Goal: Task Accomplishment & Management: Manage account settings

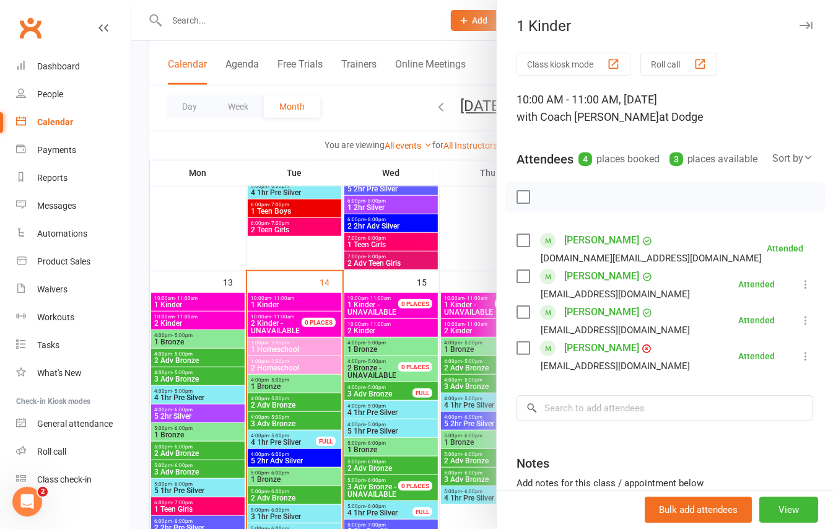
click at [771, 28] on div "1 Kinder" at bounding box center [665, 25] width 336 height 17
click at [799, 27] on icon "button" at bounding box center [805, 25] width 13 height 7
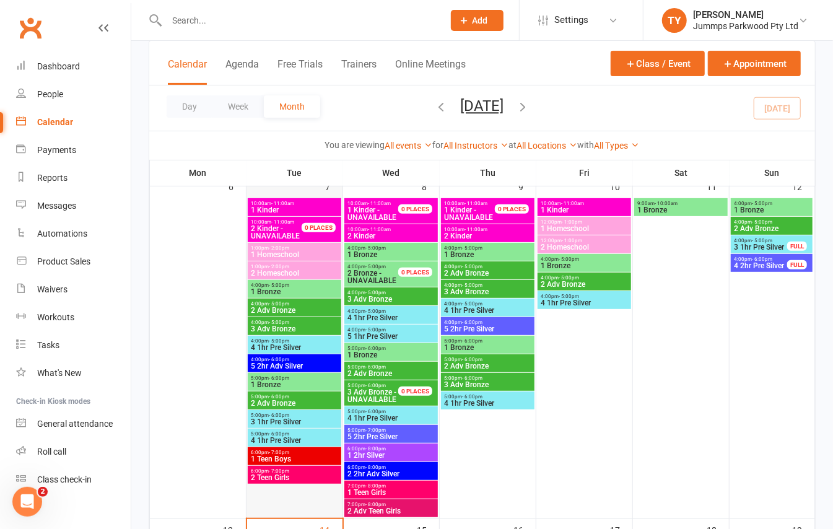
scroll to position [82, 0]
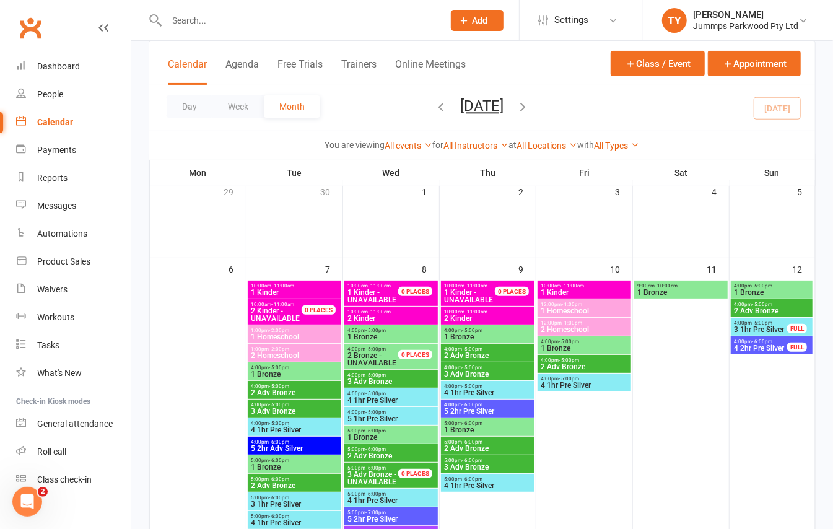
click at [318, 370] on span "1 Bronze" at bounding box center [294, 373] width 89 height 7
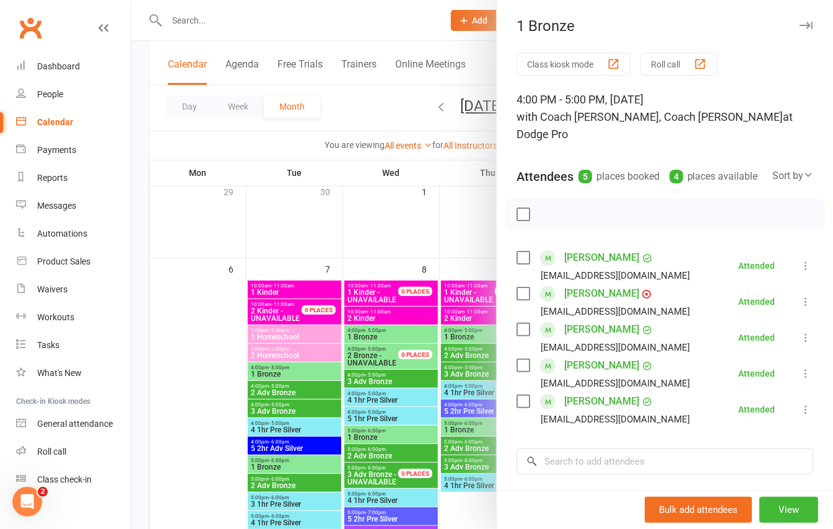
click at [221, 21] on div at bounding box center [481, 264] width 701 height 529
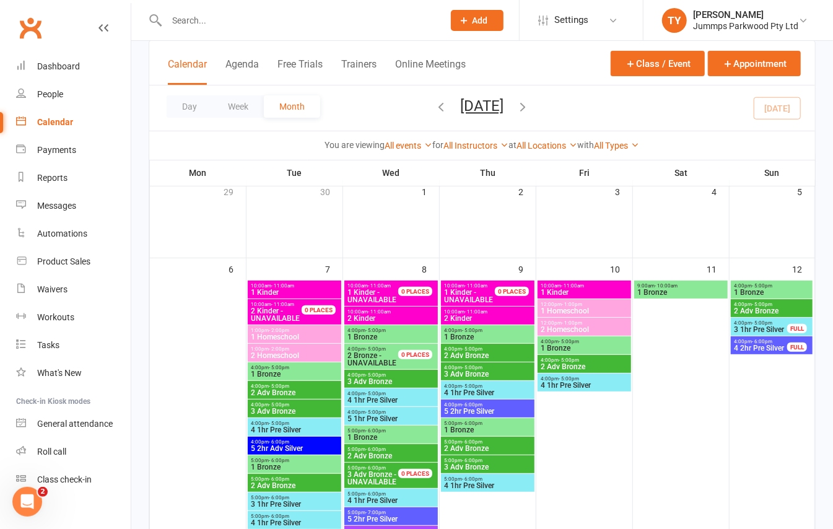
click at [492, 15] on button "Add" at bounding box center [477, 20] width 53 height 21
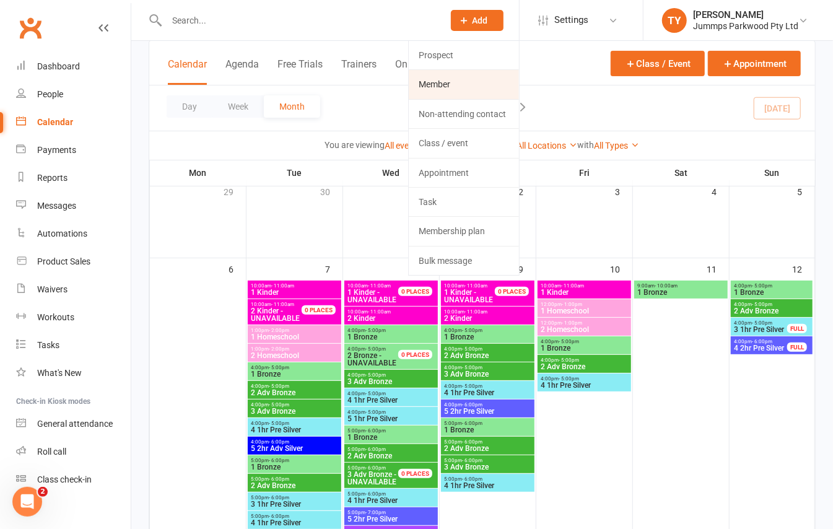
click at [479, 84] on link "Member" at bounding box center [464, 84] width 110 height 28
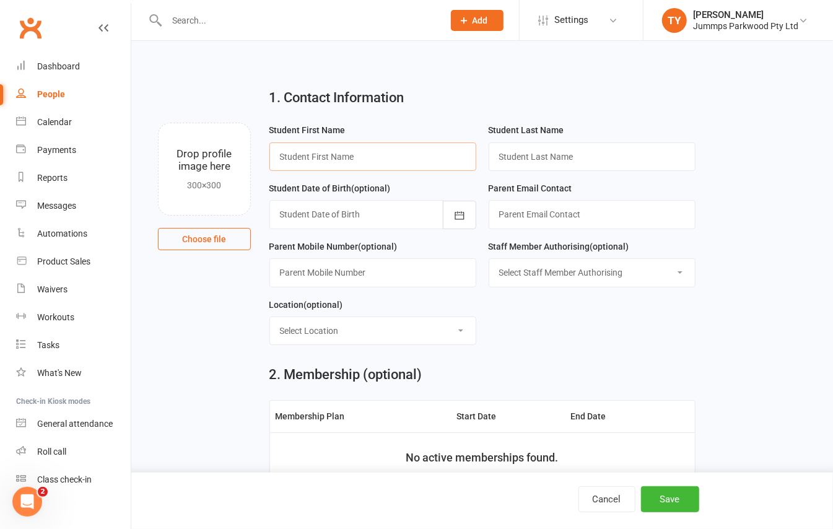
click at [404, 154] on input "text" at bounding box center [372, 156] width 207 height 28
type input "Tahlee"
click at [561, 162] on input "text" at bounding box center [591, 156] width 207 height 28
type input "[PERSON_NAME]"
click at [390, 219] on div at bounding box center [372, 214] width 207 height 28
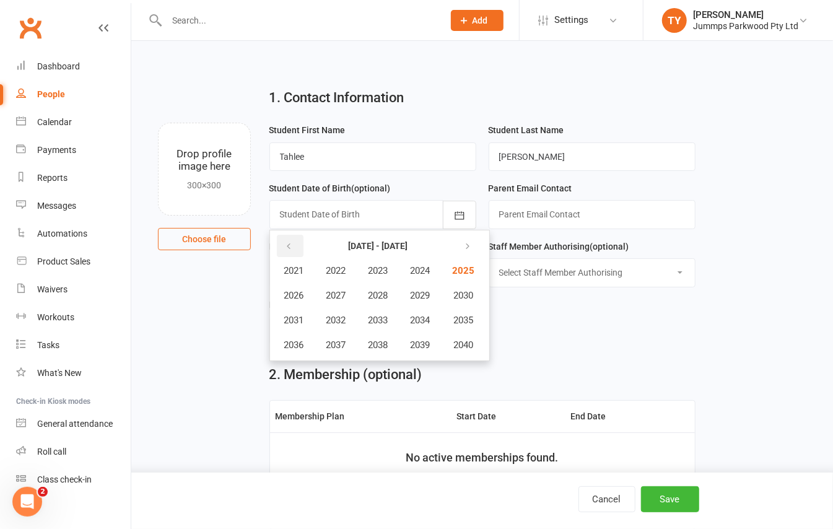
click at [290, 243] on icon "button" at bounding box center [289, 246] width 9 height 10
click at [288, 321] on span "2011" at bounding box center [294, 320] width 20 height 11
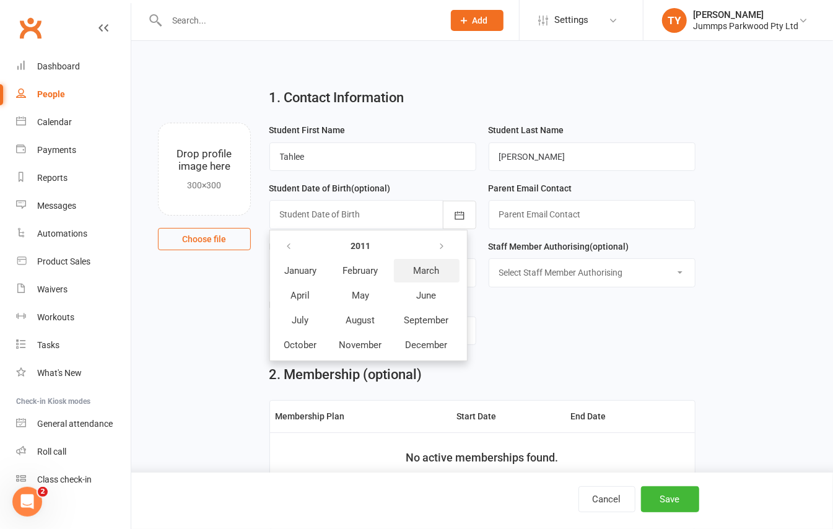
click at [402, 274] on button "March" at bounding box center [427, 271] width 66 height 24
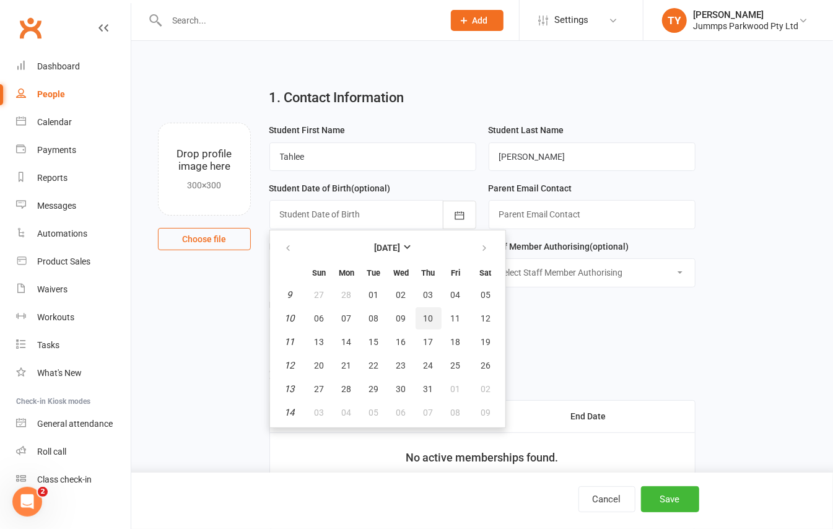
click at [423, 313] on span "10" at bounding box center [428, 318] width 10 height 10
type input "[DATE]"
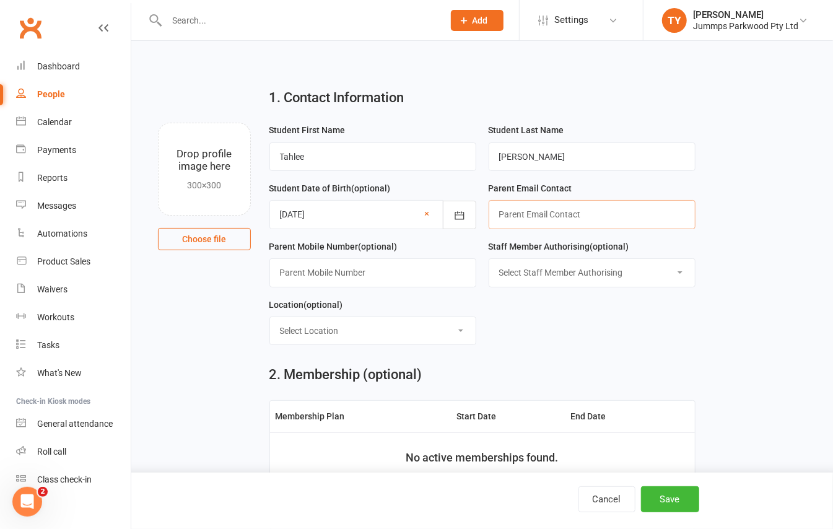
click at [523, 228] on input "text" at bounding box center [591, 214] width 207 height 28
type input "[EMAIL_ADDRESS][DOMAIN_NAME]"
click at [401, 268] on input "text" at bounding box center [372, 272] width 207 height 28
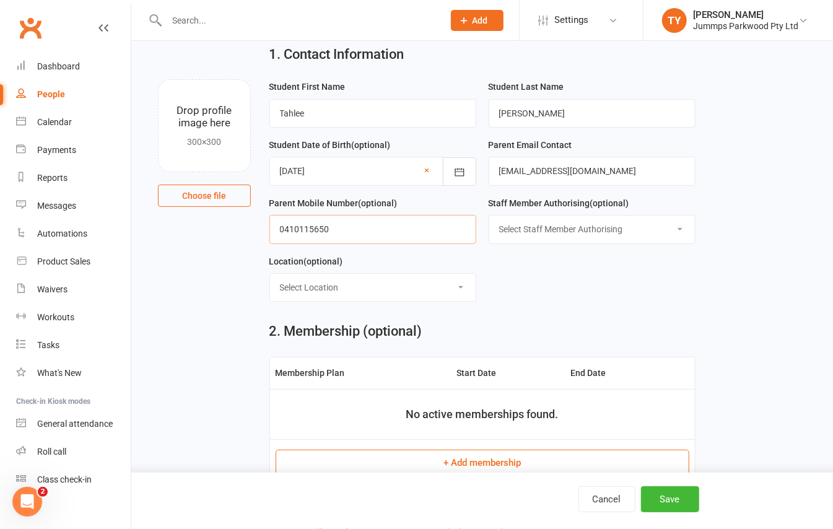
scroll to position [82, 0]
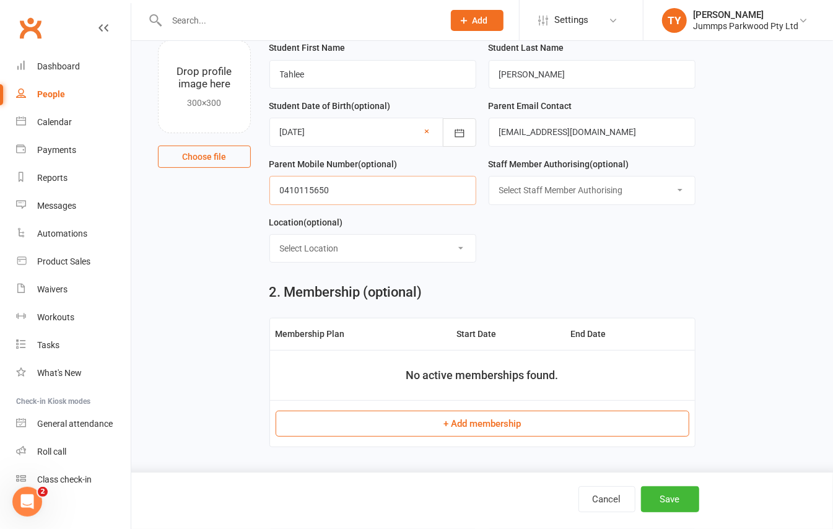
type input "0410115650"
click at [533, 423] on button "+ Add membership" at bounding box center [483, 423] width 414 height 26
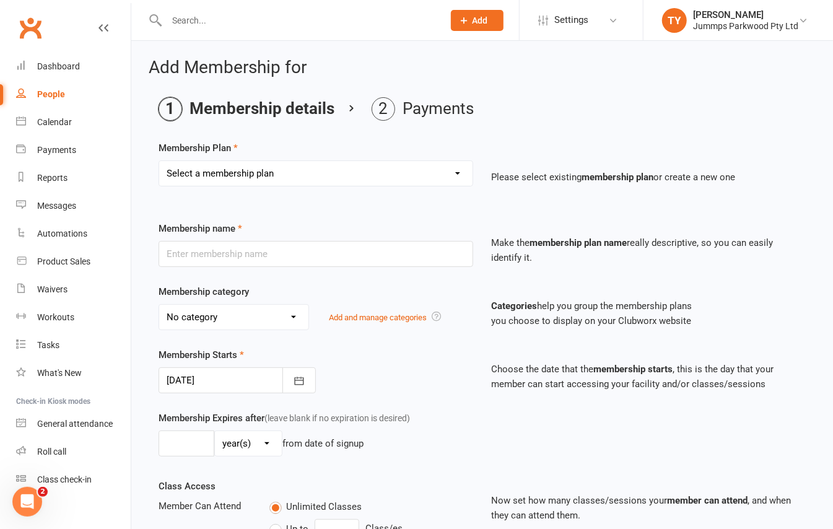
click at [382, 171] on select "Select a membership plan Create new Membership Plan Student Registration Fee - …" at bounding box center [315, 173] width 313 height 25
select select "22"
click at [159, 161] on select "Select a membership plan Create new Membership Plan Student Registration Fee - …" at bounding box center [315, 173] width 313 height 25
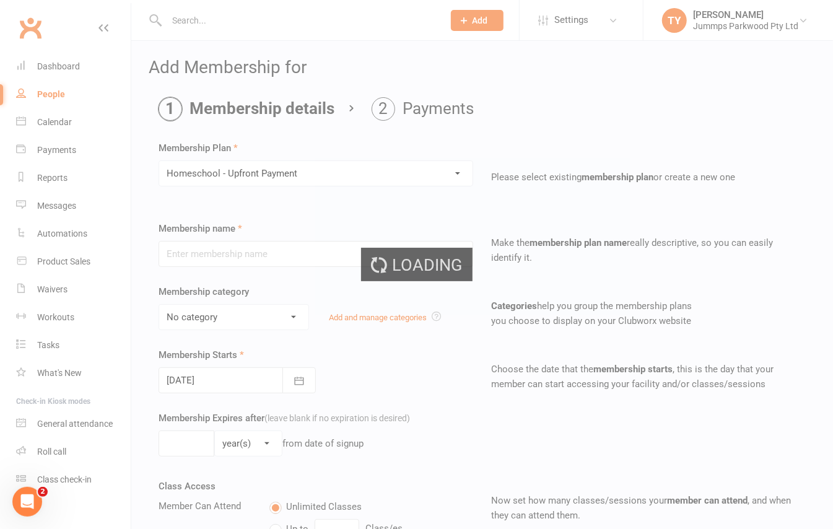
type input "Homeschool - Upfront Payment"
select select "10"
type input "10"
select select "1"
type input "10"
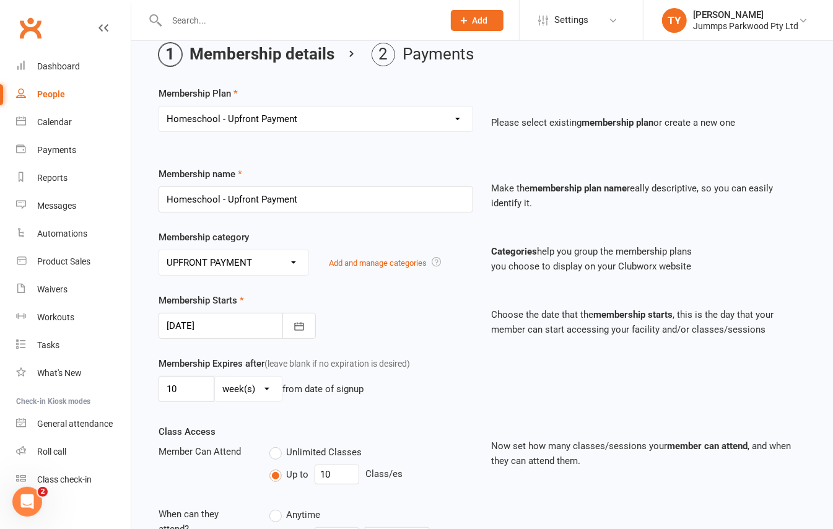
scroll to position [82, 0]
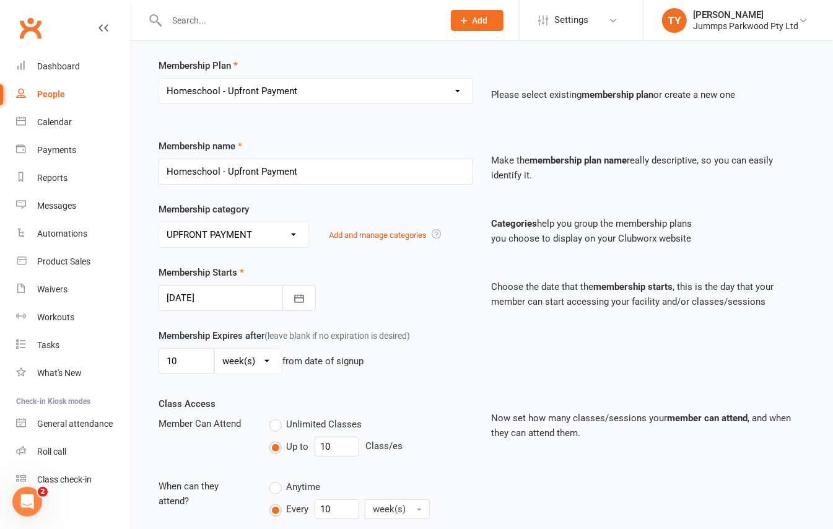
click at [238, 308] on div at bounding box center [236, 298] width 157 height 26
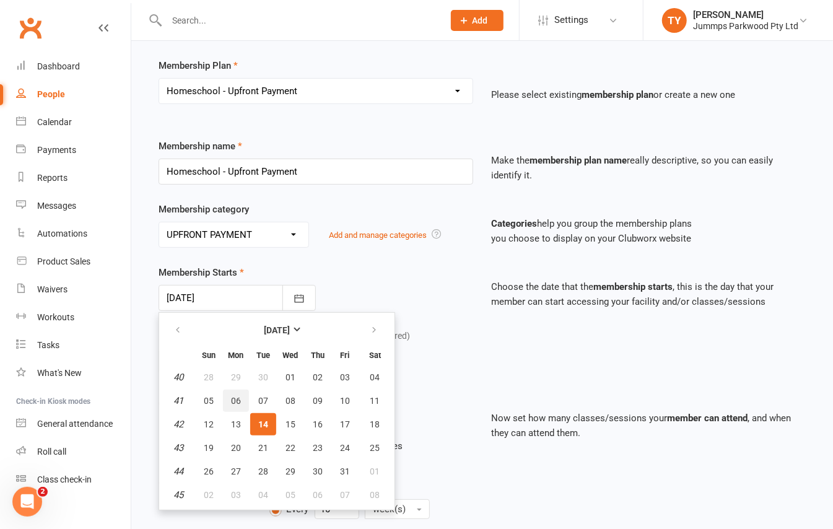
click at [238, 396] on span "06" at bounding box center [236, 401] width 10 height 10
type input "[DATE]"
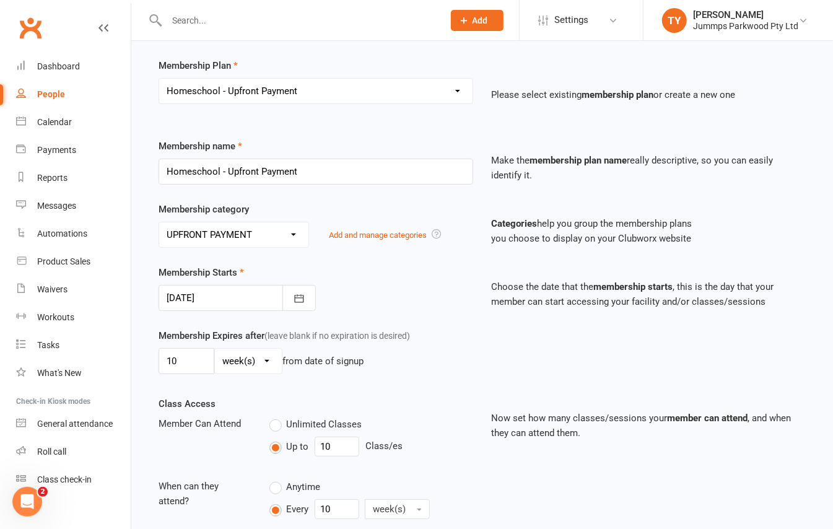
click at [343, 437] on div "Unlimited Classes Up to 10 Class/es" at bounding box center [371, 438] width 222 height 45
drag, startPoint x: 345, startPoint y: 446, endPoint x: 297, endPoint y: 451, distance: 48.5
click at [297, 451] on div "Up to 10 Class/es" at bounding box center [370, 446] width 203 height 20
type input "9"
click at [477, 368] on div "Membership Expires after (leave blank if no expiration is desired) 10 day(s) we…" at bounding box center [315, 353] width 333 height 51
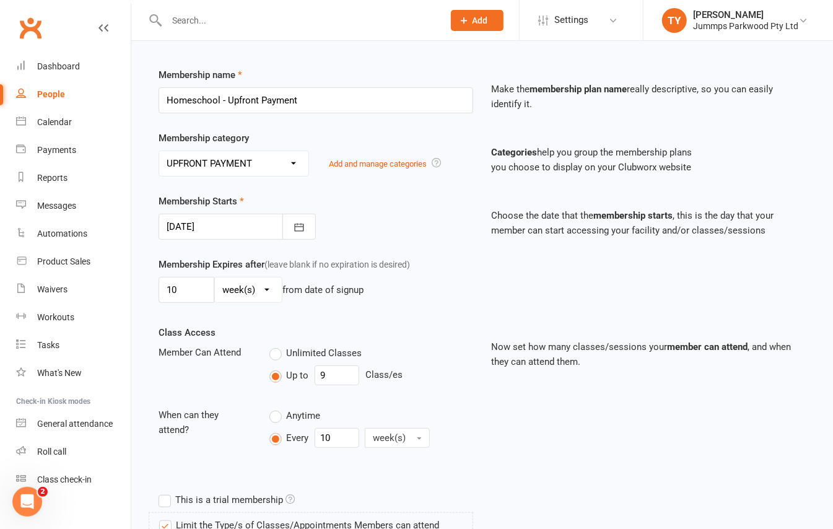
scroll to position [248, 0]
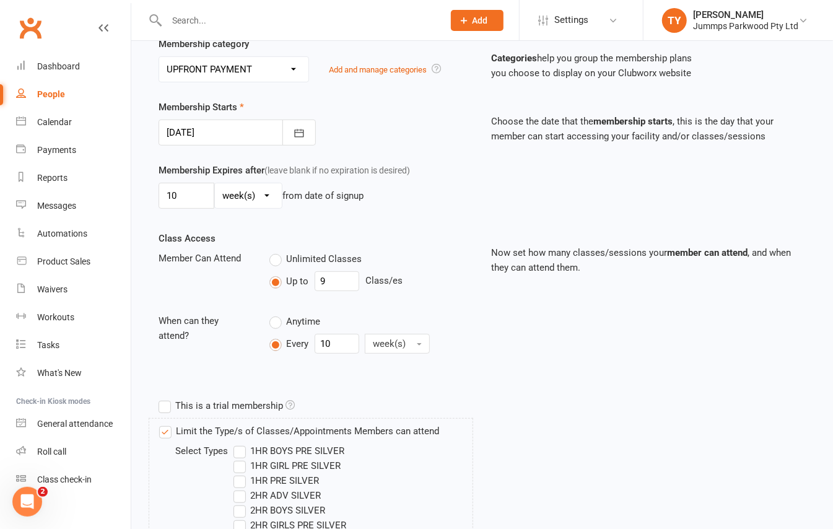
click at [182, 407] on label "This is a trial membership" at bounding box center [226, 405] width 136 height 15
click at [167, 398] on input "This is a trial membership" at bounding box center [162, 398] width 8 height 0
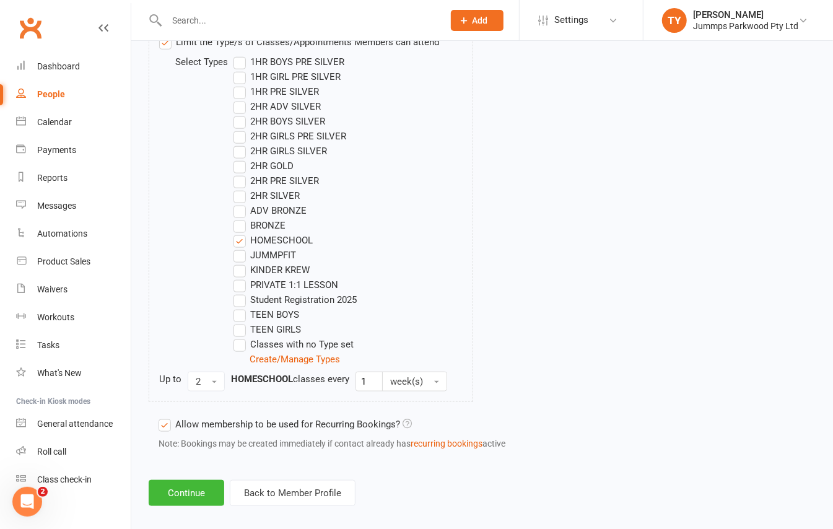
scroll to position [654, 0]
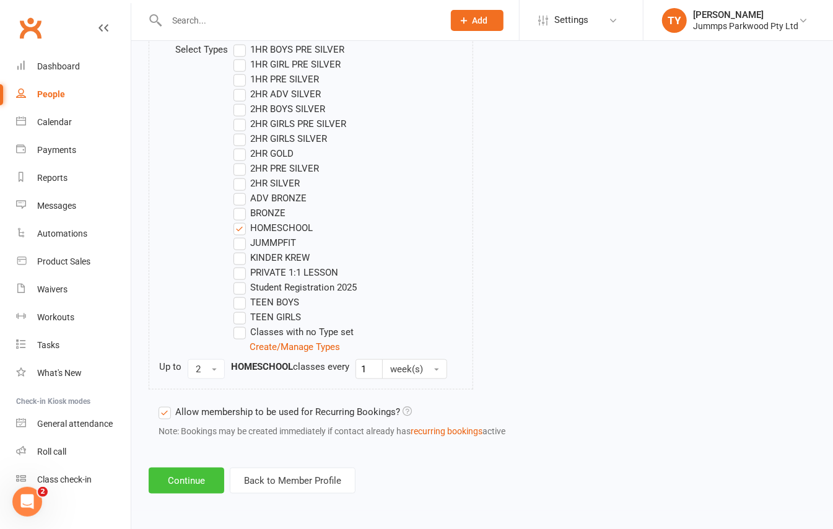
click at [181, 473] on button "Continue" at bounding box center [187, 480] width 76 height 26
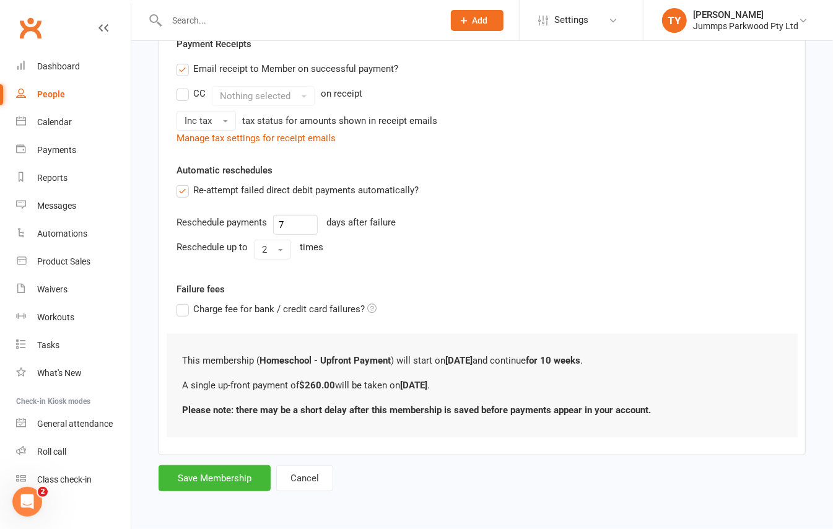
scroll to position [0, 0]
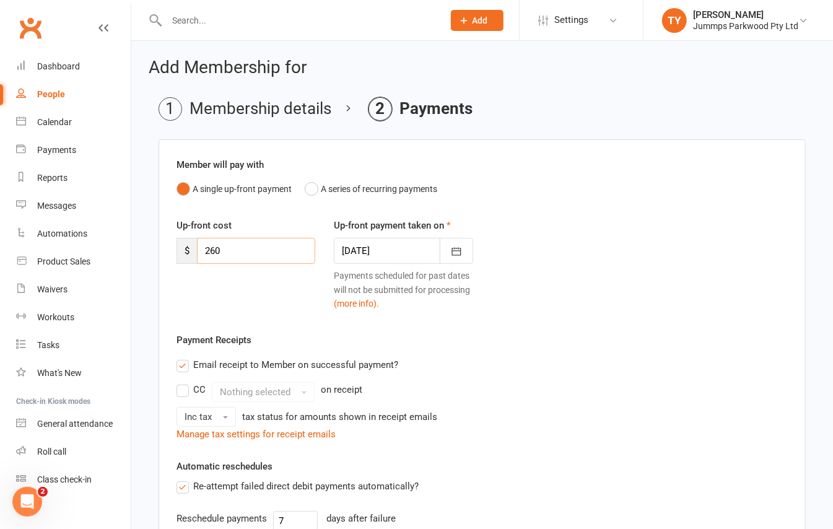
click at [261, 251] on input "260" at bounding box center [256, 251] width 118 height 26
type input "234"
click at [367, 241] on div at bounding box center [403, 251] width 139 height 26
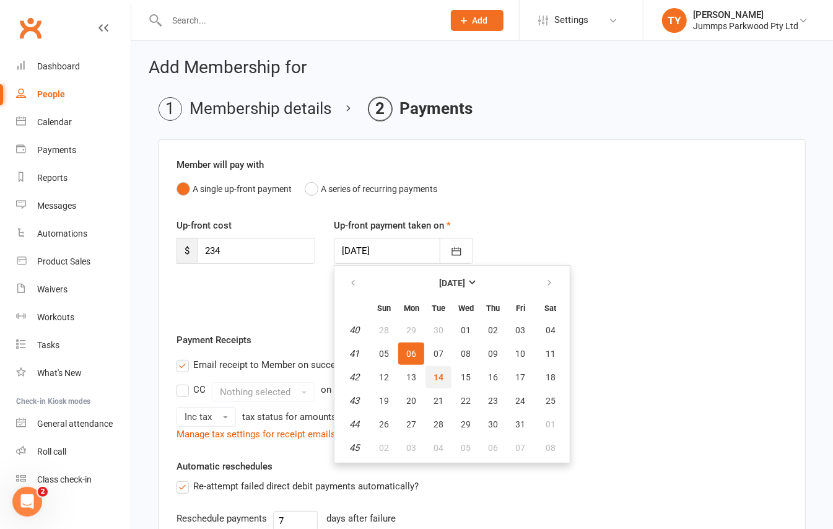
click at [444, 373] on button "14" at bounding box center [438, 377] width 26 height 22
type input "[DATE]"
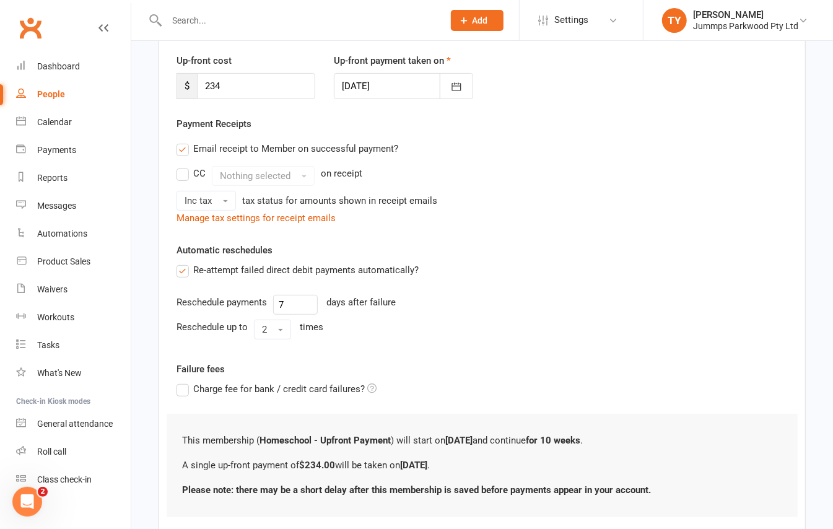
scroll to position [246, 0]
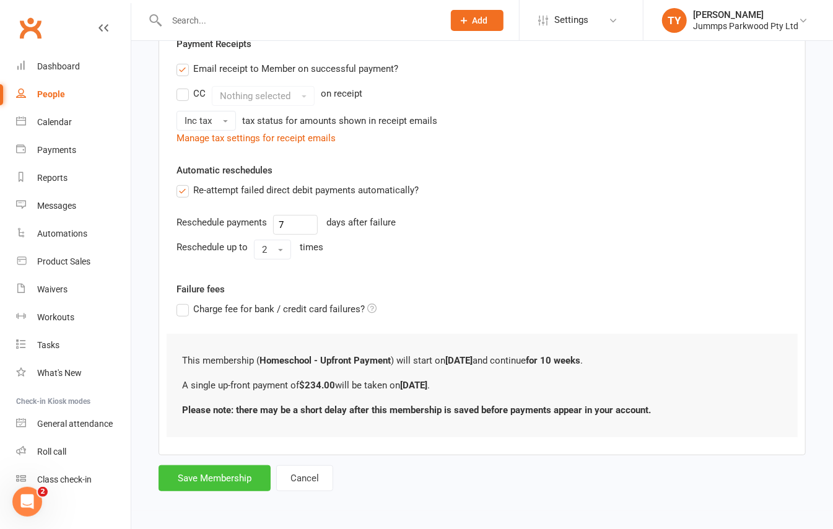
click at [235, 471] on button "Save Membership" at bounding box center [214, 478] width 112 height 26
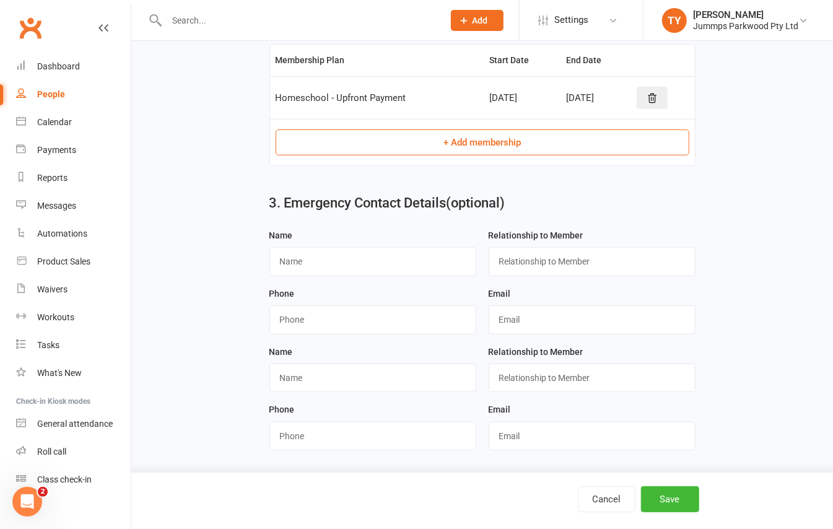
click at [500, 152] on button "+ Add membership" at bounding box center [483, 142] width 414 height 26
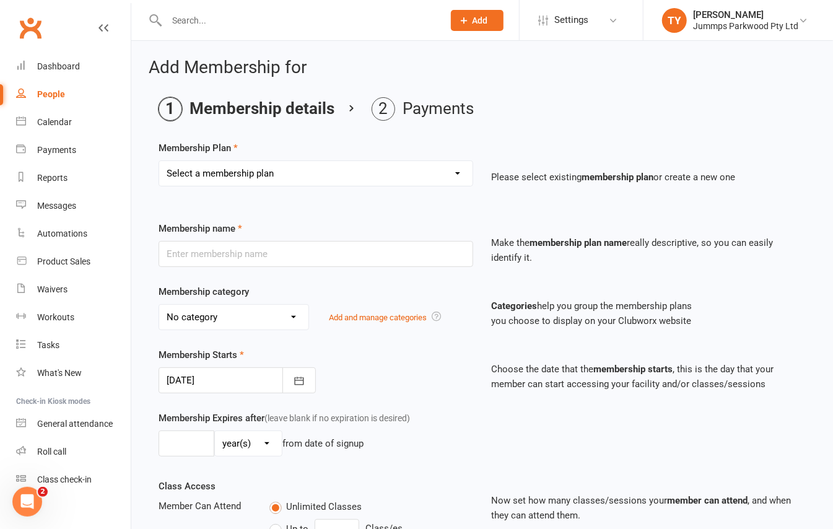
click at [275, 178] on select "Select a membership plan Create new Membership Plan Student Registration Fee - …" at bounding box center [315, 173] width 313 height 25
select select "1"
click at [159, 161] on select "Select a membership plan Create new Membership Plan Student Registration Fee - …" at bounding box center [315, 173] width 313 height 25
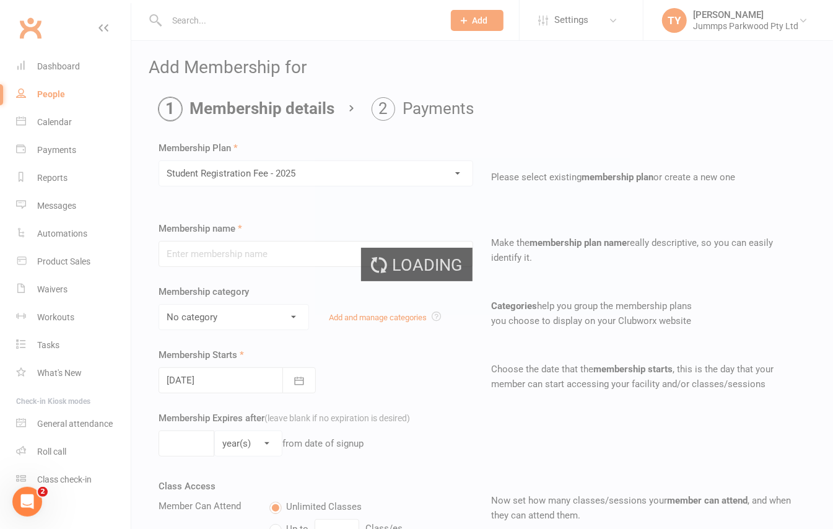
type input "Student Registration Fee - 2025"
select select "6"
type input "10"
select select "1"
type input "0"
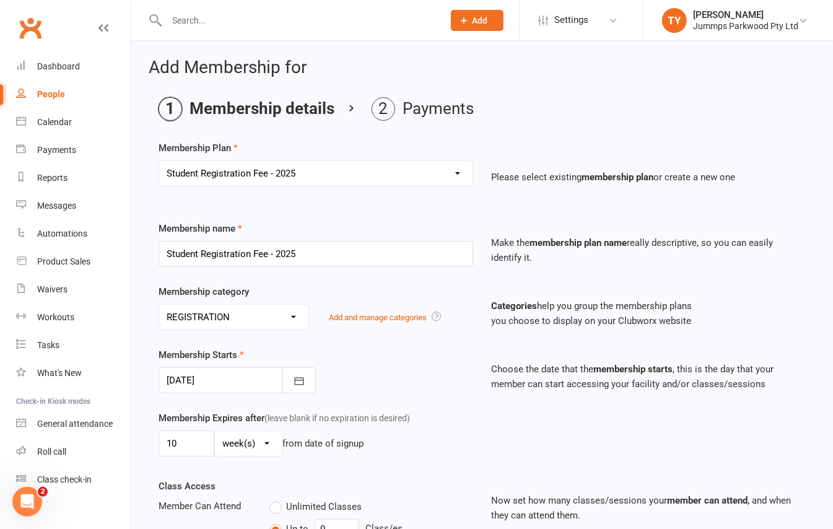
click at [264, 378] on div at bounding box center [236, 380] width 157 height 26
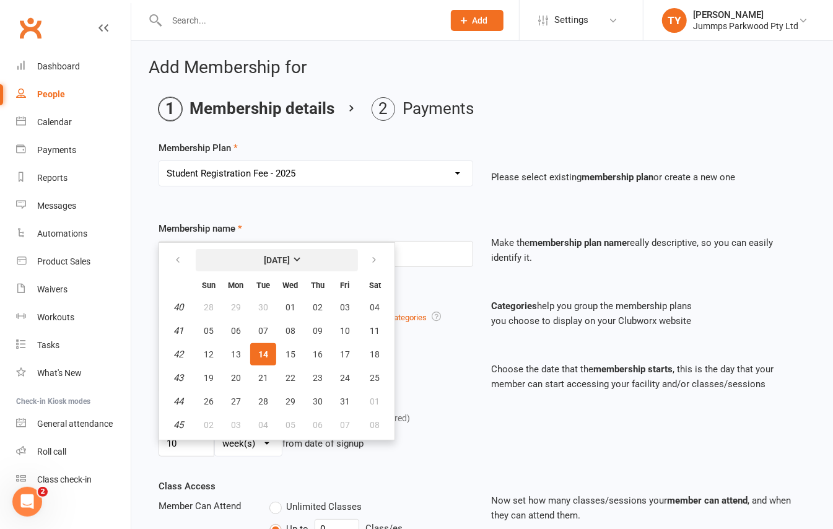
click at [280, 253] on button "[DATE]" at bounding box center [277, 260] width 162 height 22
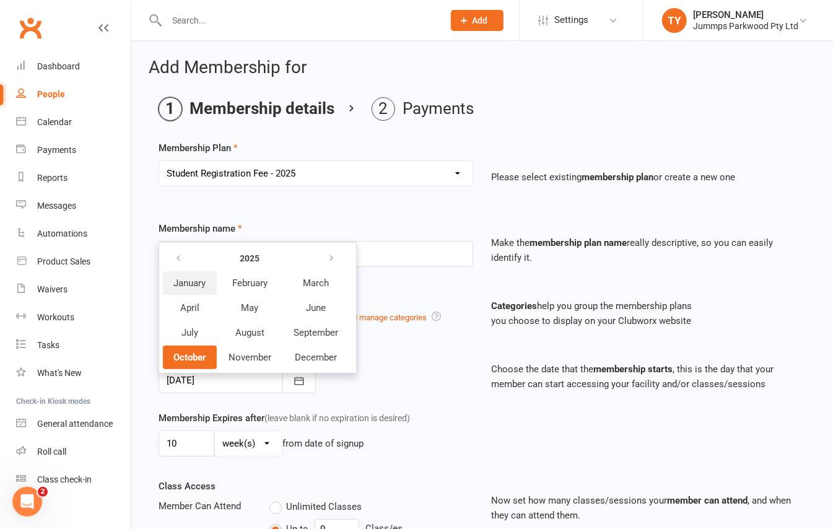
click at [199, 288] on span "January" at bounding box center [190, 282] width 32 height 11
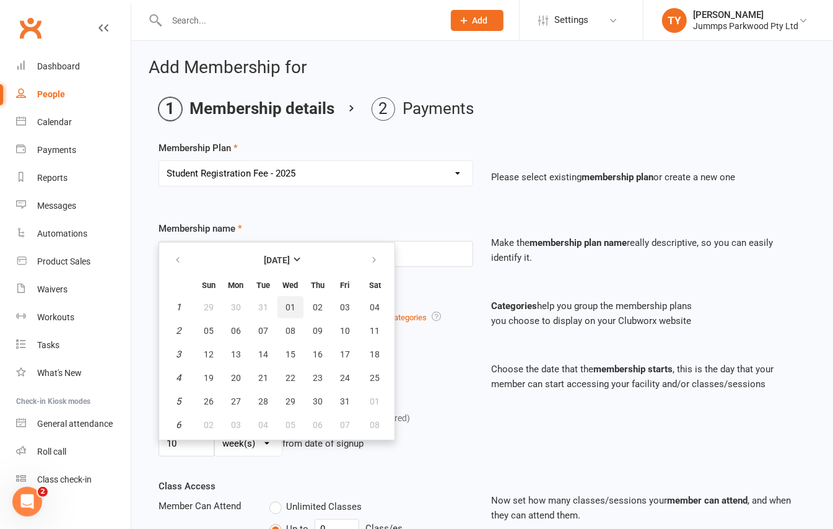
click at [279, 303] on button "01" at bounding box center [290, 307] width 26 height 22
type input "[DATE]"
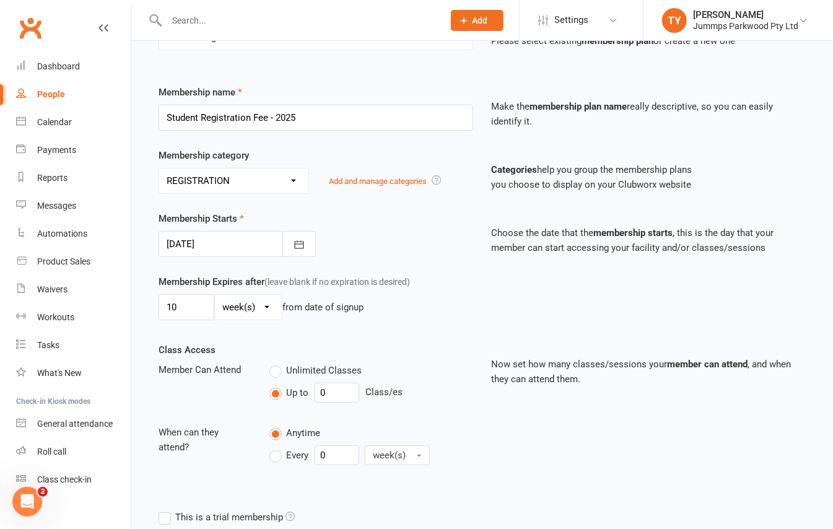
scroll to position [165, 0]
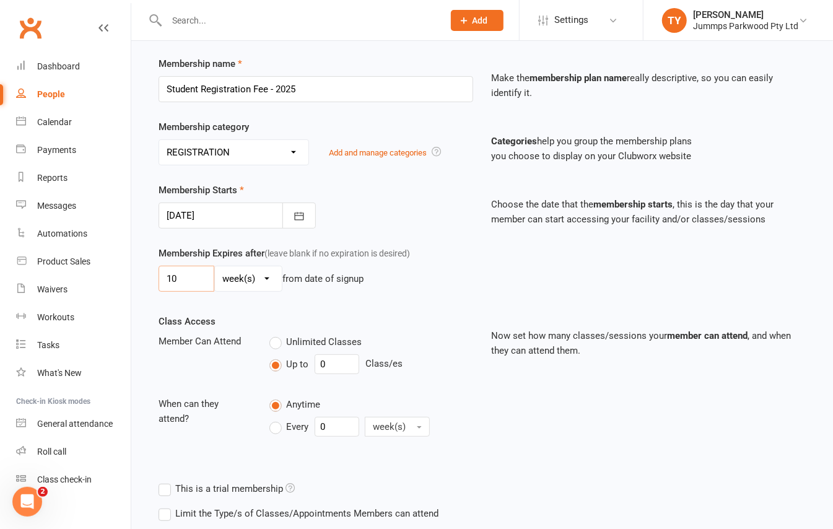
click at [203, 285] on input "10" at bounding box center [186, 279] width 56 height 26
type input "1"
click at [248, 281] on select "day(s) week(s) month(s) year(s)" at bounding box center [248, 278] width 67 height 25
select select "3"
click at [215, 268] on select "day(s) week(s) month(s) year(s)" at bounding box center [248, 278] width 67 height 25
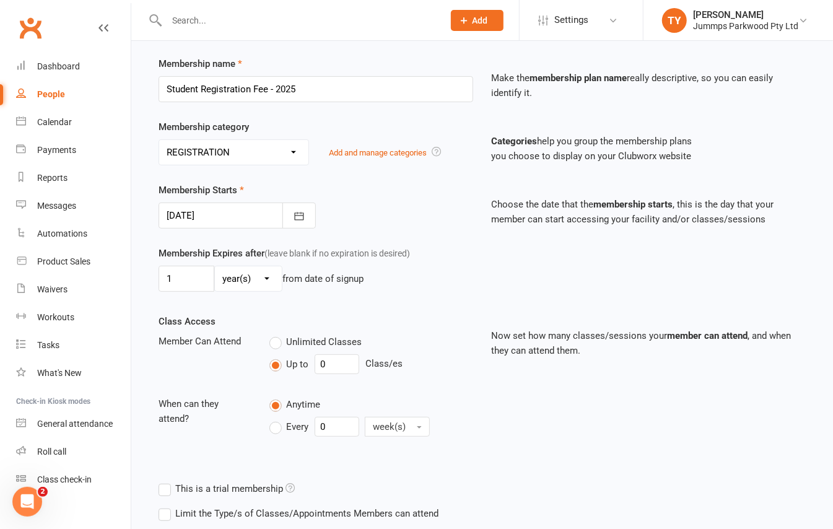
scroll to position [246, 0]
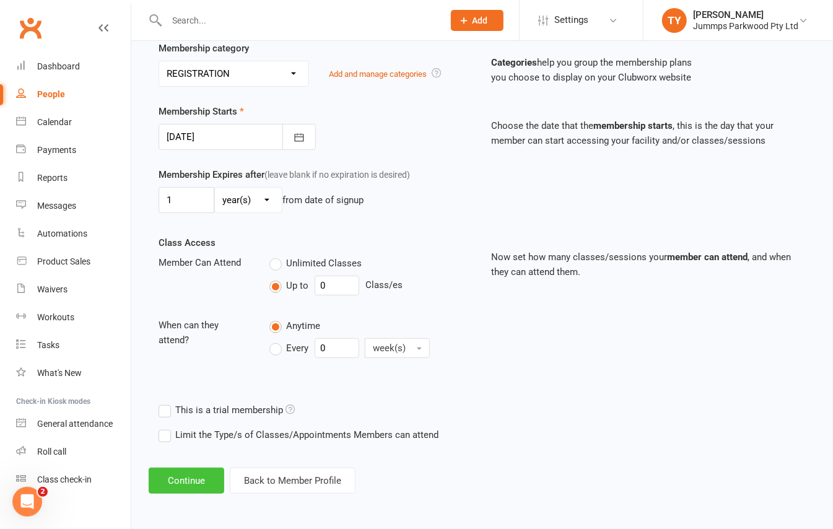
click at [194, 481] on button "Continue" at bounding box center [187, 480] width 76 height 26
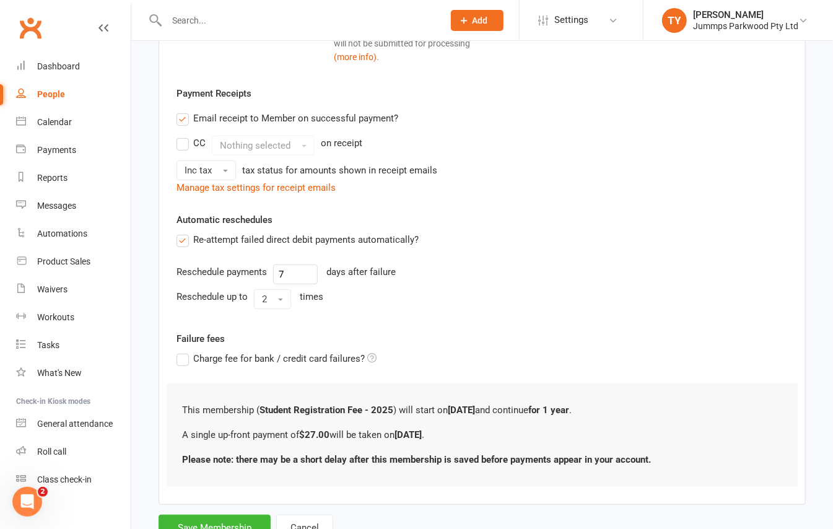
scroll to position [0, 0]
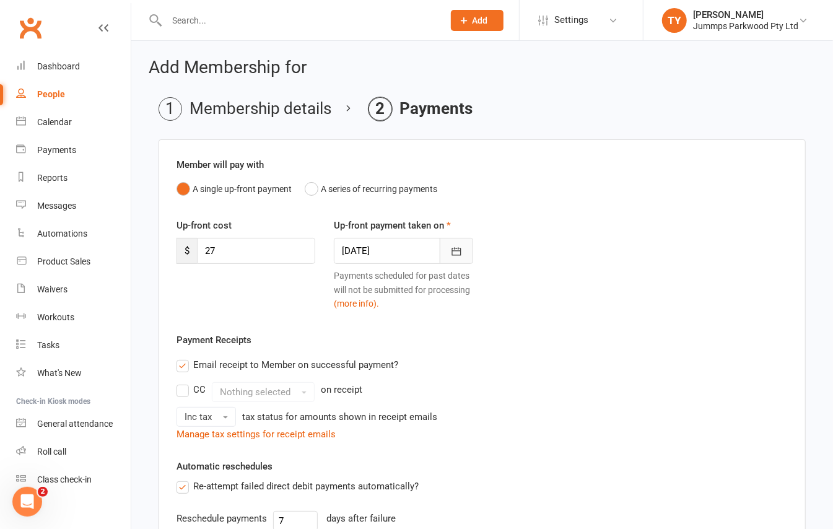
click at [452, 249] on icon "button" at bounding box center [455, 252] width 9 height 8
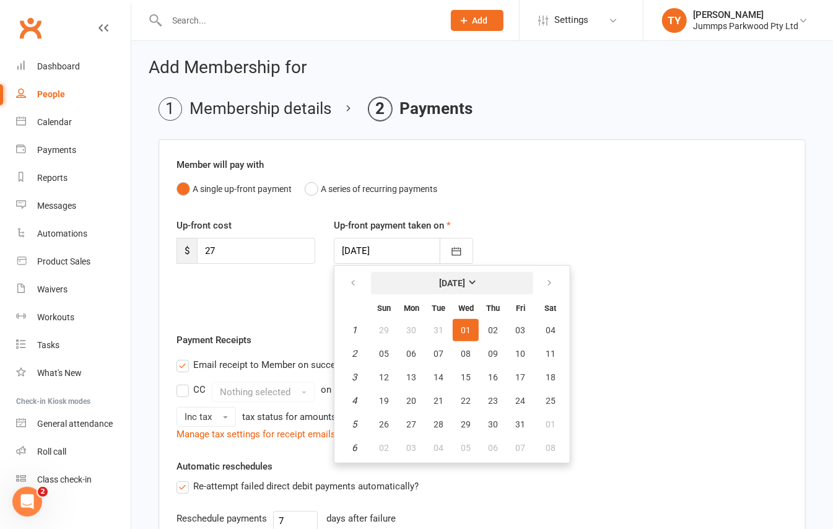
click at [478, 280] on button "[DATE]" at bounding box center [452, 283] width 162 height 22
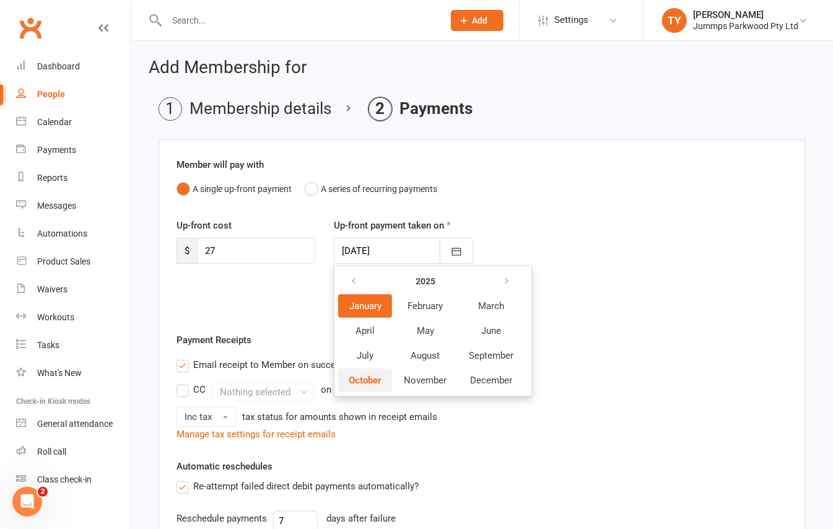
click at [368, 375] on span "October" at bounding box center [365, 380] width 33 height 11
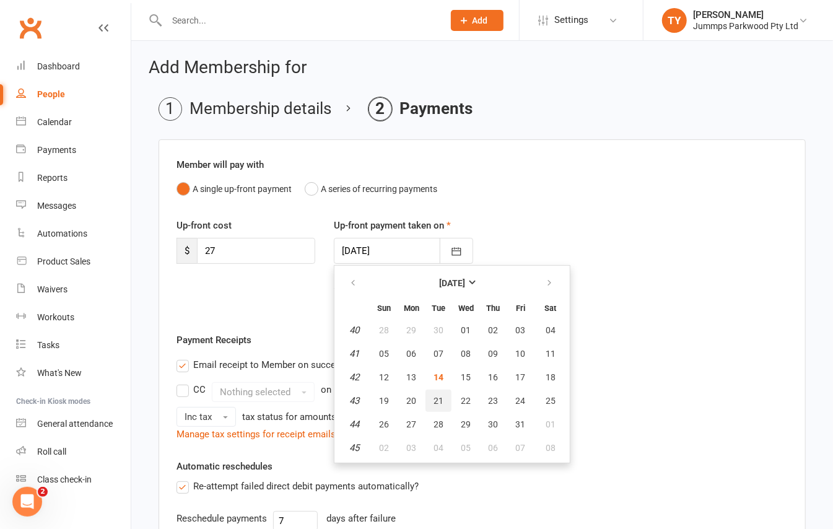
click at [437, 399] on span "21" at bounding box center [438, 401] width 10 height 10
type input "[DATE]"
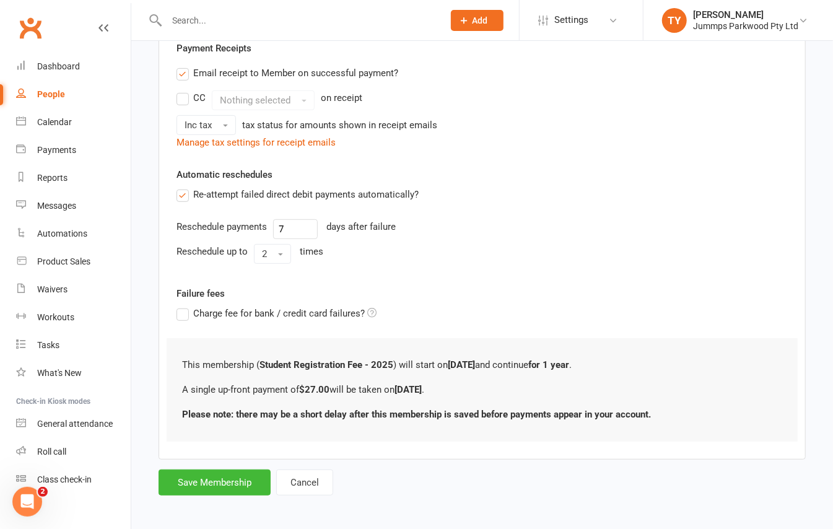
scroll to position [246, 0]
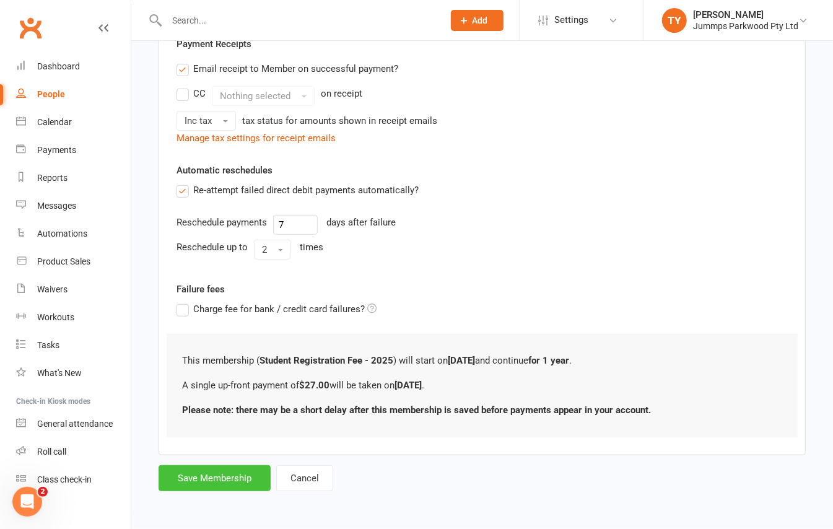
click at [240, 474] on button "Save Membership" at bounding box center [214, 478] width 112 height 26
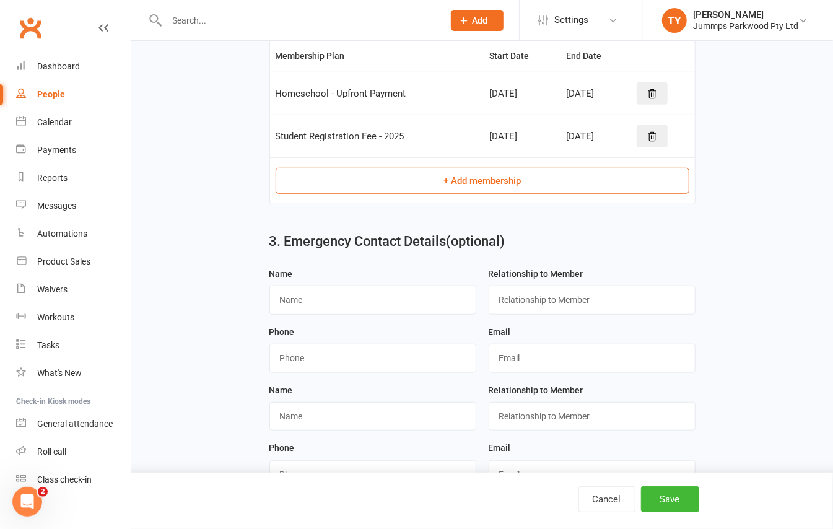
scroll to position [411, 0]
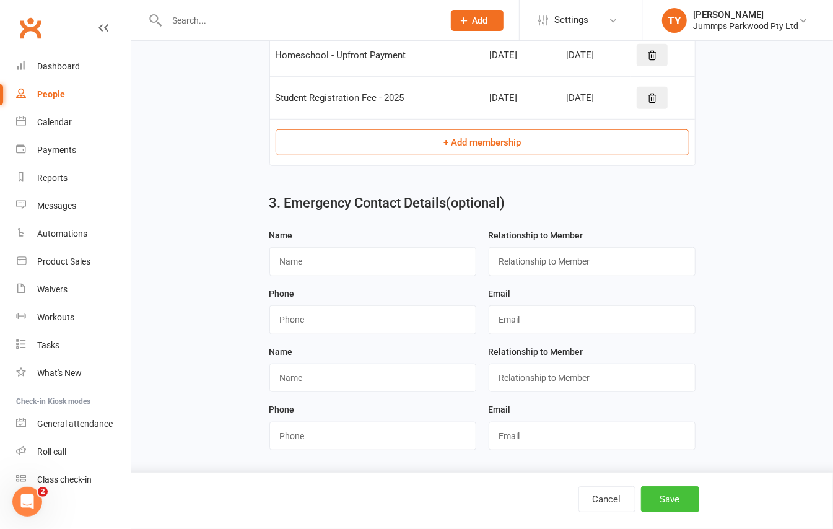
click at [682, 492] on button "Save" at bounding box center [670, 499] width 58 height 26
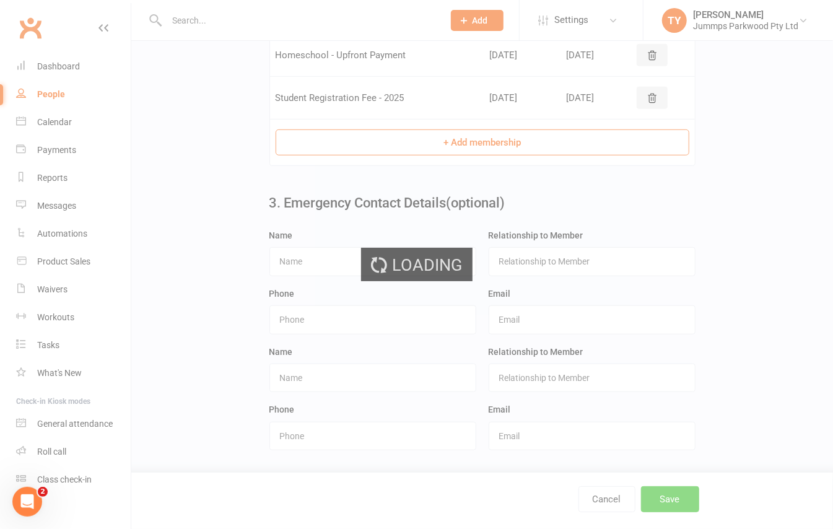
scroll to position [0, 0]
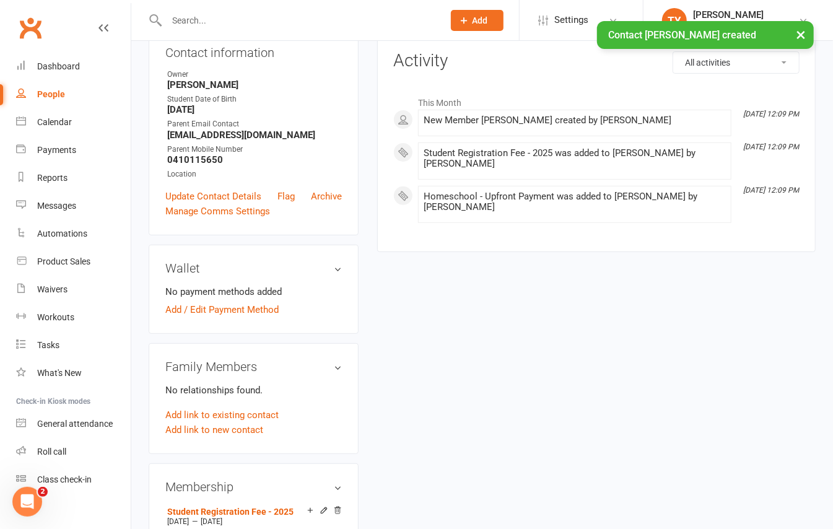
scroll to position [165, 0]
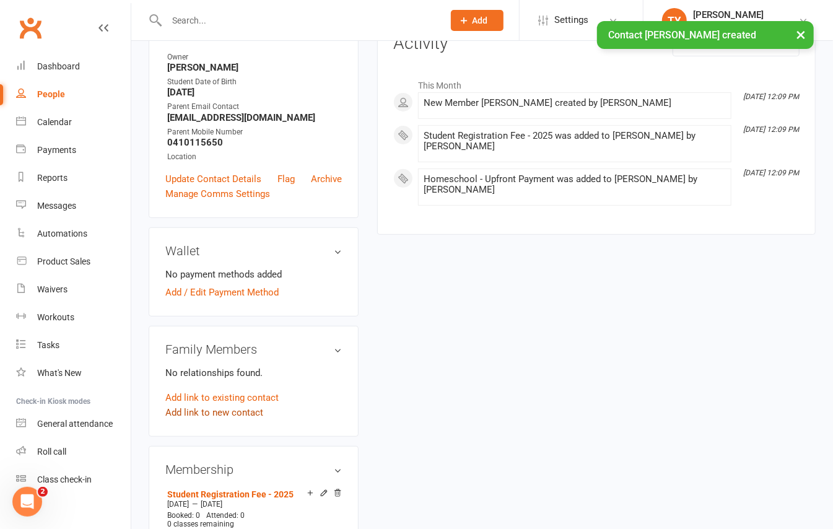
click at [235, 420] on link "Add link to new contact" at bounding box center [214, 412] width 98 height 15
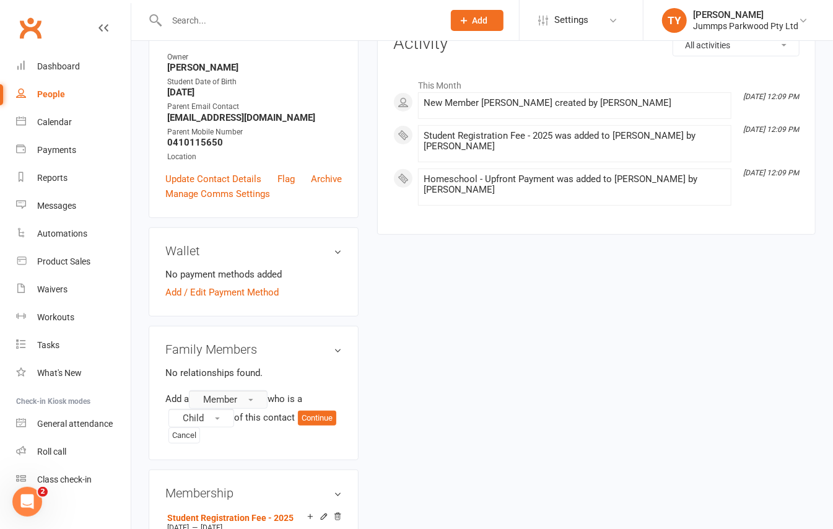
click at [253, 409] on button "Member" at bounding box center [228, 399] width 79 height 19
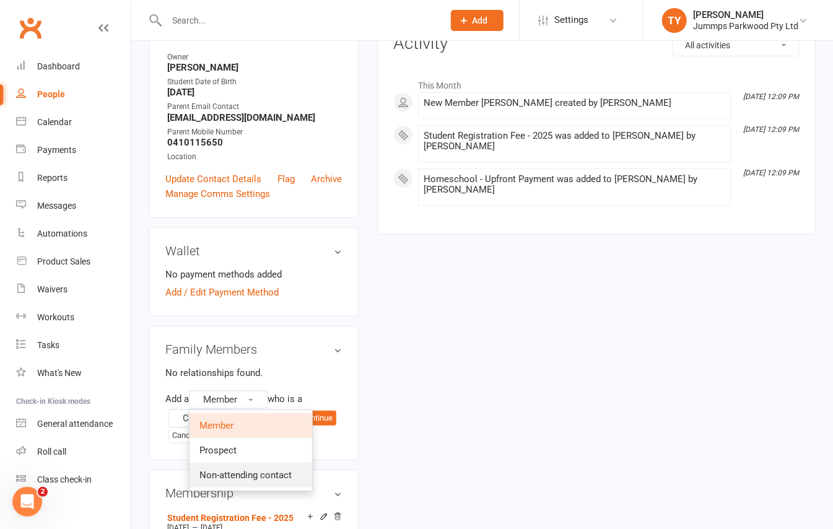
click at [263, 480] on span "Non-attending contact" at bounding box center [245, 474] width 92 height 11
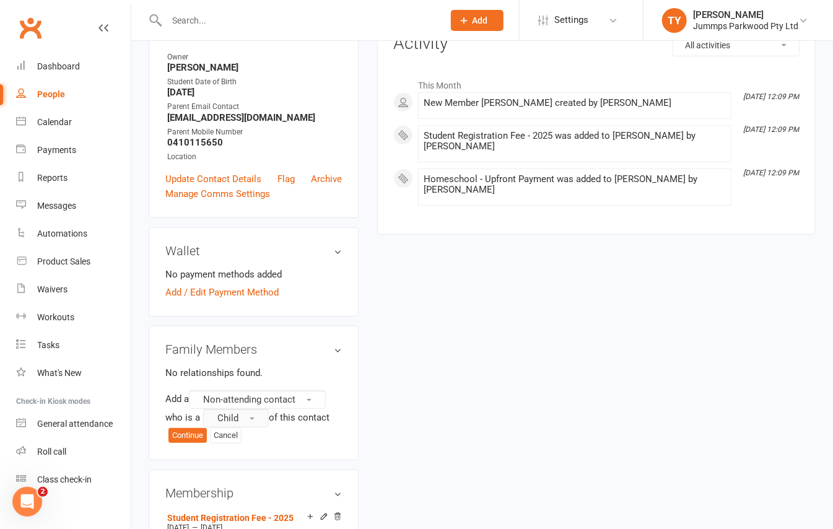
click at [249, 427] on button "Child" at bounding box center [236, 418] width 66 height 19
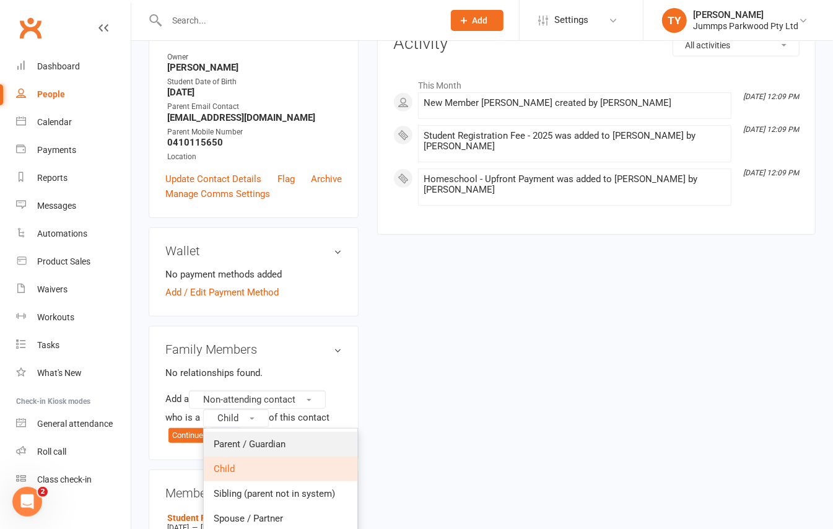
click at [280, 449] on span "Parent / Guardian" at bounding box center [250, 443] width 72 height 11
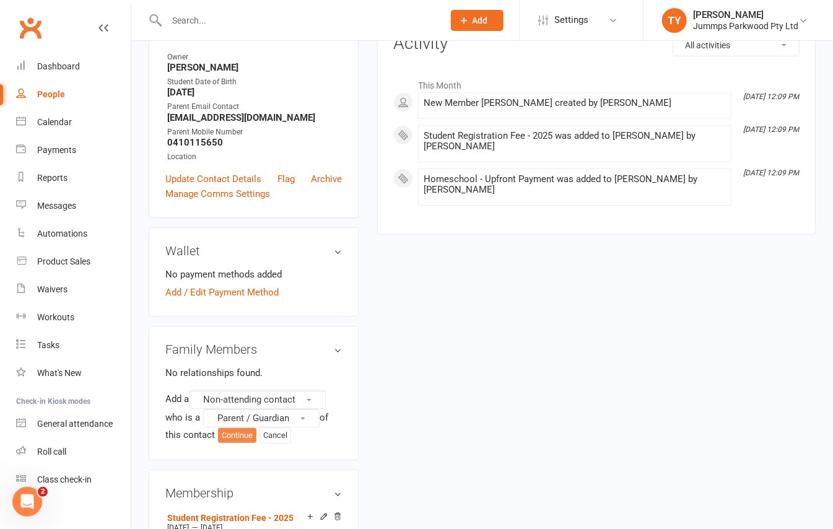
click at [249, 443] on button "Continue" at bounding box center [237, 435] width 38 height 15
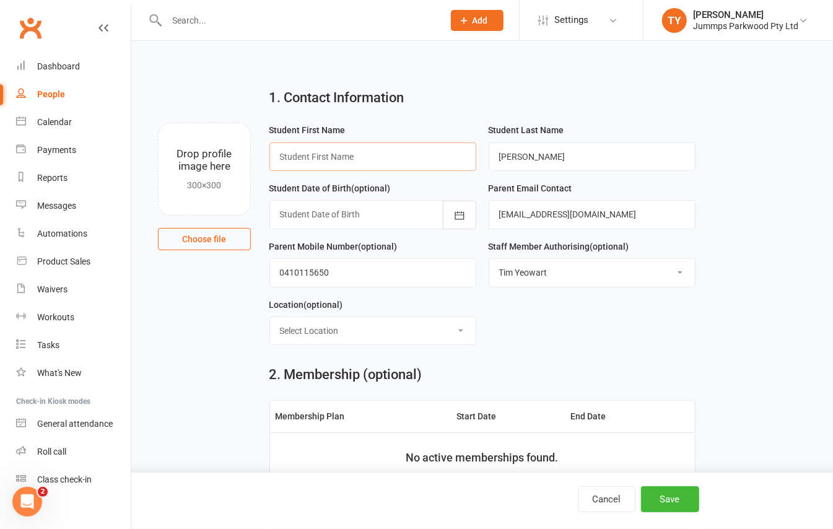
click at [365, 165] on input "text" at bounding box center [372, 156] width 207 height 28
type input "Rikki"
click at [679, 505] on button "Save" at bounding box center [670, 499] width 58 height 26
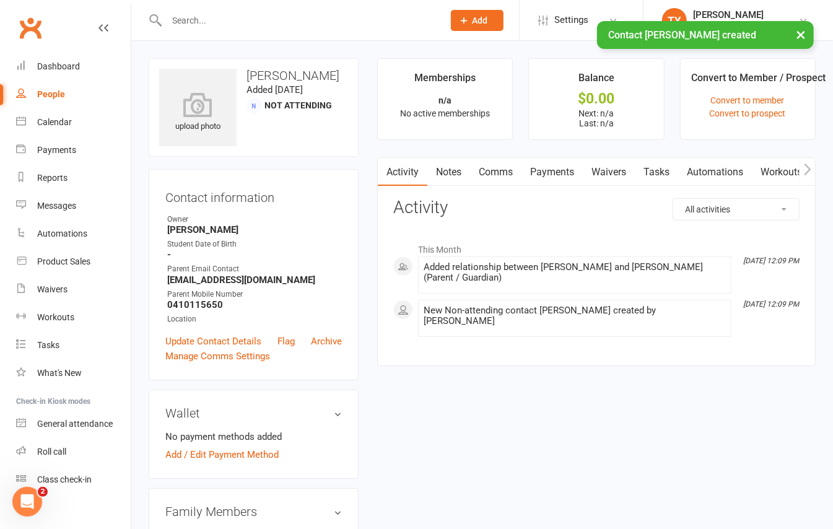
click at [531, 171] on link "Payments" at bounding box center [551, 172] width 61 height 28
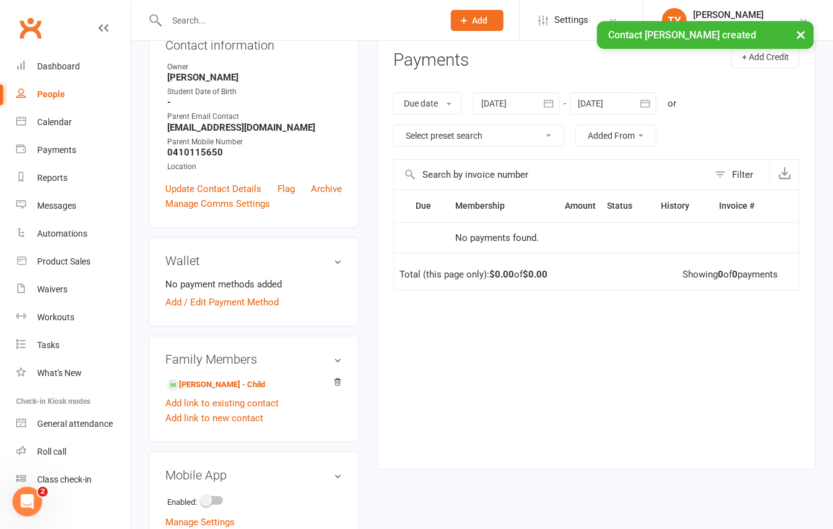
scroll to position [165, 0]
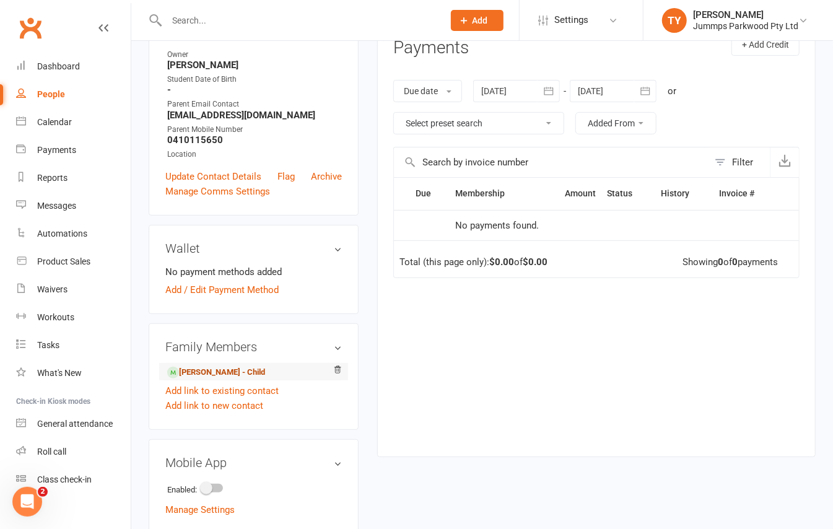
click at [228, 373] on link "[PERSON_NAME] - Child" at bounding box center [216, 372] width 98 height 13
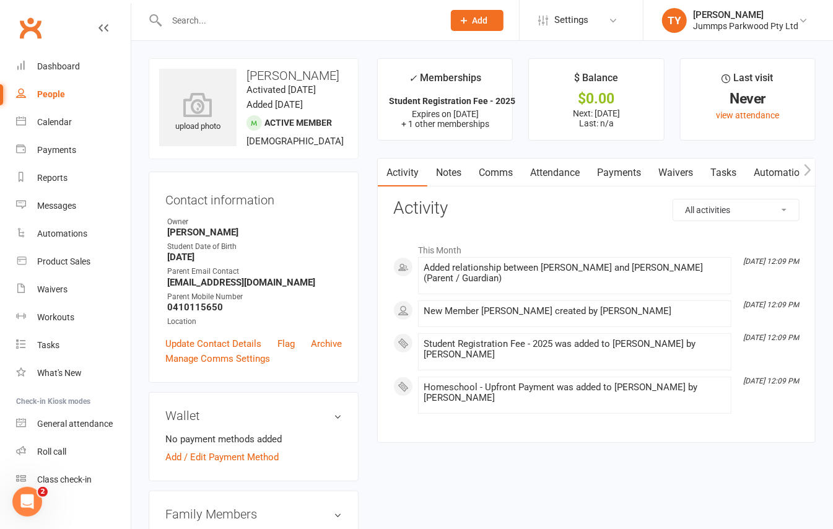
click at [635, 166] on link "Payments" at bounding box center [618, 172] width 61 height 28
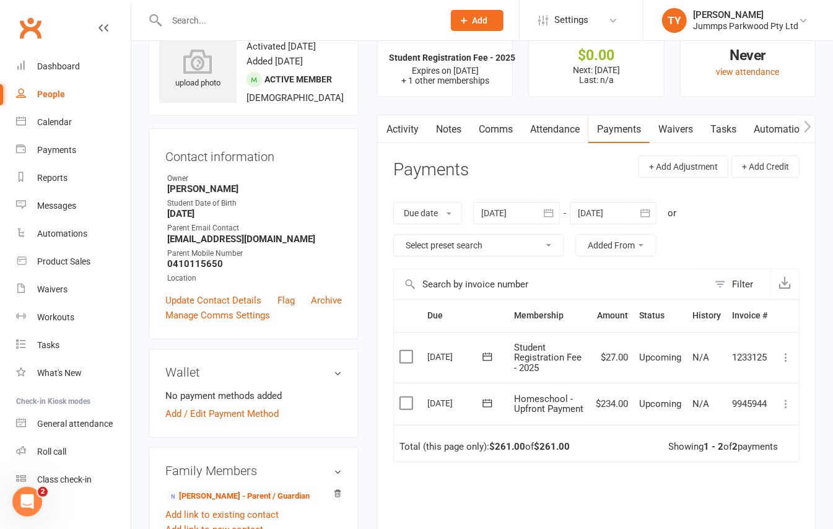
scroll to position [82, 0]
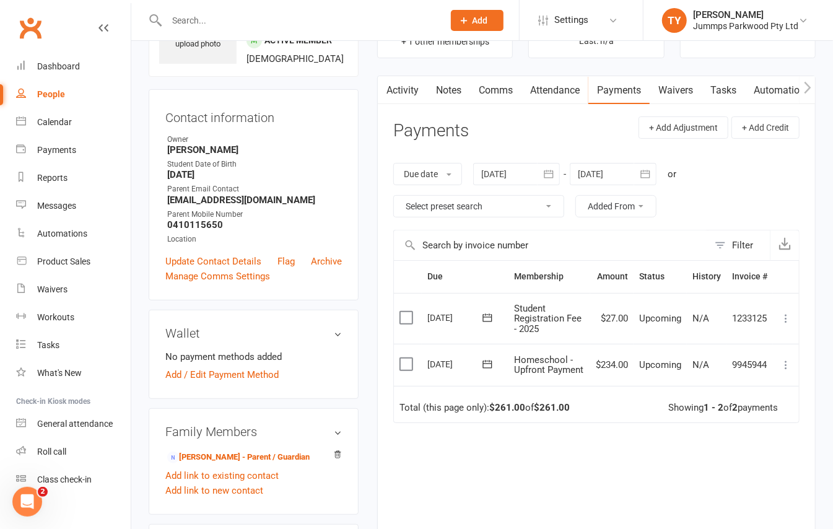
click at [783, 365] on icon at bounding box center [785, 364] width 12 height 12
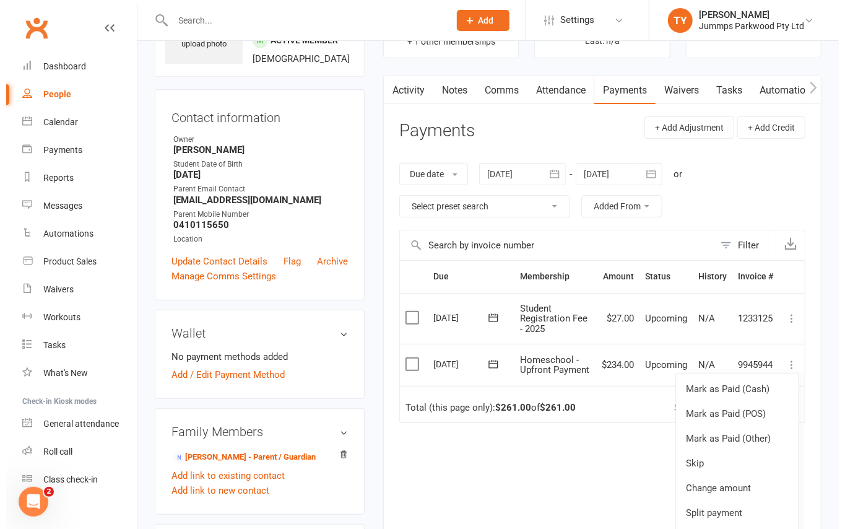
scroll to position [40, 0]
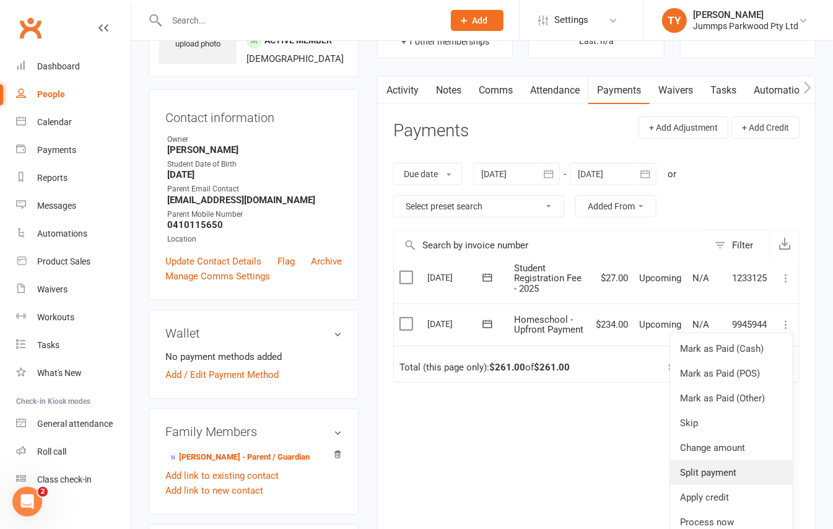
click at [739, 480] on link "Split payment" at bounding box center [731, 472] width 123 height 25
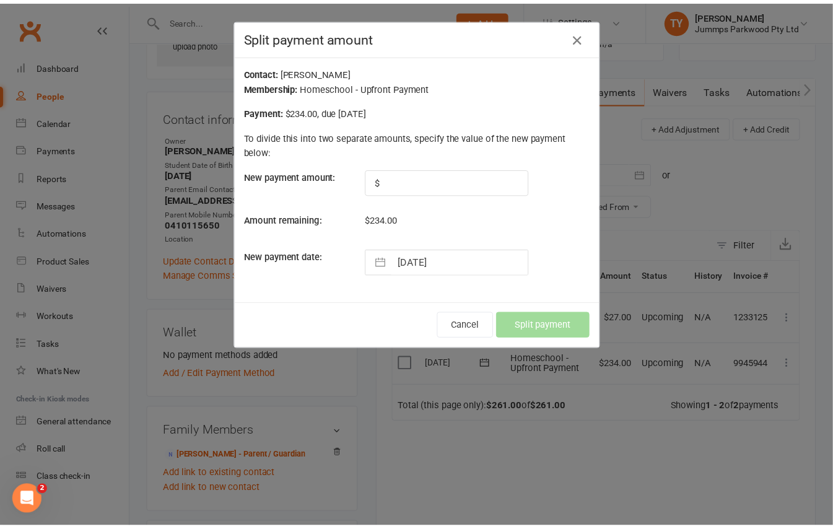
scroll to position [0, 0]
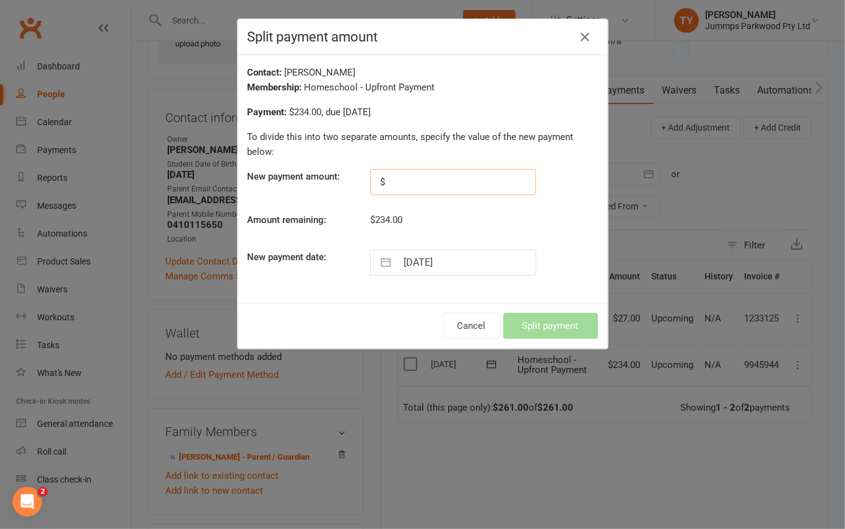
click at [449, 187] on input "text" at bounding box center [453, 182] width 166 height 26
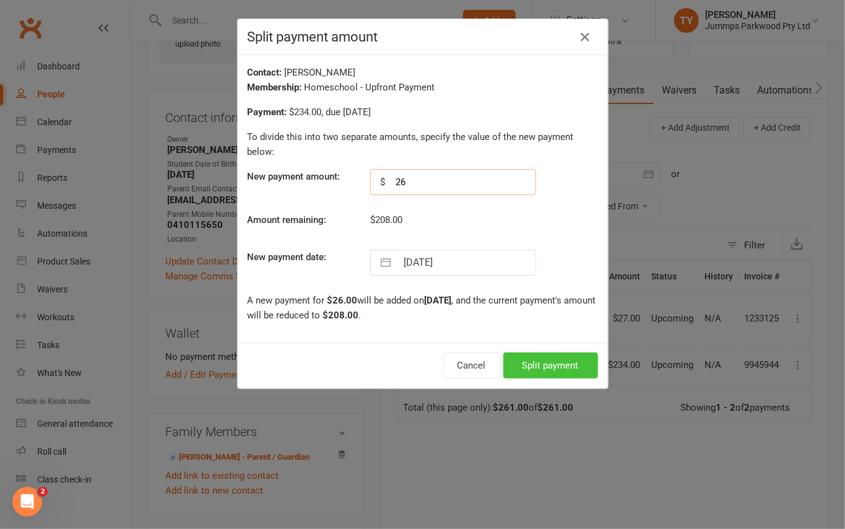
type input "26"
click at [552, 357] on button "Split payment" at bounding box center [550, 365] width 95 height 26
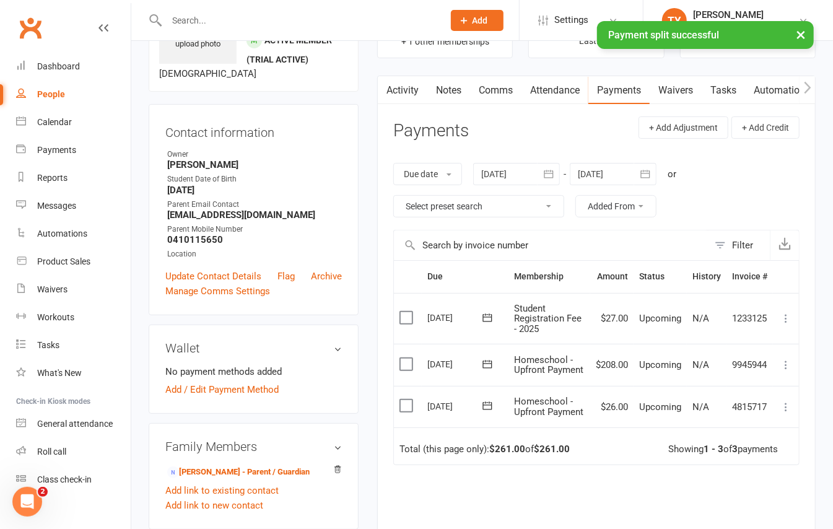
click at [399, 412] on label at bounding box center [407, 405] width 17 height 12
click at [399, 399] on input "checkbox" at bounding box center [403, 399] width 8 height 0
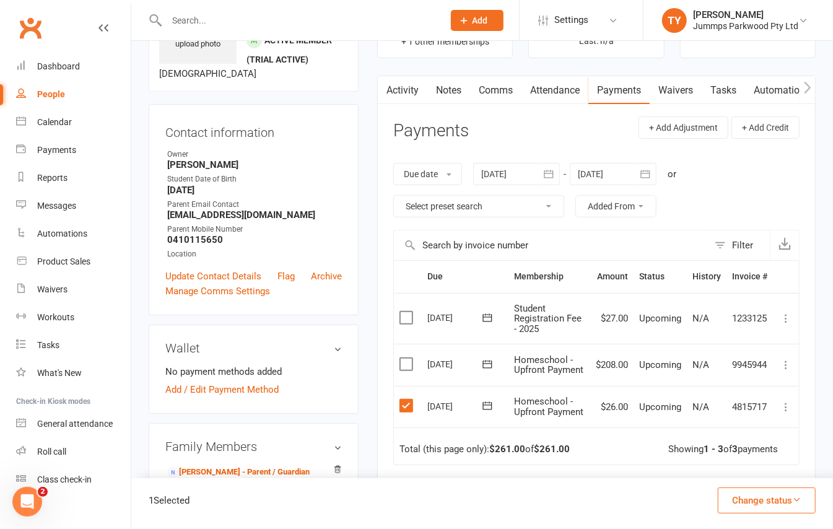
click at [786, 483] on div "1 Selected Change status Paid (Cash) Paid (POS) Paid (Other) Skipped" at bounding box center [481, 503] width 701 height 51
click at [792, 497] on icon "button" at bounding box center [796, 499] width 9 height 9
click at [760, 388] on link "Paid (Cash)" at bounding box center [753, 392] width 123 height 25
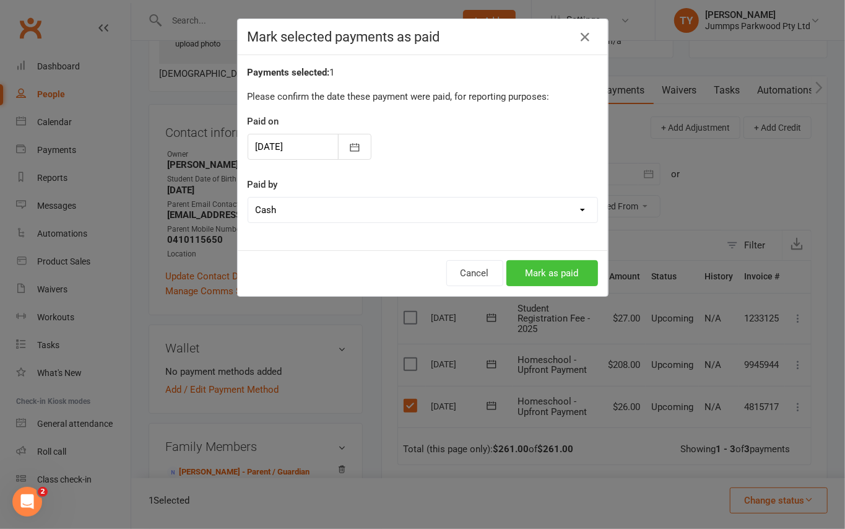
click at [551, 277] on button "Mark as paid" at bounding box center [552, 273] width 92 height 26
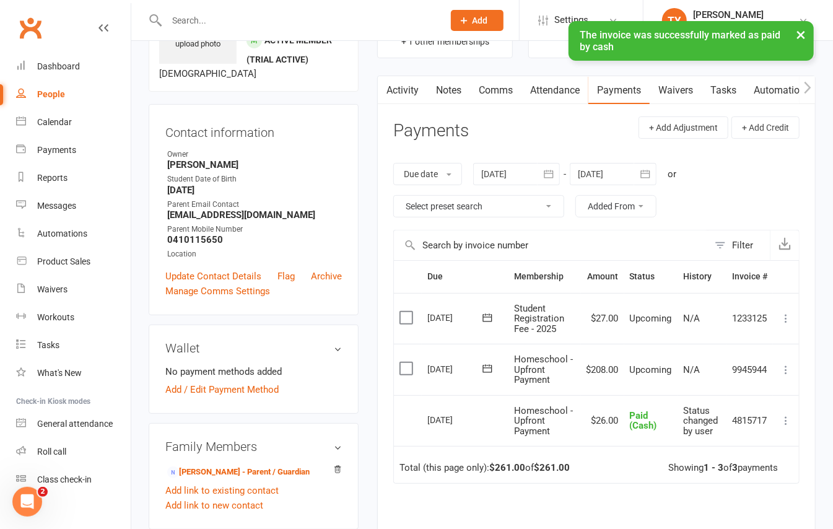
drag, startPoint x: 593, startPoint y: 97, endPoint x: 565, endPoint y: 93, distance: 28.8
click at [591, 97] on link "Payments" at bounding box center [618, 90] width 61 height 28
click at [562, 92] on link "Attendance" at bounding box center [552, 90] width 67 height 28
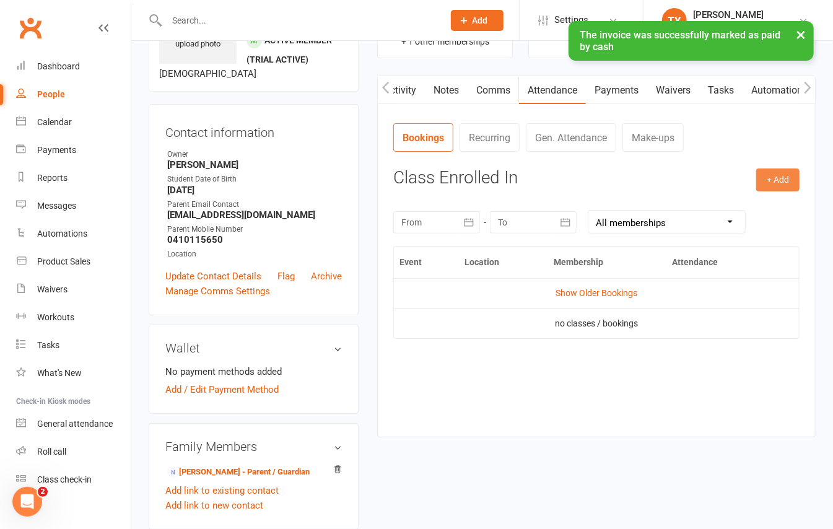
click at [771, 178] on button "+ Add" at bounding box center [777, 179] width 43 height 22
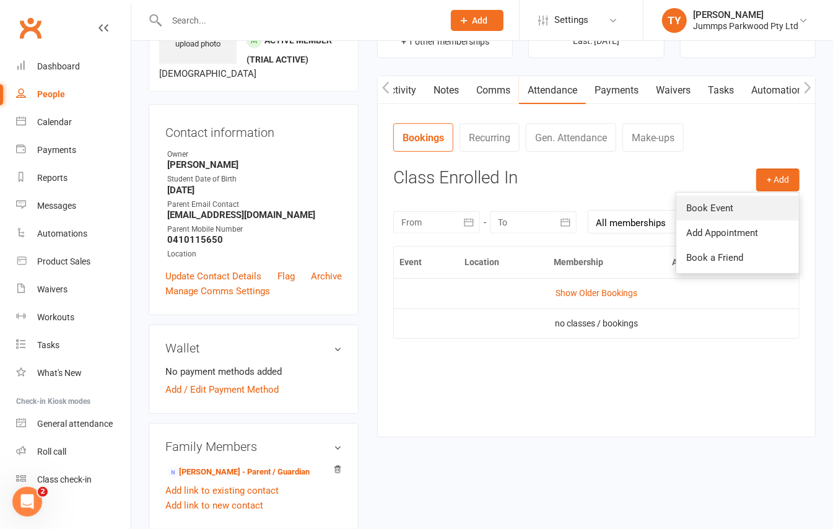
click at [752, 207] on link "Book Event" at bounding box center [737, 208] width 123 height 25
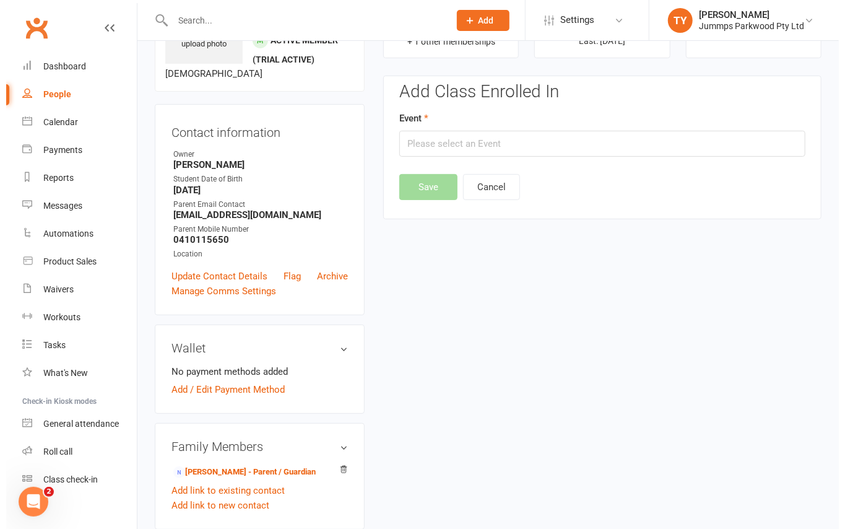
scroll to position [95, 0]
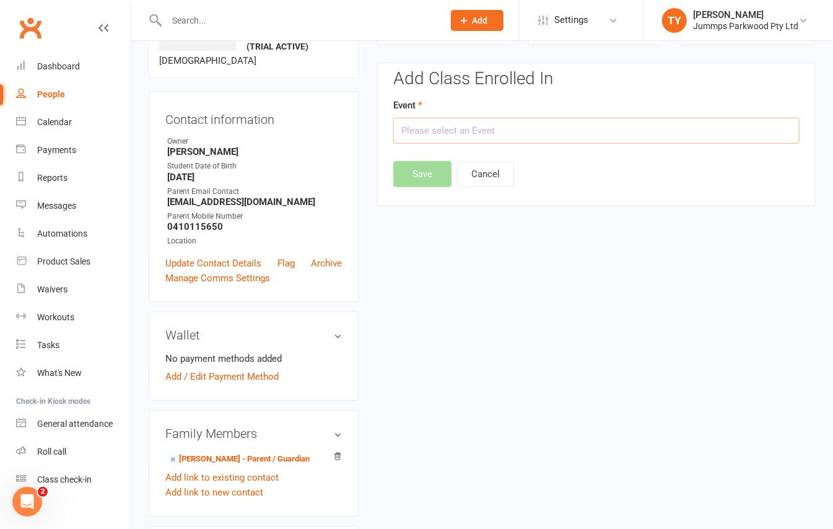
click at [501, 130] on input "text" at bounding box center [596, 131] width 406 height 26
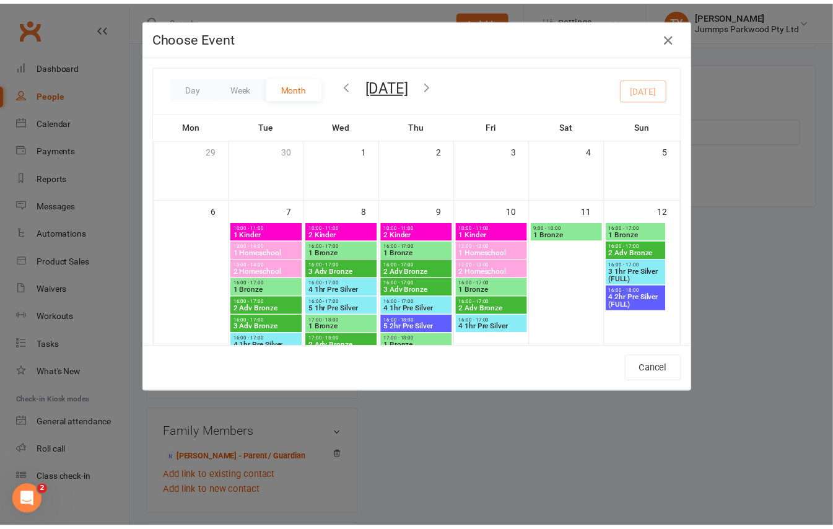
scroll to position [330, 0]
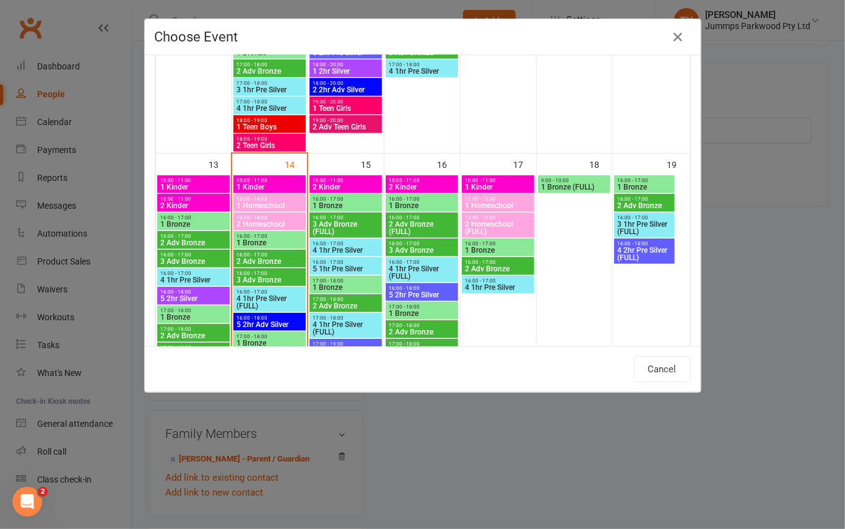
click at [266, 201] on span "13:00 - 14:00" at bounding box center [270, 199] width 68 height 6
type input "1 Homeschool - [DATE] 1:00:00 PM"
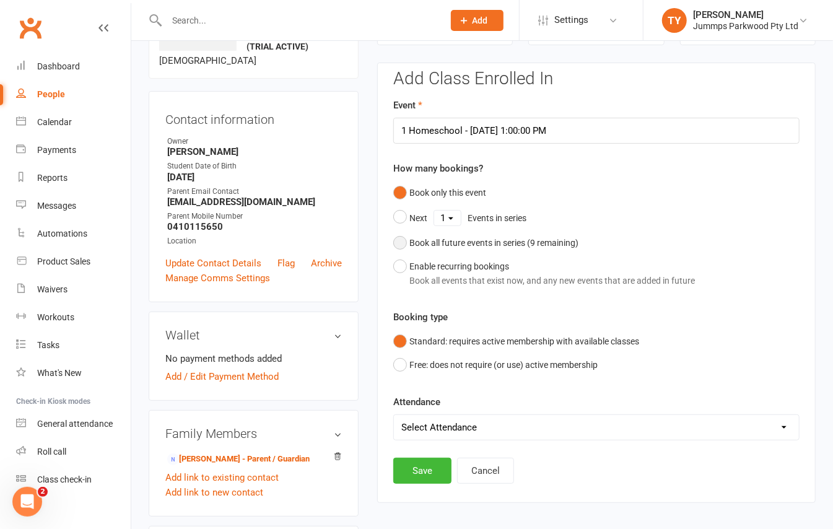
click at [447, 245] on div "Book all future events in series ( 9 remaining)" at bounding box center [493, 243] width 169 height 14
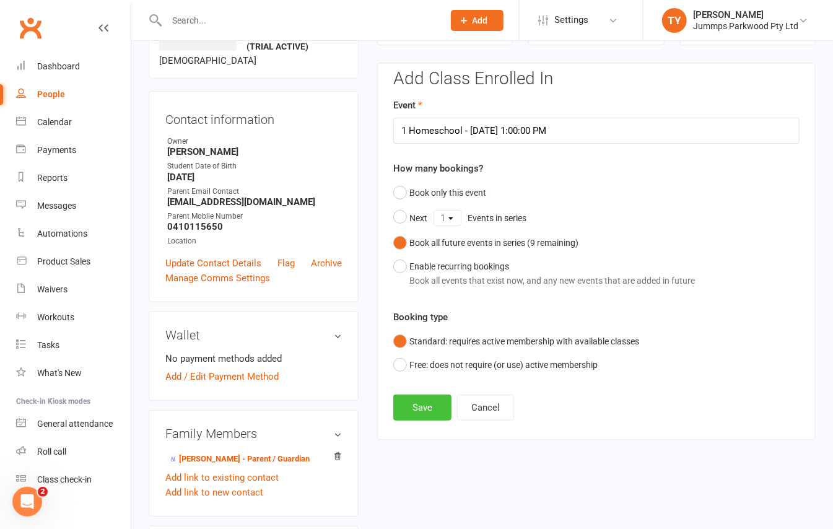
click at [422, 399] on button "Save" at bounding box center [422, 407] width 58 height 26
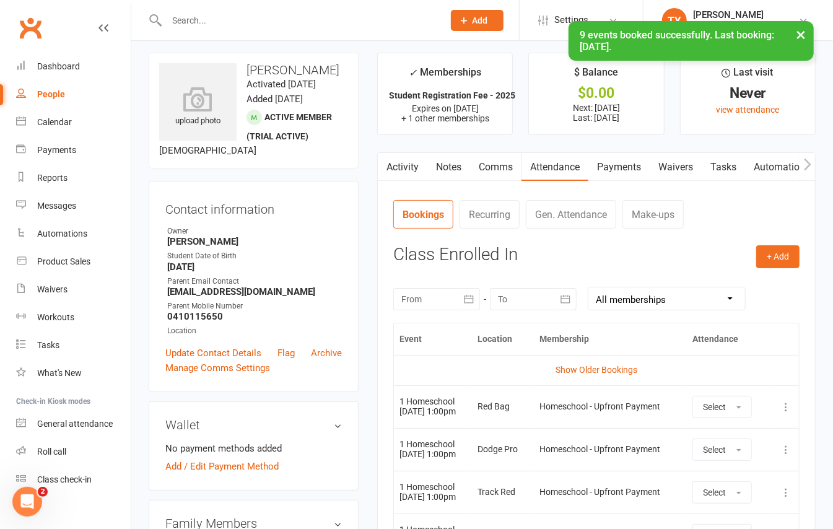
scroll to position [0, 0]
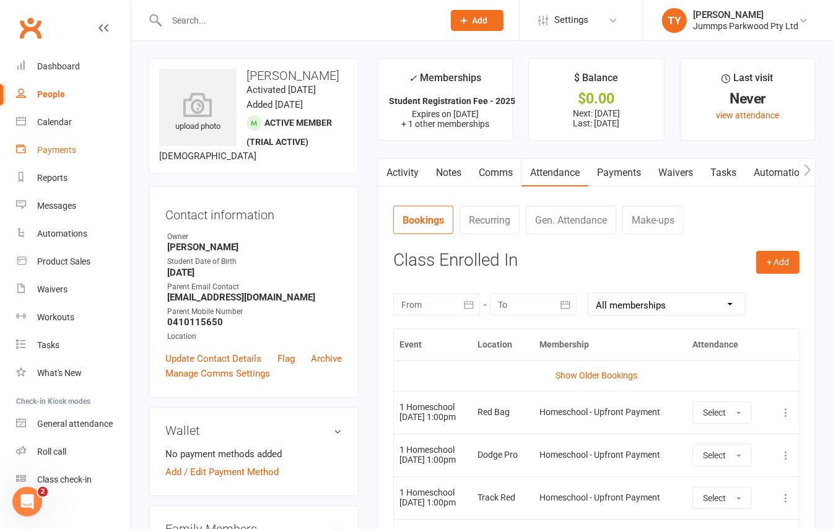
click at [58, 152] on div "Payments" at bounding box center [56, 150] width 39 height 10
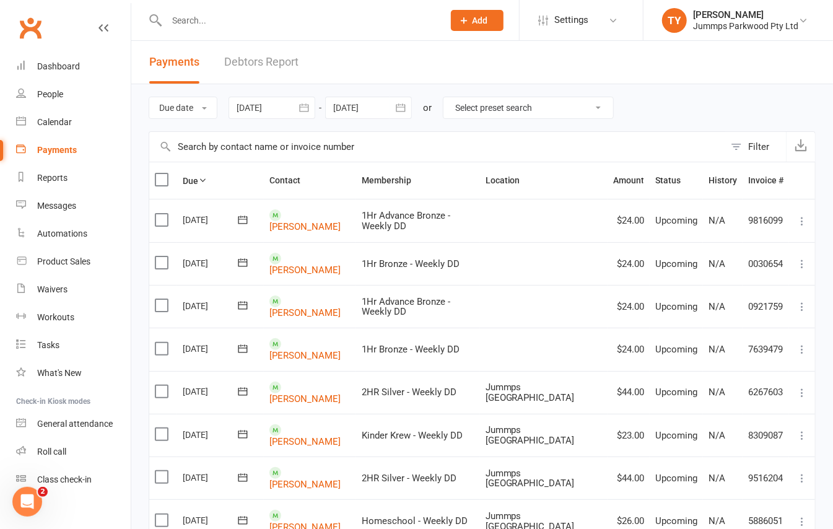
click at [332, 149] on input "text" at bounding box center [436, 147] width 575 height 30
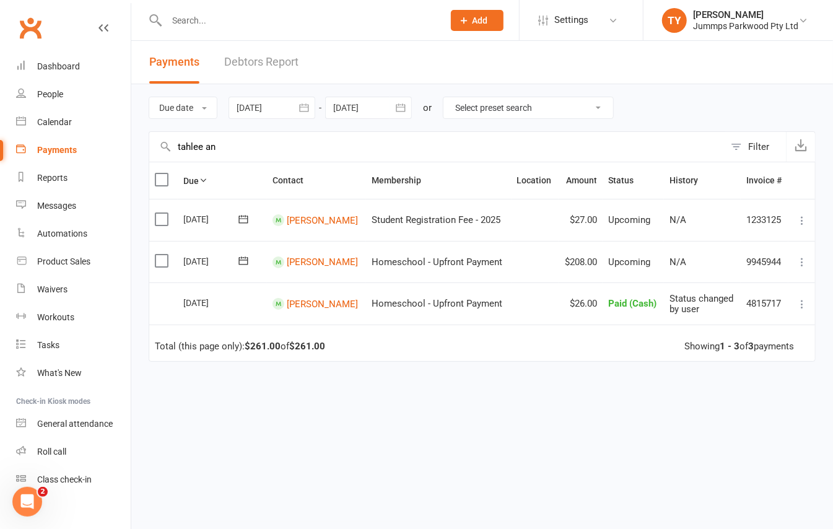
type input "tahlee an"
click at [806, 259] on icon at bounding box center [802, 262] width 12 height 12
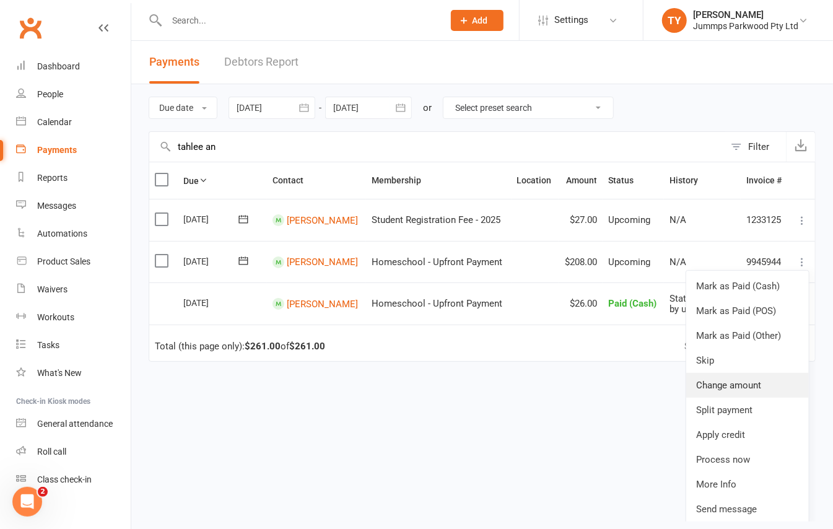
scroll to position [3, 0]
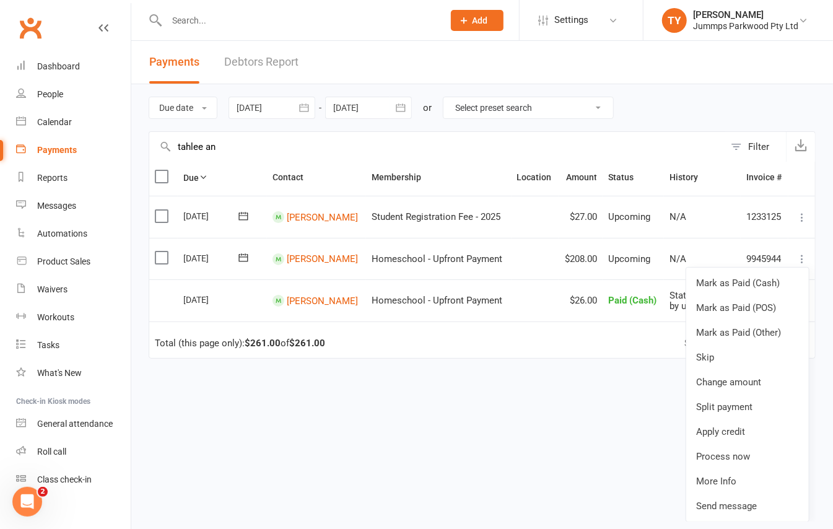
click at [162, 259] on label at bounding box center [163, 257] width 17 height 12
click at [162, 251] on input "checkbox" at bounding box center [159, 251] width 8 height 0
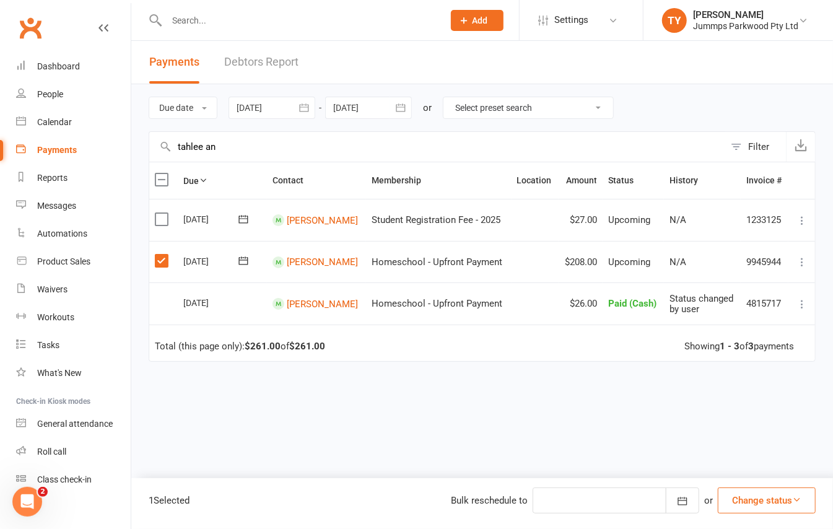
click at [594, 508] on div at bounding box center [615, 500] width 167 height 26
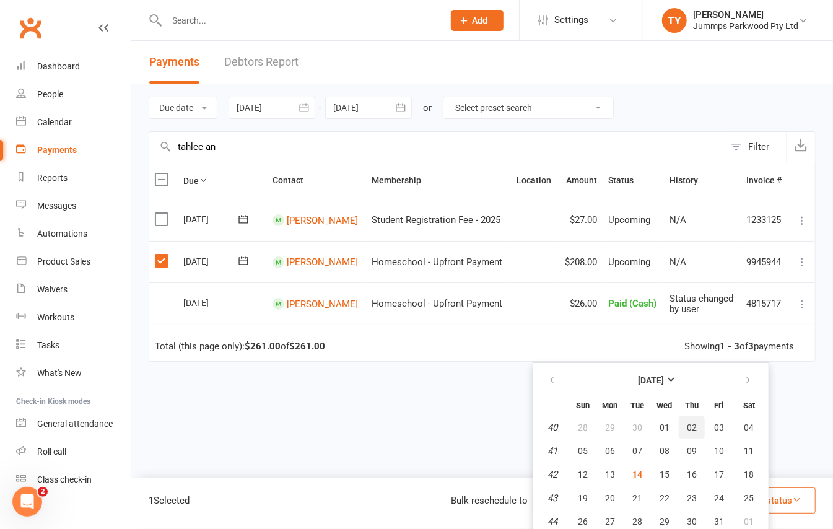
scroll to position [11, 0]
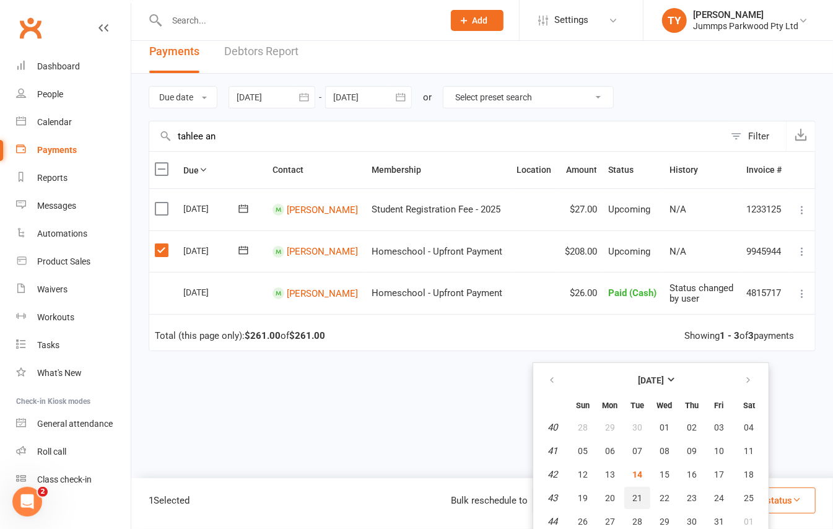
click at [642, 493] on span "21" at bounding box center [637, 498] width 10 height 10
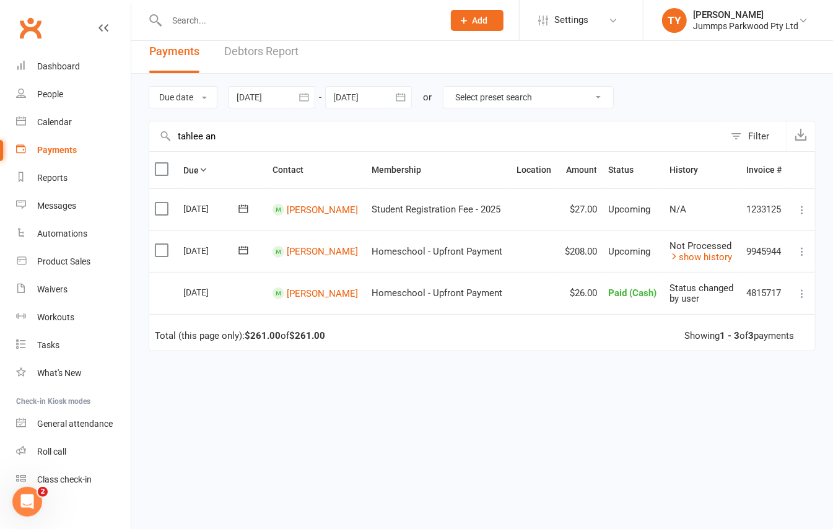
click at [255, 17] on input "text" at bounding box center [299, 20] width 272 height 17
click at [315, 245] on contact-link "[PERSON_NAME]" at bounding box center [314, 250] width 85 height 11
click at [322, 253] on link "[PERSON_NAME]" at bounding box center [322, 251] width 71 height 11
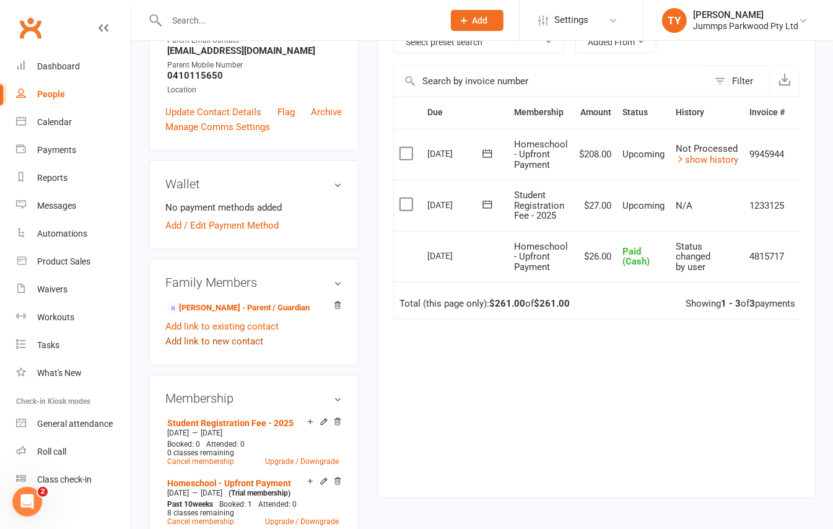
scroll to position [248, 0]
click at [216, 313] on link "[PERSON_NAME] - Parent / Guardian" at bounding box center [238, 306] width 142 height 13
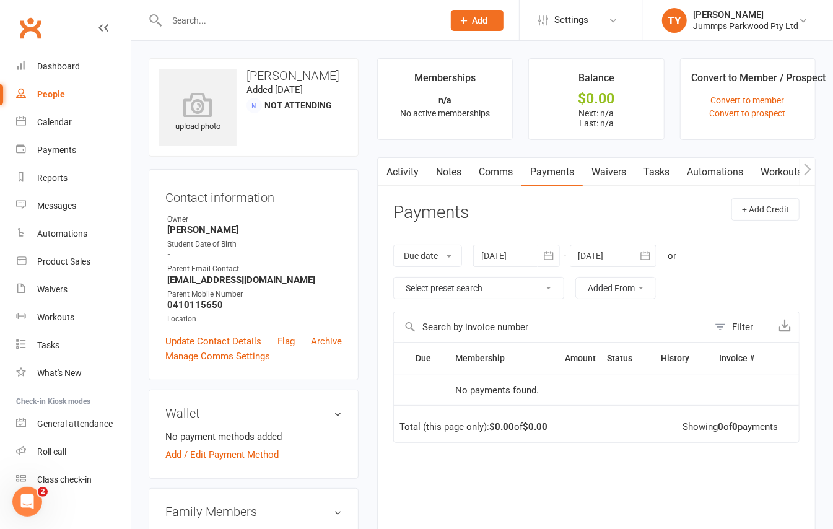
click at [618, 176] on link "Waivers" at bounding box center [609, 172] width 52 height 28
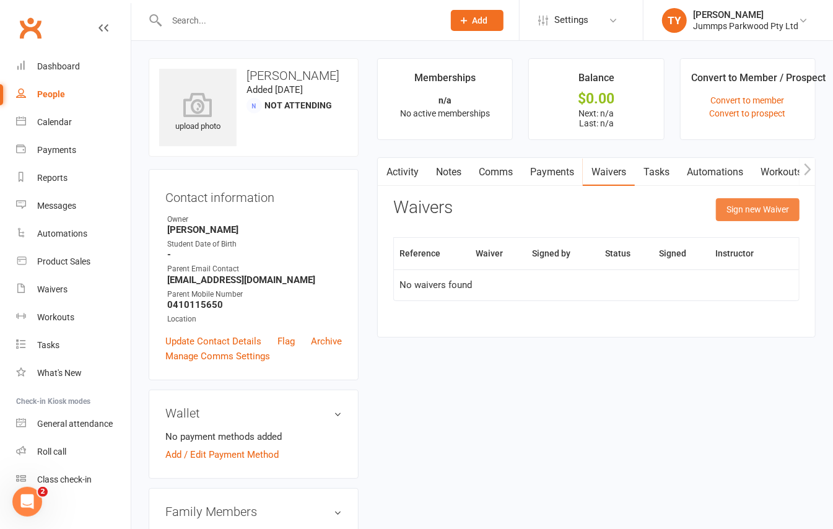
click at [775, 206] on button "Sign new Waiver" at bounding box center [758, 209] width 84 height 22
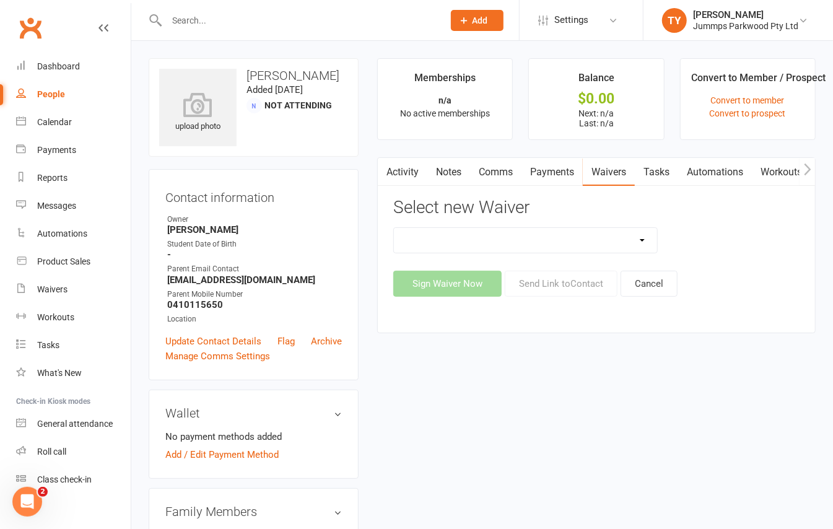
click at [547, 228] on select "1. UPFRONT TUMBLE FEES 2. DIRECT DEBIT WEEKLY Jummps Connection - Groups T&C's …" at bounding box center [525, 240] width 263 height 25
select select "14460"
click at [394, 228] on select "1. UPFRONT TUMBLE FEES 2. DIRECT DEBIT WEEKLY Jummps Connection - Groups T&C's …" at bounding box center [525, 240] width 263 height 25
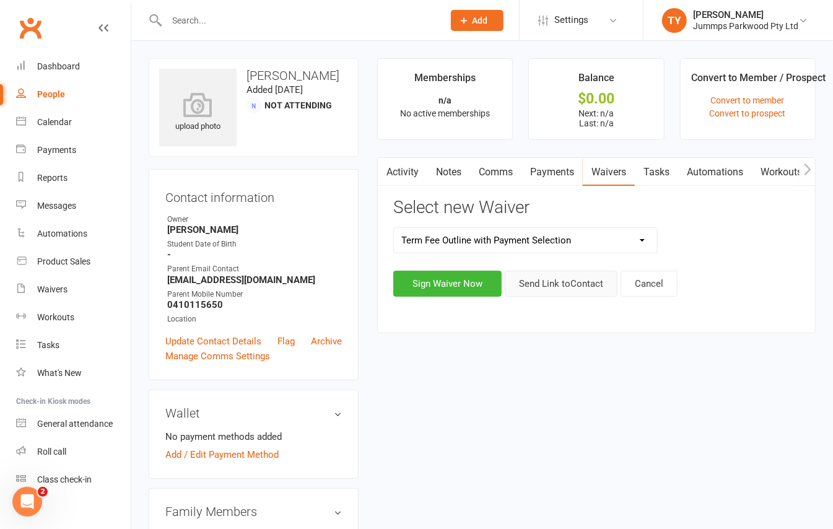
click at [579, 290] on button "Send Link to Contact" at bounding box center [561, 284] width 113 height 26
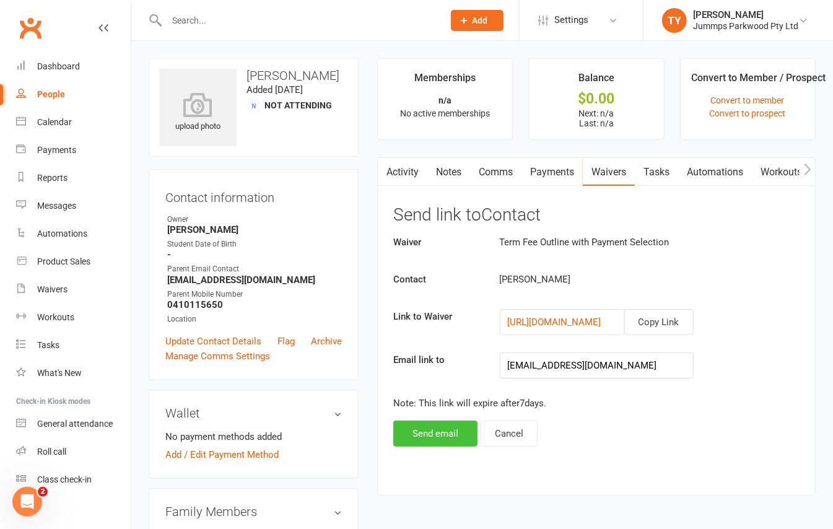
click at [441, 436] on button "Send email" at bounding box center [435, 433] width 84 height 26
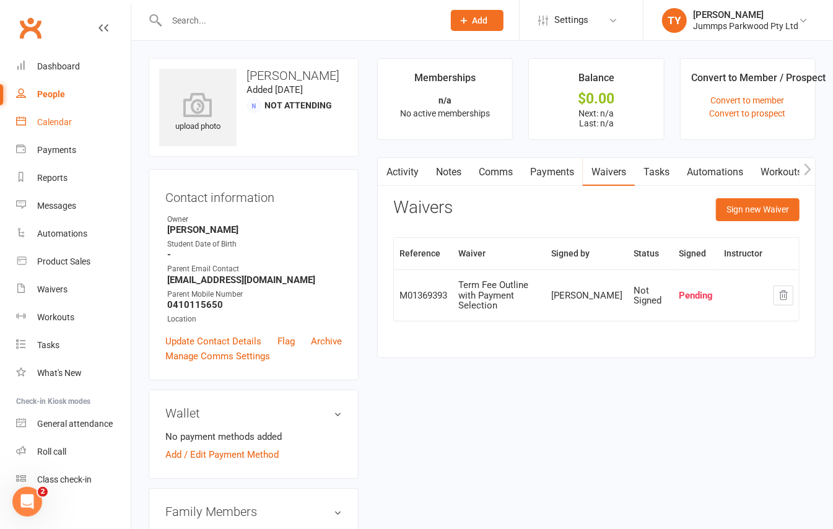
click at [47, 114] on link "Calendar" at bounding box center [73, 122] width 115 height 28
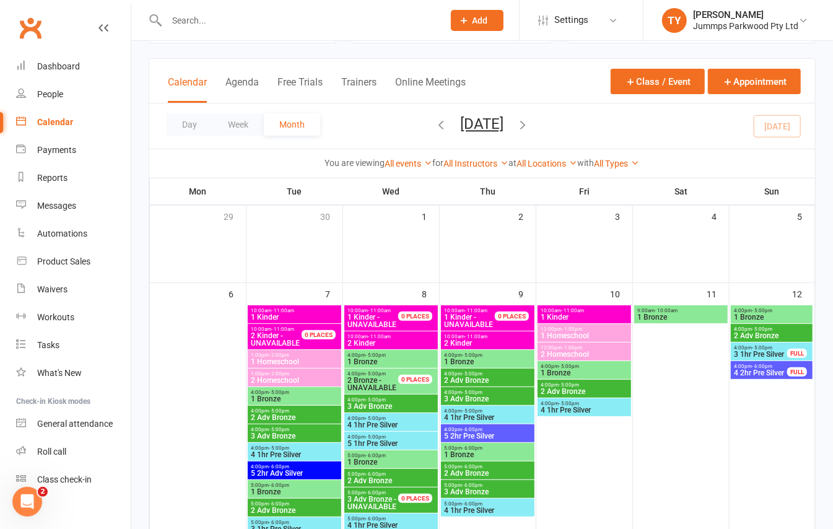
scroll to position [82, 0]
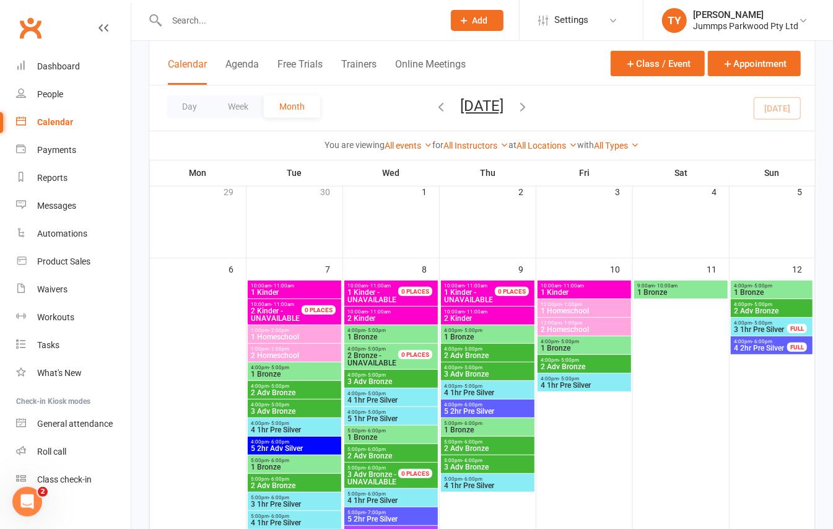
click at [312, 369] on span "4:00pm - 5:00pm" at bounding box center [294, 368] width 89 height 6
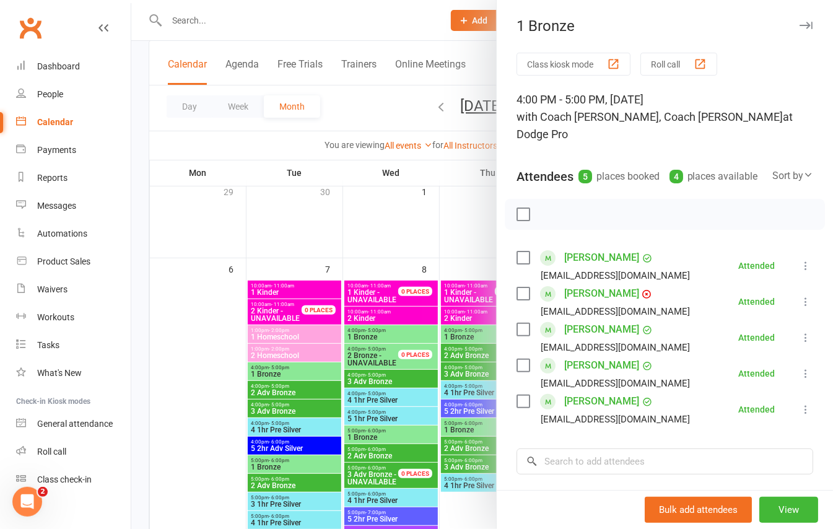
click at [308, 386] on div at bounding box center [481, 264] width 701 height 529
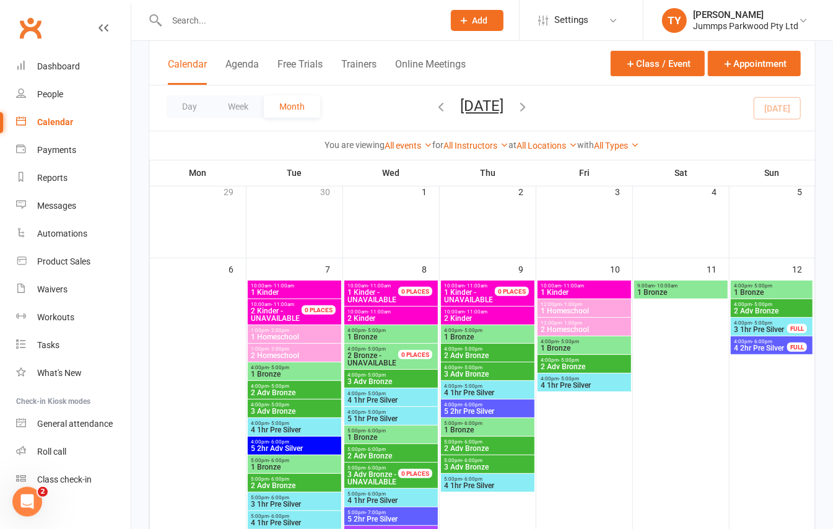
click at [318, 386] on span "4:00pm - 5:00pm" at bounding box center [294, 386] width 89 height 6
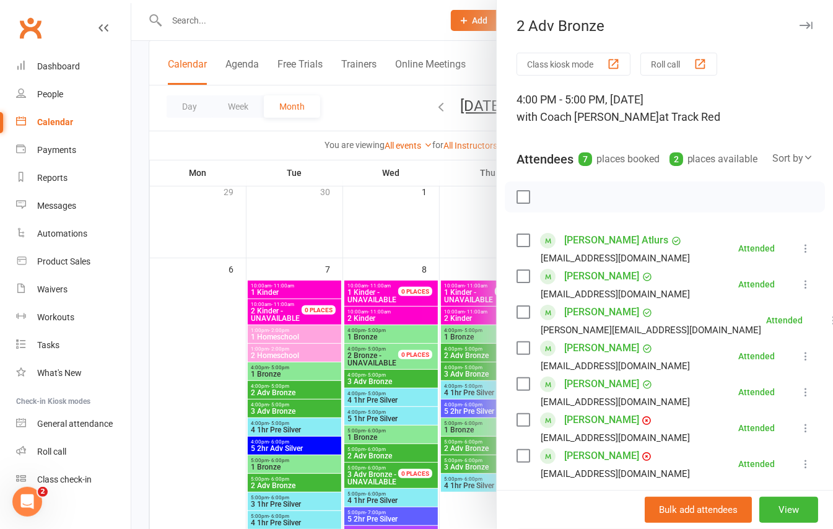
click at [324, 410] on div at bounding box center [481, 264] width 701 height 529
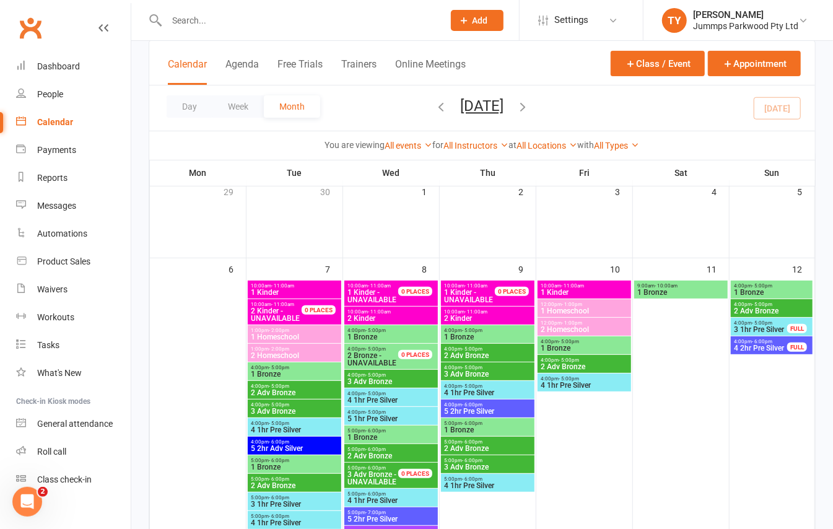
click at [300, 407] on span "3 Adv Bronze" at bounding box center [294, 410] width 89 height 7
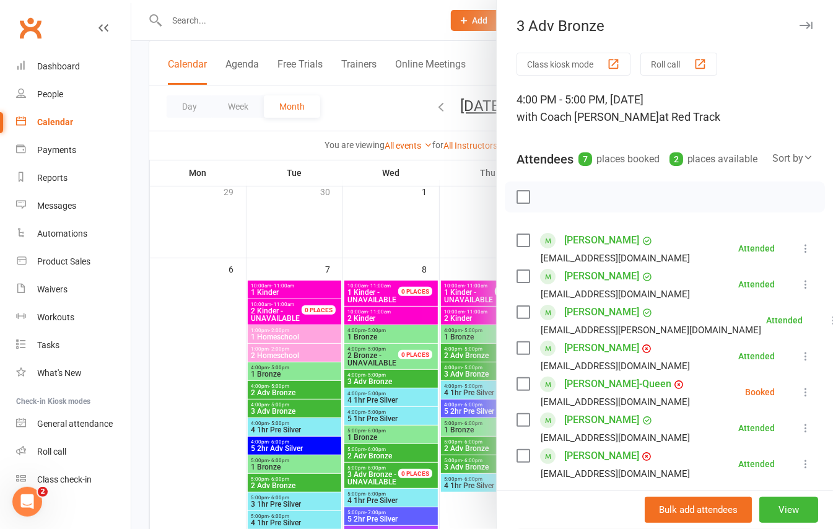
drag, startPoint x: 312, startPoint y: 436, endPoint x: 315, endPoint y: 427, distance: 10.2
click at [313, 435] on div at bounding box center [481, 264] width 701 height 529
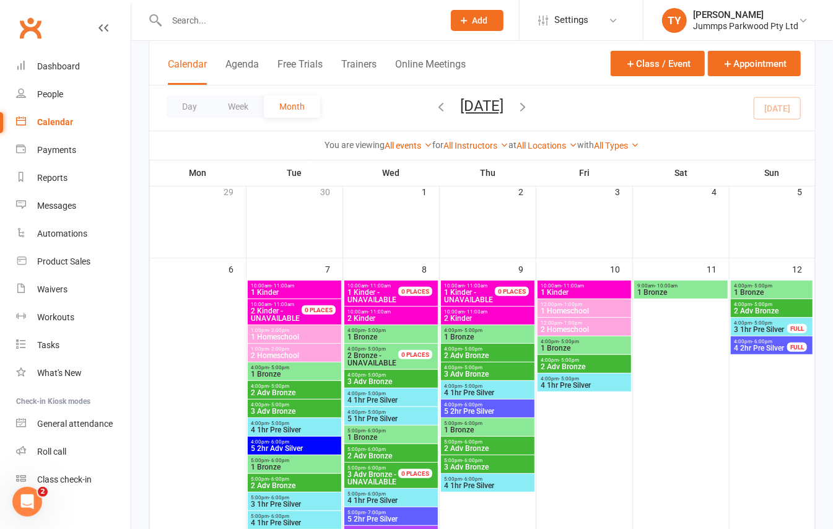
click at [315, 425] on span "4:00pm - 5:00pm" at bounding box center [294, 423] width 89 height 6
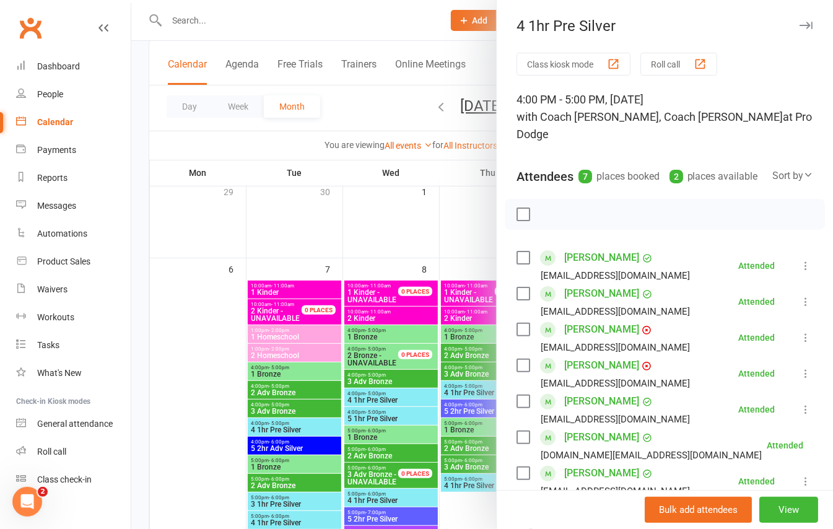
click at [324, 446] on div at bounding box center [481, 264] width 701 height 529
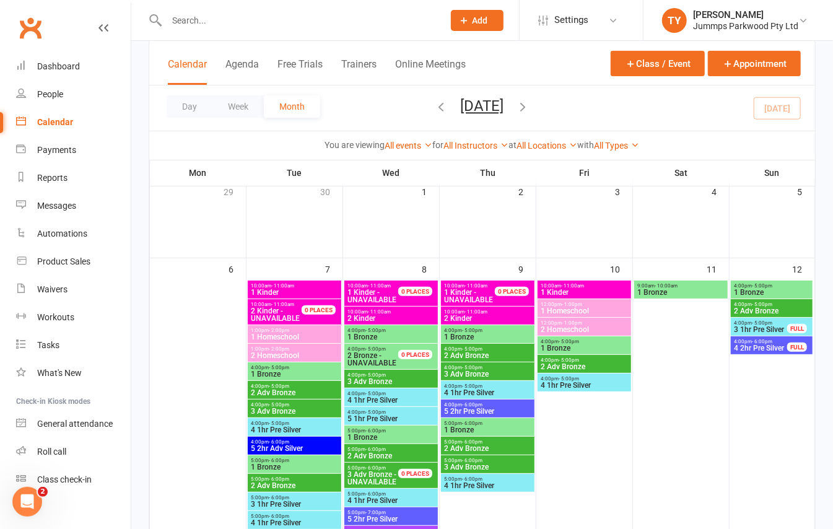
click at [300, 446] on span "5 2hr Adv Silver" at bounding box center [294, 448] width 89 height 7
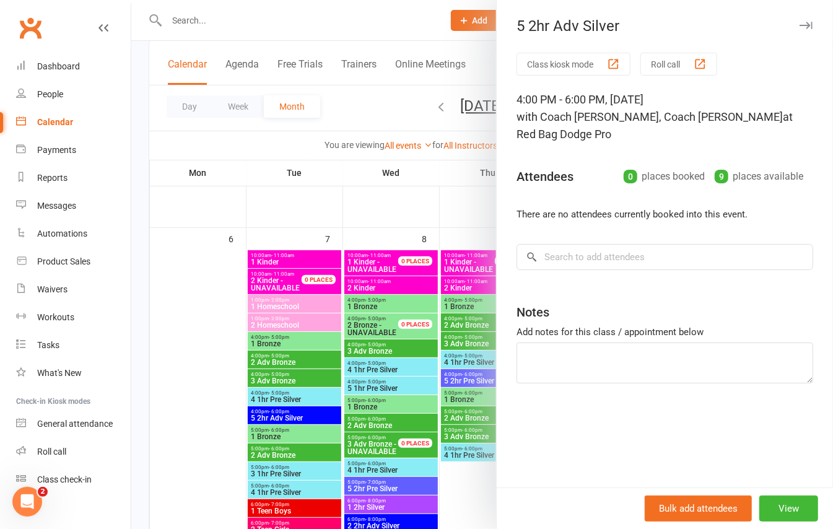
scroll to position [165, 0]
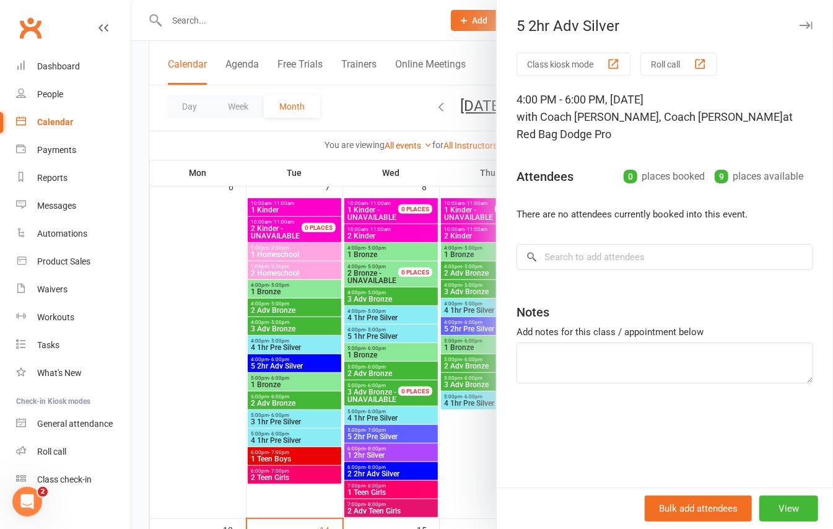
click at [310, 380] on div at bounding box center [481, 264] width 701 height 529
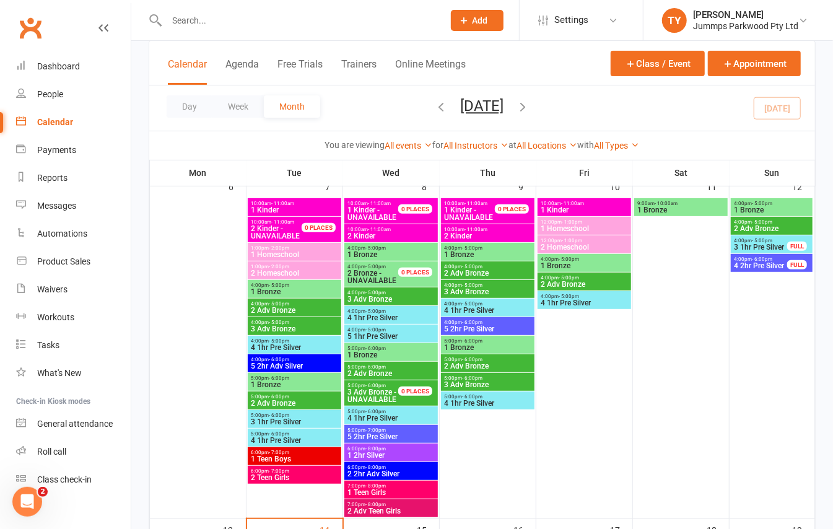
click at [290, 383] on span "1 Bronze" at bounding box center [294, 384] width 89 height 7
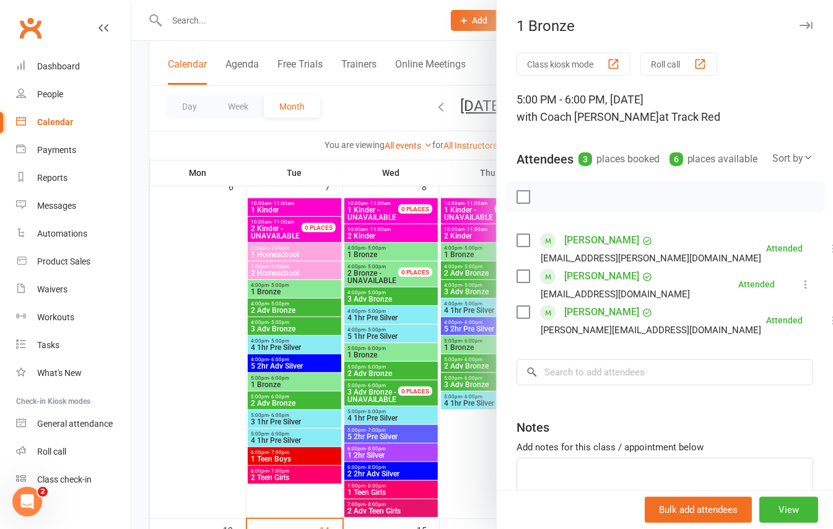
click at [301, 383] on div at bounding box center [481, 264] width 701 height 529
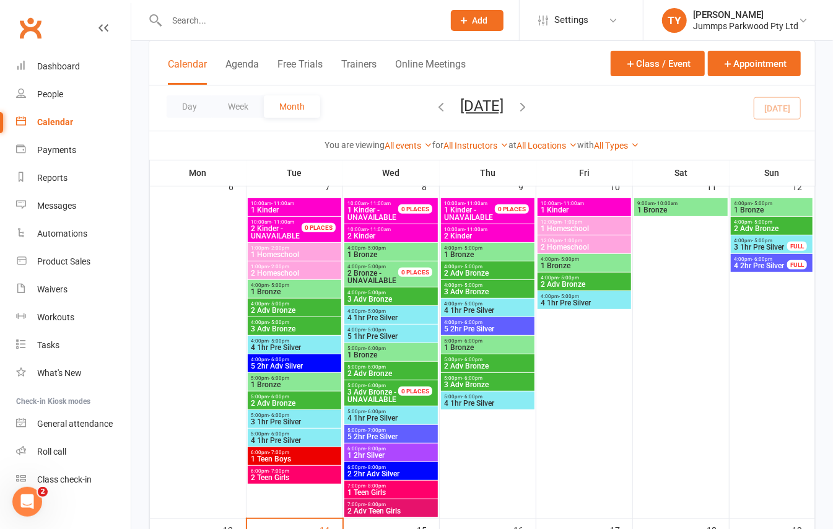
click at [301, 383] on span "1 Bronze" at bounding box center [294, 384] width 89 height 7
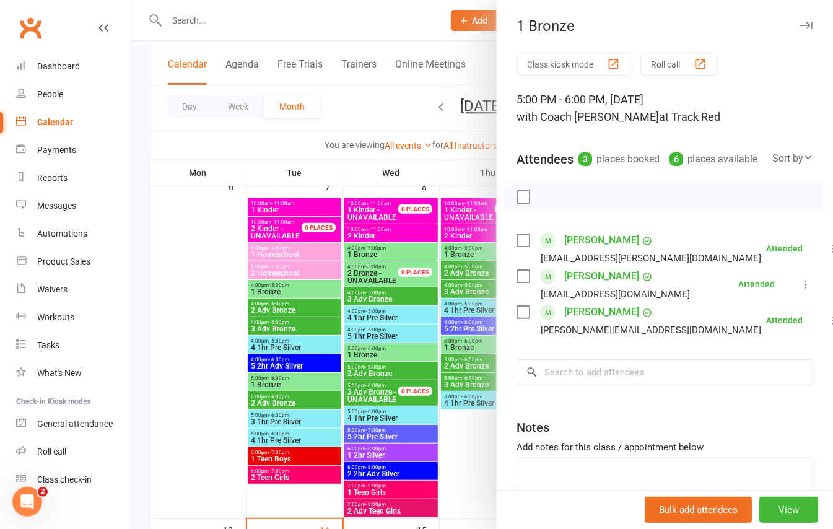
drag, startPoint x: 301, startPoint y: 394, endPoint x: 307, endPoint y: 407, distance: 14.4
click at [301, 395] on div at bounding box center [481, 264] width 701 height 529
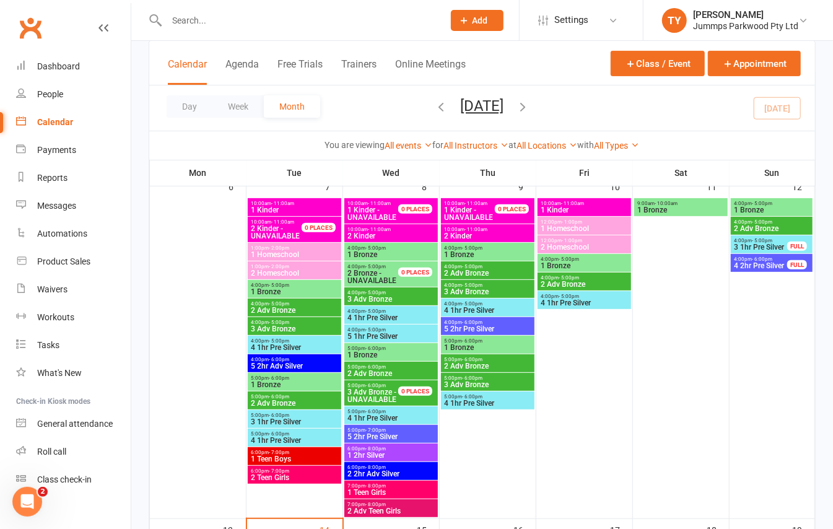
click at [311, 404] on span "2 Adv Bronze" at bounding box center [294, 402] width 89 height 7
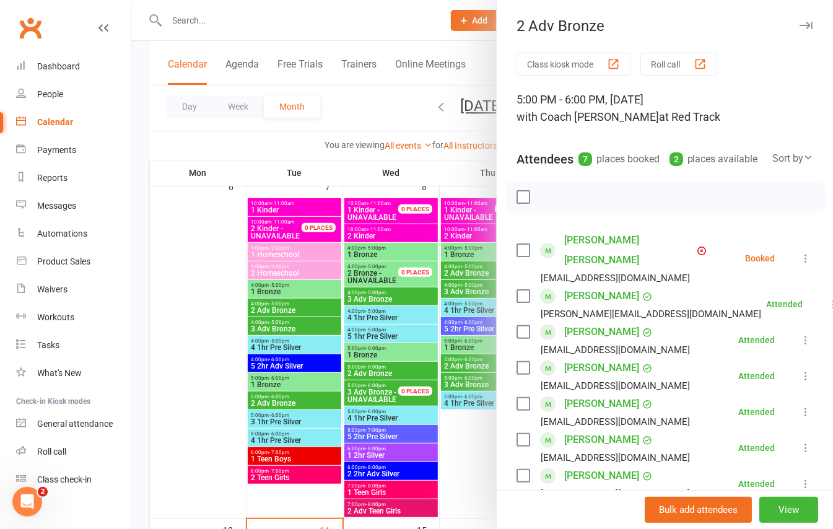
click at [310, 417] on div at bounding box center [481, 264] width 701 height 529
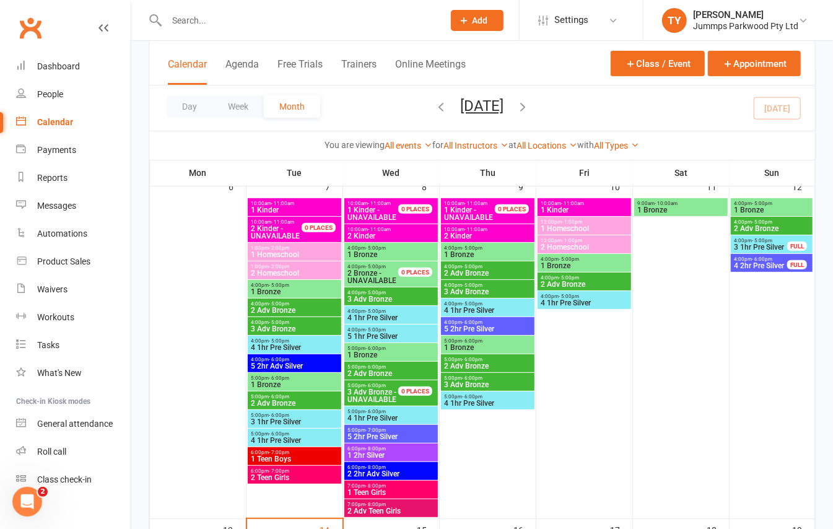
click at [310, 418] on span "3 1hr Pre Silver" at bounding box center [294, 421] width 89 height 7
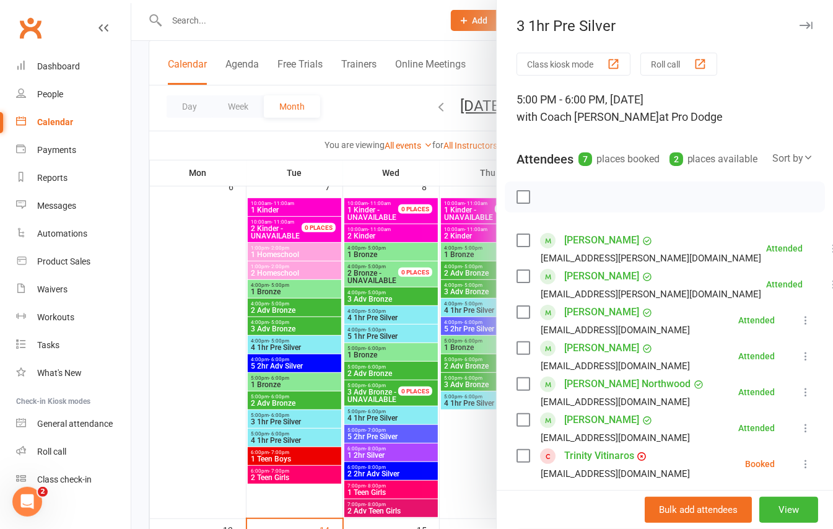
click at [318, 441] on div at bounding box center [481, 264] width 701 height 529
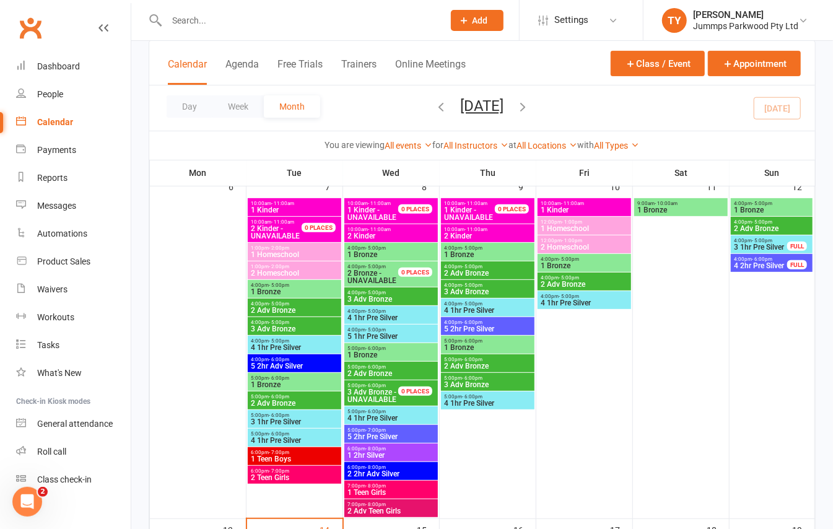
click at [310, 439] on span "4 1hr Pre Silver" at bounding box center [294, 439] width 89 height 7
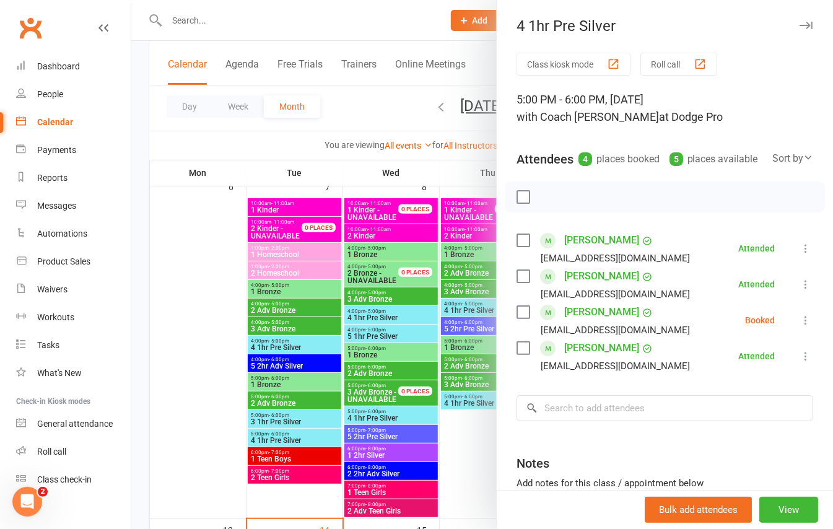
click at [307, 453] on div at bounding box center [481, 264] width 701 height 529
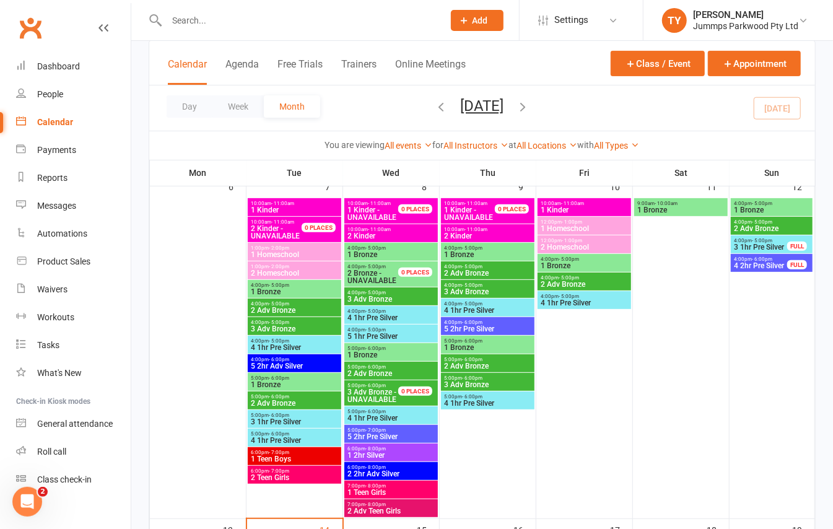
click at [307, 454] on span "6:00pm - 7:00pm" at bounding box center [294, 452] width 89 height 6
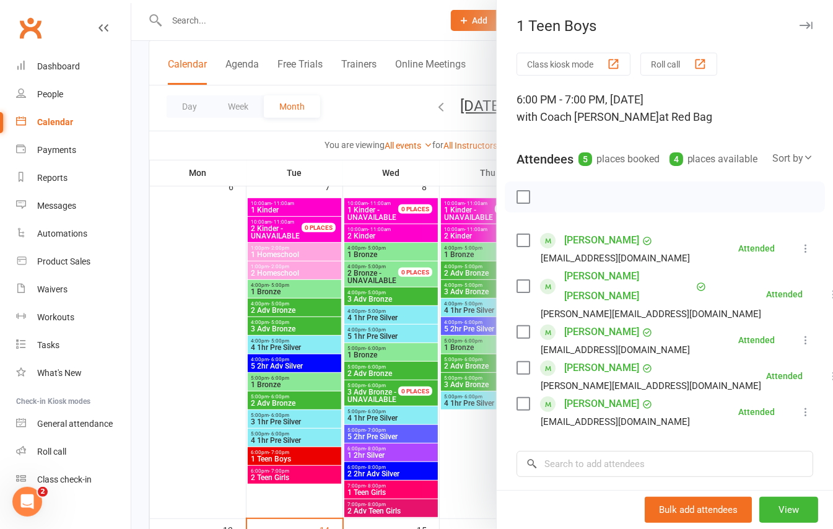
click at [313, 480] on div at bounding box center [481, 264] width 701 height 529
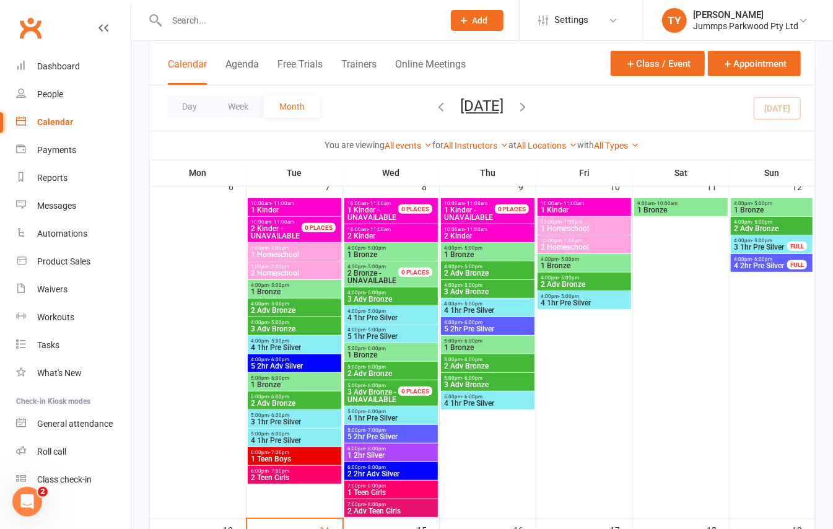
click at [308, 474] on span "2 Teen Girls" at bounding box center [294, 477] width 89 height 7
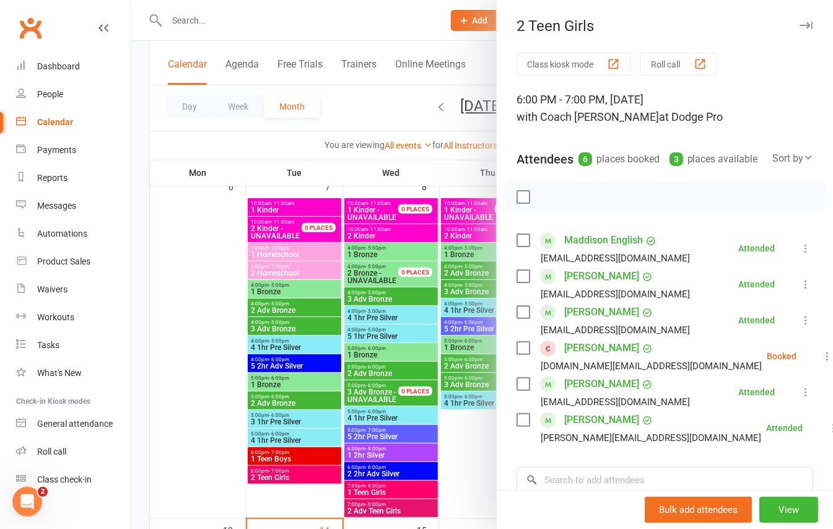
drag, startPoint x: 284, startPoint y: 243, endPoint x: 287, endPoint y: 256, distance: 14.1
click at [284, 243] on div at bounding box center [481, 264] width 701 height 529
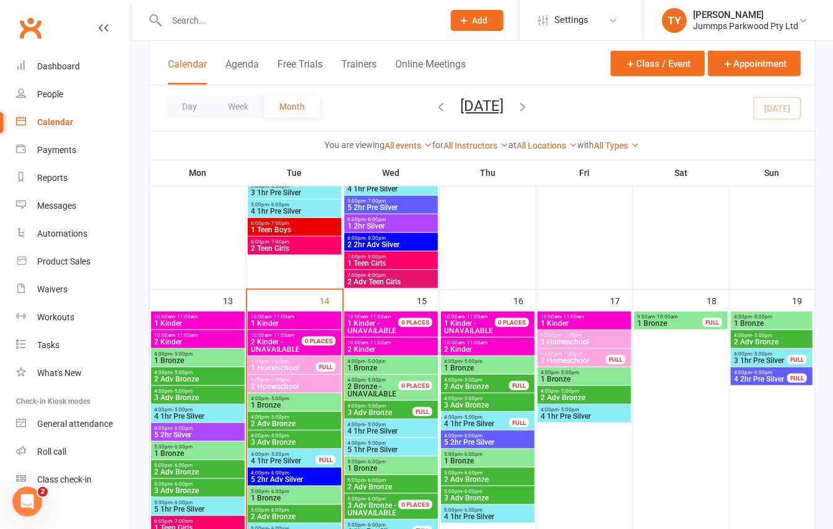
scroll to position [495, 0]
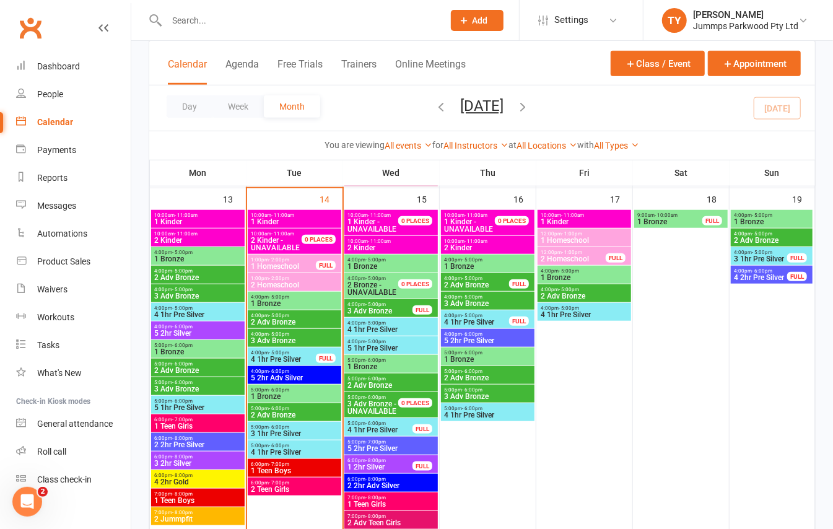
click at [295, 305] on span "1 Bronze" at bounding box center [294, 303] width 89 height 7
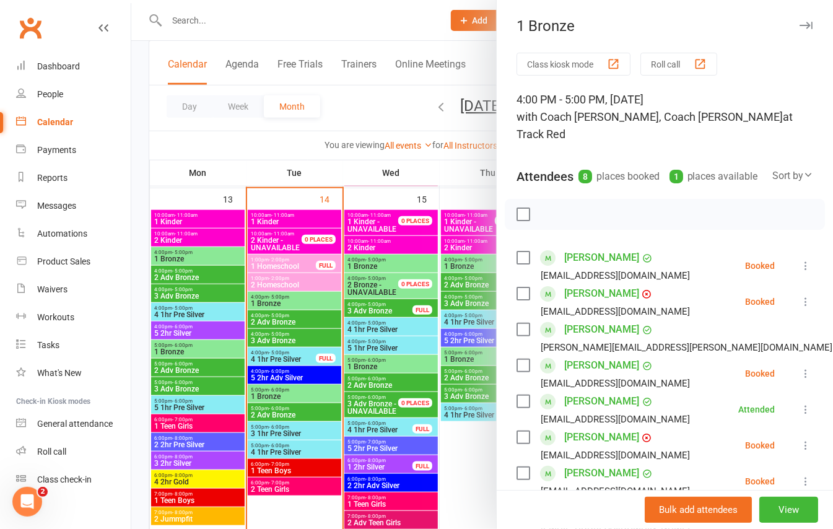
drag, startPoint x: 290, startPoint y: 333, endPoint x: 297, endPoint y: 323, distance: 12.0
click at [296, 325] on div at bounding box center [481, 264] width 701 height 529
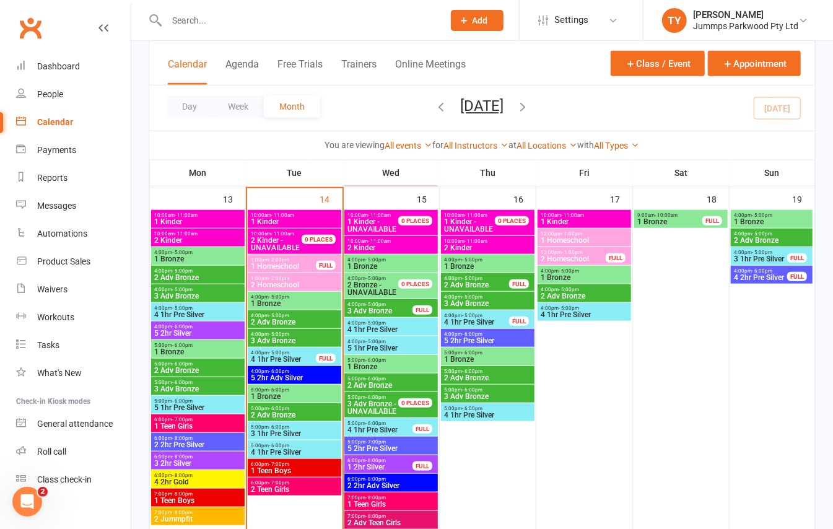
click at [295, 317] on span "4:00pm - 5:00pm" at bounding box center [294, 316] width 89 height 6
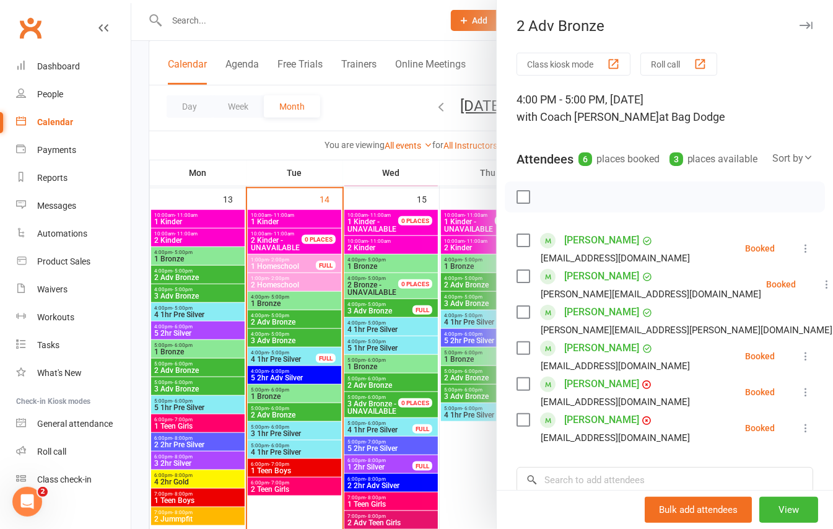
click at [302, 345] on div at bounding box center [481, 264] width 701 height 529
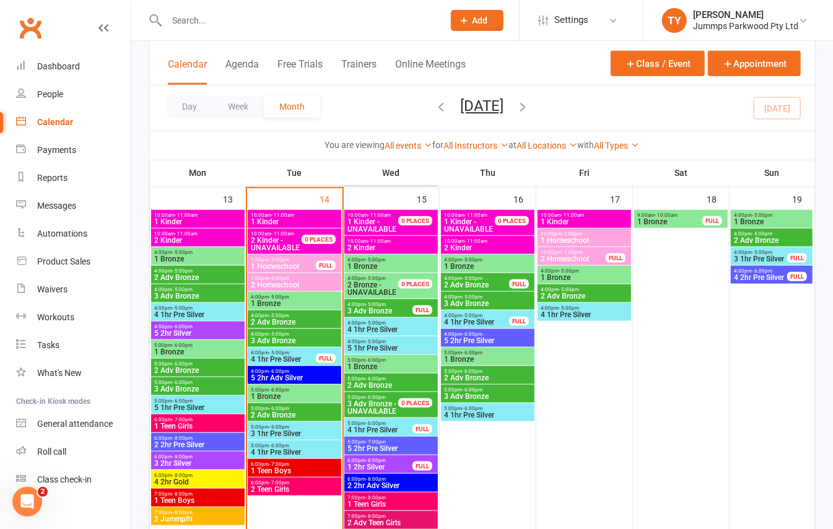
click at [290, 342] on span "3 Adv Bronze" at bounding box center [294, 340] width 89 height 7
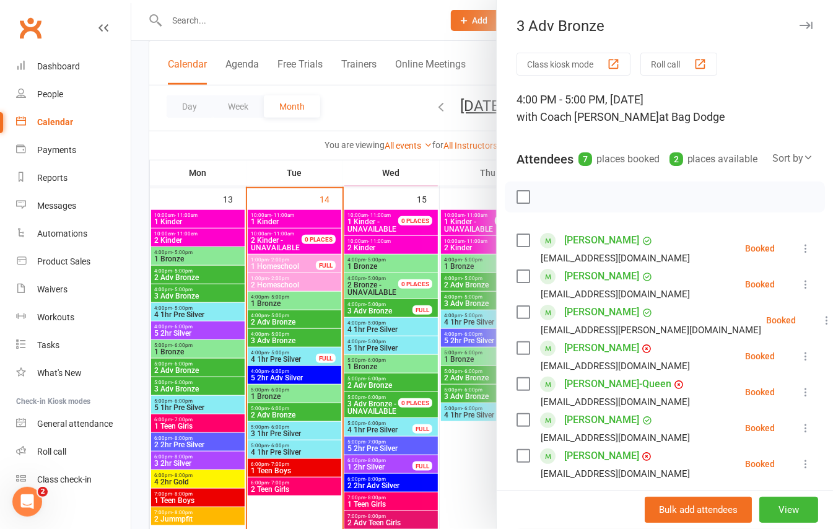
click at [301, 355] on div at bounding box center [481, 264] width 701 height 529
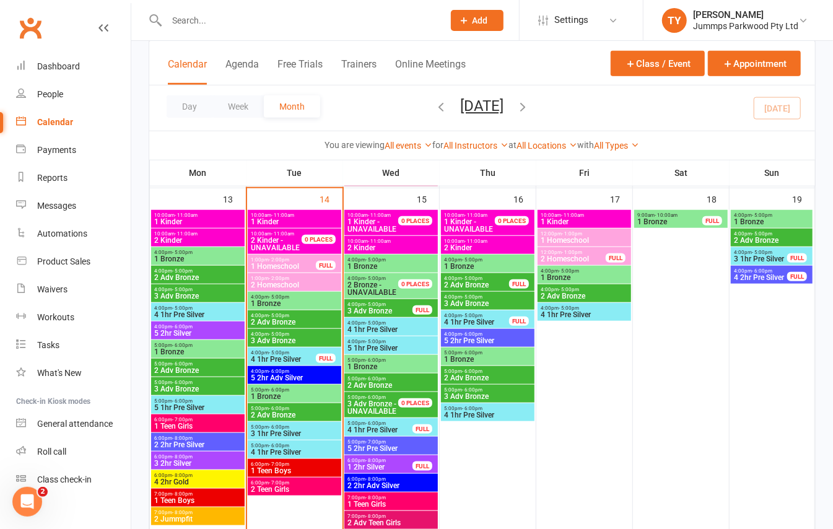
click at [282, 355] on span "4 1hr Pre Silver" at bounding box center [283, 358] width 66 height 7
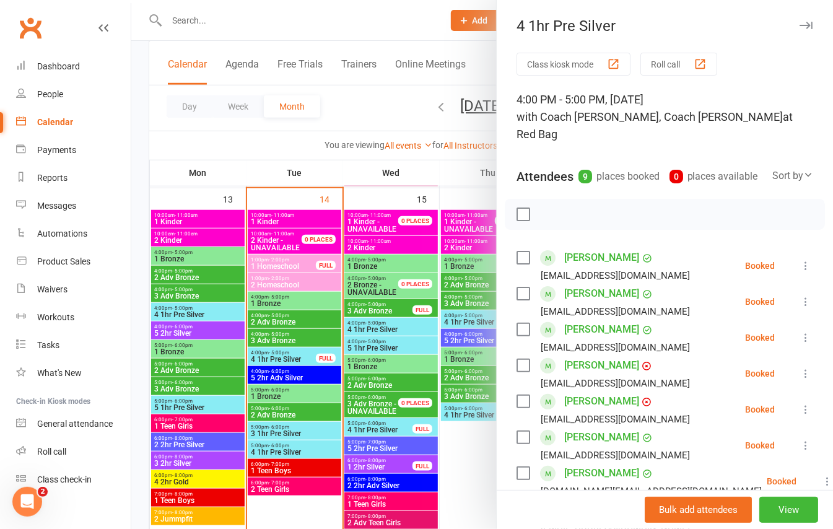
click at [302, 426] on div at bounding box center [481, 264] width 701 height 529
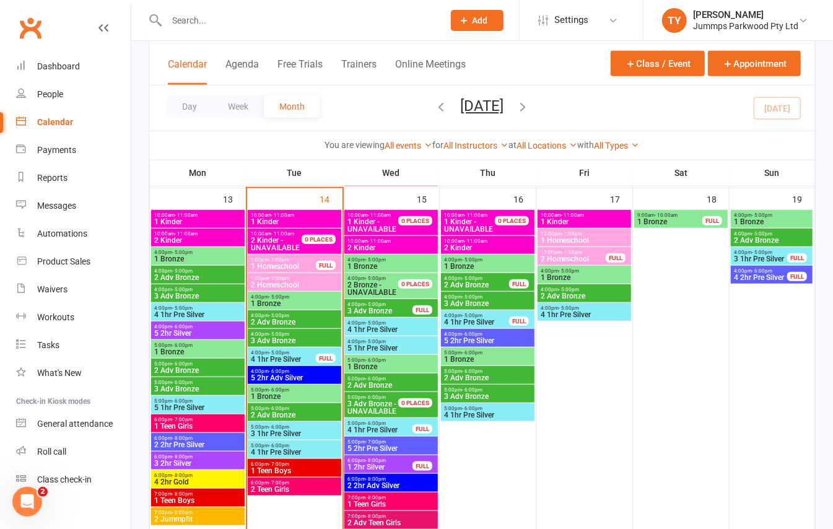
click at [273, 431] on span "3 1hr Pre Silver" at bounding box center [294, 433] width 89 height 7
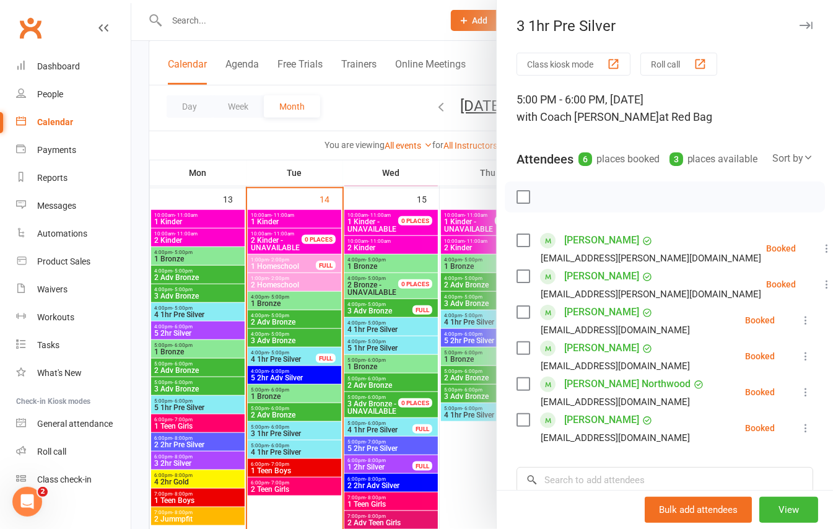
click at [306, 449] on div at bounding box center [481, 264] width 701 height 529
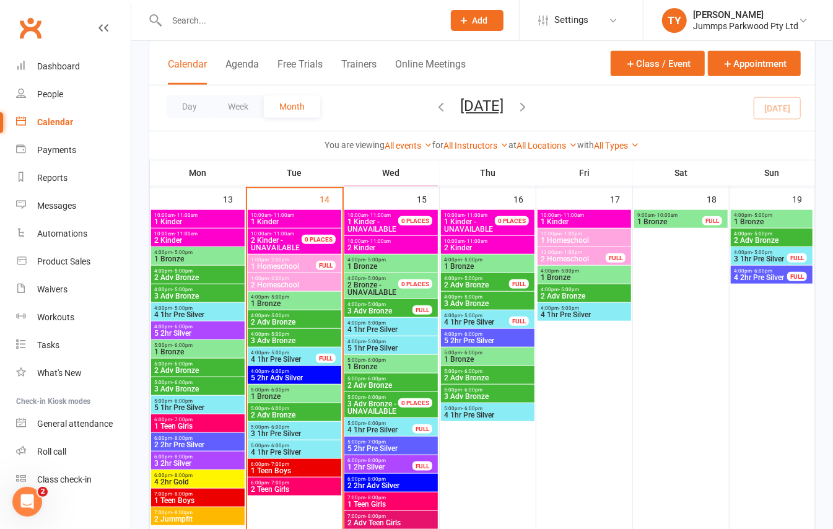
click at [295, 449] on span "4 1hr Pre Silver" at bounding box center [294, 451] width 89 height 7
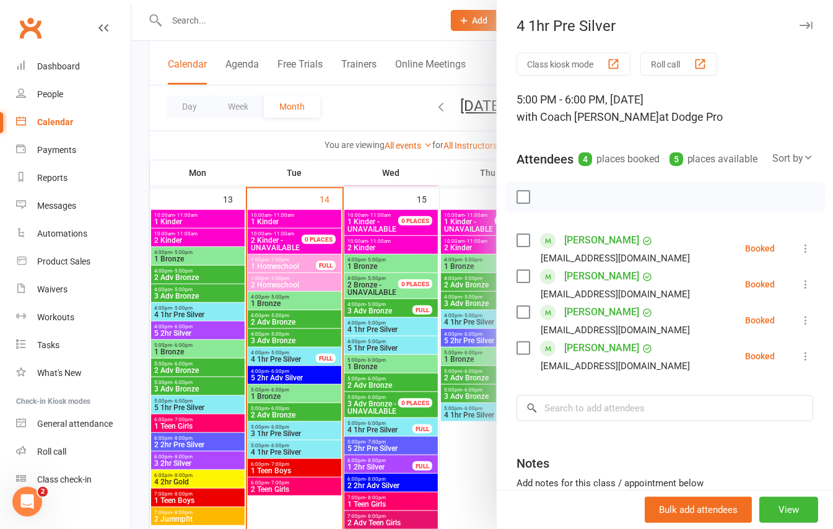
click at [308, 442] on div at bounding box center [481, 264] width 701 height 529
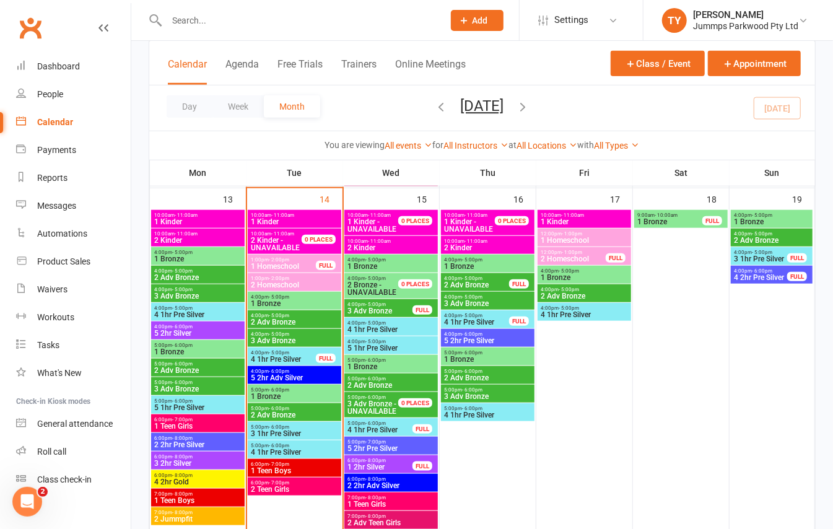
click at [313, 435] on span "3 1hr Pre Silver" at bounding box center [294, 433] width 89 height 7
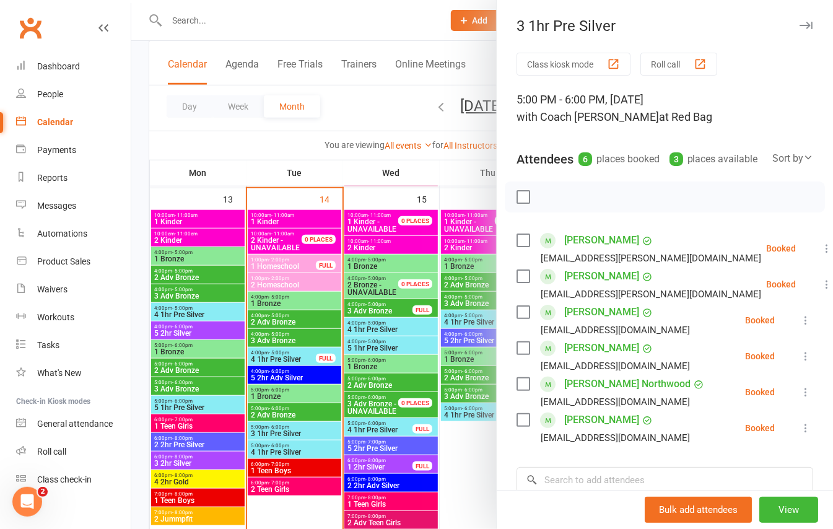
click at [295, 452] on div at bounding box center [481, 264] width 701 height 529
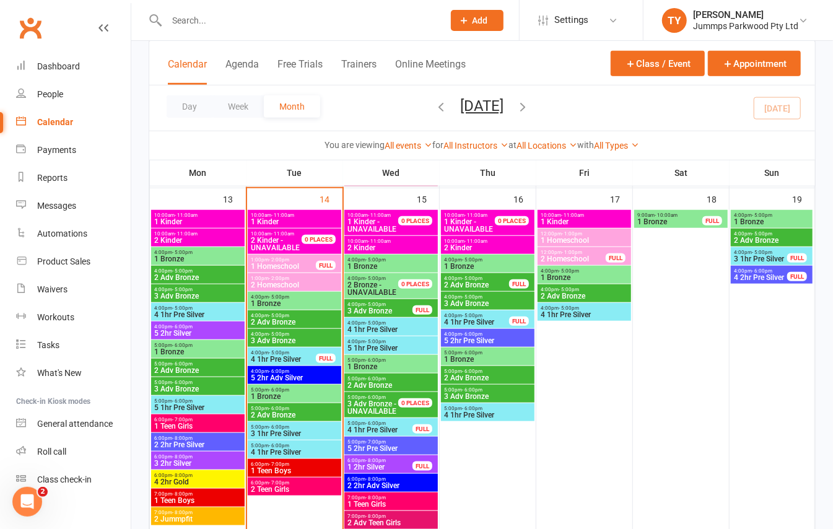
click at [291, 449] on span "4 1hr Pre Silver" at bounding box center [294, 451] width 89 height 7
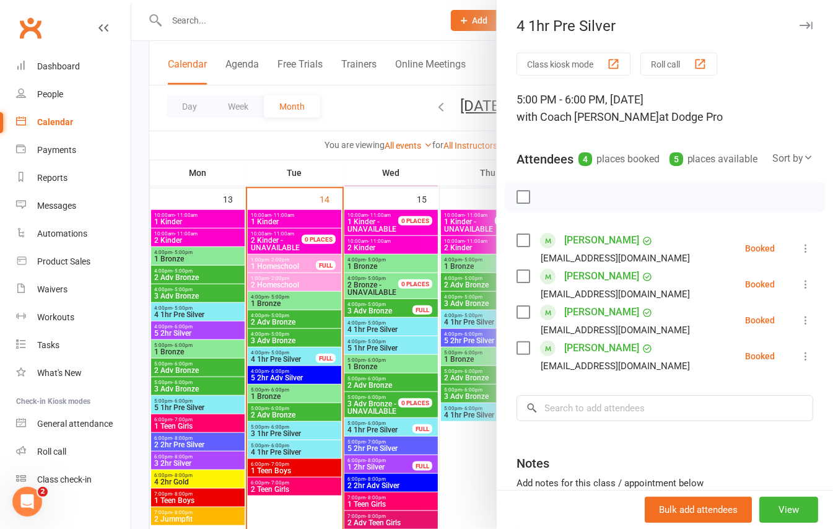
drag, startPoint x: 301, startPoint y: 422, endPoint x: 311, endPoint y: 432, distance: 13.6
click at [310, 430] on div at bounding box center [481, 264] width 701 height 529
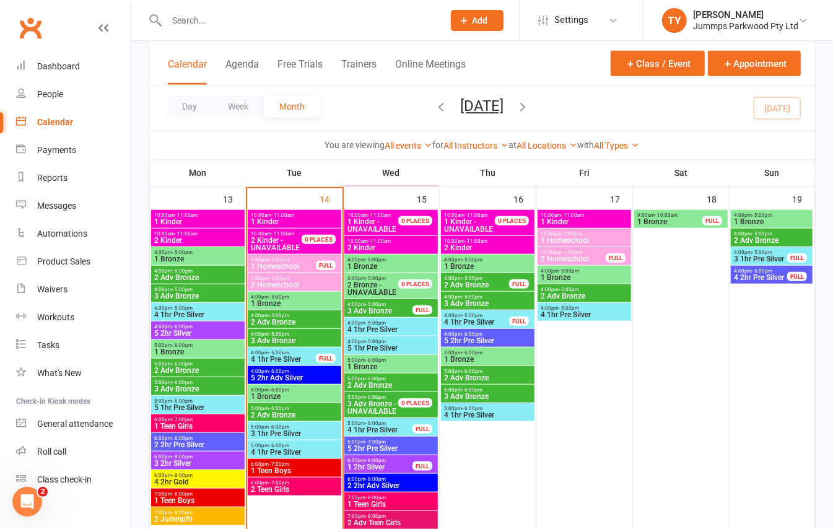
click at [308, 435] on span "3 1hr Pre Silver" at bounding box center [294, 433] width 89 height 7
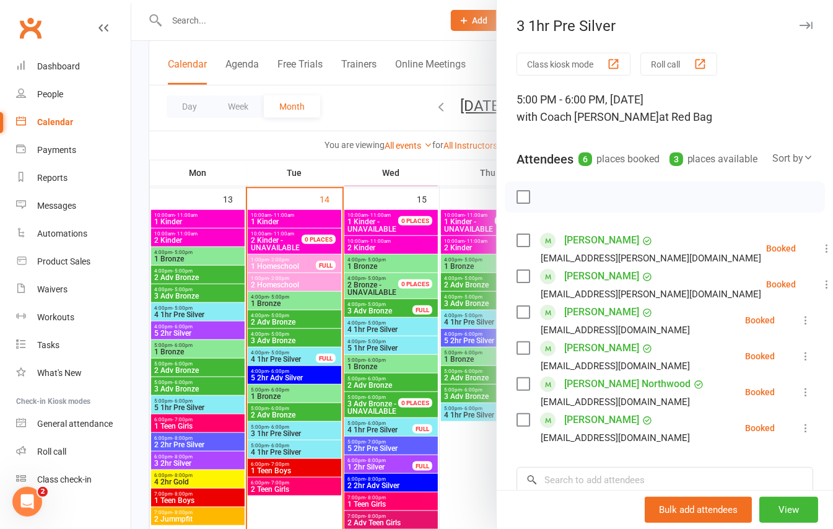
click at [312, 448] on div at bounding box center [481, 264] width 701 height 529
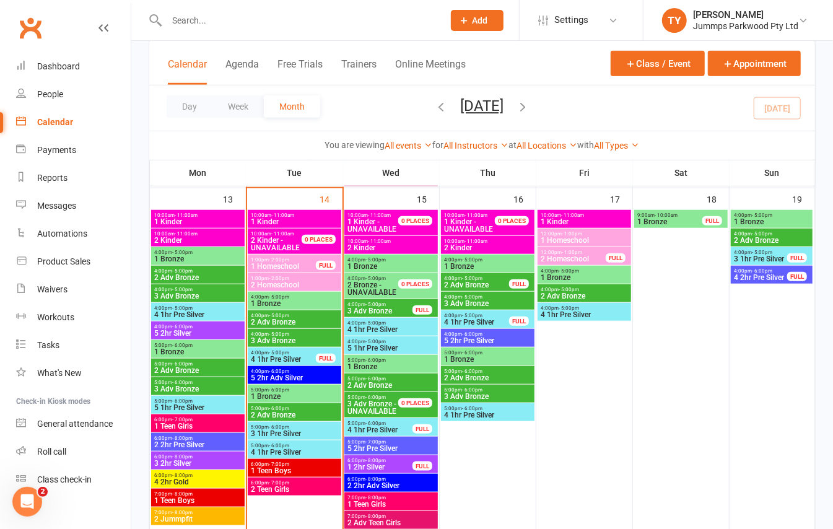
click at [310, 374] on span "5 2hr Adv Silver" at bounding box center [294, 377] width 89 height 7
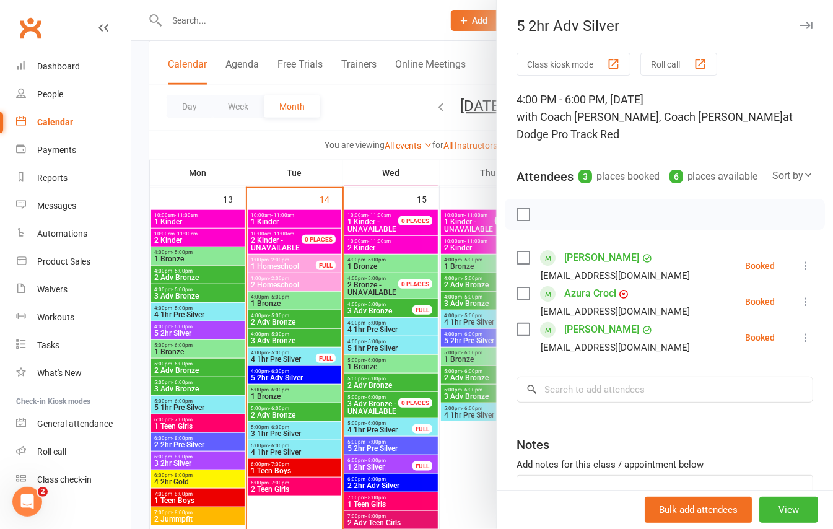
drag, startPoint x: 280, startPoint y: 281, endPoint x: 291, endPoint y: 300, distance: 21.3
click at [282, 290] on div at bounding box center [481, 264] width 701 height 529
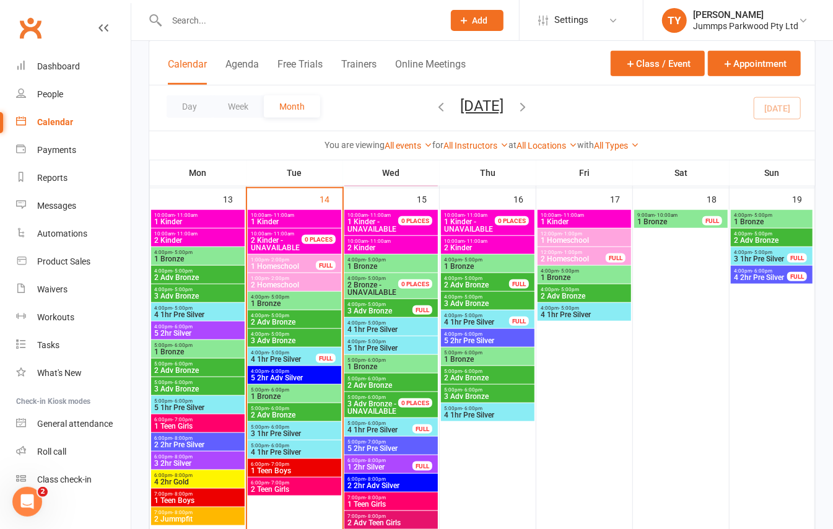
click at [293, 396] on span "1 Bronze" at bounding box center [294, 396] width 89 height 7
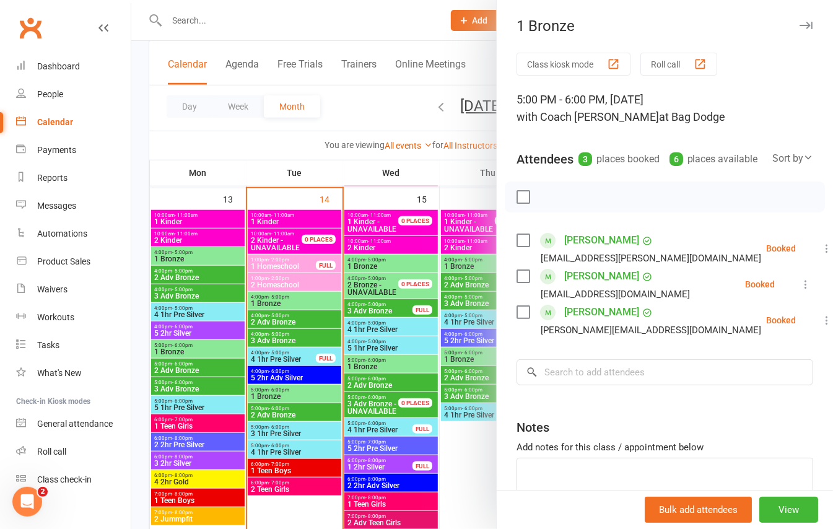
click at [329, 410] on div at bounding box center [481, 264] width 701 height 529
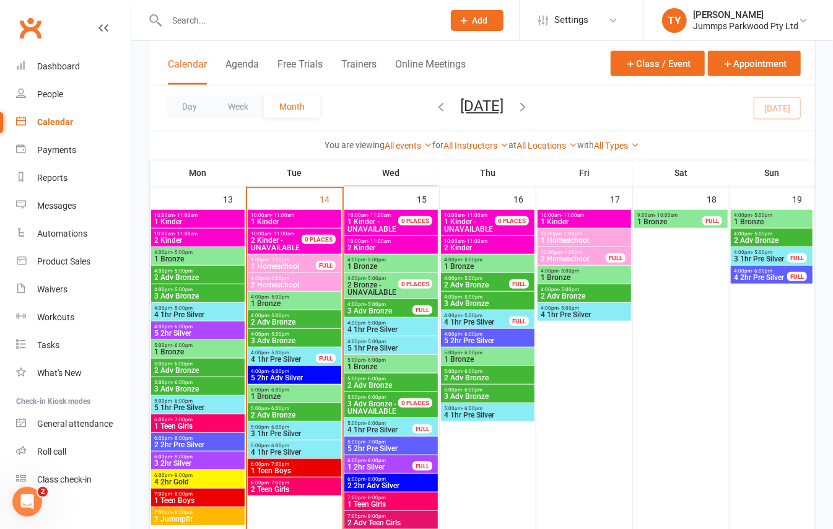
click at [328, 410] on span "5:00pm - 6:00pm" at bounding box center [294, 409] width 89 height 6
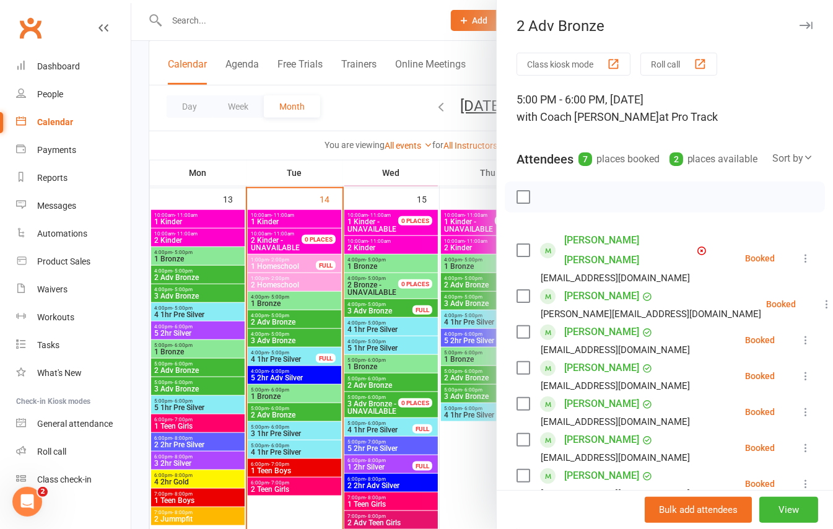
scroll to position [82, 0]
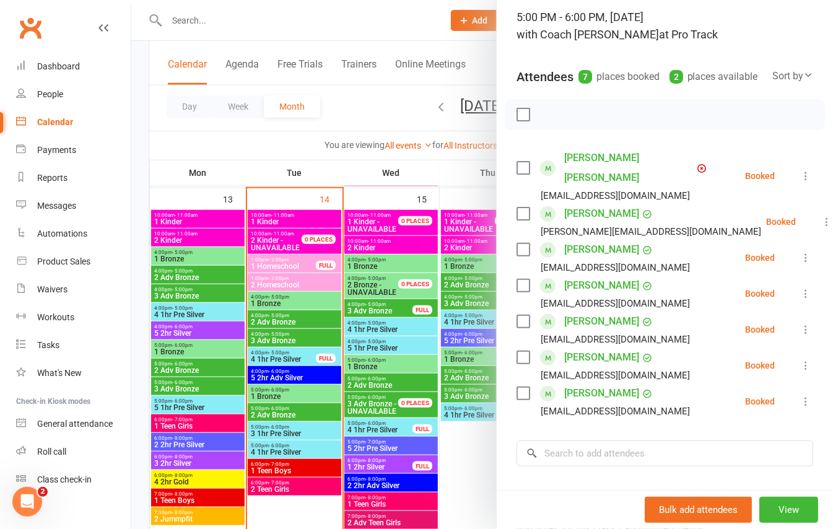
click at [293, 402] on div at bounding box center [481, 264] width 701 height 529
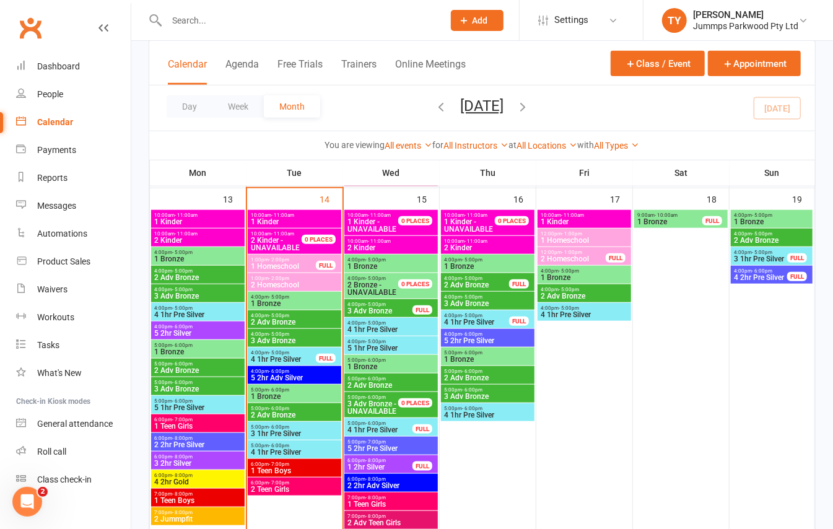
click at [290, 395] on span "1 Bronze" at bounding box center [294, 396] width 89 height 7
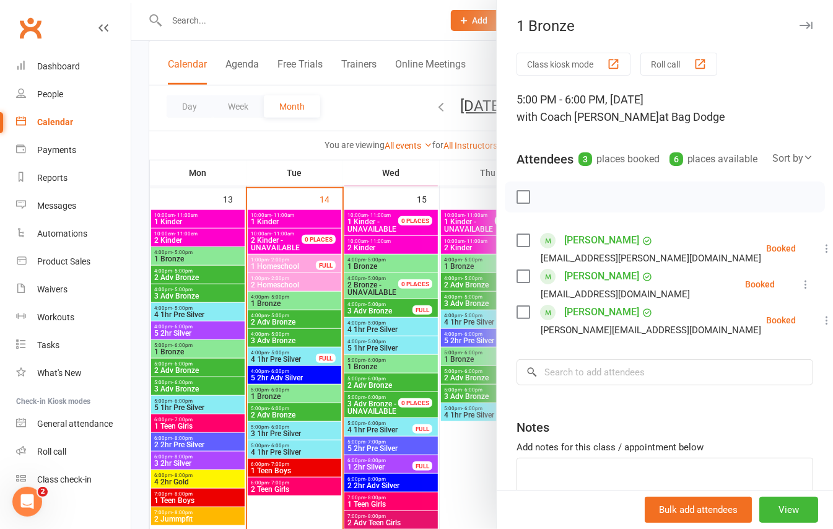
click at [308, 474] on div at bounding box center [481, 264] width 701 height 529
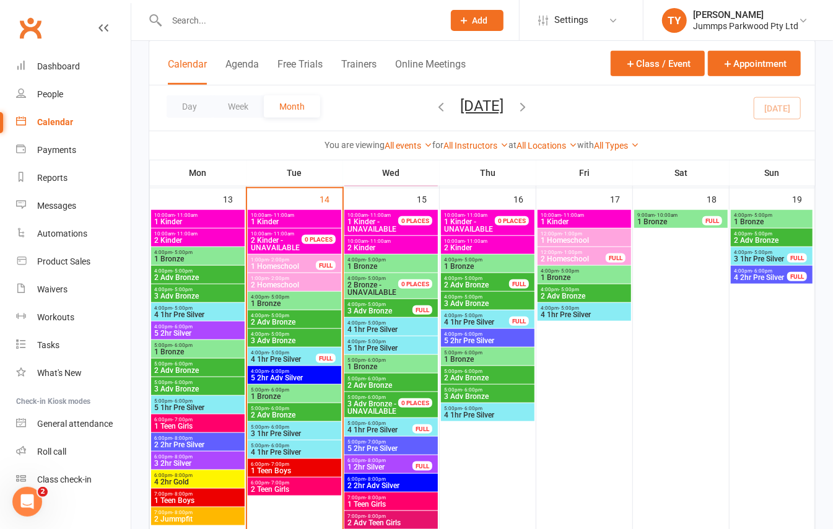
click at [313, 469] on span "1 Teen Boys" at bounding box center [294, 470] width 89 height 7
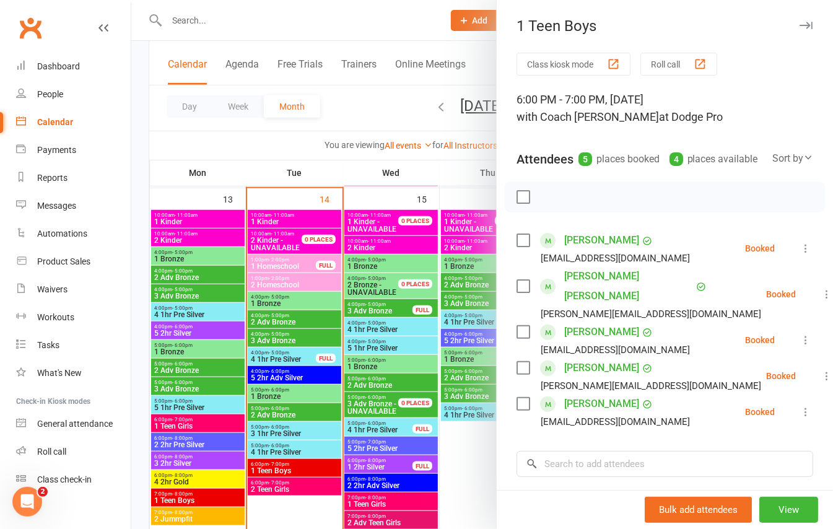
click at [321, 492] on div at bounding box center [481, 264] width 701 height 529
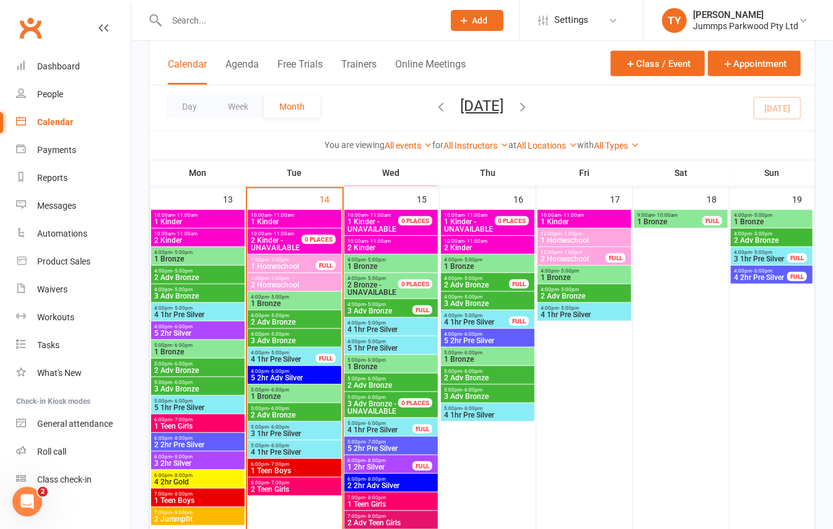
click at [305, 484] on span "6:00pm - 7:00pm" at bounding box center [294, 483] width 89 height 6
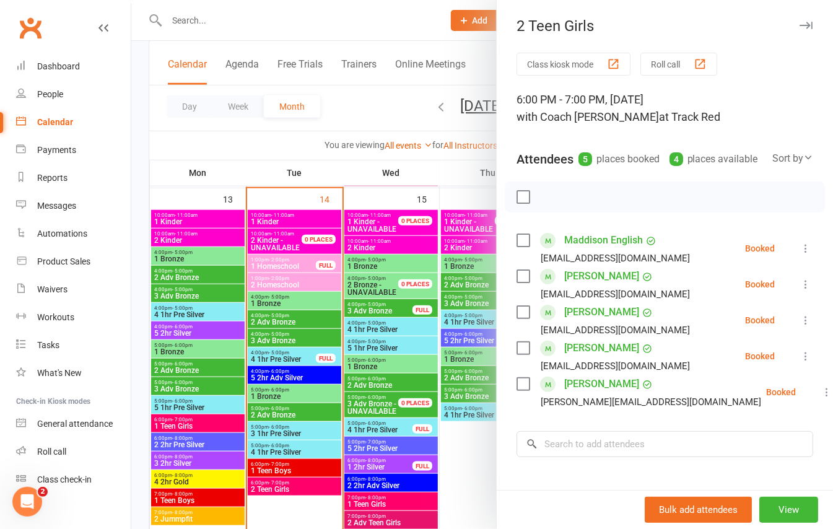
click at [327, 466] on div at bounding box center [481, 264] width 701 height 529
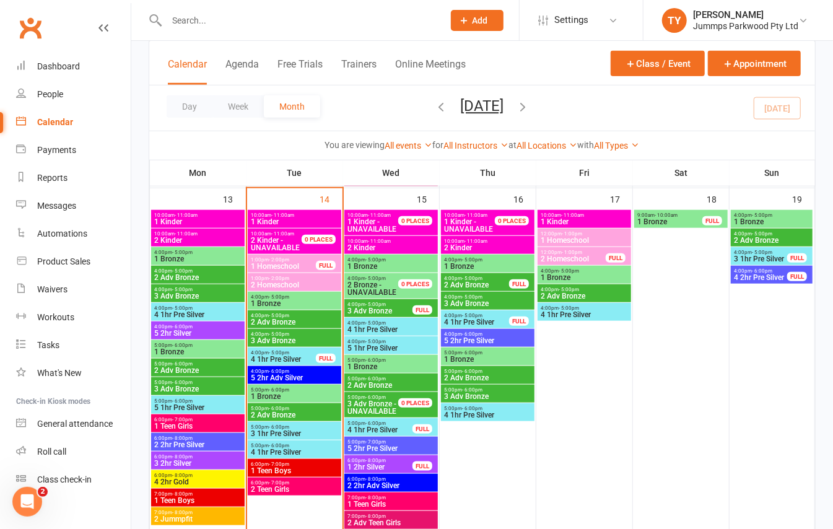
click at [316, 469] on span "1 Teen Boys" at bounding box center [294, 470] width 89 height 7
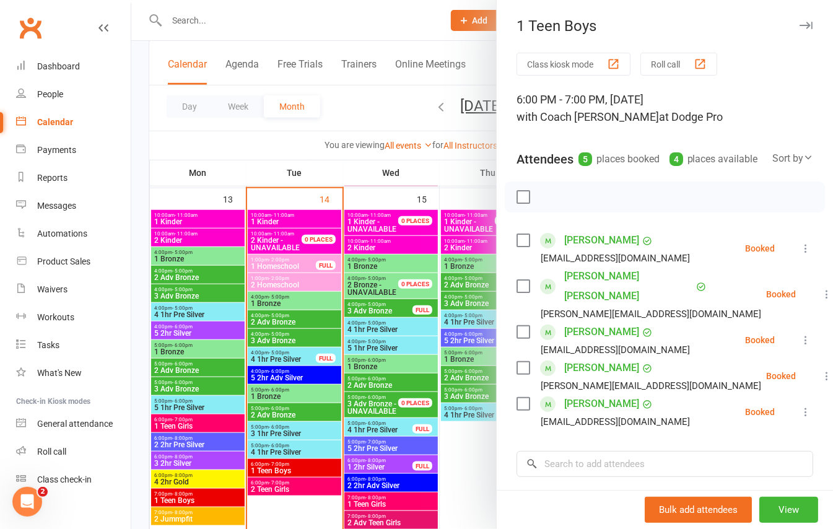
click at [311, 308] on div at bounding box center [481, 264] width 701 height 529
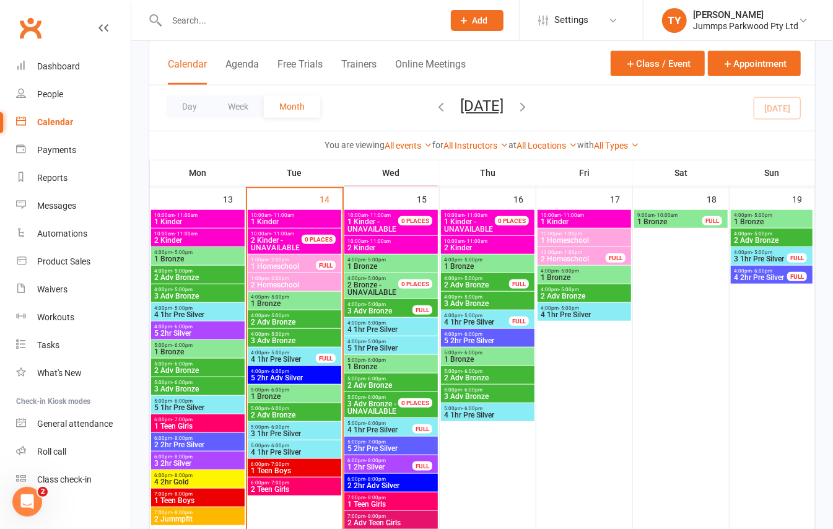
click at [300, 298] on span "4:00pm - 5:00pm" at bounding box center [294, 297] width 89 height 6
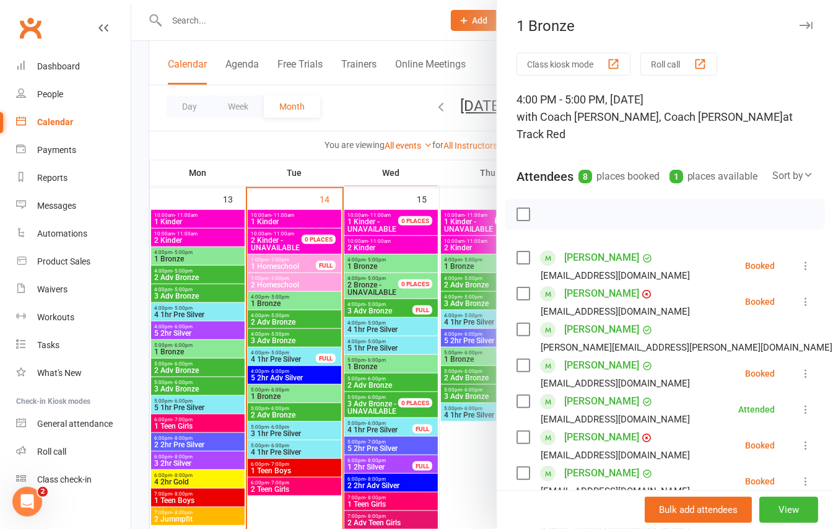
click at [298, 274] on div at bounding box center [481, 264] width 701 height 529
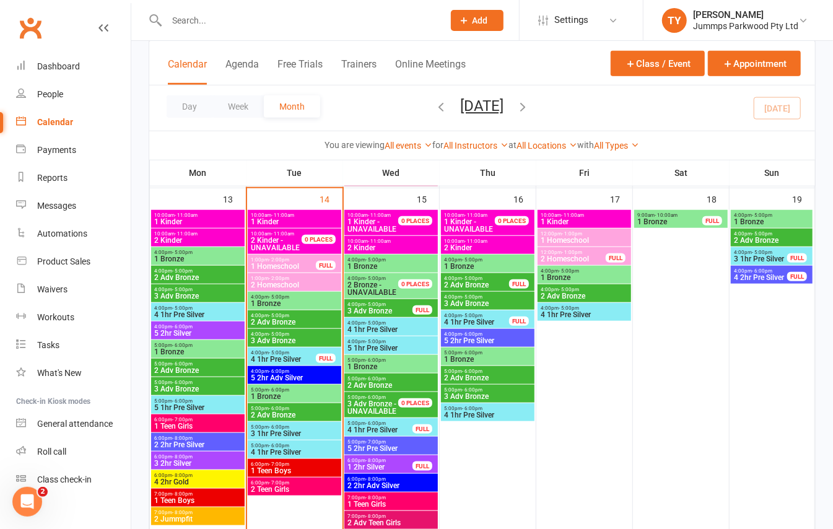
click at [289, 267] on span "1 Homeschool" at bounding box center [283, 266] width 66 height 7
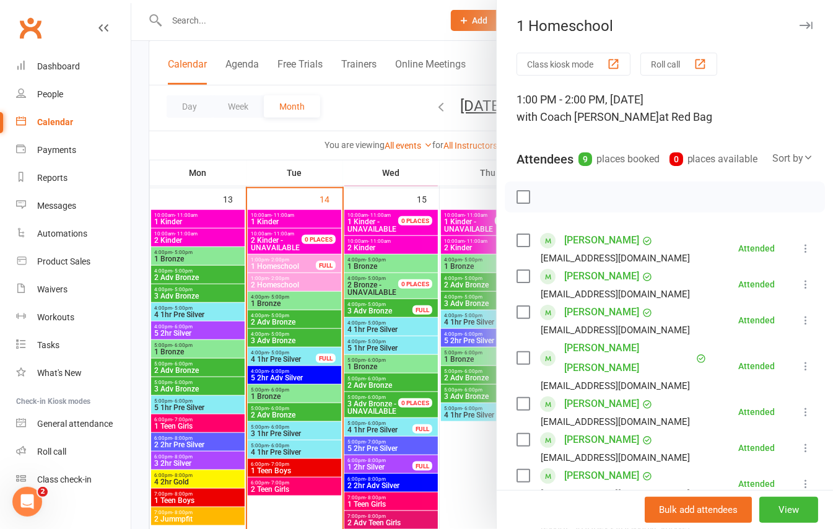
click at [323, 278] on div at bounding box center [481, 264] width 701 height 529
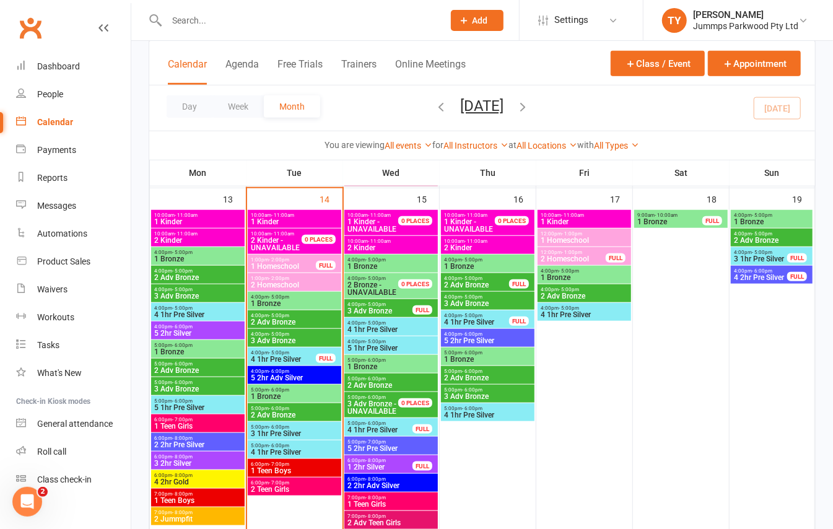
click at [318, 285] on span "2 Homeschool" at bounding box center [294, 284] width 89 height 7
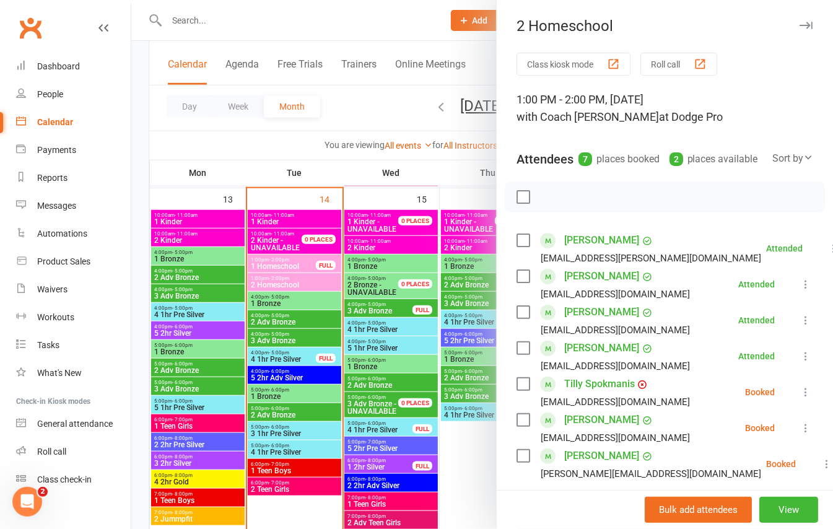
click at [799, 24] on icon "button" at bounding box center [805, 25] width 13 height 7
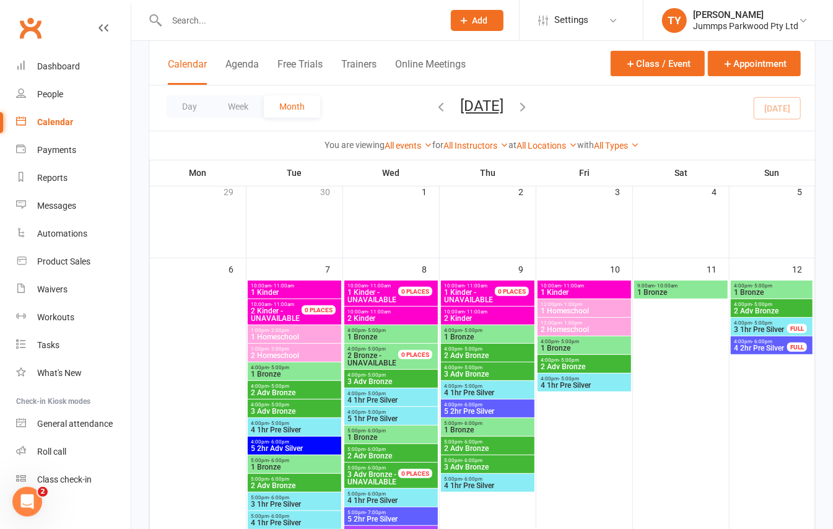
click at [298, 331] on span "1:00pm - 2:00pm" at bounding box center [294, 331] width 89 height 6
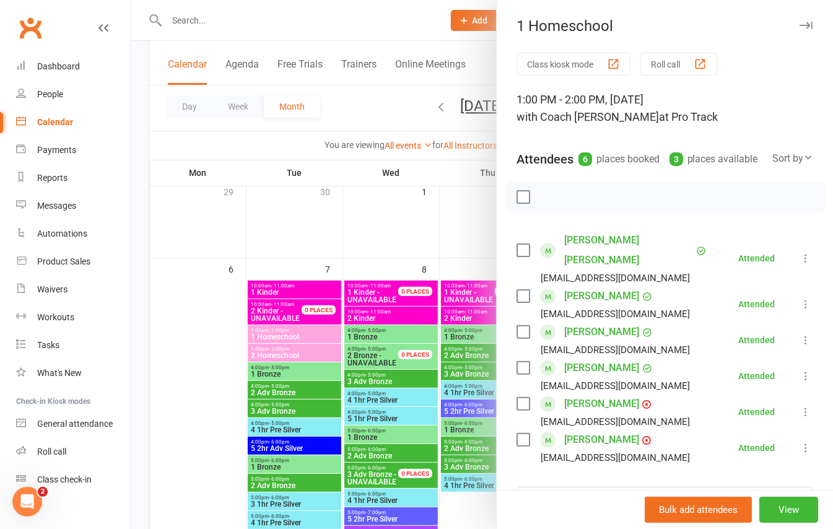
click at [297, 348] on div at bounding box center [481, 264] width 701 height 529
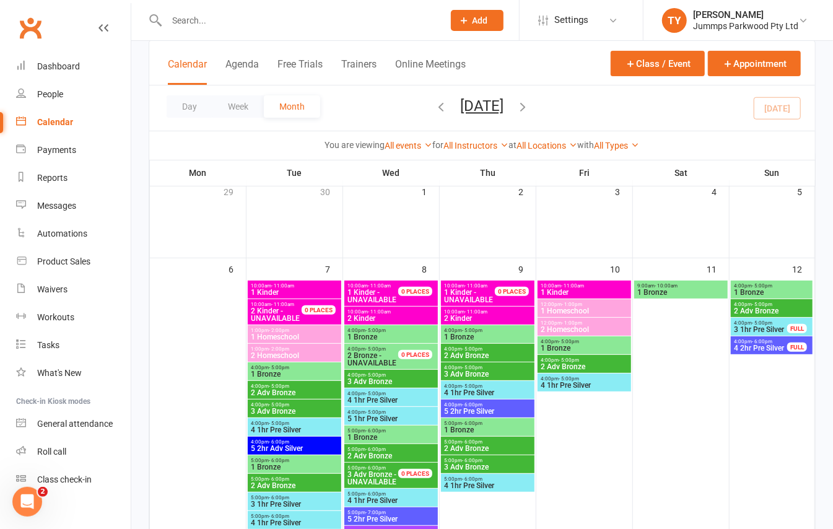
click at [285, 347] on span "- 2:00pm" at bounding box center [279, 349] width 20 height 6
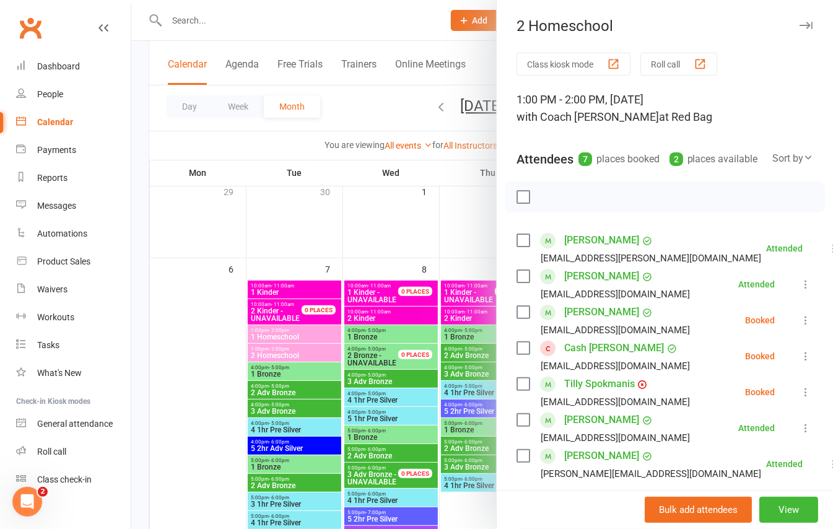
click at [798, 20] on button "button" at bounding box center [805, 25] width 15 height 15
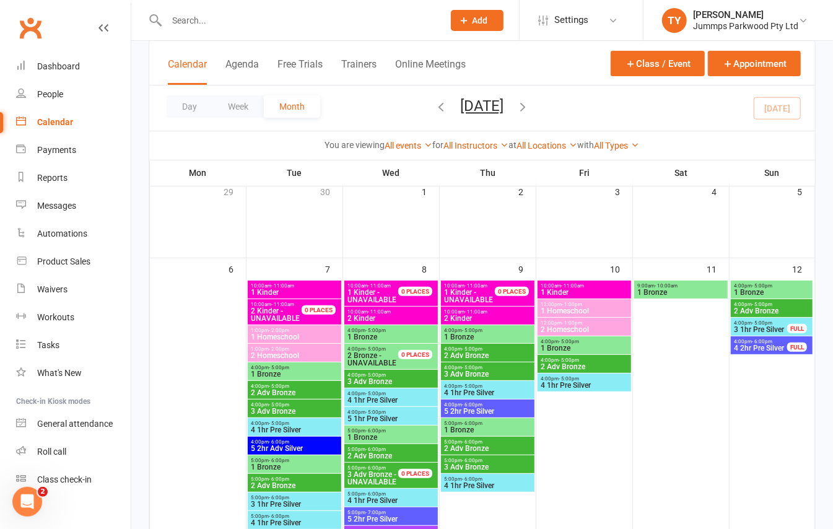
click at [315, 352] on span "2 Homeschool" at bounding box center [294, 355] width 89 height 7
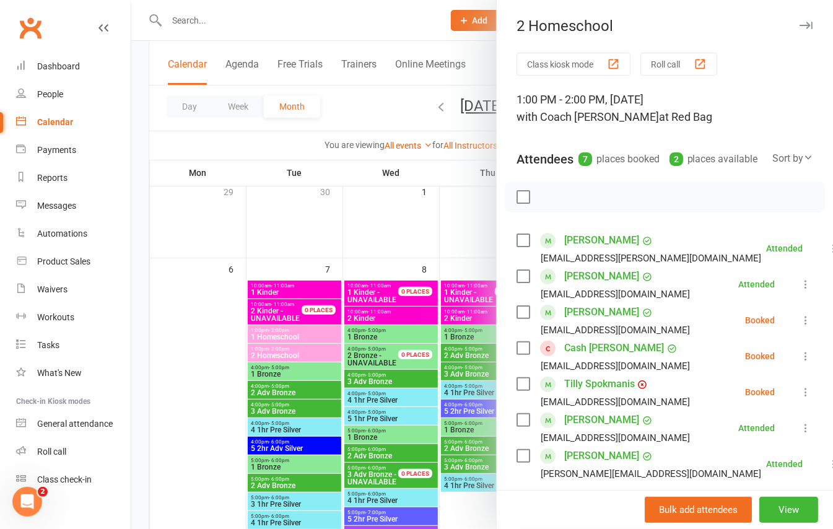
click at [798, 20] on button "button" at bounding box center [805, 25] width 15 height 15
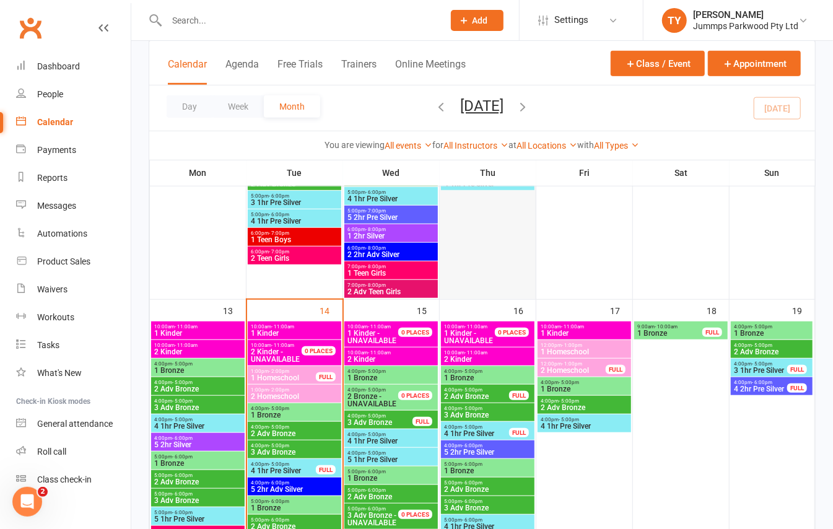
scroll to position [412, 0]
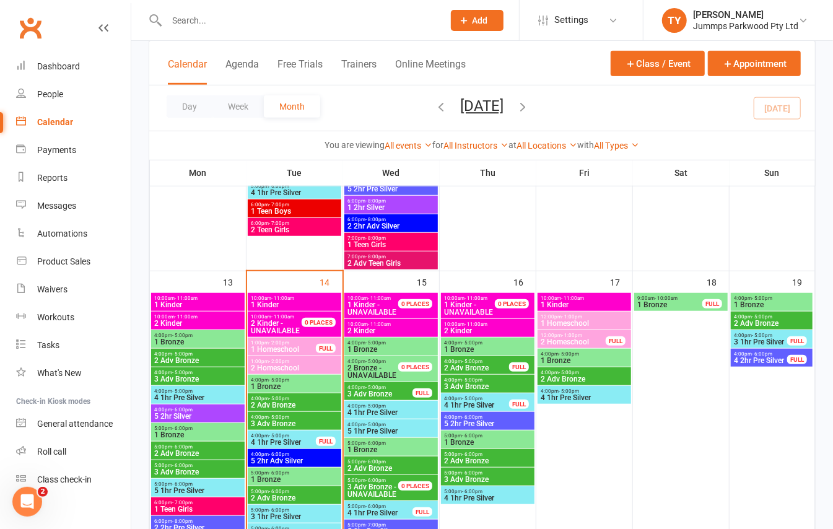
click at [290, 352] on span "1 Homeschool" at bounding box center [283, 348] width 66 height 7
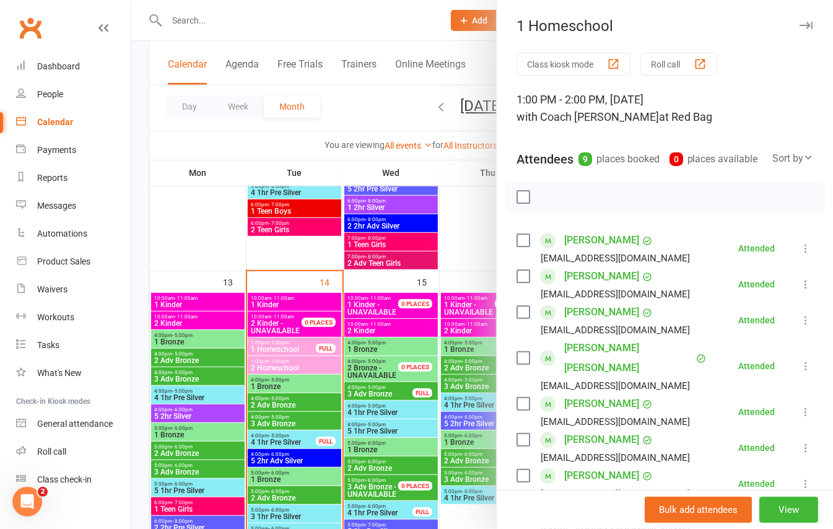
click at [798, 32] on button "button" at bounding box center [805, 25] width 15 height 15
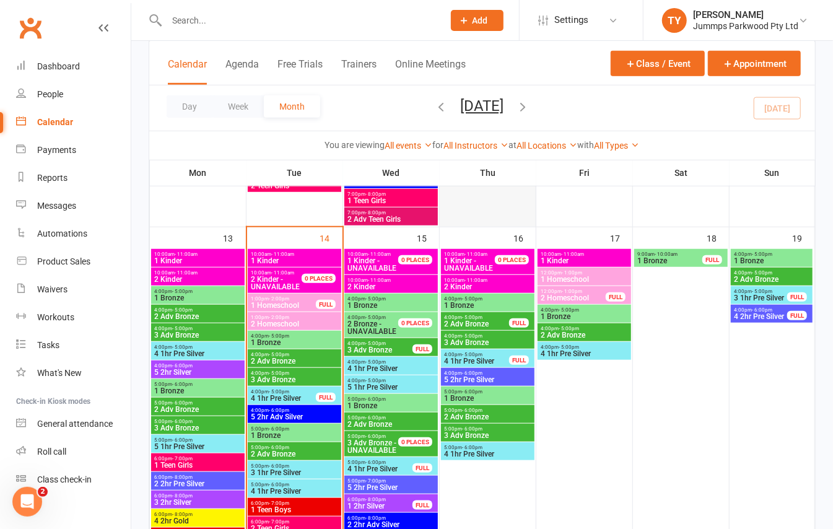
scroll to position [495, 0]
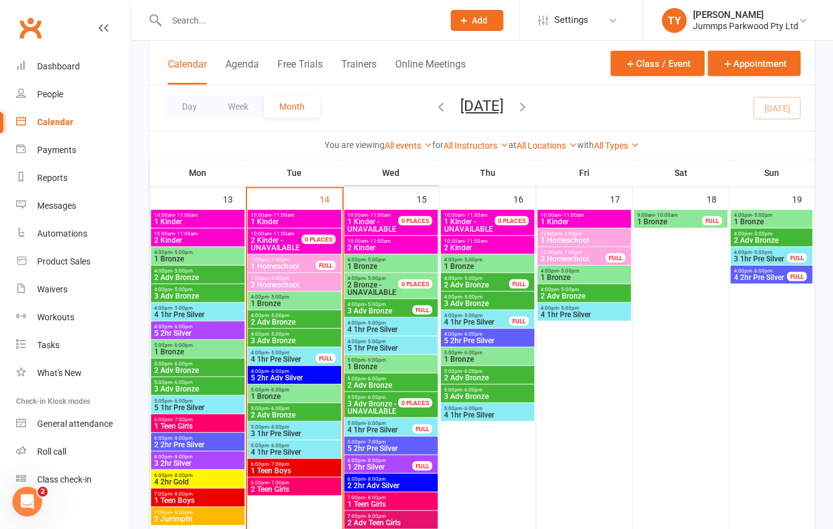
click at [308, 298] on span "4:00pm - 5:00pm" at bounding box center [294, 297] width 89 height 6
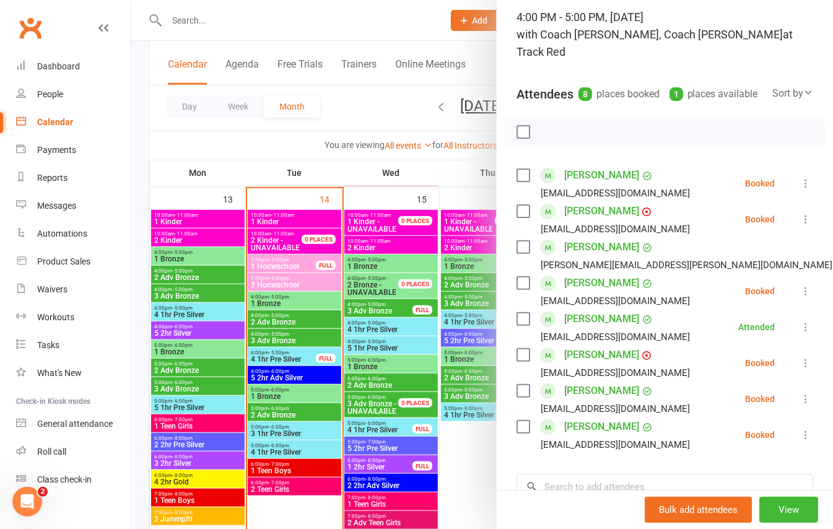
scroll to position [0, 0]
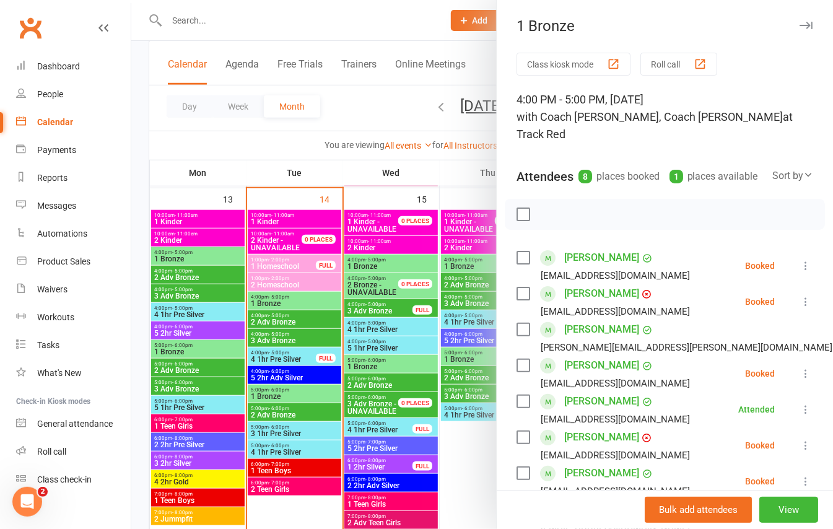
drag, startPoint x: 285, startPoint y: 303, endPoint x: 301, endPoint y: 300, distance: 16.3
click at [285, 303] on div at bounding box center [481, 264] width 701 height 529
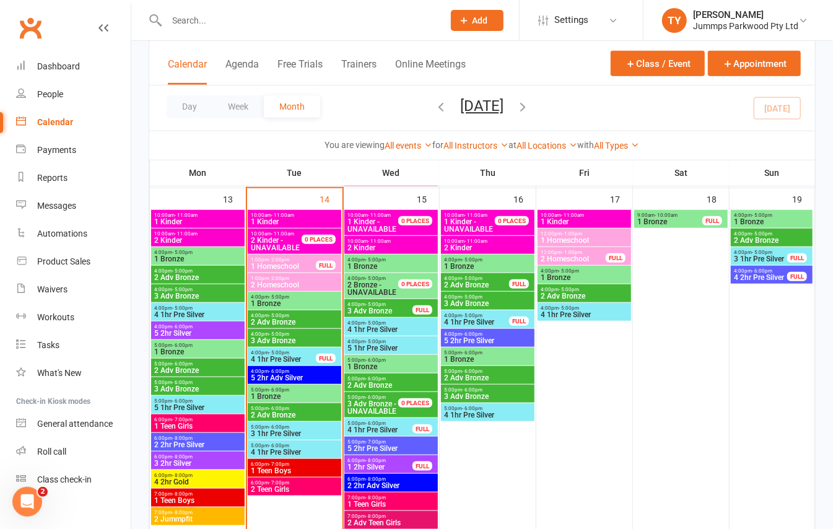
click at [310, 300] on span "1 Bronze" at bounding box center [294, 303] width 89 height 7
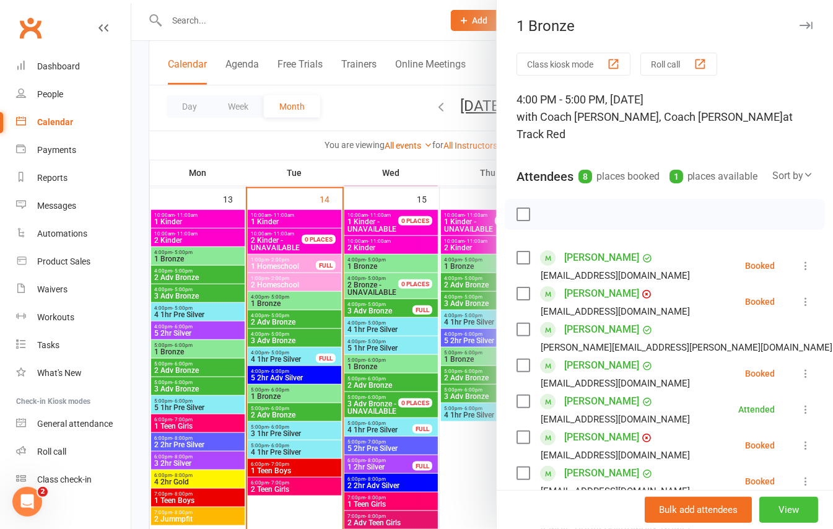
click at [773, 508] on button "View" at bounding box center [788, 510] width 59 height 26
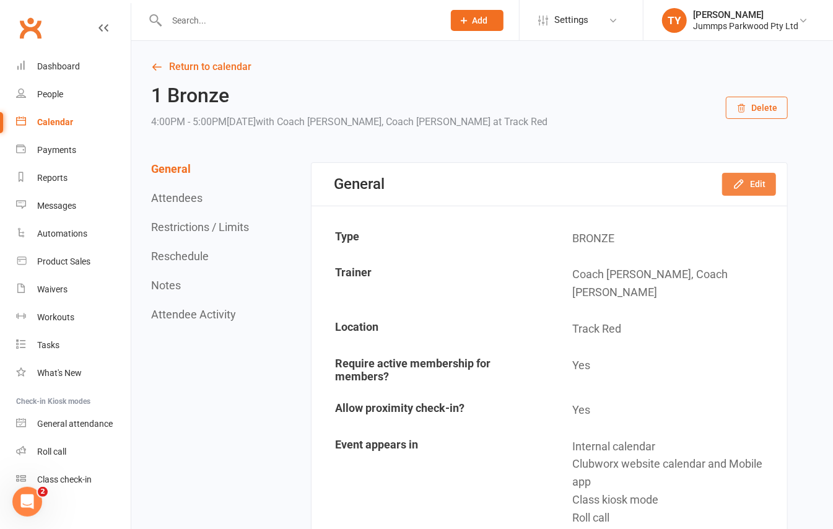
click at [752, 186] on button "Edit" at bounding box center [749, 184] width 54 height 22
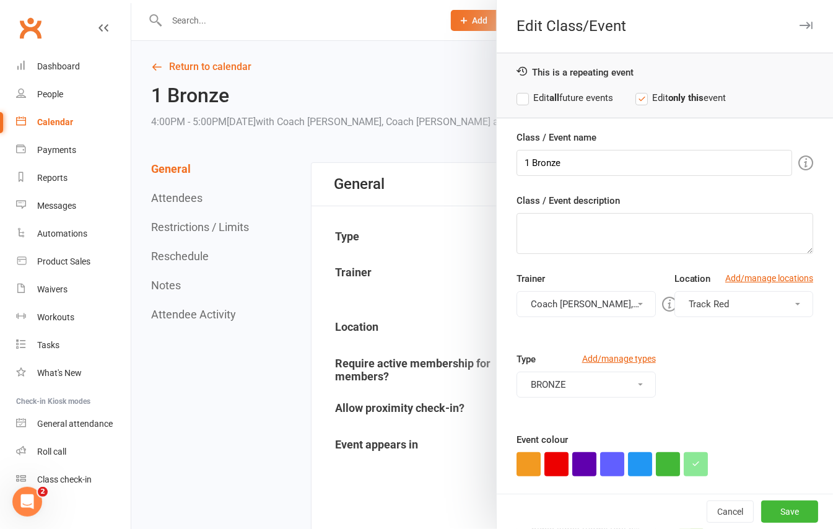
click at [798, 20] on button "button" at bounding box center [805, 25] width 15 height 15
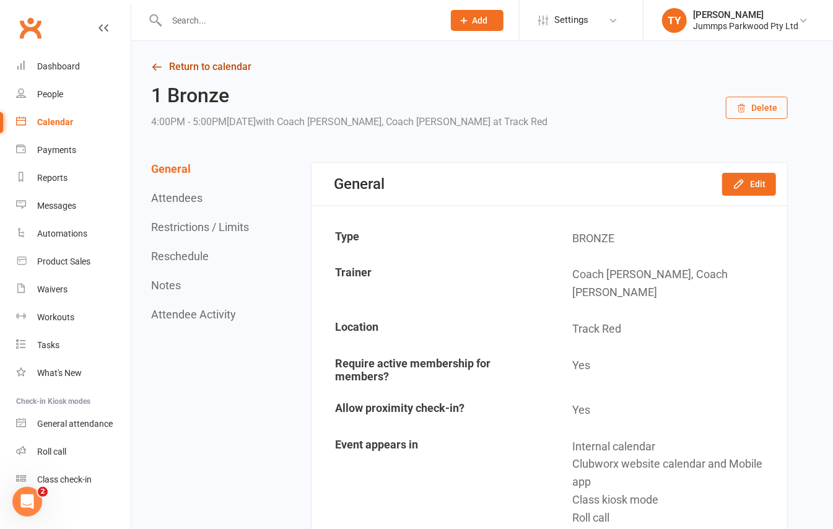
click at [221, 68] on link "Return to calendar" at bounding box center [469, 66] width 636 height 17
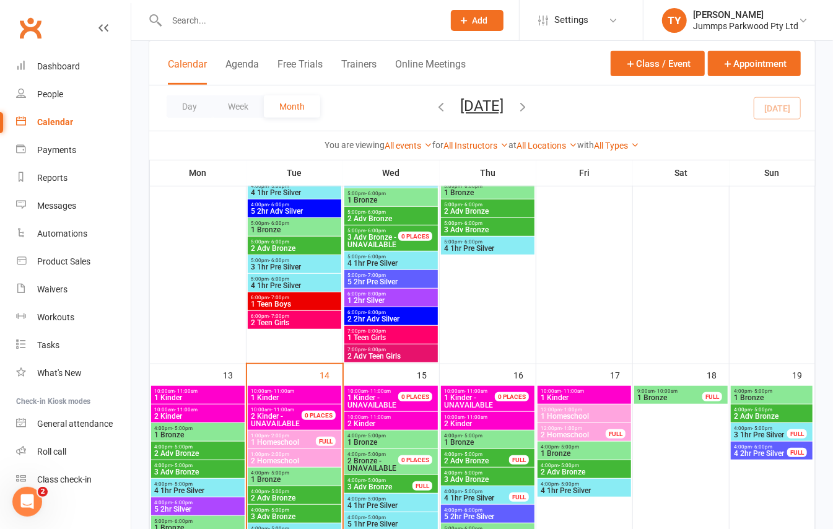
scroll to position [412, 0]
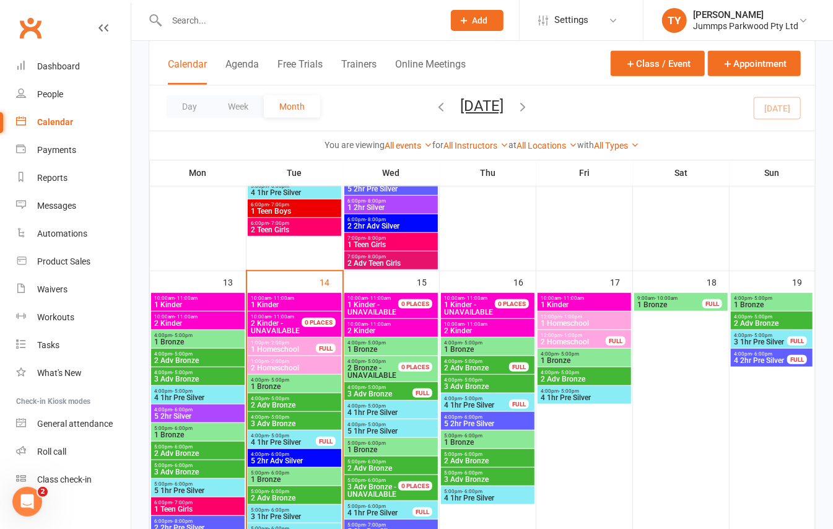
click at [300, 379] on span "4:00pm - 5:00pm" at bounding box center [294, 380] width 89 height 6
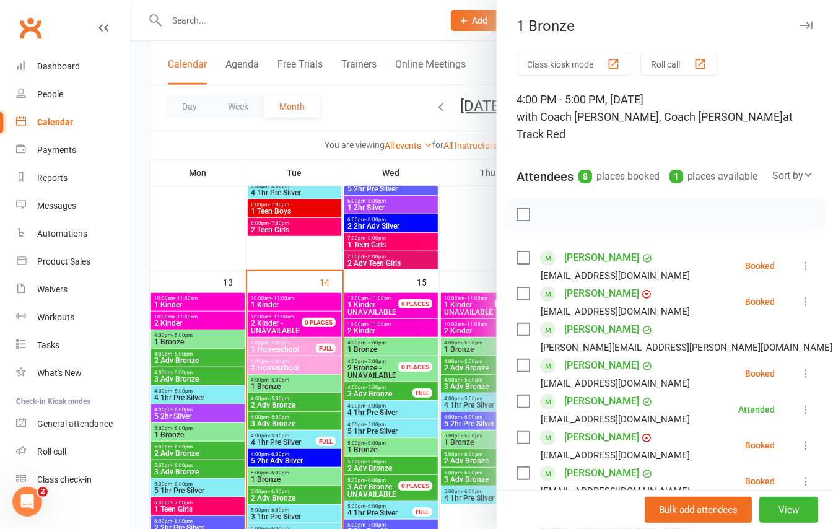
click at [312, 404] on div at bounding box center [481, 264] width 701 height 529
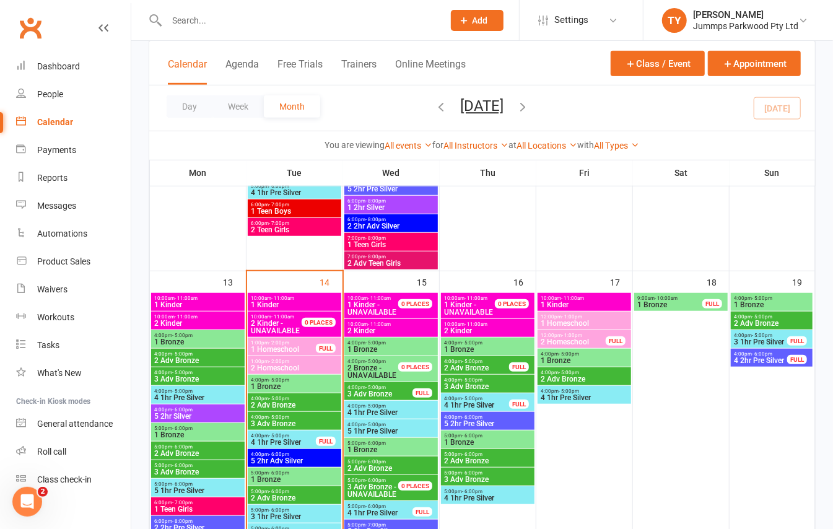
click at [300, 405] on span "2 Adv Bronze" at bounding box center [294, 404] width 89 height 7
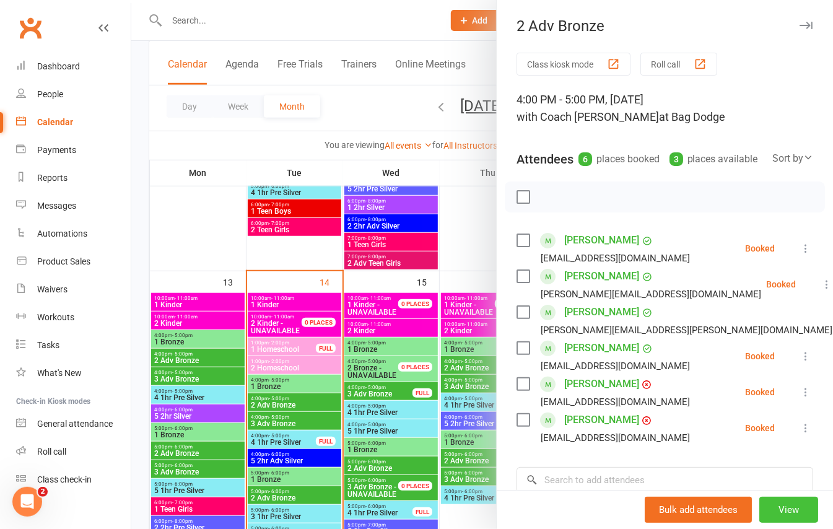
click at [763, 504] on button "View" at bounding box center [788, 510] width 59 height 26
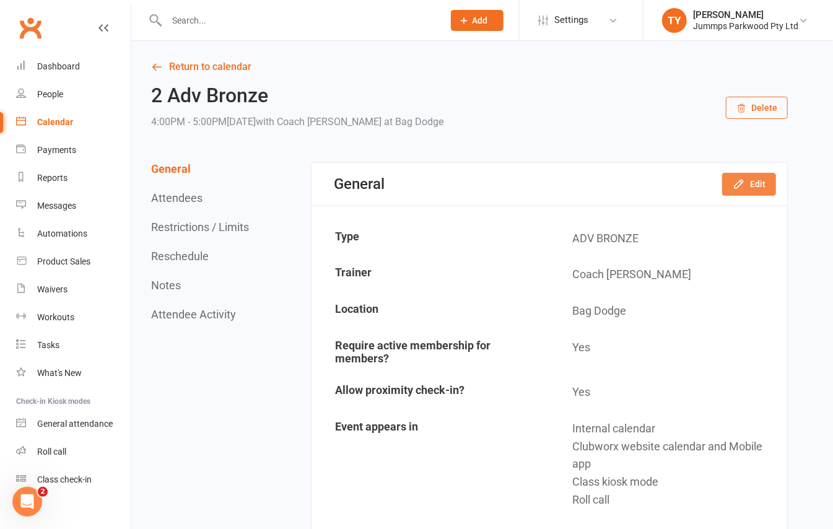
click at [750, 182] on button "Edit" at bounding box center [749, 184] width 54 height 22
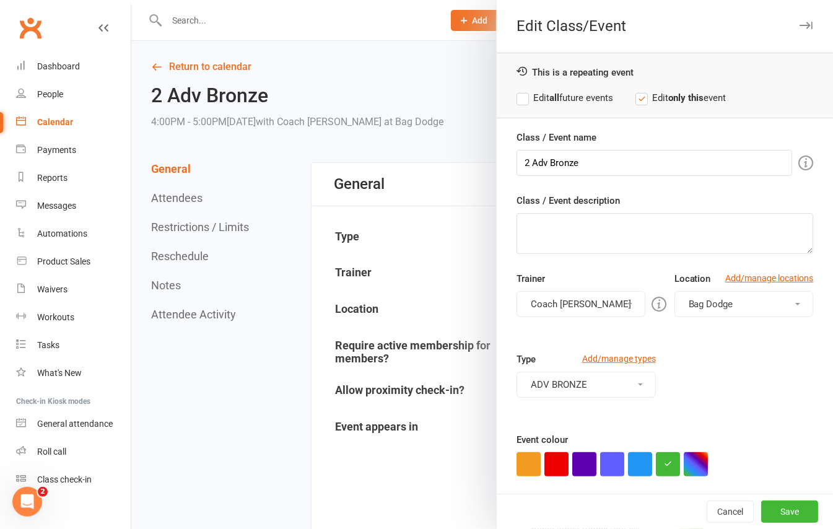
click at [705, 293] on button "Bag Dodge" at bounding box center [743, 304] width 139 height 26
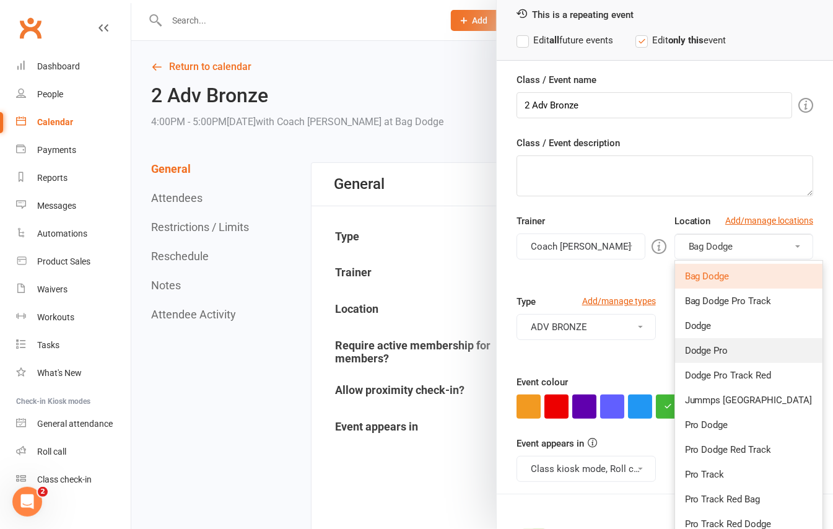
scroll to position [82, 0]
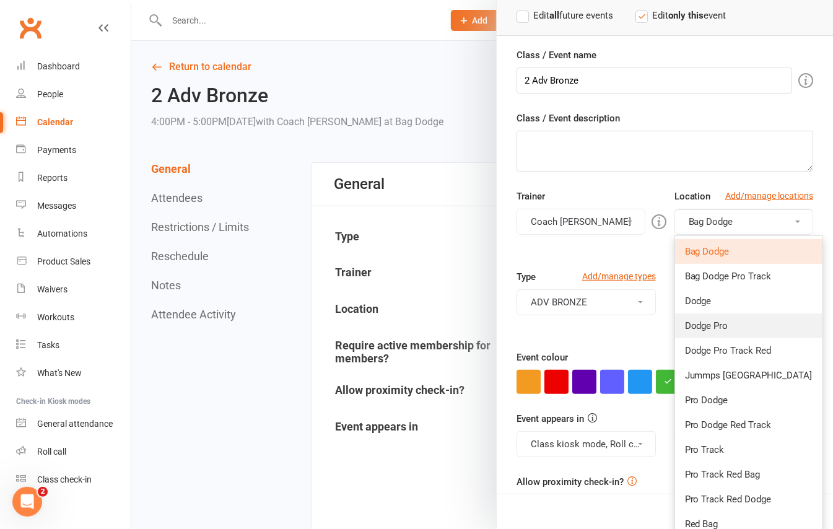
click at [744, 321] on link "Dodge Pro" at bounding box center [748, 325] width 147 height 25
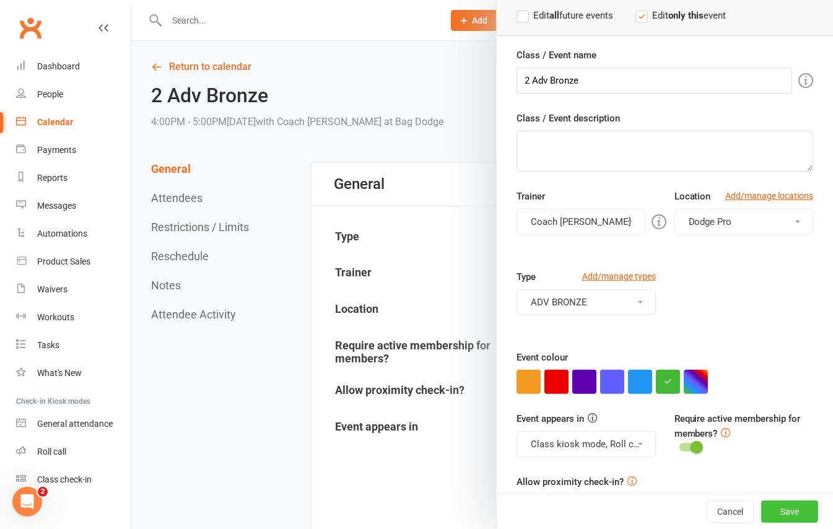
click at [761, 513] on button "Save" at bounding box center [789, 511] width 57 height 22
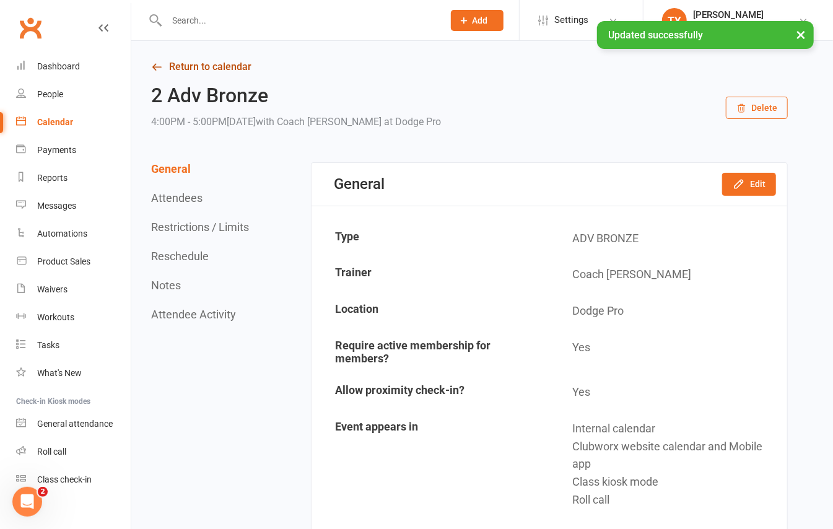
click at [206, 71] on link "Return to calendar" at bounding box center [469, 66] width 636 height 17
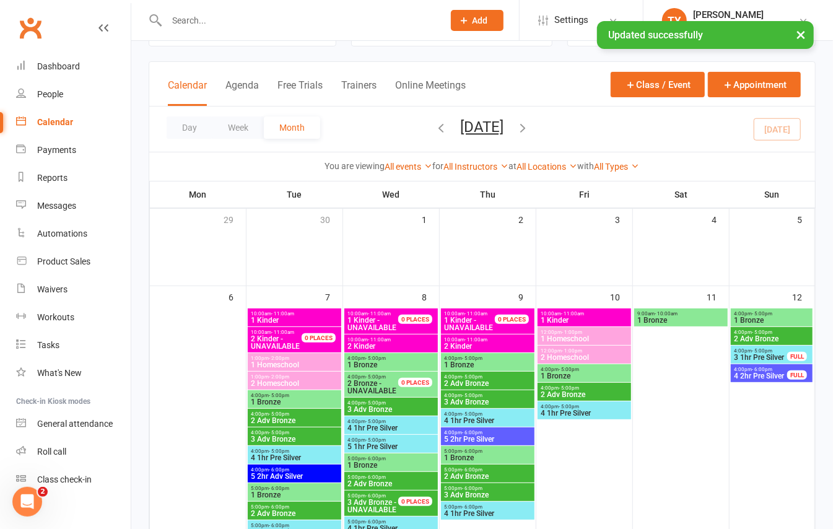
scroll to position [82, 0]
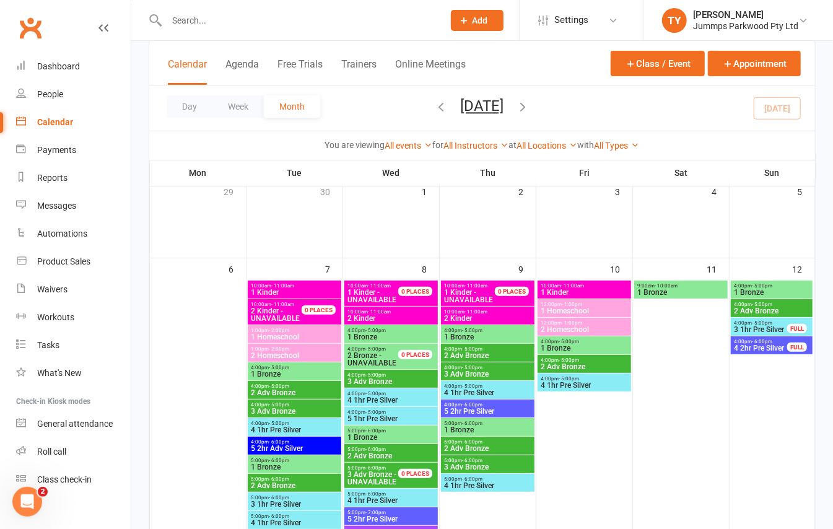
click at [290, 401] on div "4:00pm - 5:00pm 3 Adv Bronze" at bounding box center [294, 408] width 93 height 18
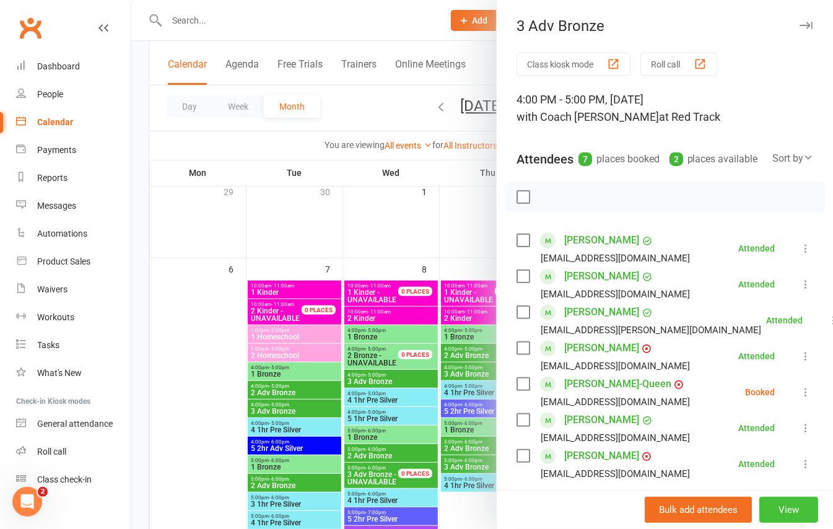
click at [786, 508] on button "View" at bounding box center [788, 510] width 59 height 26
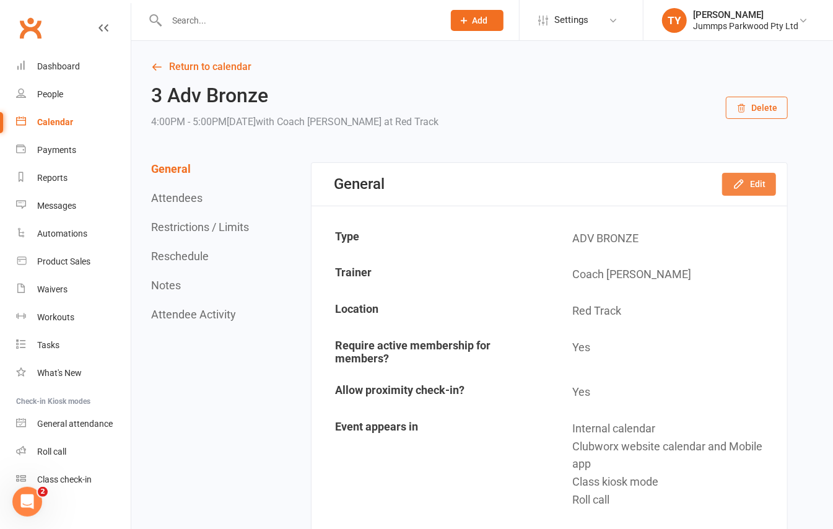
click at [749, 173] on button "Edit" at bounding box center [749, 184] width 54 height 22
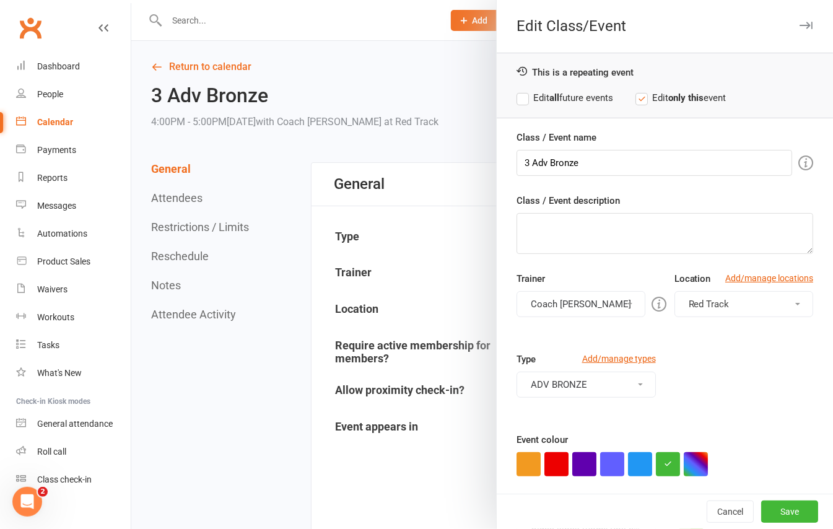
click at [734, 307] on button "Red Track" at bounding box center [743, 304] width 139 height 26
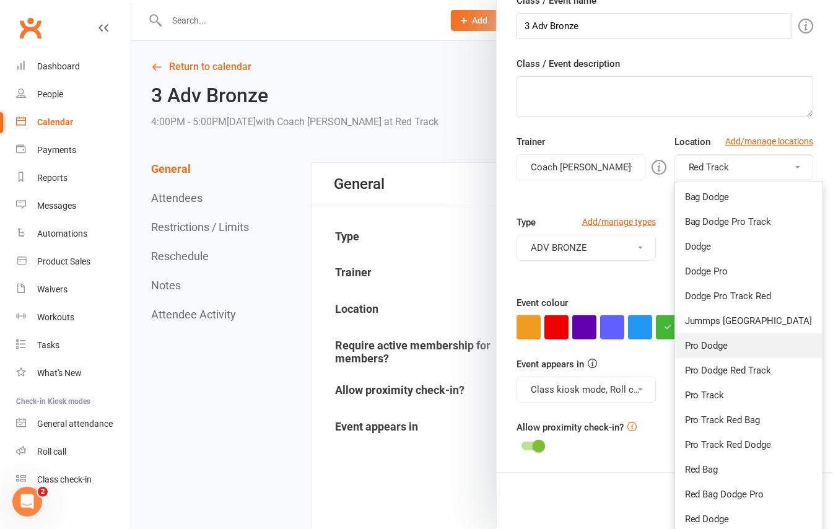
scroll to position [165, 0]
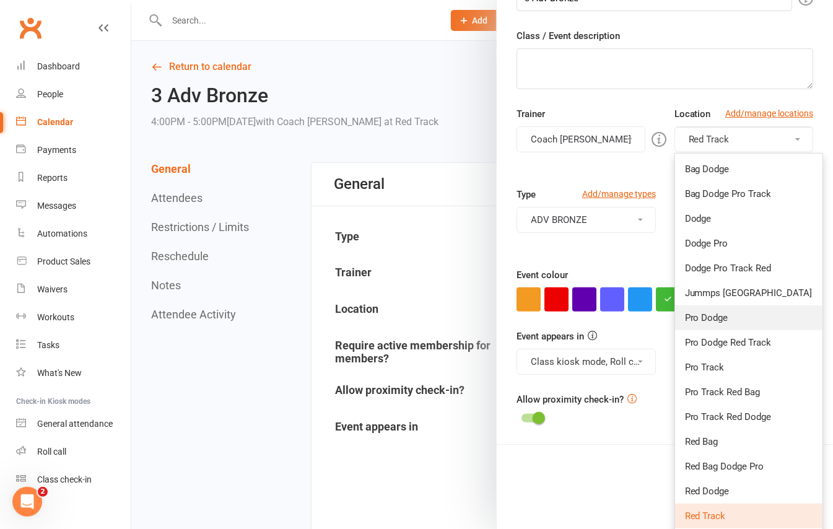
click at [728, 323] on link "Pro Dodge" at bounding box center [748, 317] width 147 height 25
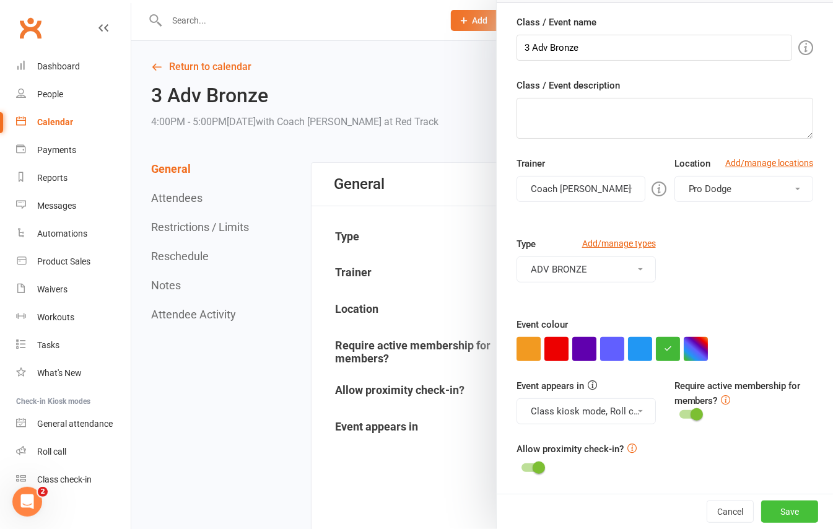
drag, startPoint x: 771, startPoint y: 514, endPoint x: 780, endPoint y: 474, distance: 41.2
click at [771, 513] on button "Save" at bounding box center [789, 511] width 57 height 22
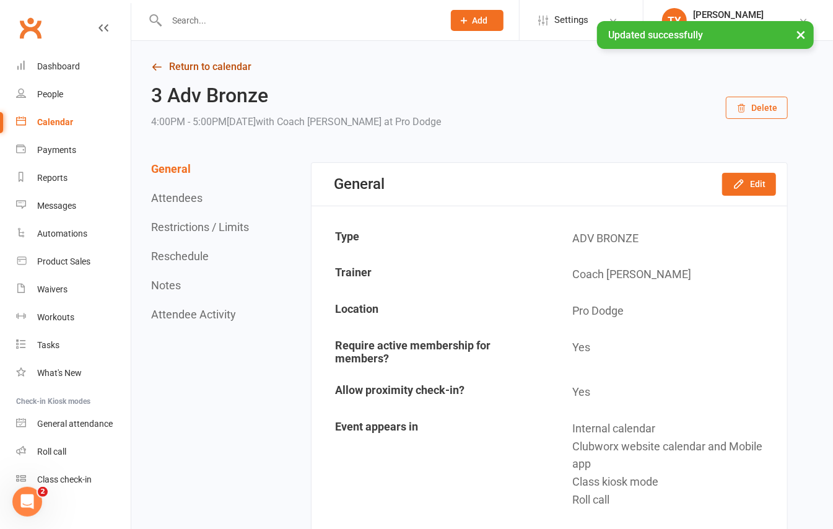
click at [230, 67] on link "Return to calendar" at bounding box center [469, 66] width 636 height 17
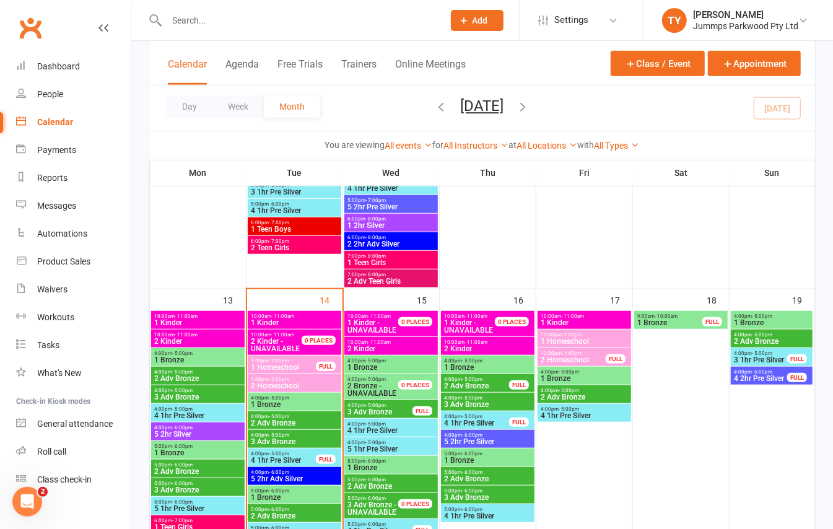
scroll to position [412, 0]
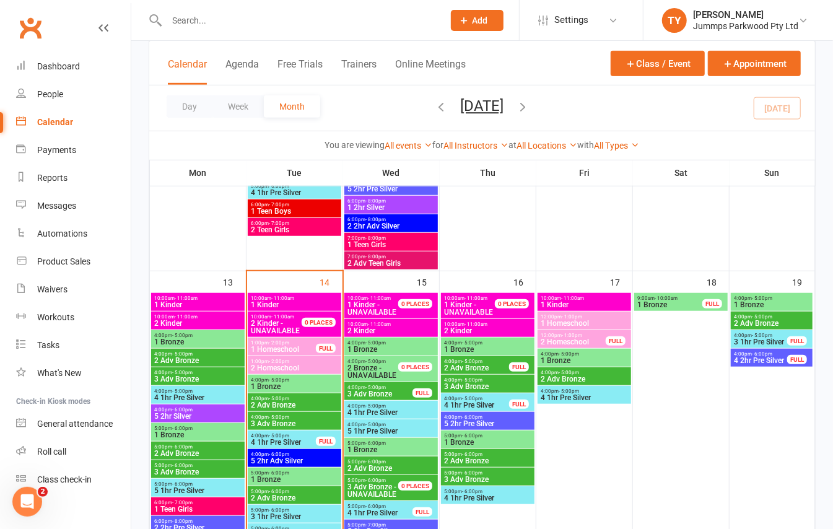
click at [310, 422] on span "3 Adv Bronze" at bounding box center [294, 423] width 89 height 7
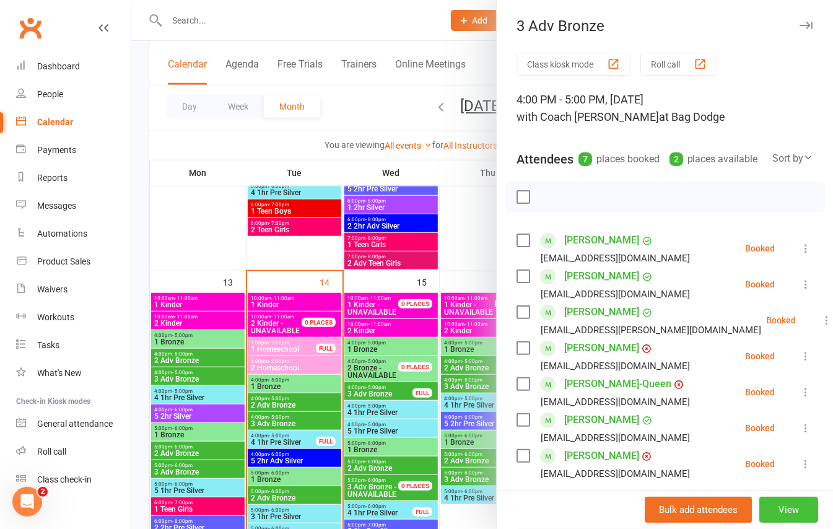
click at [769, 506] on button "View" at bounding box center [788, 510] width 59 height 26
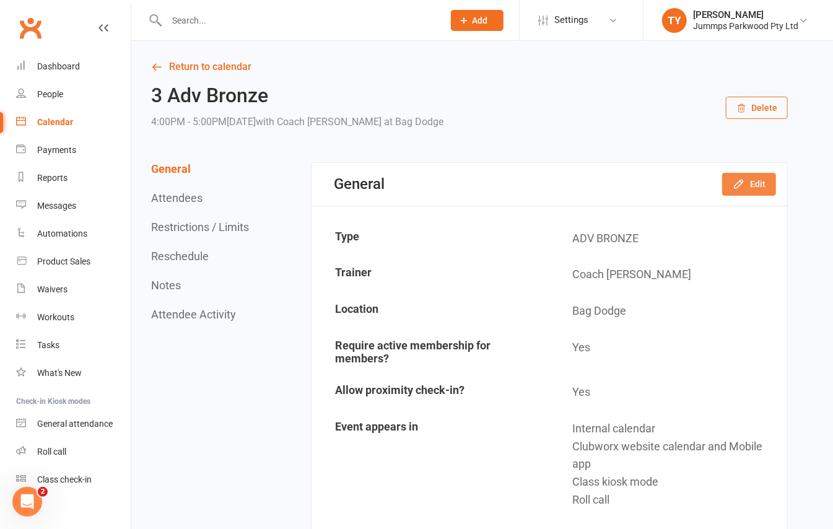
click at [753, 188] on button "Edit" at bounding box center [749, 184] width 54 height 22
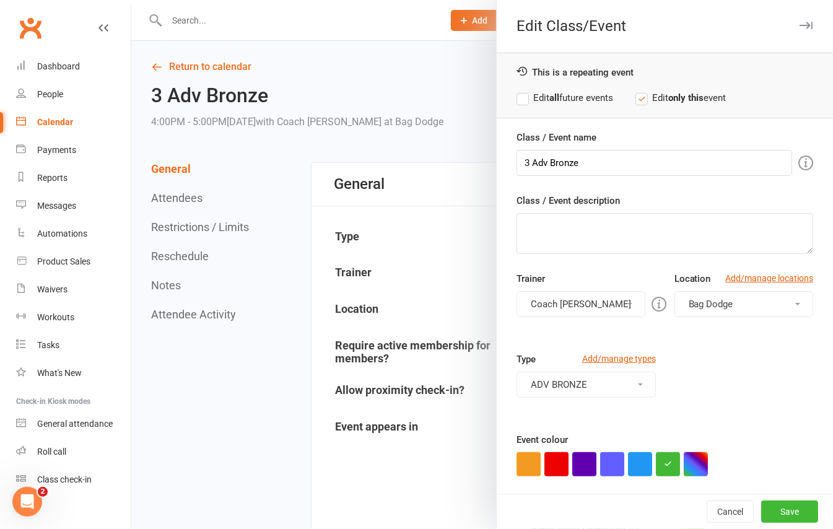
click at [726, 298] on button "Bag Dodge" at bounding box center [743, 304] width 139 height 26
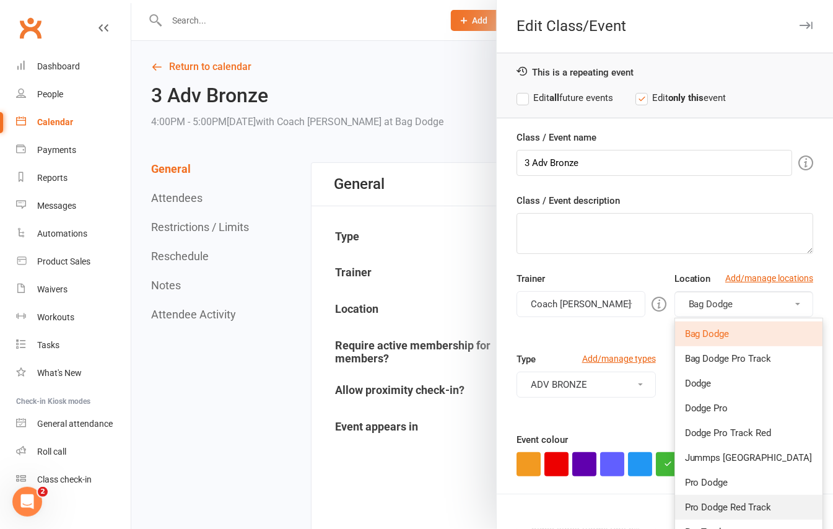
scroll to position [165, 0]
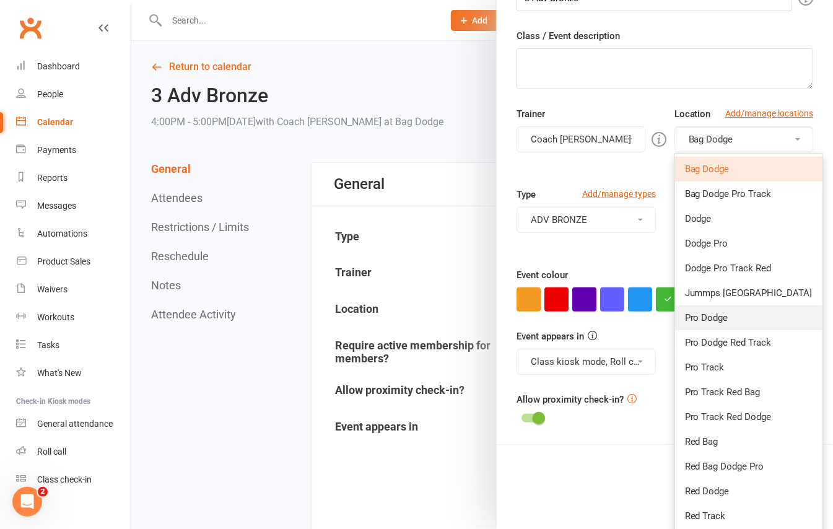
click at [734, 323] on link "Pro Dodge" at bounding box center [748, 317] width 147 height 25
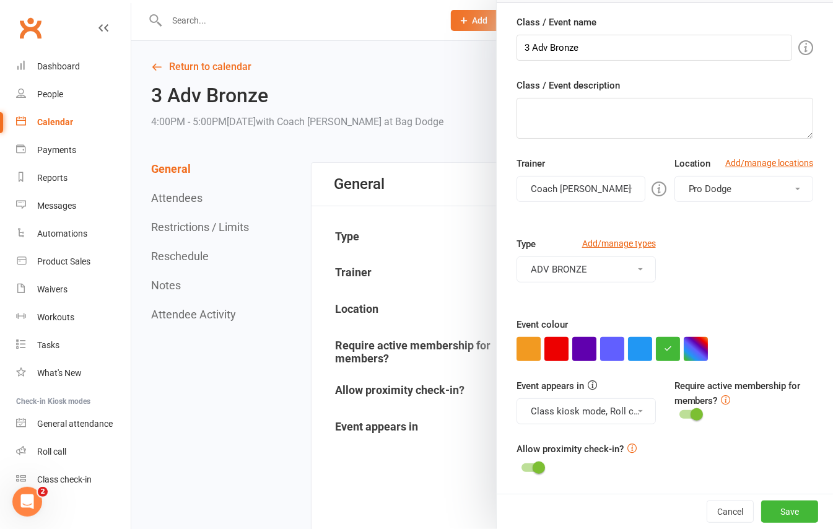
scroll to position [118, 0]
drag, startPoint x: 766, startPoint y: 506, endPoint x: 770, endPoint y: 462, distance: 44.1
click at [770, 503] on button "Save" at bounding box center [789, 511] width 57 height 22
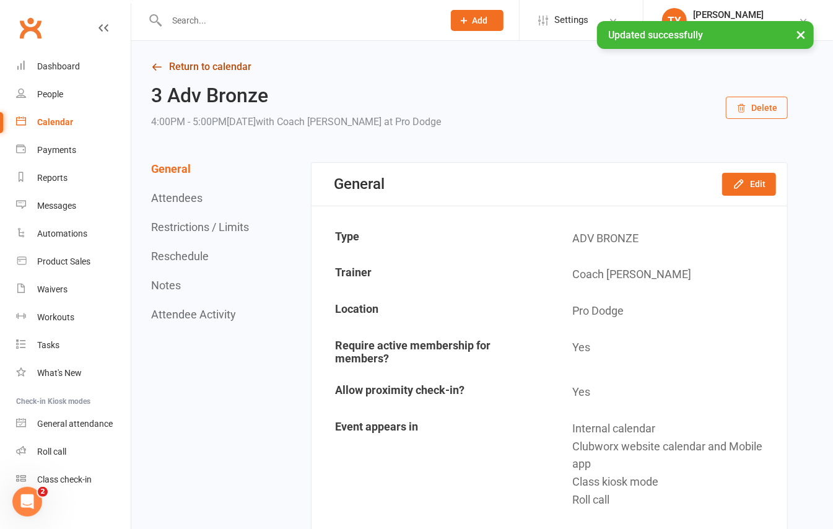
click at [214, 62] on link "Return to calendar" at bounding box center [469, 66] width 636 height 17
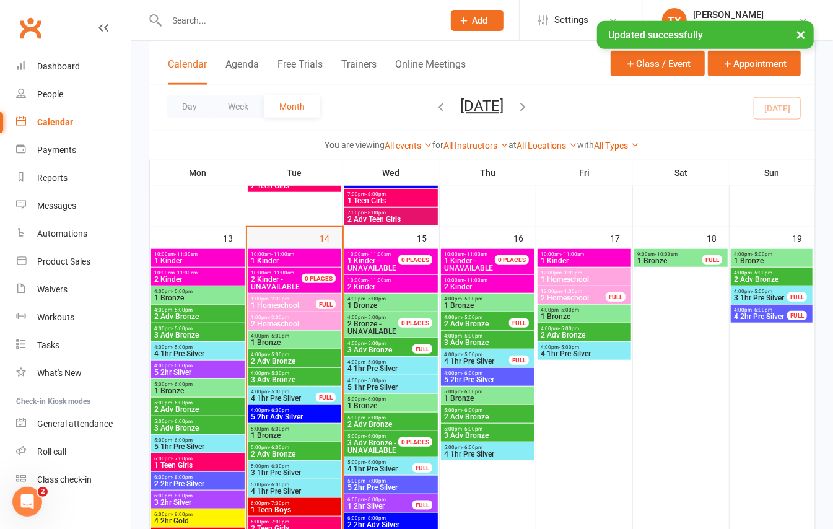
scroll to position [495, 0]
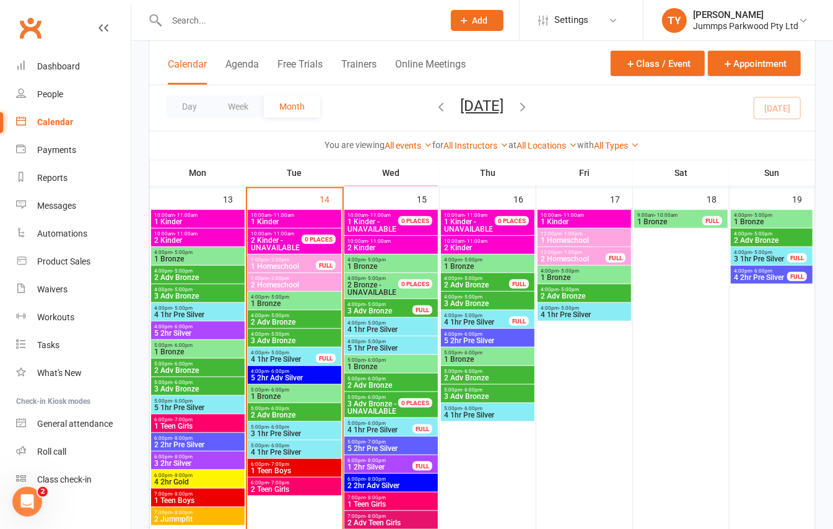
click at [291, 353] on span "4:00pm - 5:00pm" at bounding box center [283, 353] width 66 height 6
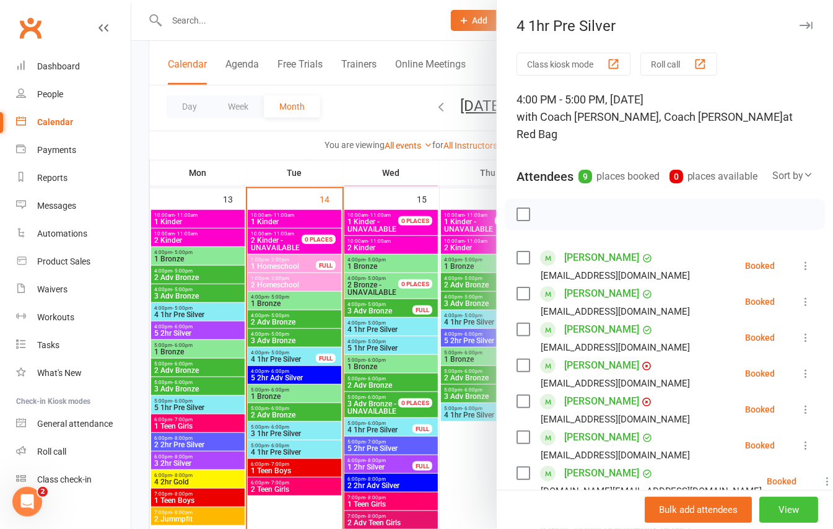
click at [774, 508] on button "View" at bounding box center [788, 510] width 59 height 26
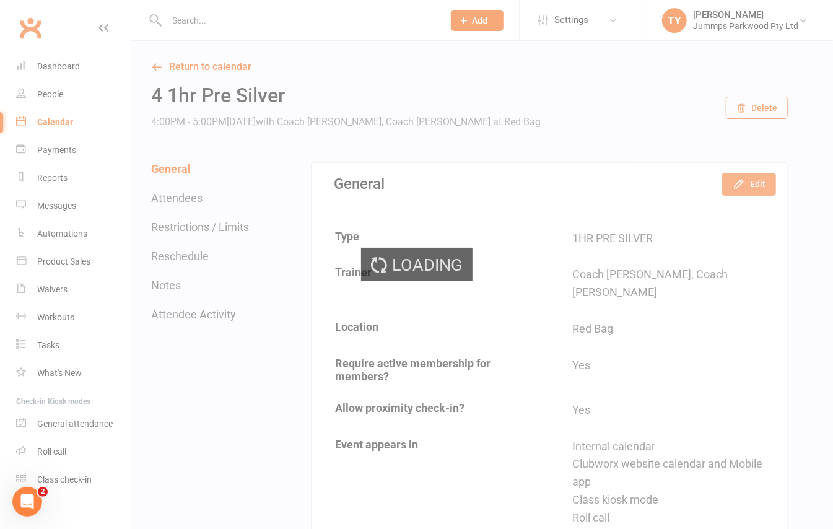
click at [758, 173] on button "Edit" at bounding box center [749, 184] width 54 height 22
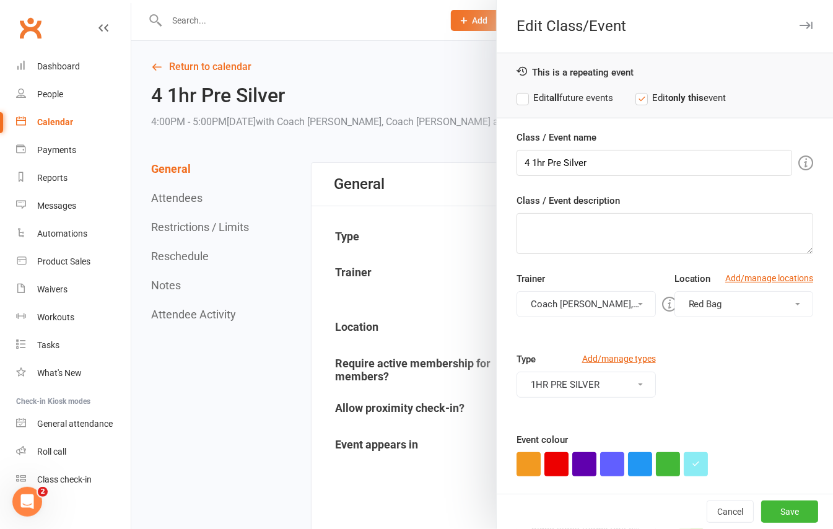
click at [724, 297] on button "Red Bag" at bounding box center [743, 304] width 139 height 26
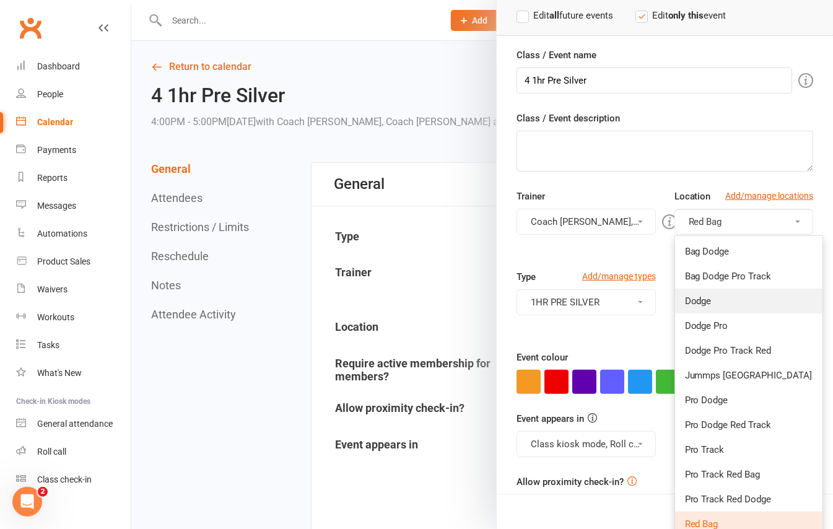
scroll to position [165, 0]
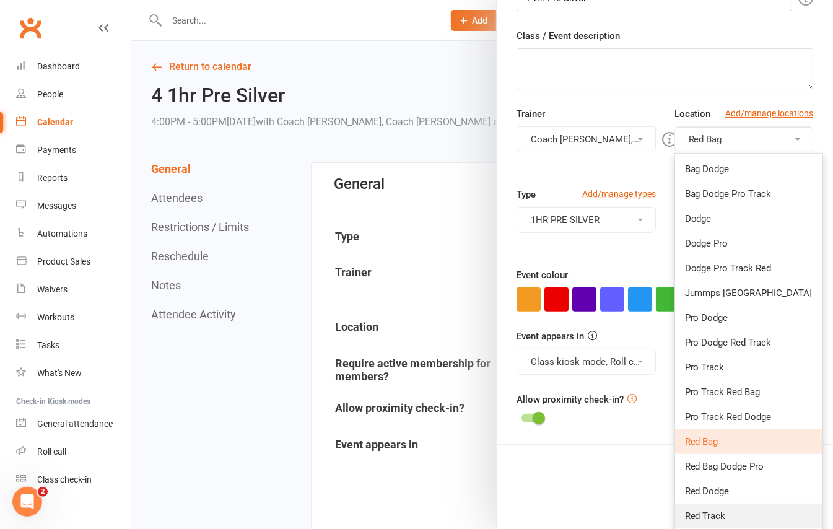
click at [729, 511] on link "Red Track" at bounding box center [748, 515] width 147 height 25
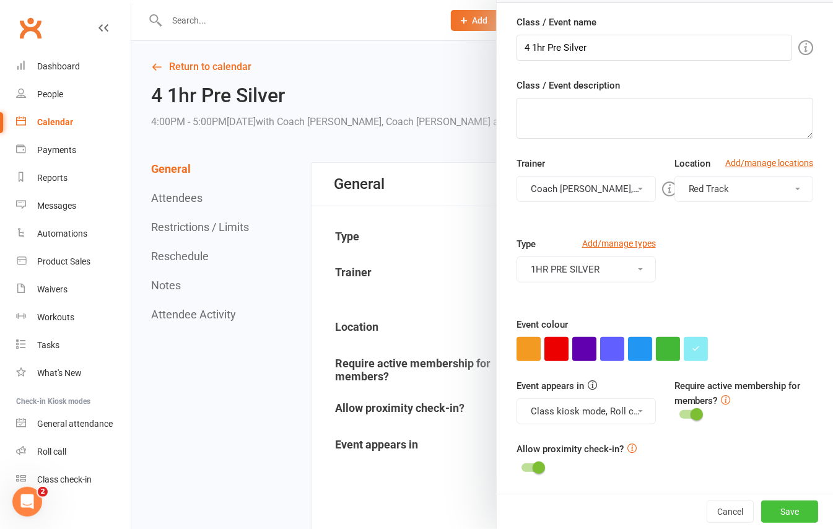
scroll to position [118, 0]
click at [766, 501] on button "Save" at bounding box center [789, 511] width 57 height 22
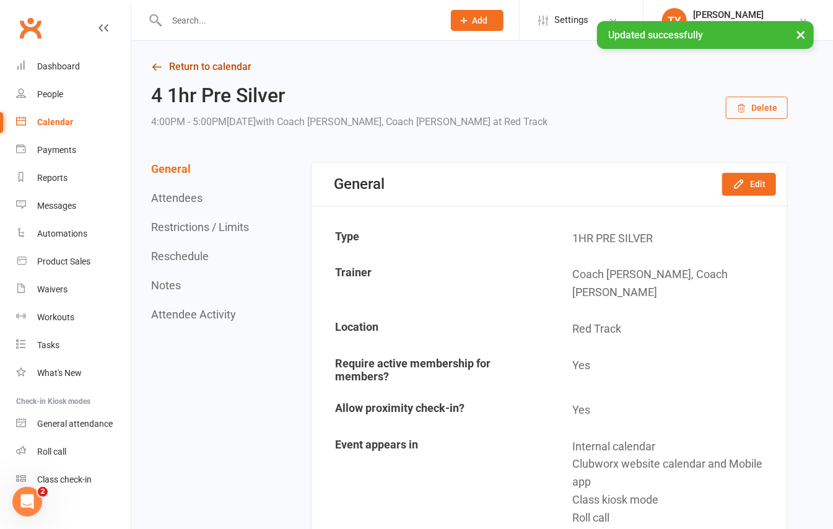
click at [233, 60] on link "Return to calendar" at bounding box center [469, 66] width 636 height 17
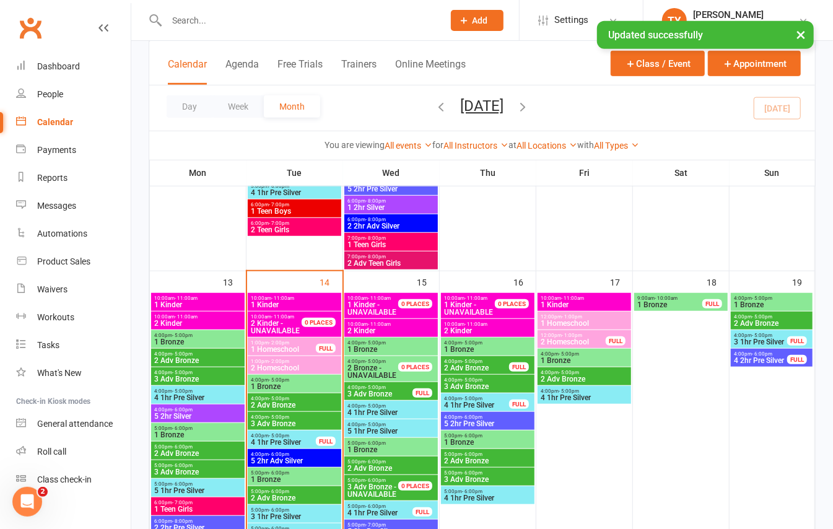
scroll to position [495, 0]
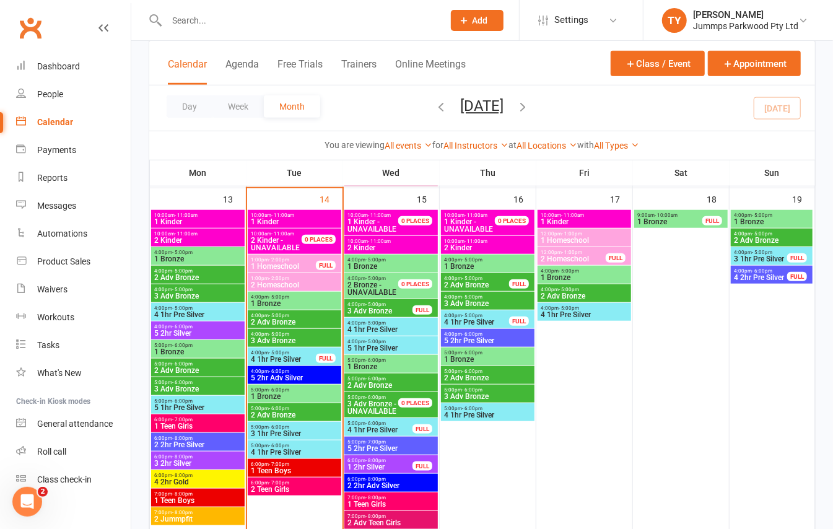
click at [297, 373] on span "4:00pm - 6:00pm" at bounding box center [294, 371] width 89 height 6
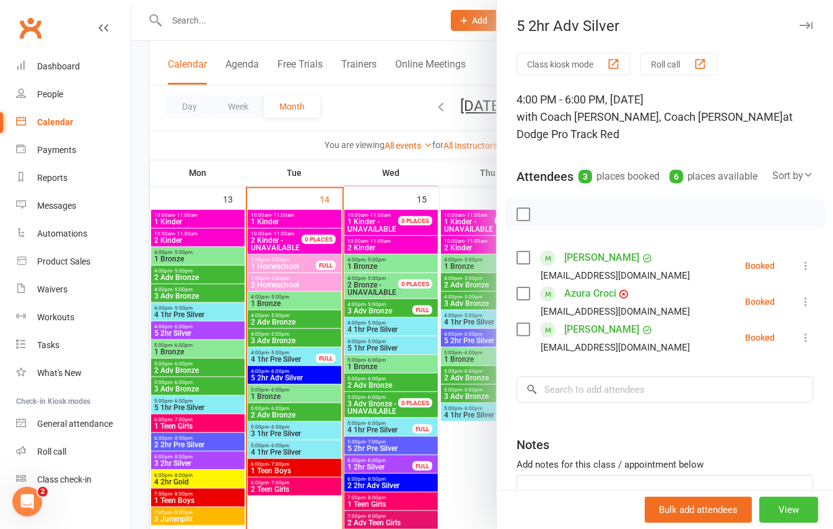
click at [775, 515] on button "View" at bounding box center [788, 510] width 59 height 26
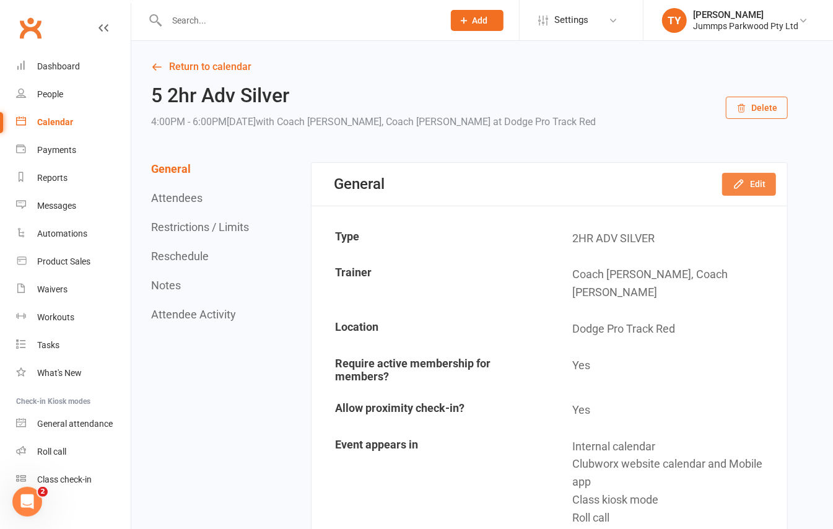
click at [759, 176] on button "Edit" at bounding box center [749, 184] width 54 height 22
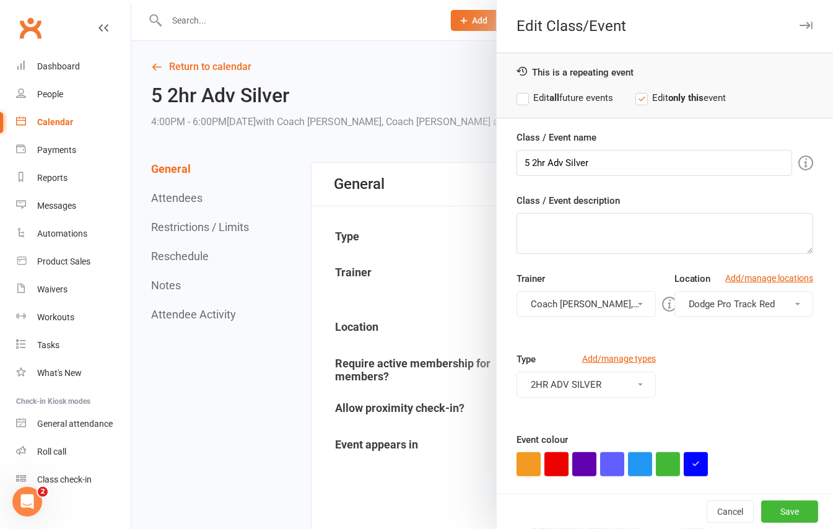
click at [719, 302] on span "Dodge Pro Track Red" at bounding box center [731, 303] width 87 height 11
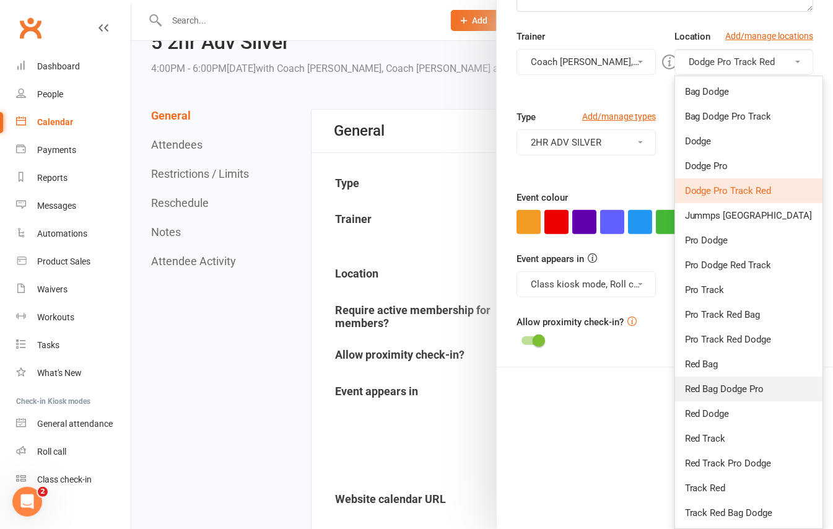
scroll to position [82, 0]
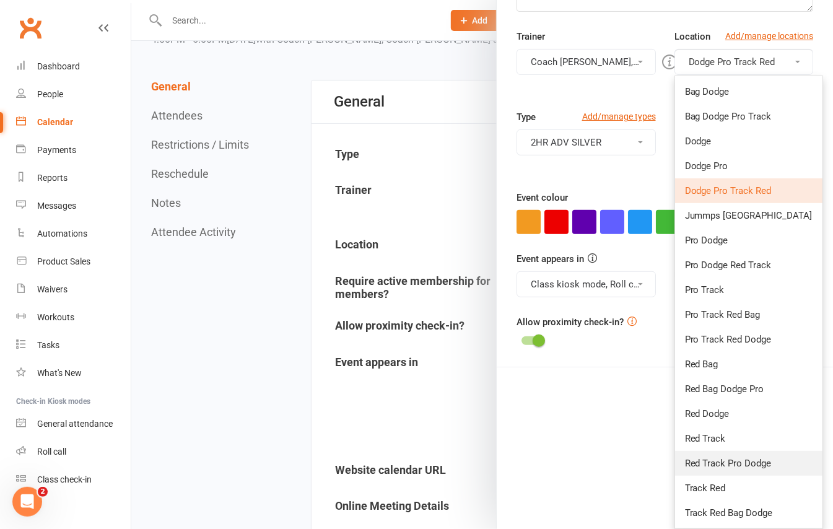
click at [746, 458] on span "Red Track Pro Dodge" at bounding box center [728, 463] width 87 height 11
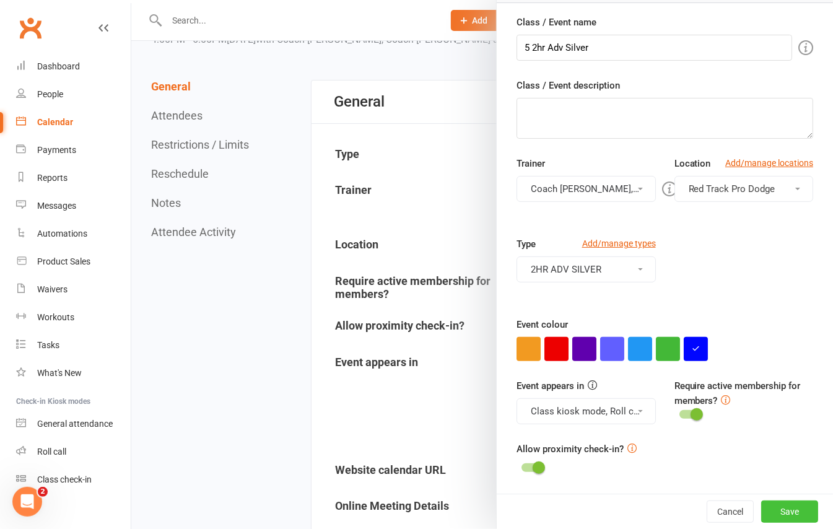
drag, startPoint x: 775, startPoint y: 510, endPoint x: 776, endPoint y: 504, distance: 6.3
click at [776, 508] on button "Save" at bounding box center [789, 511] width 57 height 22
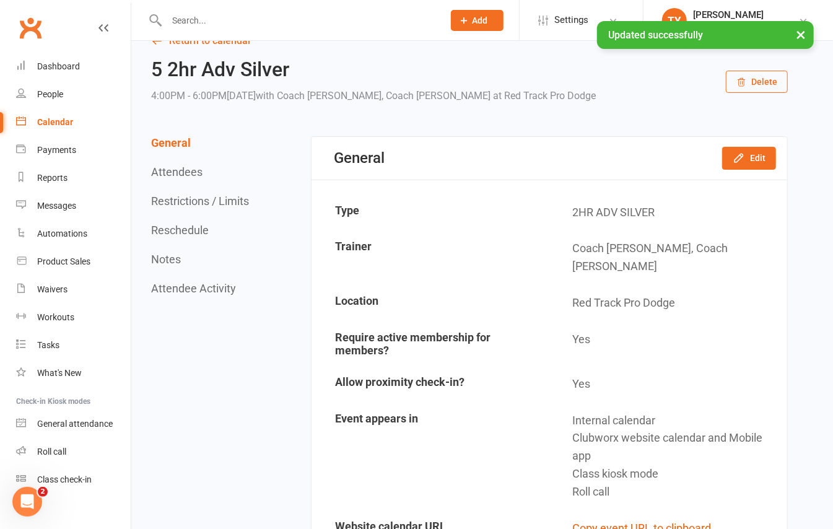
scroll to position [0, 0]
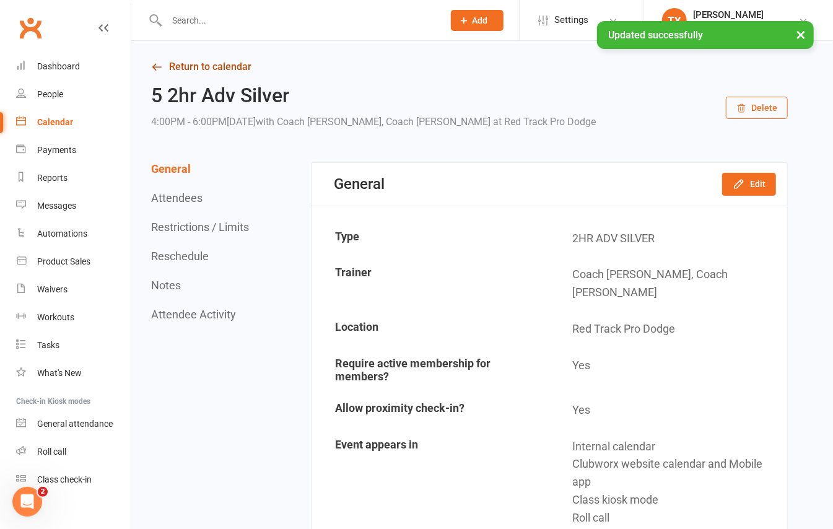
click at [215, 69] on link "Return to calendar" at bounding box center [469, 66] width 636 height 17
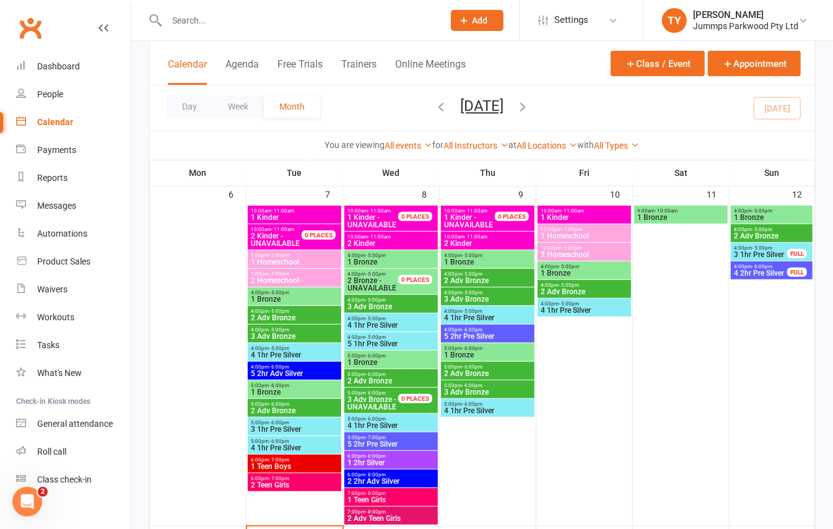
scroll to position [248, 0]
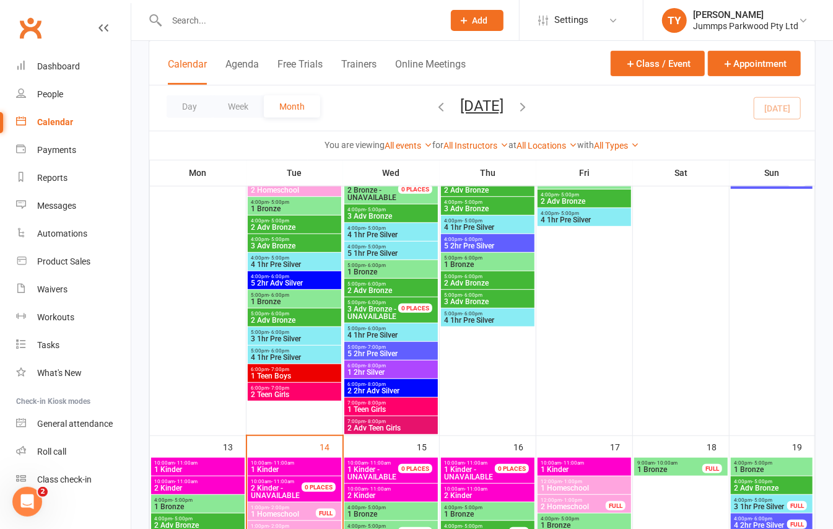
click at [303, 300] on span "1 Bronze" at bounding box center [294, 301] width 89 height 7
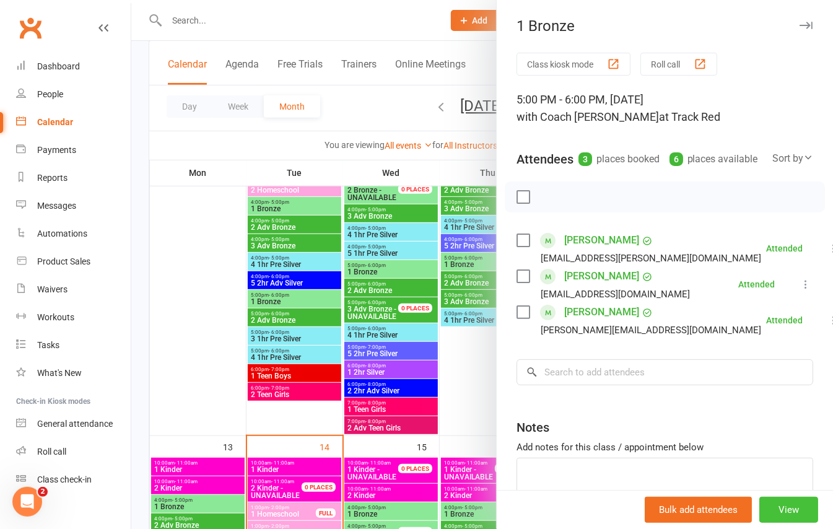
click at [766, 515] on button "View" at bounding box center [788, 510] width 59 height 26
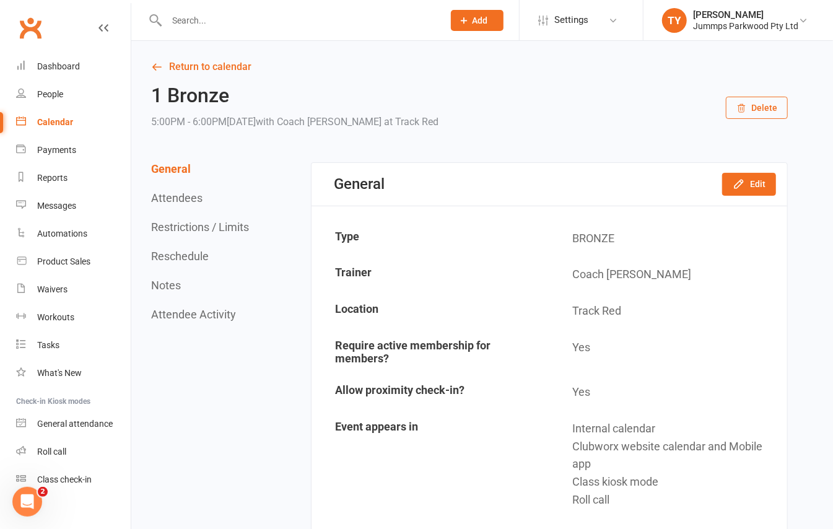
click at [763, 187] on button "Edit" at bounding box center [749, 184] width 54 height 22
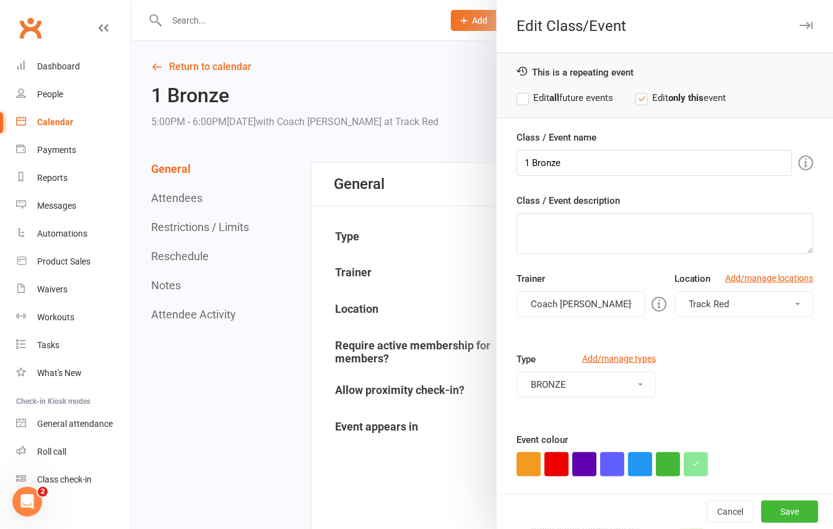
click at [739, 305] on button "Track Red" at bounding box center [743, 304] width 139 height 26
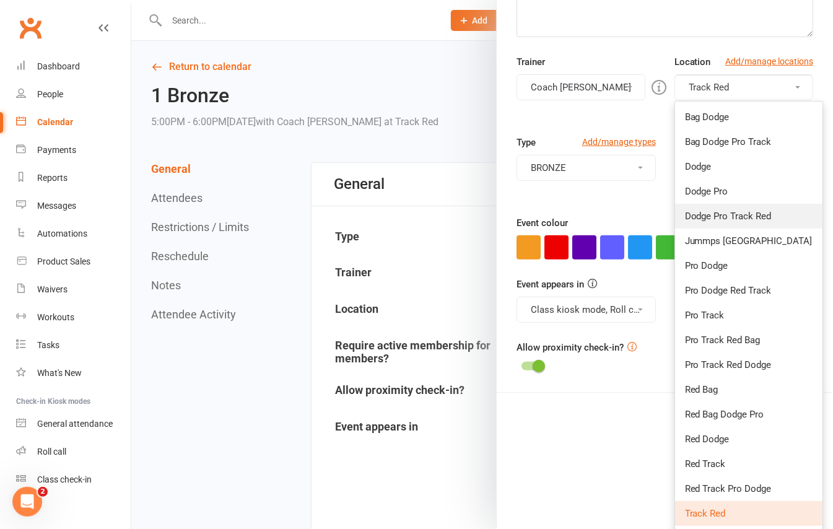
scroll to position [243, 0]
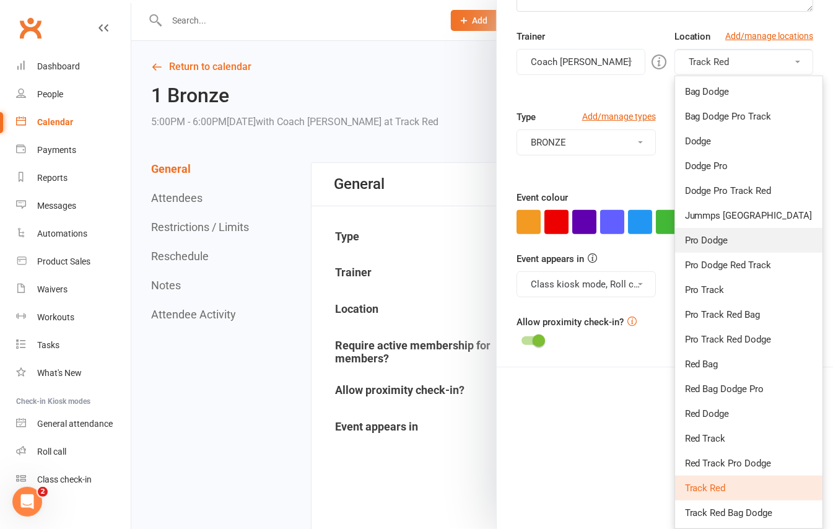
click at [714, 234] on link "Pro Dodge" at bounding box center [748, 240] width 147 height 25
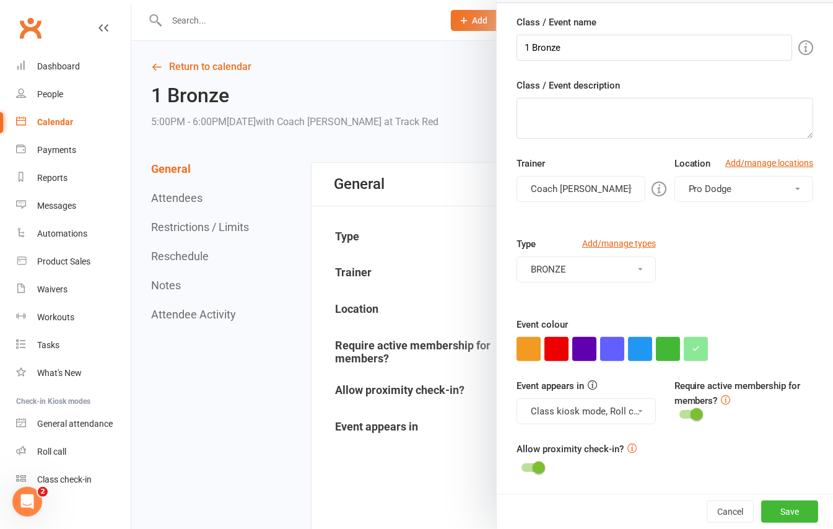
scroll to position [118, 0]
drag, startPoint x: 768, startPoint y: 500, endPoint x: 766, endPoint y: 461, distance: 39.1
click at [768, 500] on button "Save" at bounding box center [789, 511] width 57 height 22
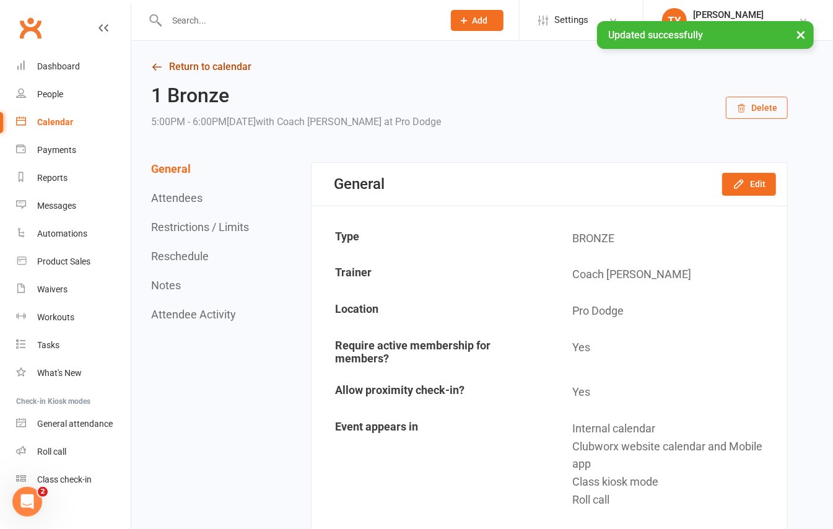
click at [214, 75] on link "Return to calendar" at bounding box center [469, 66] width 636 height 17
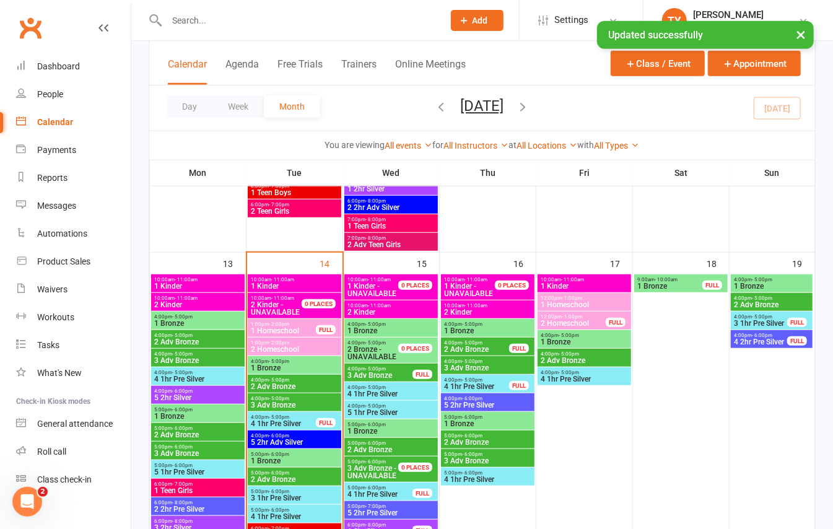
scroll to position [495, 0]
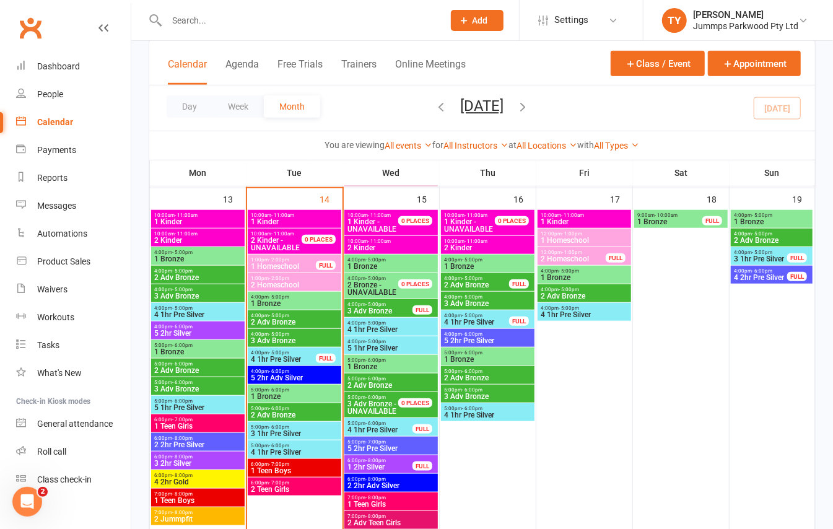
click at [321, 415] on span "2 Adv Bronze" at bounding box center [294, 414] width 89 height 7
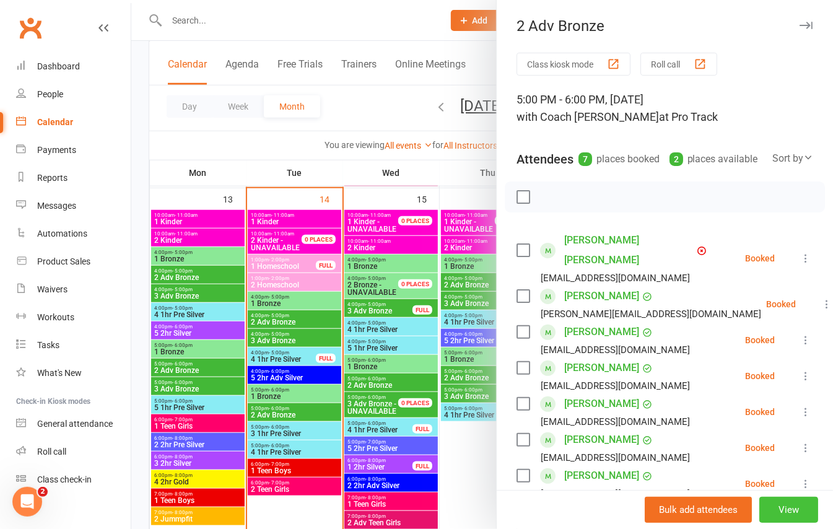
click at [759, 503] on button "View" at bounding box center [788, 510] width 59 height 26
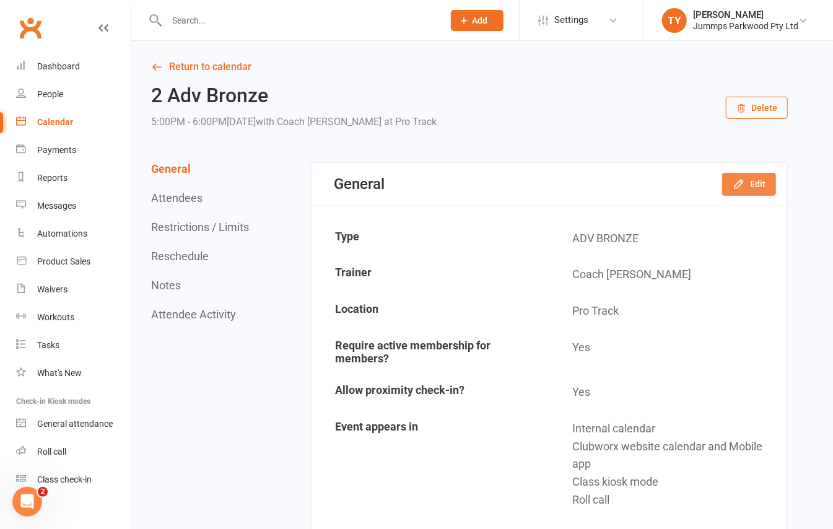
click at [766, 179] on button "Edit" at bounding box center [749, 184] width 54 height 22
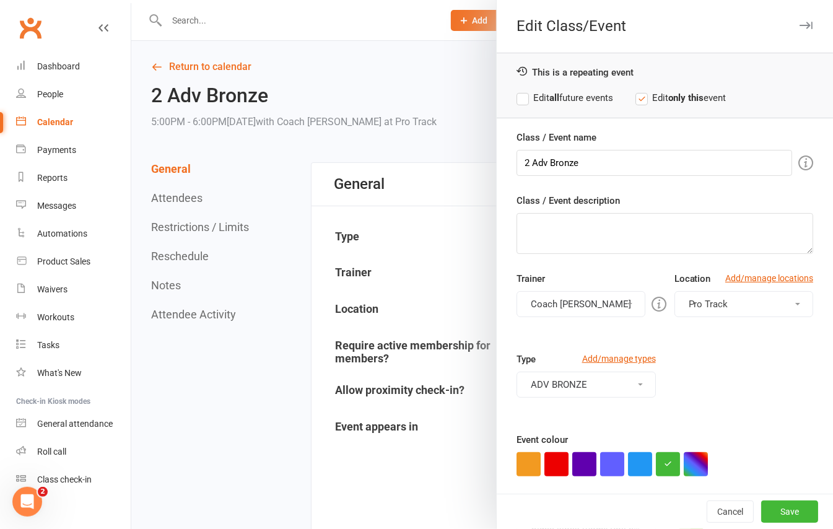
click at [763, 301] on button "Pro Track" at bounding box center [743, 304] width 139 height 26
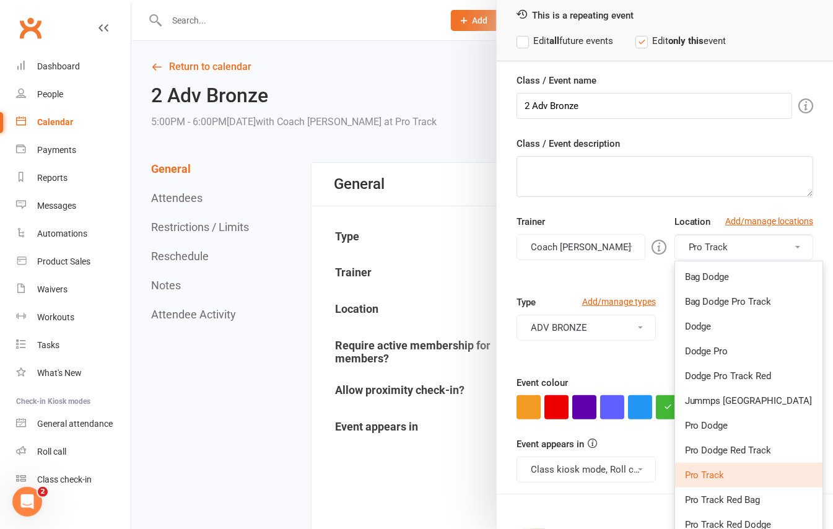
scroll to position [82, 0]
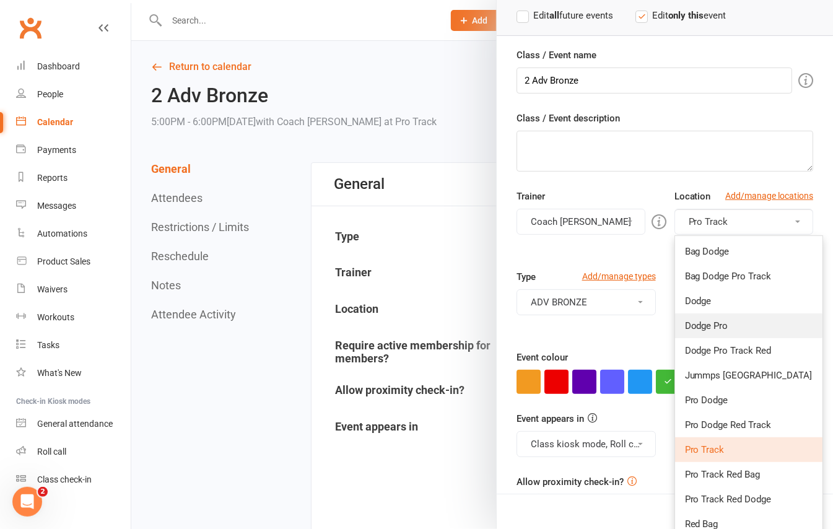
click at [722, 326] on link "Dodge Pro" at bounding box center [748, 325] width 147 height 25
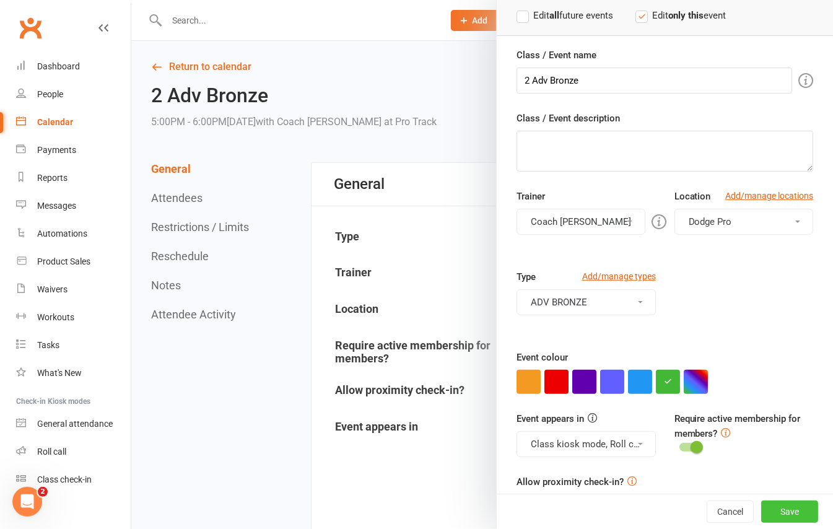
drag, startPoint x: 773, startPoint y: 505, endPoint x: 773, endPoint y: 484, distance: 21.1
click at [773, 498] on div "Cancel Save" at bounding box center [665, 510] width 336 height 35
click at [763, 514] on button "Save" at bounding box center [789, 511] width 57 height 22
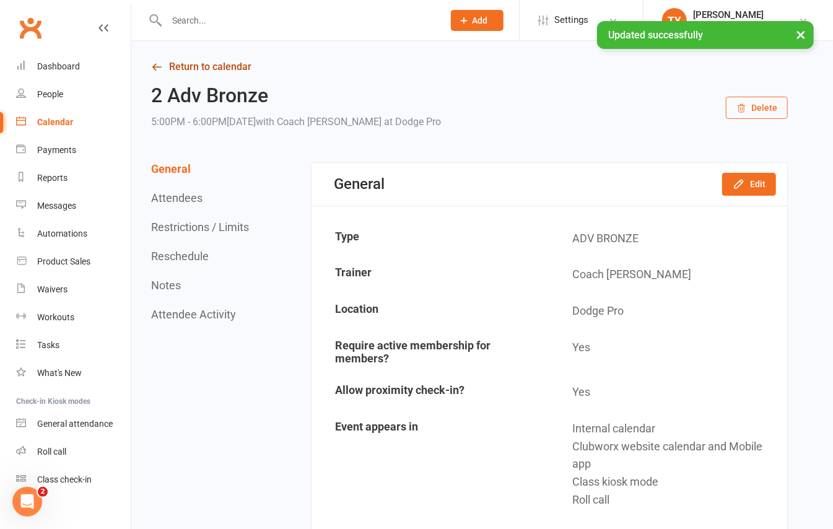
click at [218, 59] on link "Return to calendar" at bounding box center [469, 66] width 636 height 17
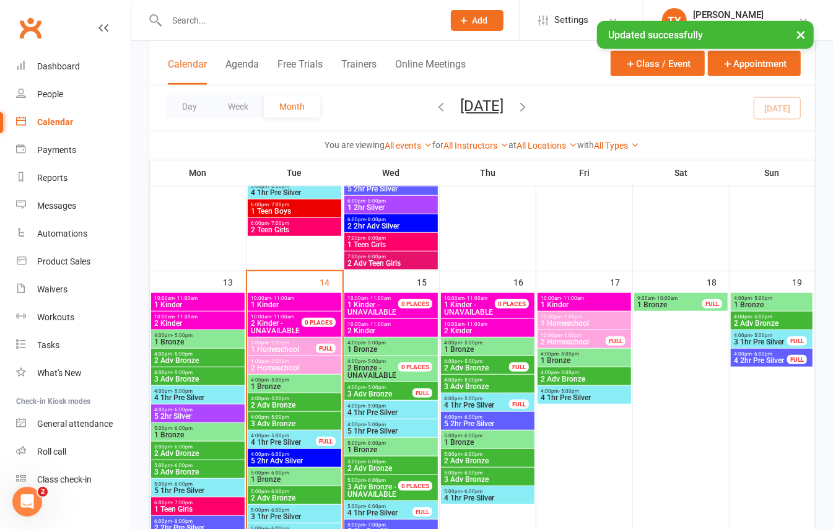
scroll to position [495, 0]
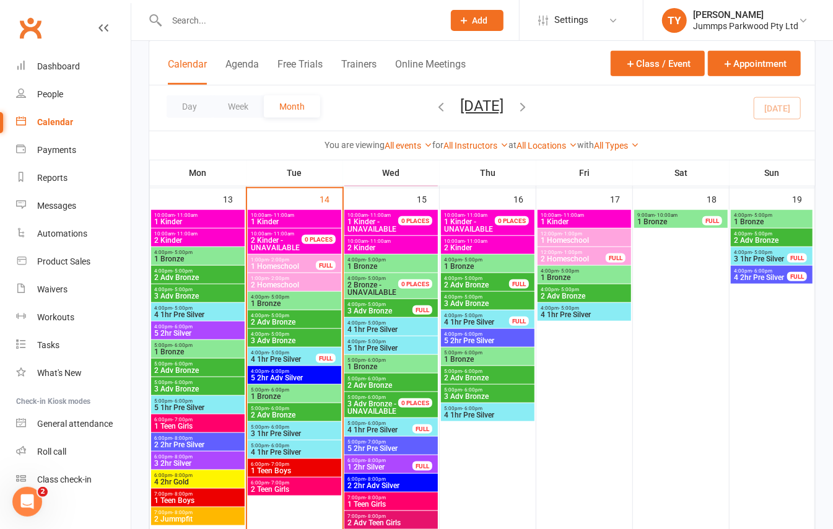
click at [298, 428] on span "5:00pm - 6:00pm" at bounding box center [294, 427] width 89 height 6
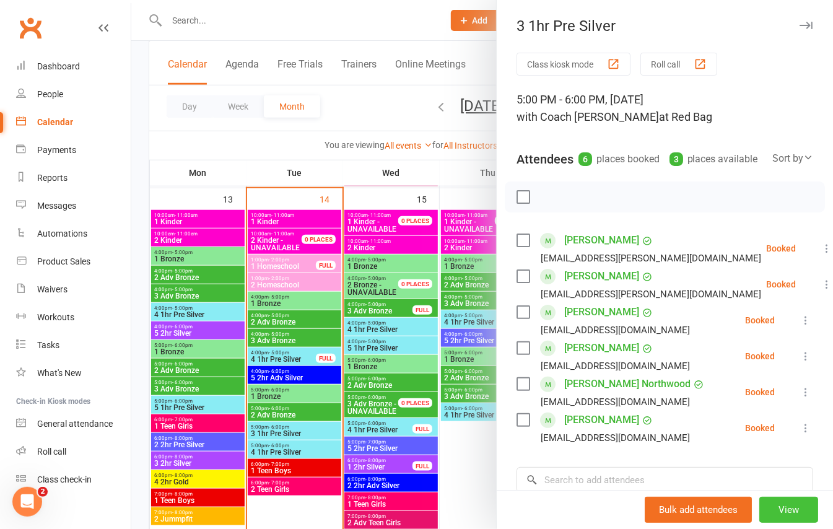
click at [776, 506] on button "View" at bounding box center [788, 510] width 59 height 26
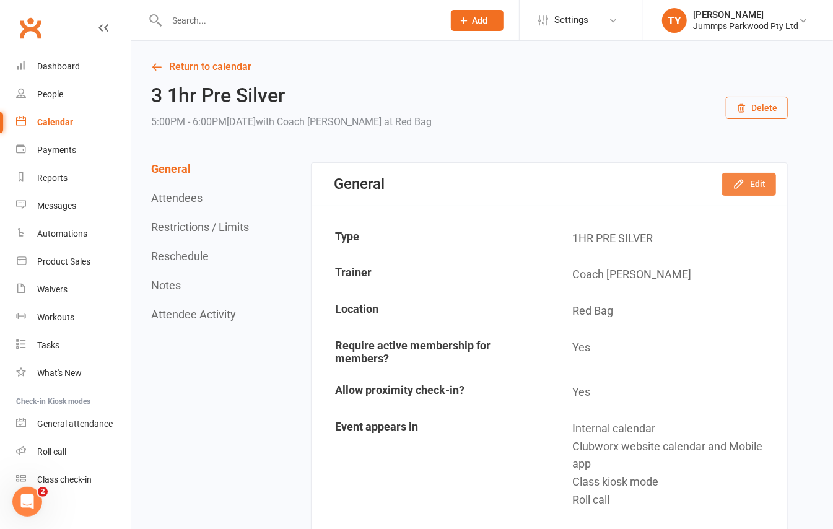
click at [756, 181] on button "Edit" at bounding box center [749, 184] width 54 height 22
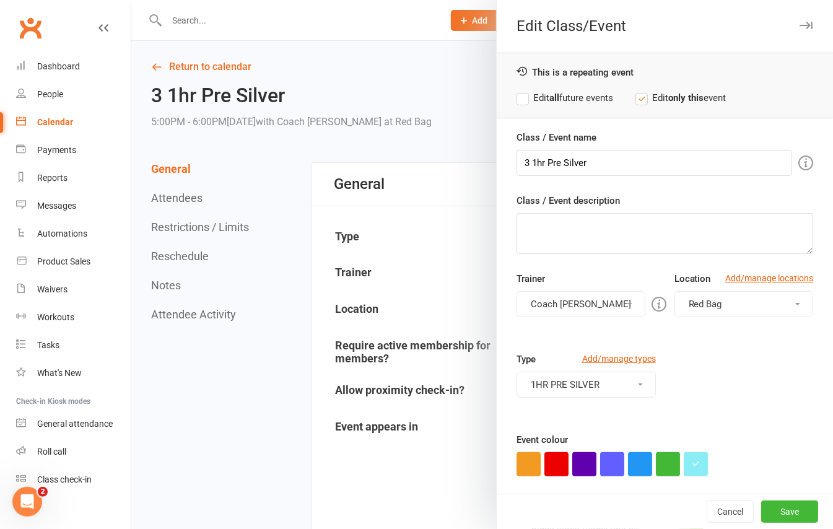
click at [709, 306] on button "Red Bag" at bounding box center [743, 304] width 139 height 26
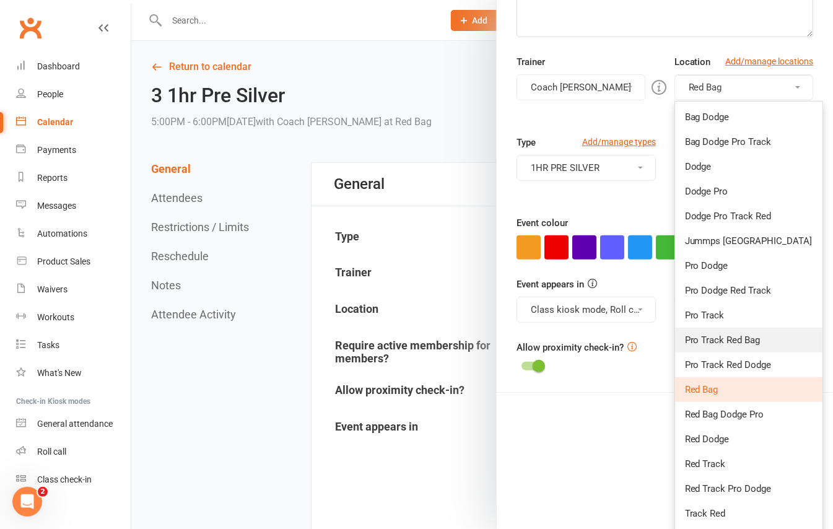
scroll to position [243, 0]
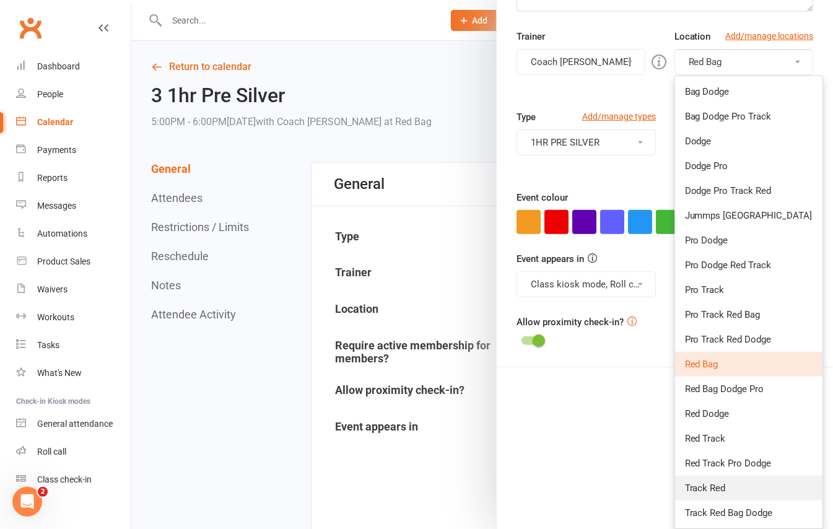
click at [752, 481] on link "Track Red" at bounding box center [748, 487] width 147 height 25
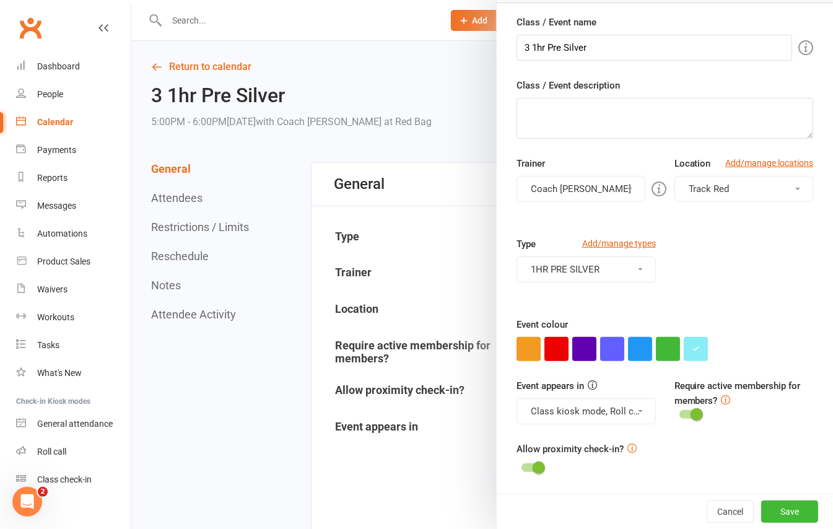
scroll to position [118, 0]
click at [762, 504] on button "Save" at bounding box center [789, 511] width 57 height 22
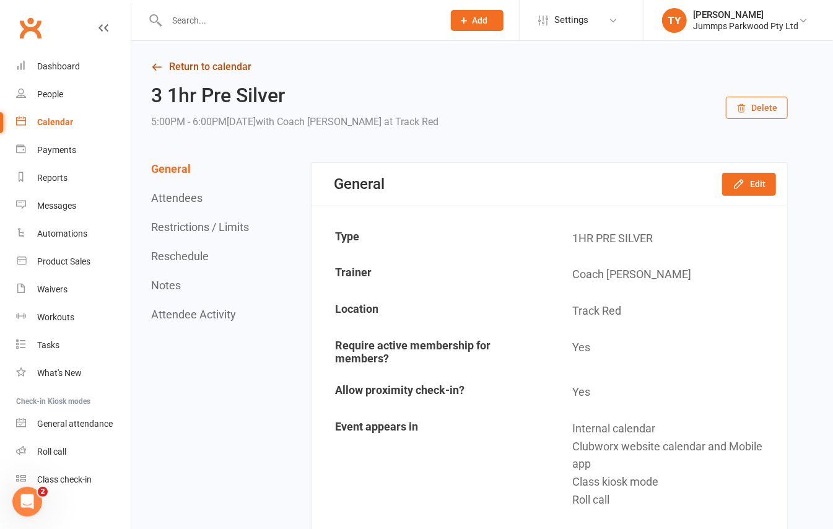
click at [227, 65] on link "Return to calendar" at bounding box center [469, 66] width 636 height 17
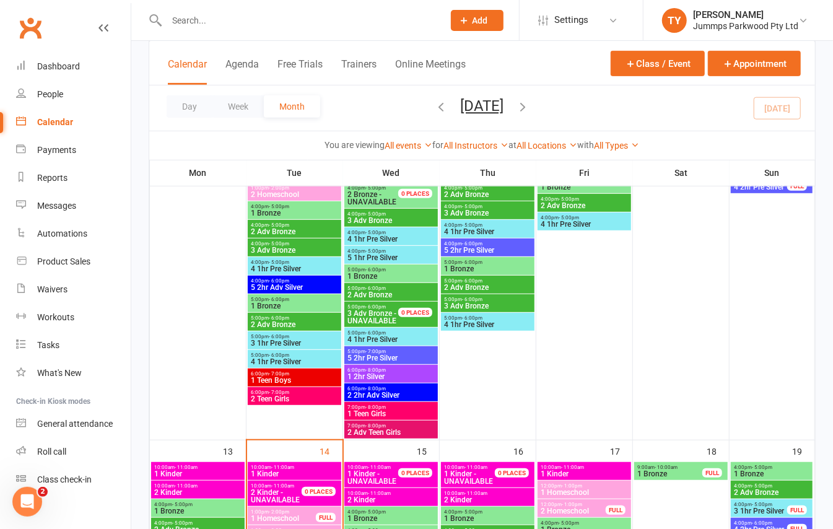
scroll to position [248, 0]
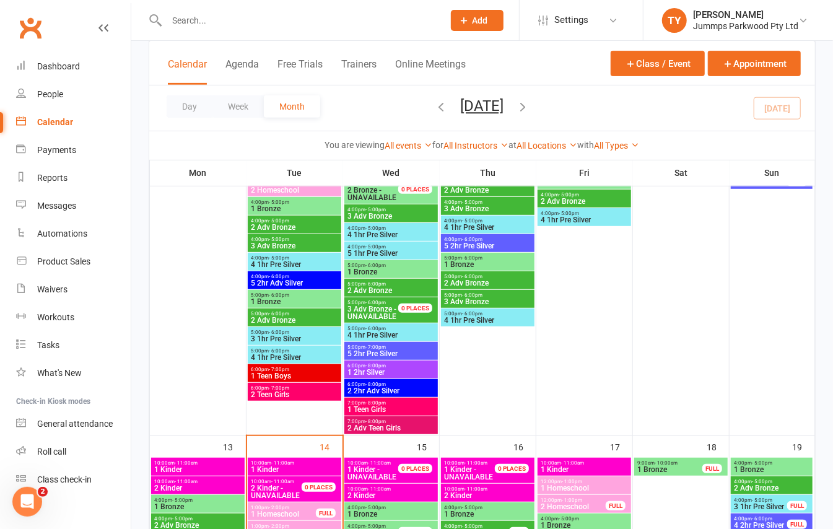
click at [318, 352] on span "5:00pm - 6:00pm" at bounding box center [294, 351] width 89 height 6
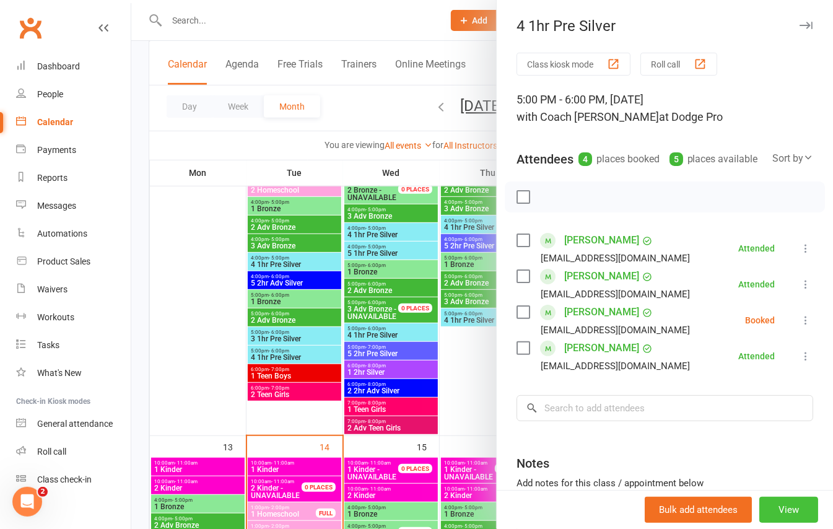
click at [766, 510] on button "View" at bounding box center [788, 510] width 59 height 26
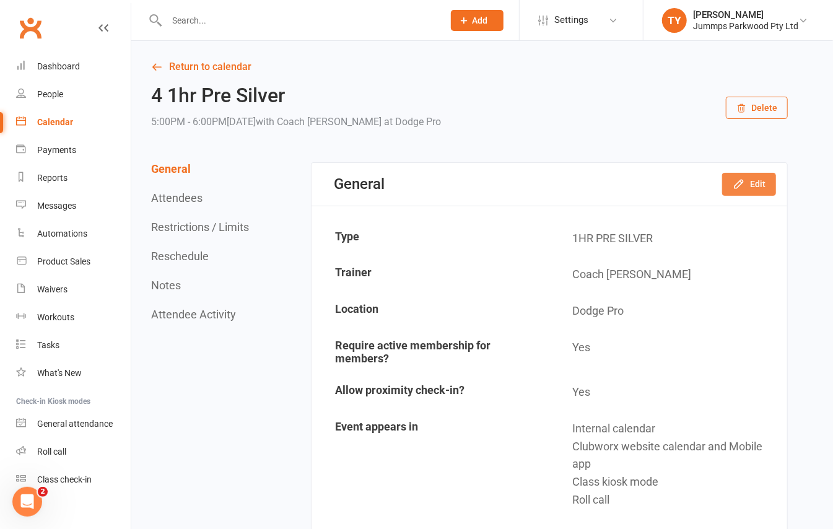
click at [753, 191] on button "Edit" at bounding box center [749, 184] width 54 height 22
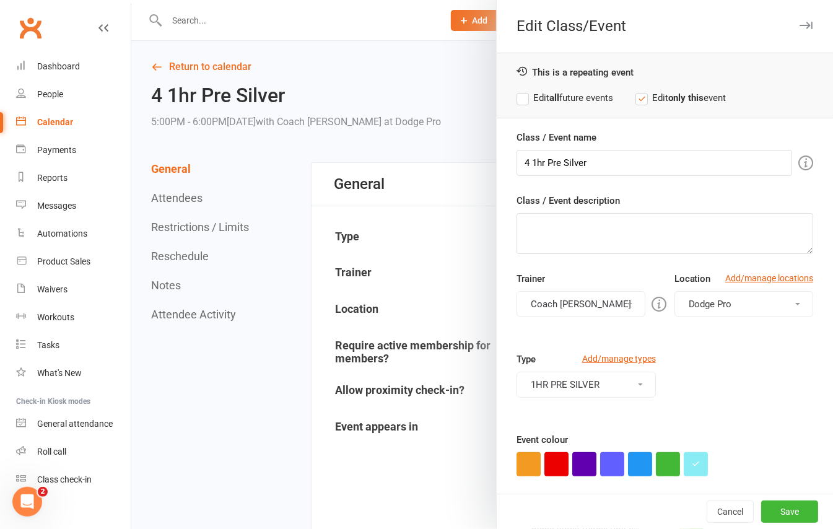
click at [734, 302] on button "Dodge Pro" at bounding box center [743, 304] width 139 height 26
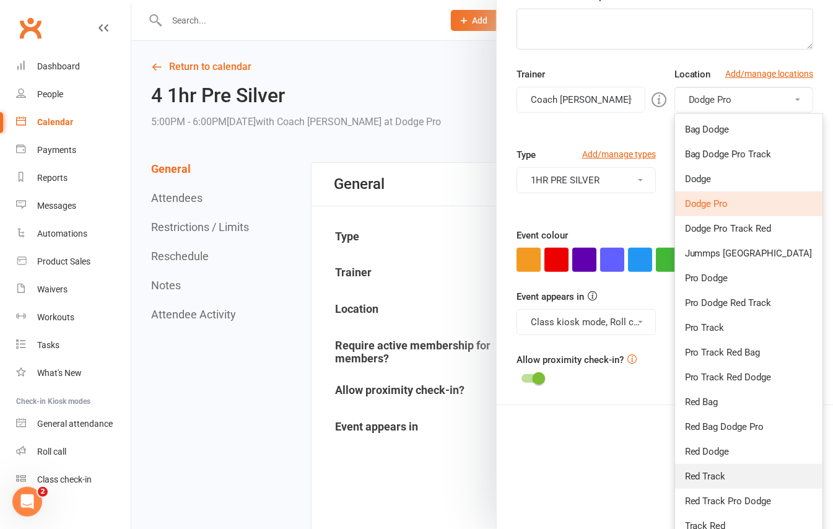
scroll to position [243, 0]
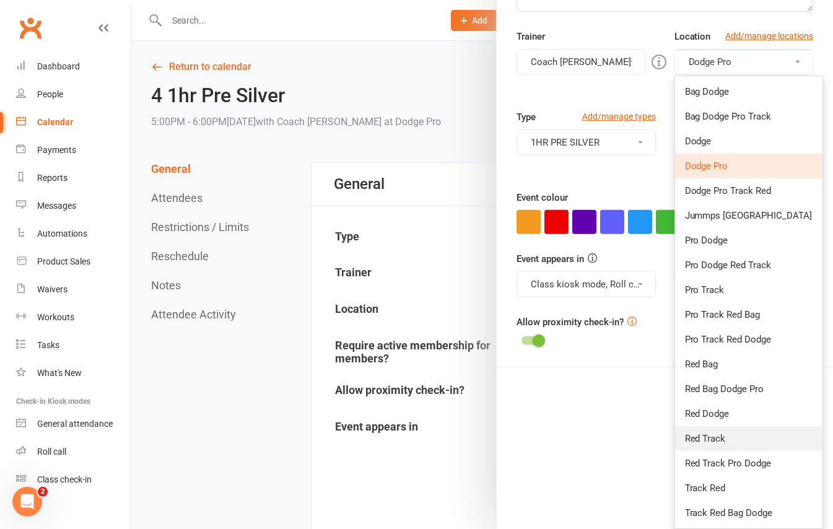
click at [747, 432] on link "Red Track" at bounding box center [748, 438] width 147 height 25
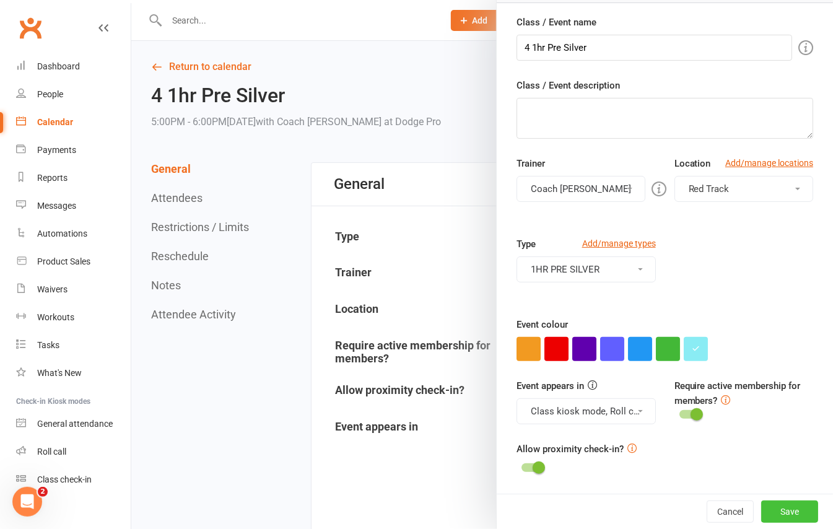
click at [776, 509] on button "Save" at bounding box center [789, 511] width 57 height 22
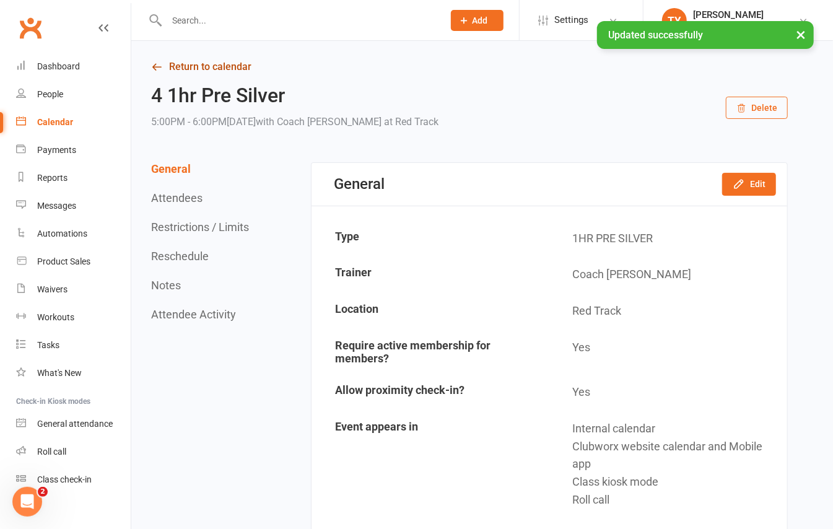
click at [218, 63] on link "Return to calendar" at bounding box center [469, 66] width 636 height 17
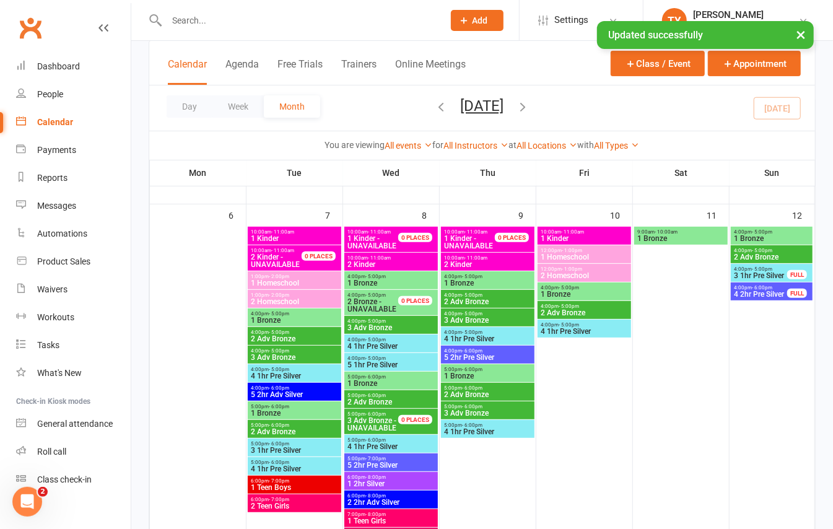
scroll to position [165, 0]
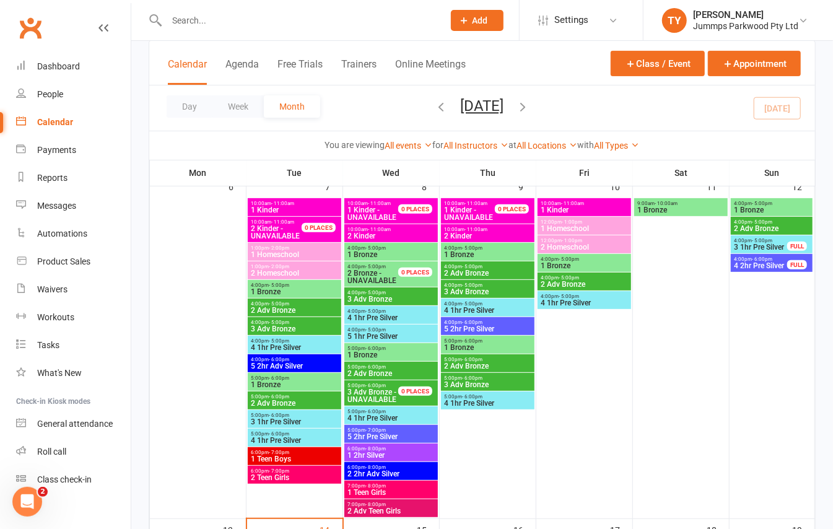
click at [315, 456] on span "1 Teen Boys" at bounding box center [294, 458] width 89 height 7
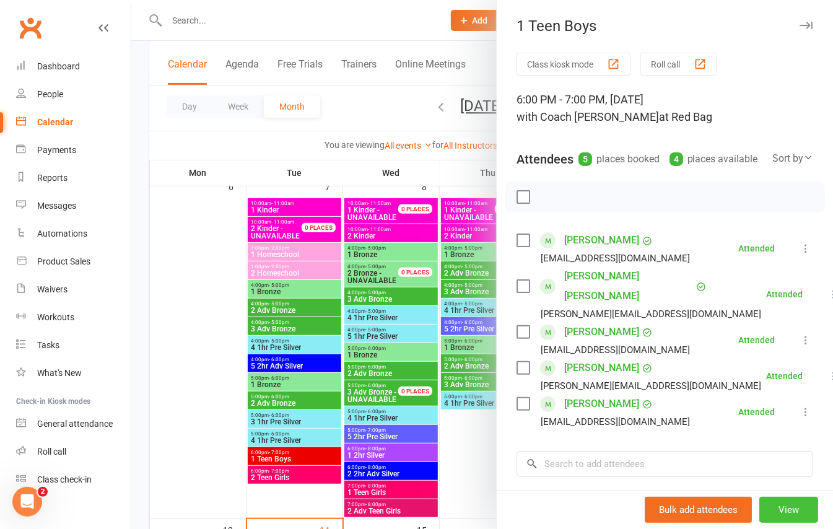
click at [769, 513] on button "View" at bounding box center [788, 510] width 59 height 26
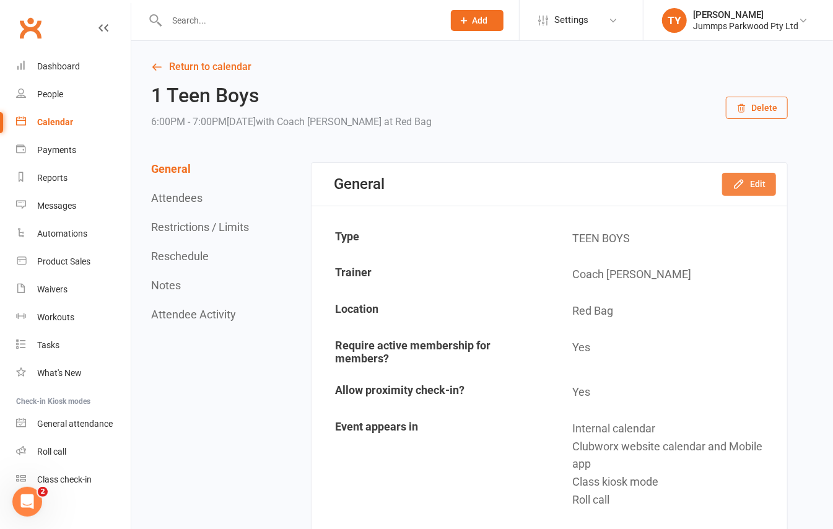
click at [755, 181] on button "Edit" at bounding box center [749, 184] width 54 height 22
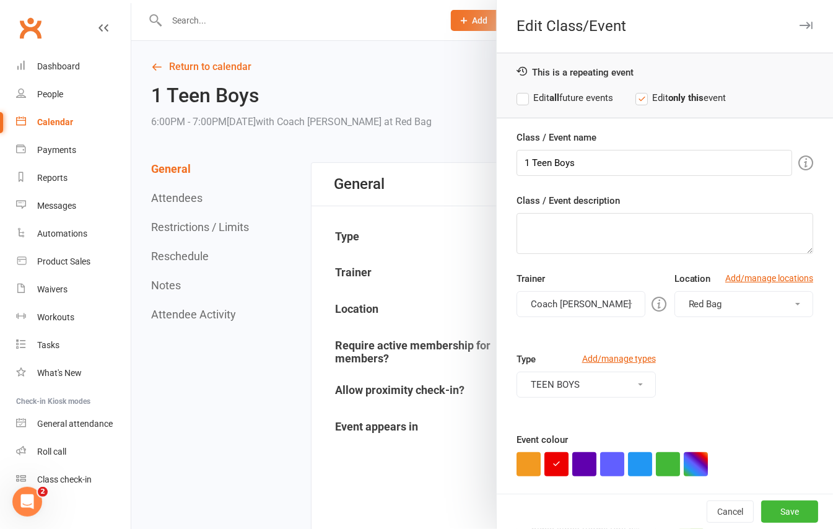
click at [756, 308] on button "Red Bag" at bounding box center [743, 304] width 139 height 26
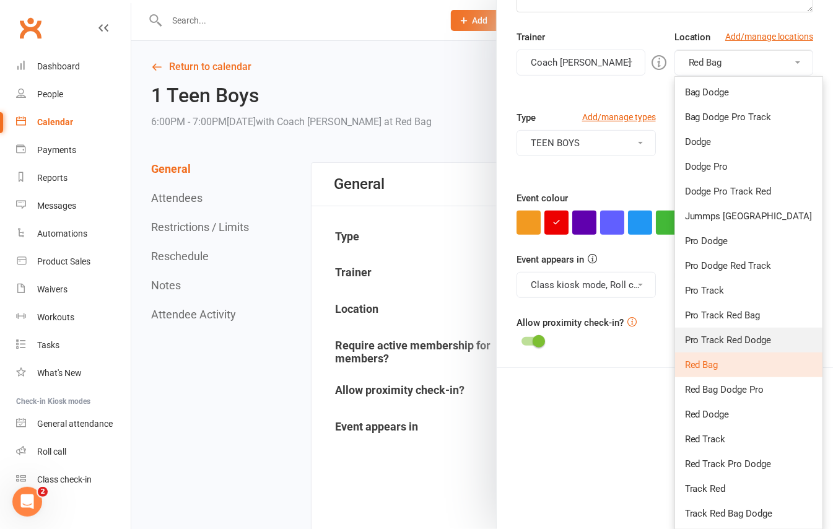
scroll to position [243, 0]
click at [719, 484] on link "Track Red" at bounding box center [748, 487] width 147 height 25
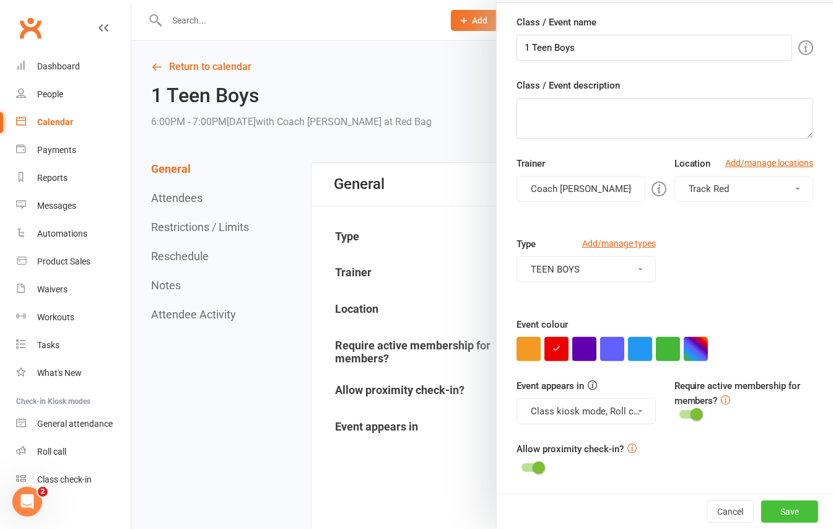
click at [775, 511] on button "Save" at bounding box center [789, 511] width 57 height 22
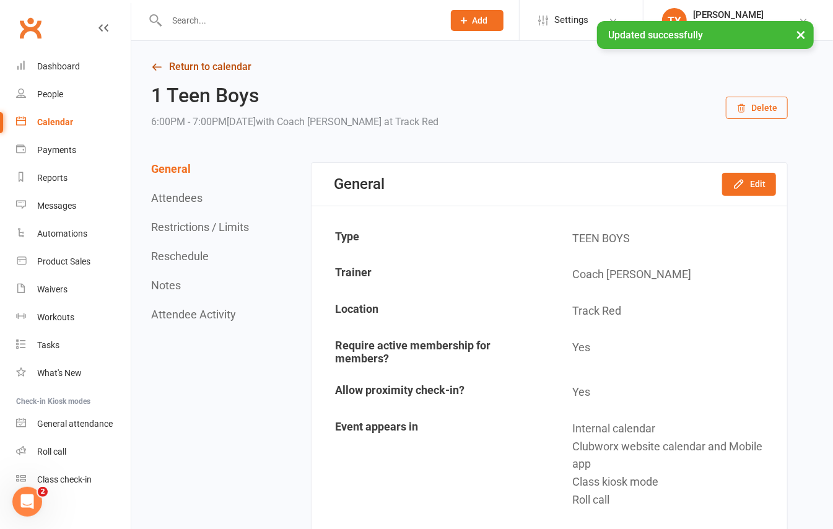
click at [230, 60] on link "Return to calendar" at bounding box center [469, 66] width 636 height 17
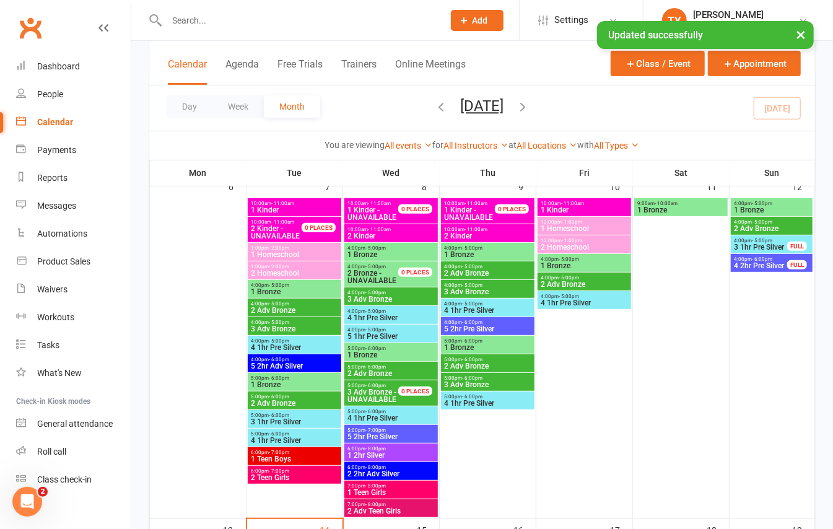
scroll to position [330, 0]
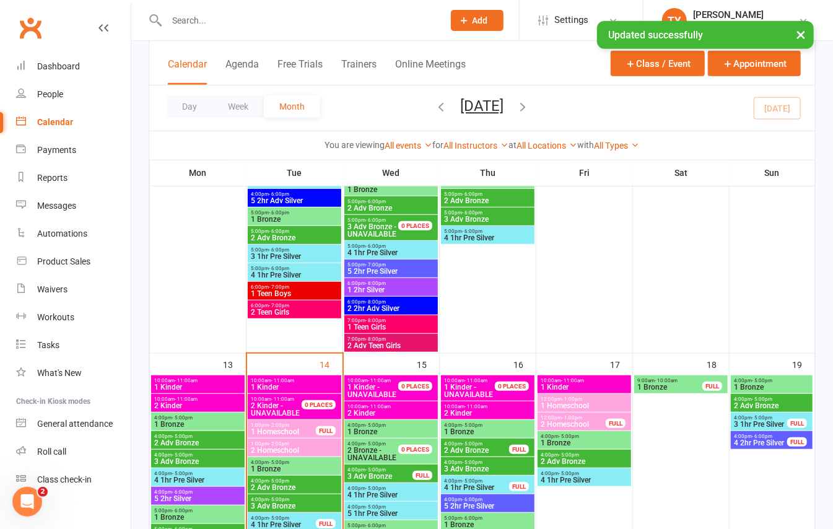
click at [315, 308] on span "2 Teen Girls" at bounding box center [294, 311] width 89 height 7
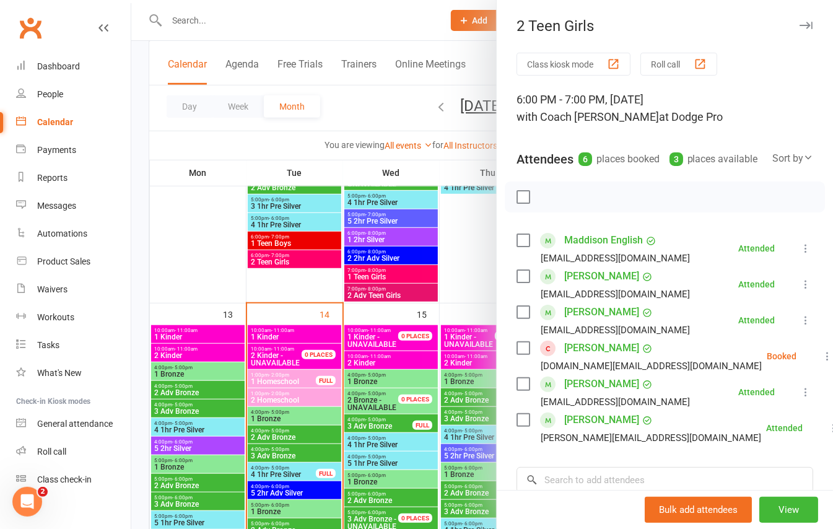
scroll to position [495, 0]
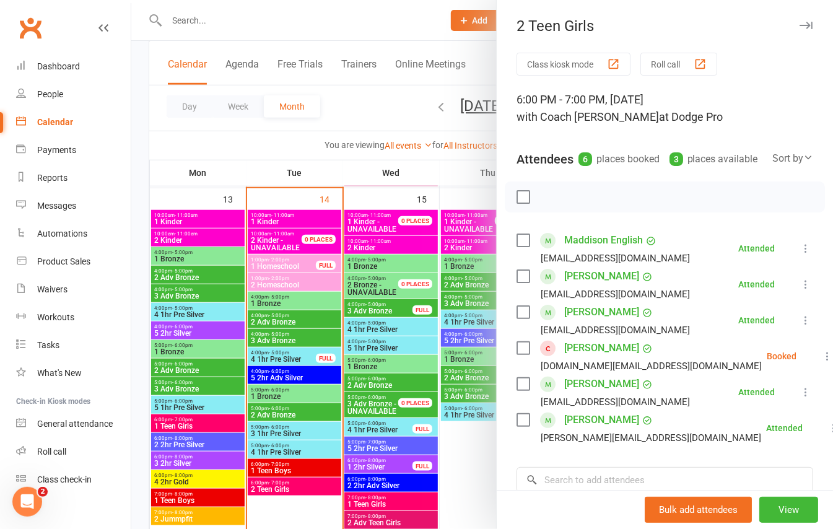
click at [310, 485] on div at bounding box center [481, 264] width 701 height 529
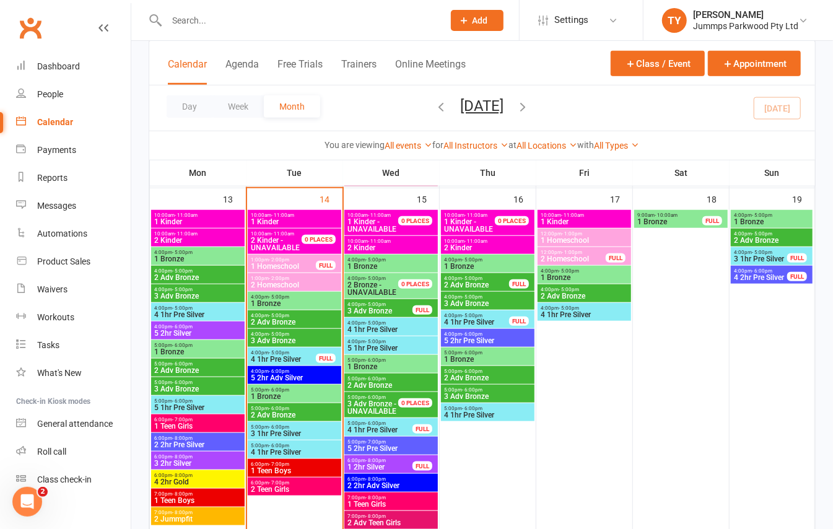
click at [293, 484] on span "6:00pm - 7:00pm" at bounding box center [294, 483] width 89 height 6
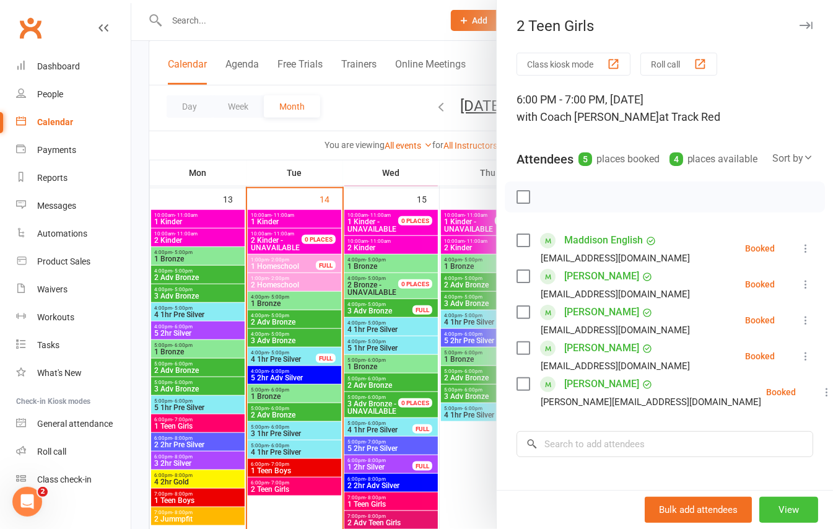
click at [765, 514] on button "View" at bounding box center [788, 510] width 59 height 26
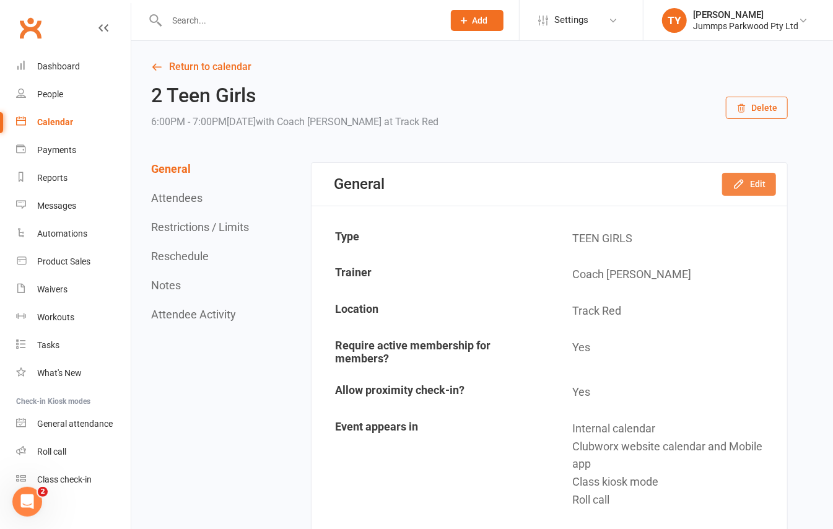
click at [748, 181] on button "Edit" at bounding box center [749, 184] width 54 height 22
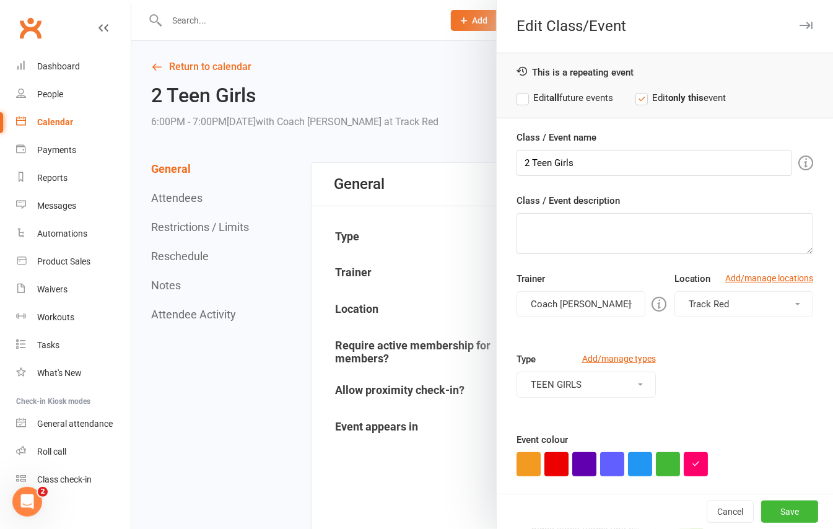
click at [729, 302] on button "Track Red" at bounding box center [743, 304] width 139 height 26
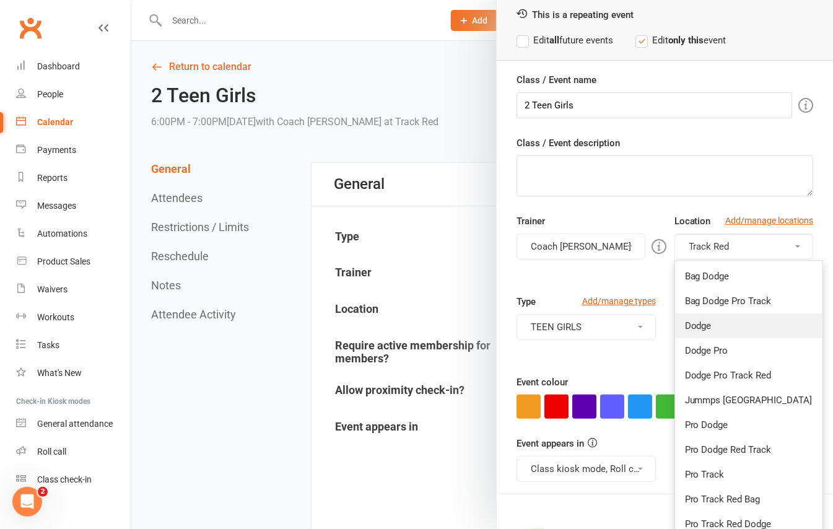
scroll to position [82, 0]
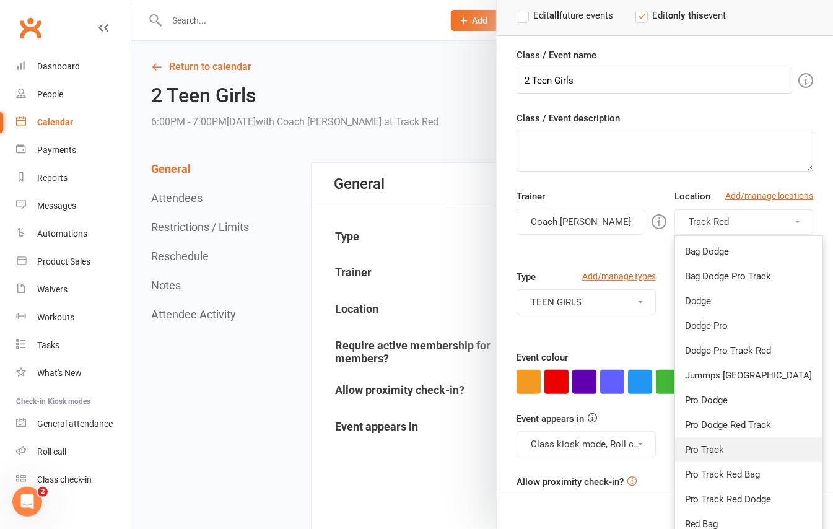
click at [735, 454] on link "Pro Track" at bounding box center [748, 449] width 147 height 25
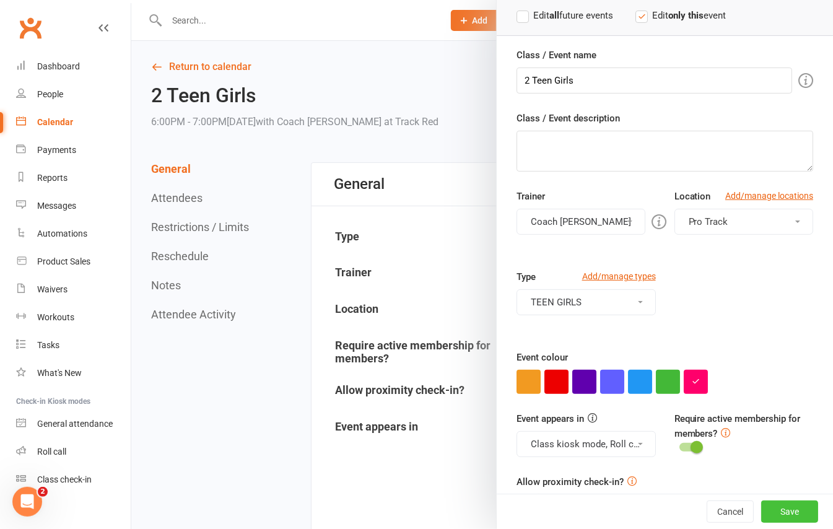
click at [766, 505] on button "Save" at bounding box center [789, 511] width 57 height 22
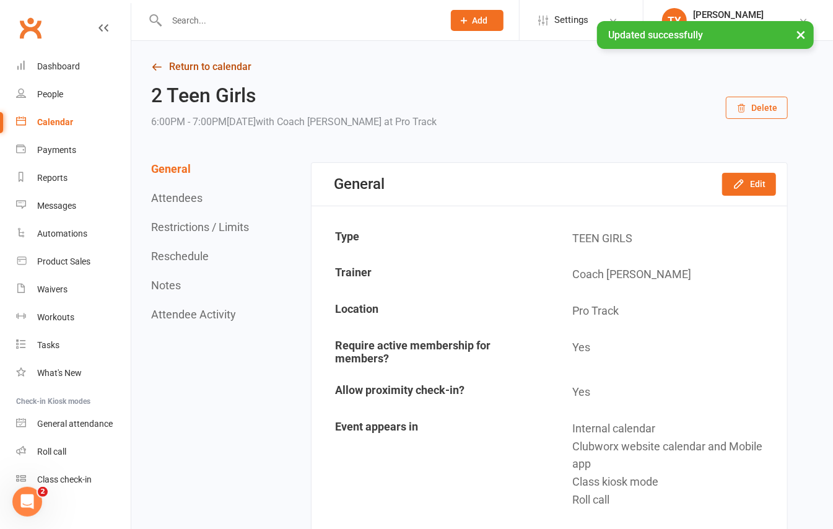
click at [238, 62] on link "Return to calendar" at bounding box center [469, 66] width 636 height 17
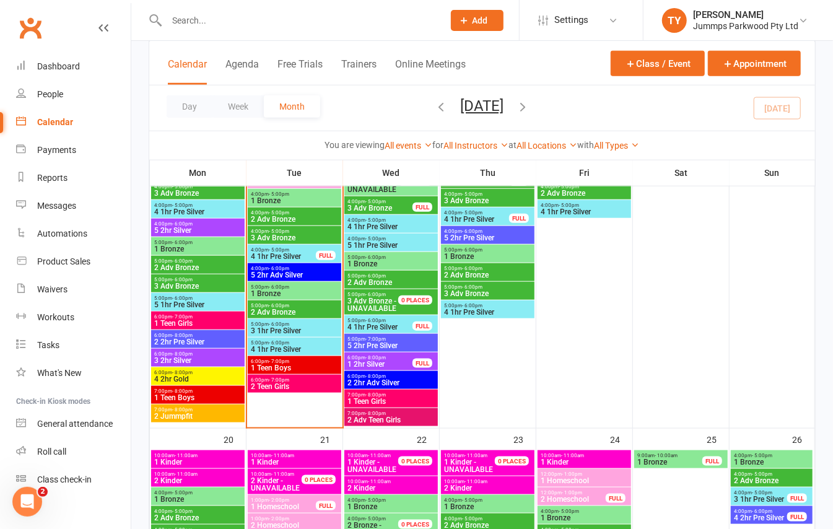
scroll to position [599, 0]
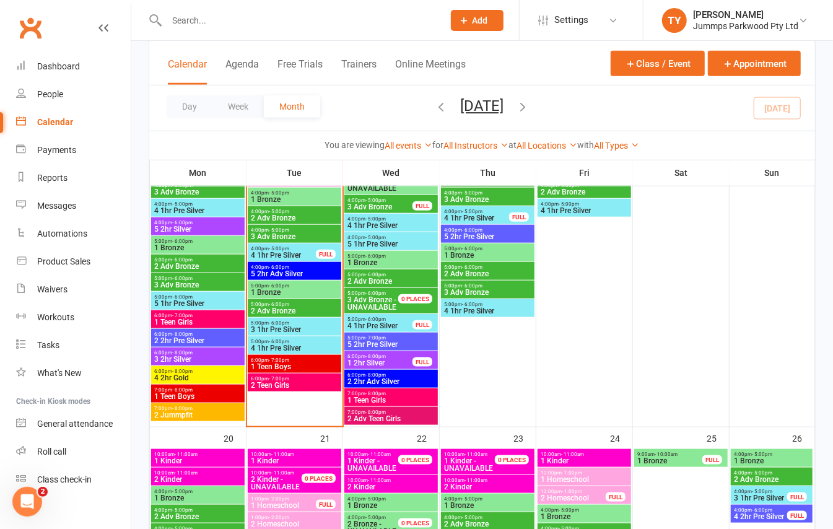
click at [313, 339] on span "5:00pm - 6:00pm" at bounding box center [294, 342] width 89 height 6
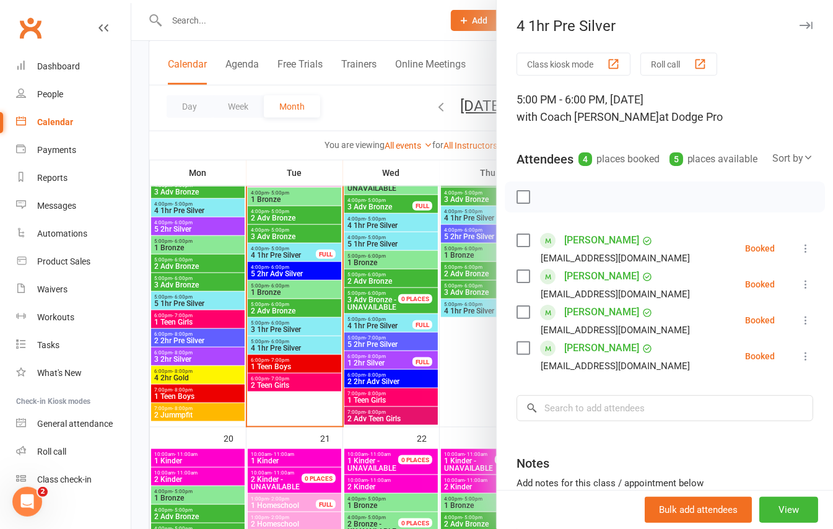
click at [317, 359] on div at bounding box center [481, 264] width 701 height 529
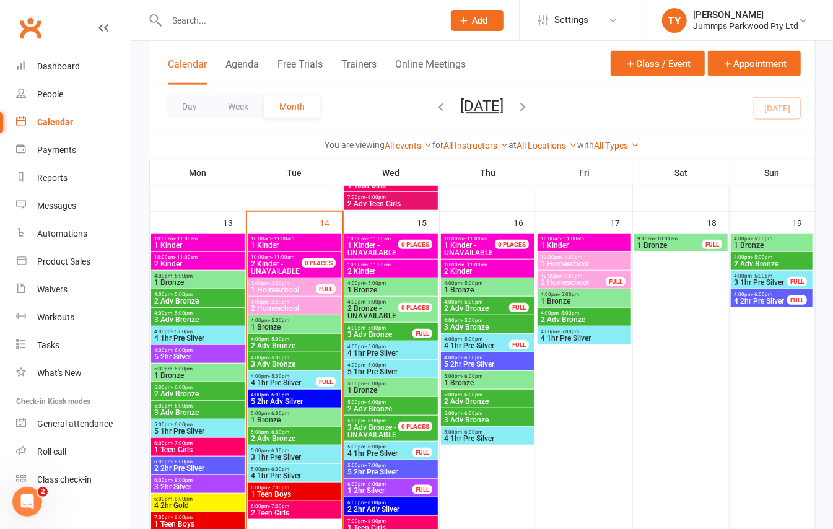
scroll to position [434, 0]
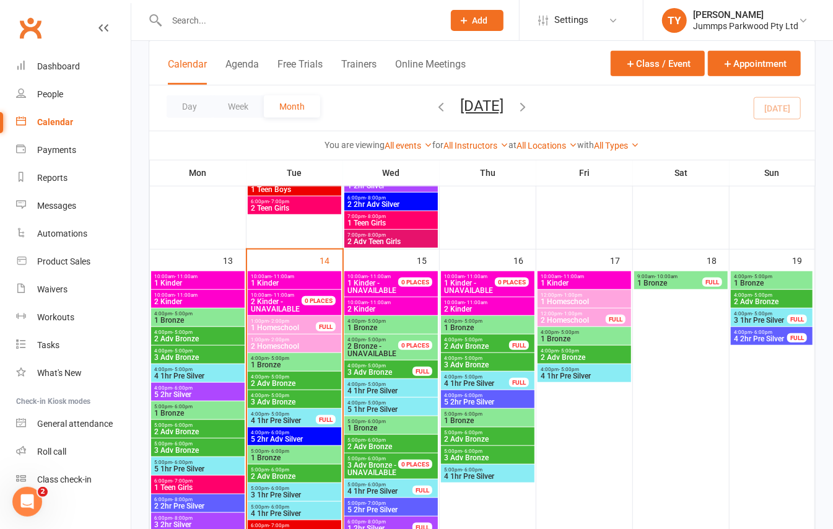
click at [291, 364] on span "1 Bronze" at bounding box center [294, 364] width 89 height 7
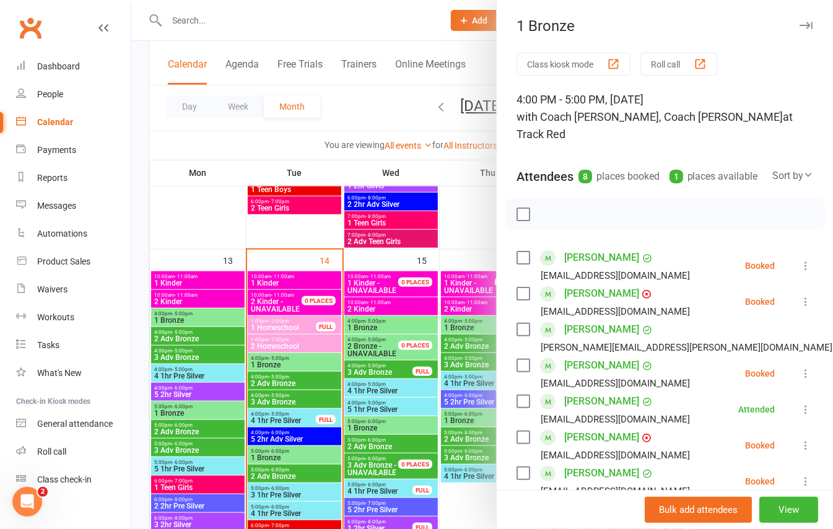
click at [296, 384] on div at bounding box center [481, 264] width 701 height 529
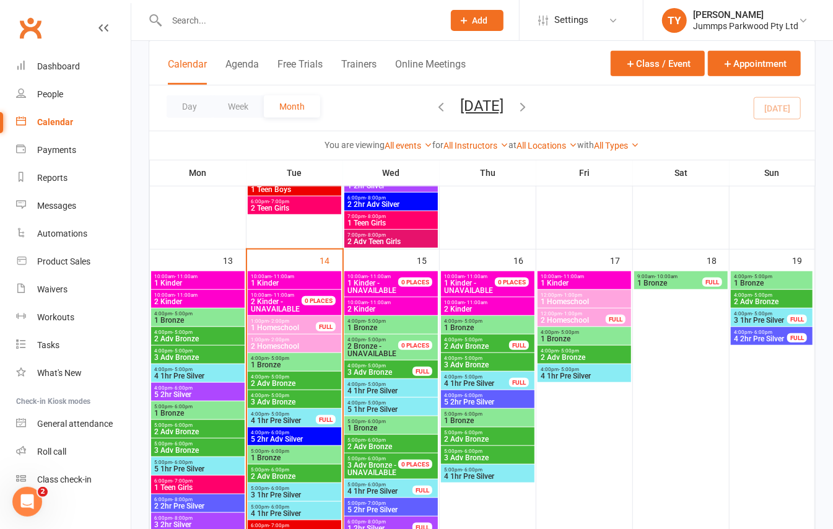
click at [297, 380] on span "2 Adv Bronze" at bounding box center [294, 383] width 89 height 7
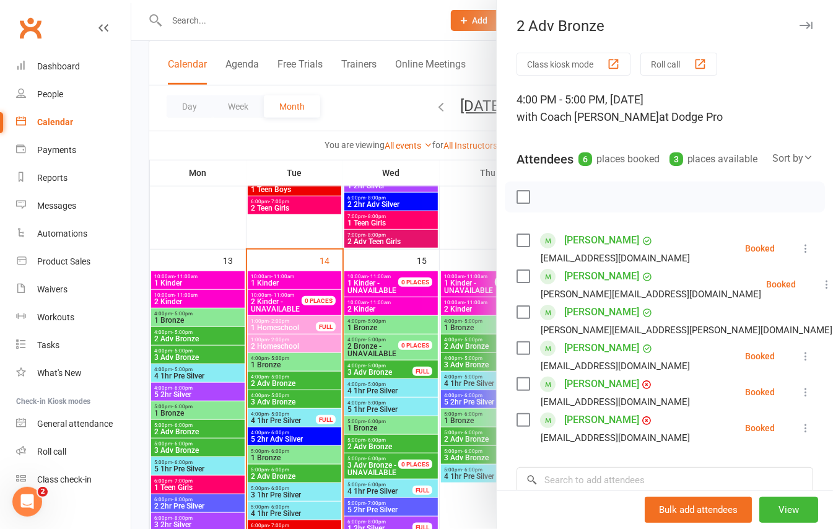
click at [289, 397] on div at bounding box center [481, 264] width 701 height 529
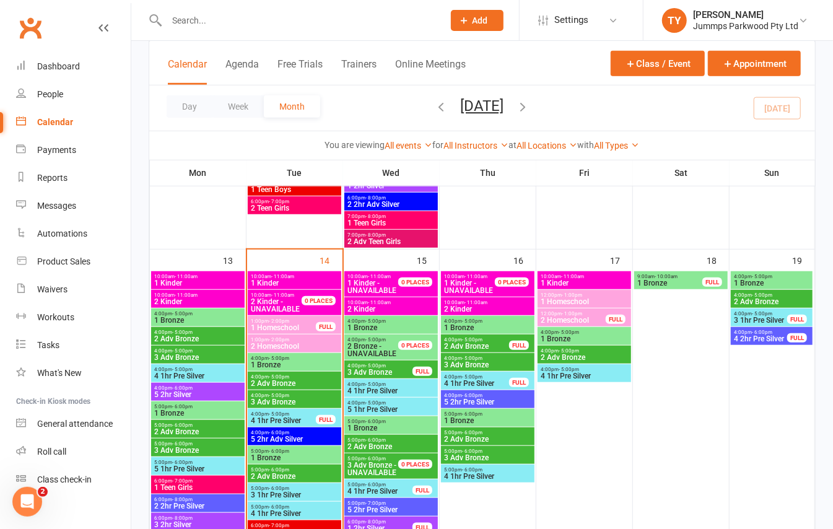
click at [280, 397] on span "- 5:00pm" at bounding box center [279, 396] width 20 height 6
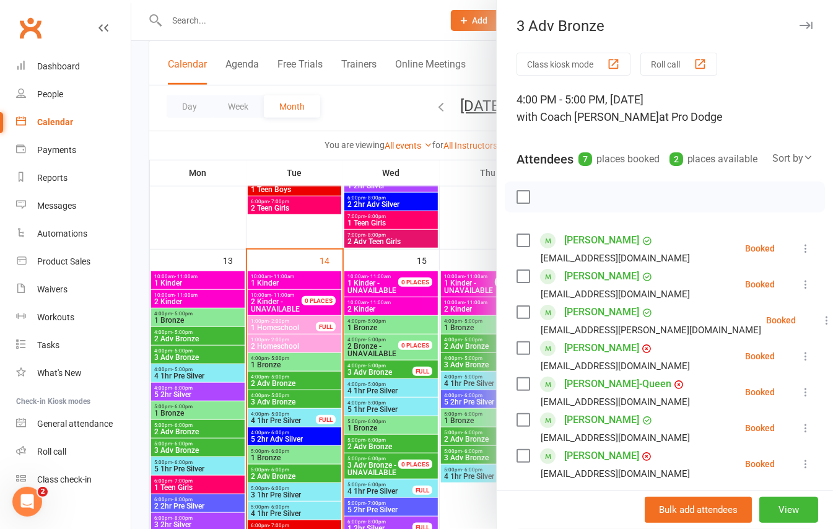
click at [280, 397] on div at bounding box center [481, 264] width 701 height 529
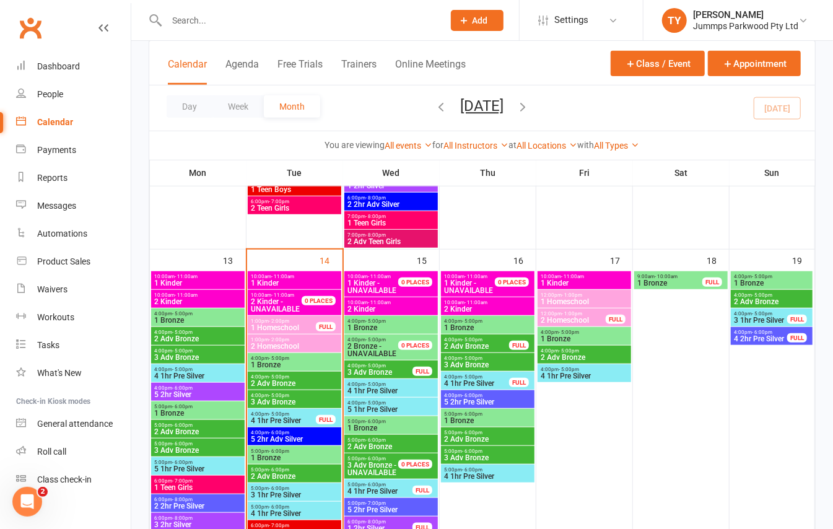
click at [278, 419] on span "4 1hr Pre Silver" at bounding box center [283, 420] width 66 height 7
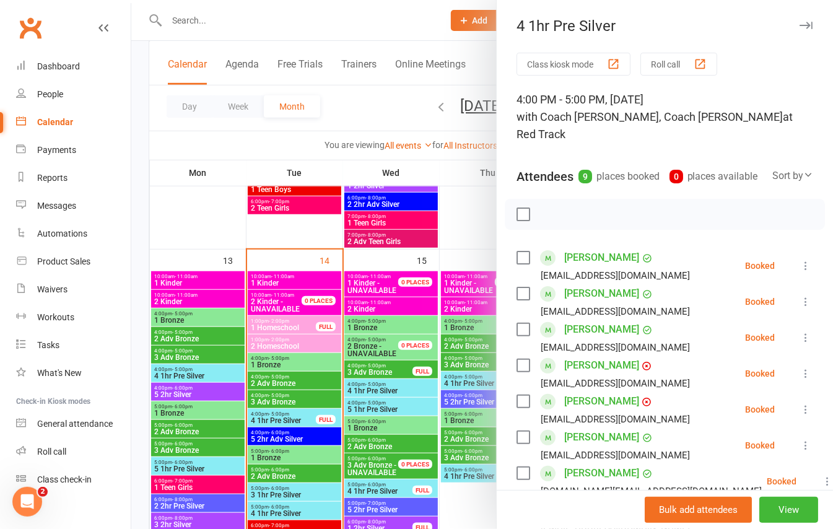
click at [278, 419] on div at bounding box center [481, 264] width 701 height 529
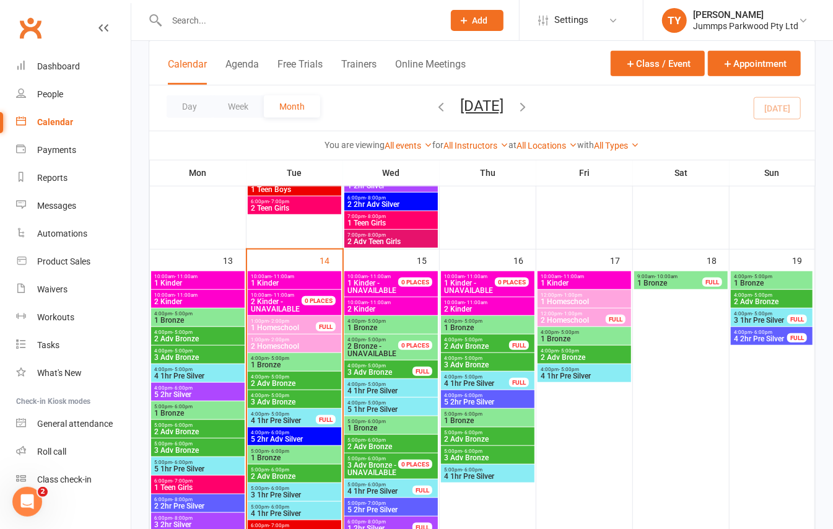
click at [276, 439] on span "5 2hr Adv Silver" at bounding box center [294, 438] width 89 height 7
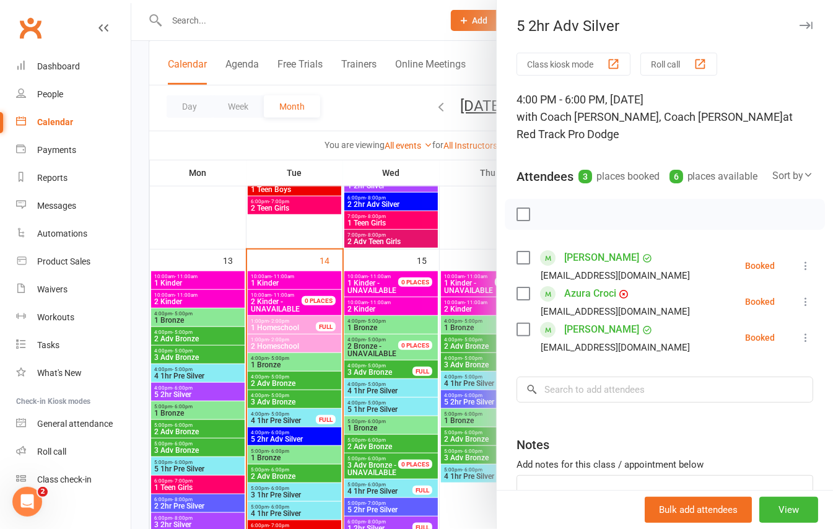
click at [276, 439] on div at bounding box center [481, 264] width 701 height 529
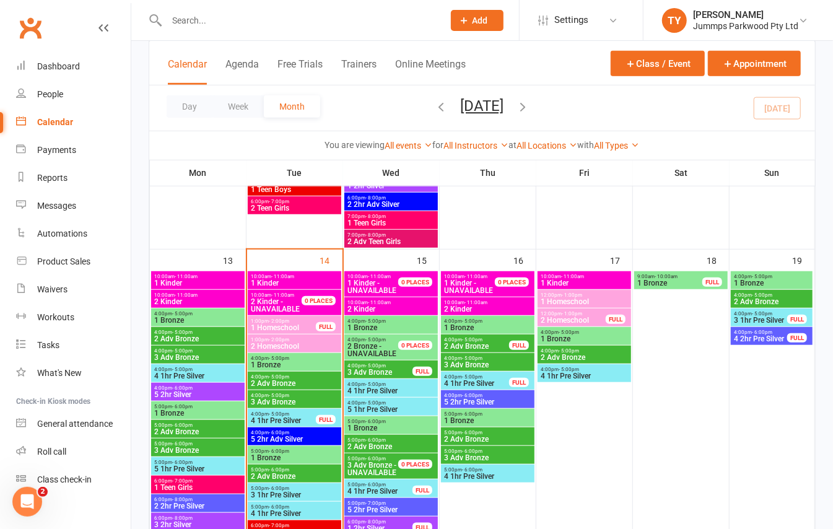
click at [266, 457] on span "1 Bronze" at bounding box center [294, 457] width 89 height 7
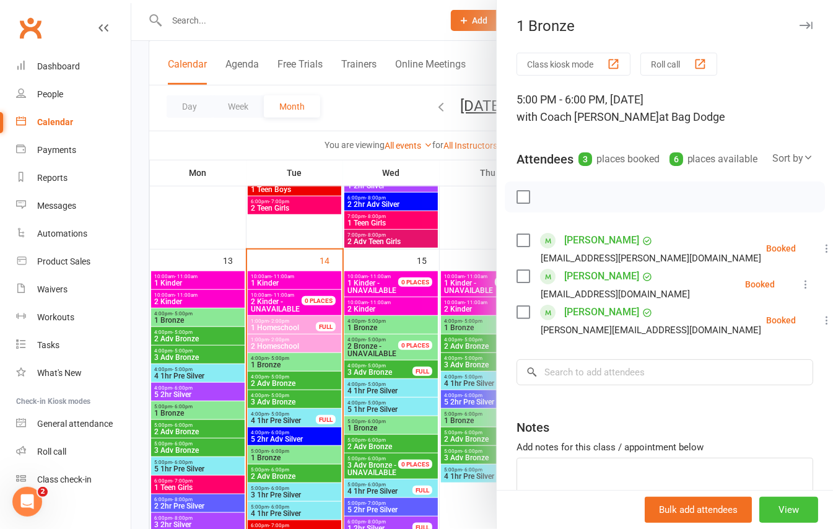
click at [771, 505] on button "View" at bounding box center [788, 510] width 59 height 26
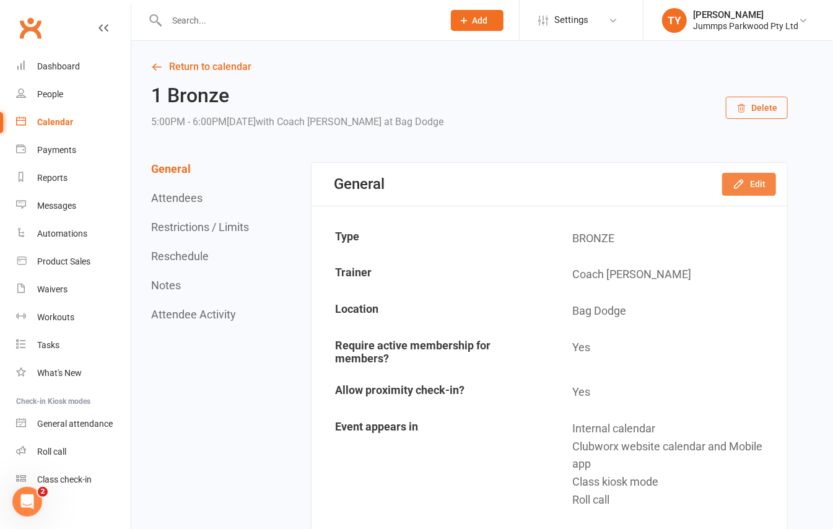
click at [749, 183] on button "Edit" at bounding box center [749, 184] width 54 height 22
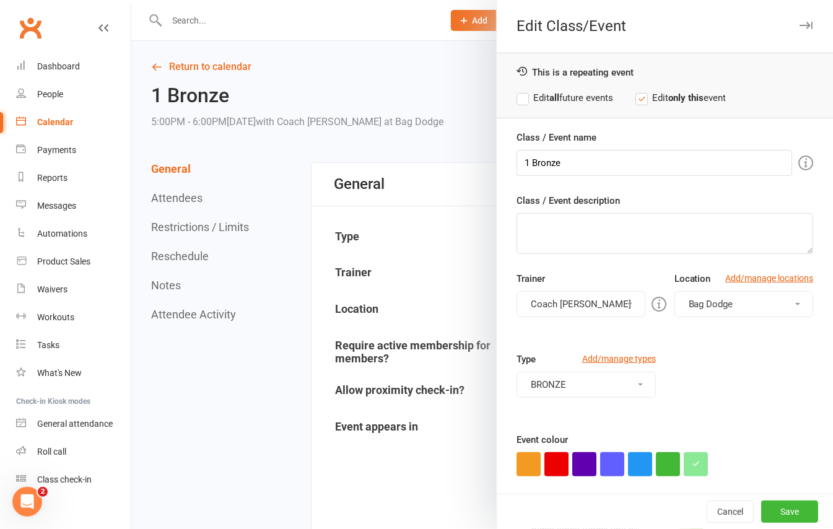
click at [708, 305] on span "Bag Dodge" at bounding box center [710, 303] width 45 height 11
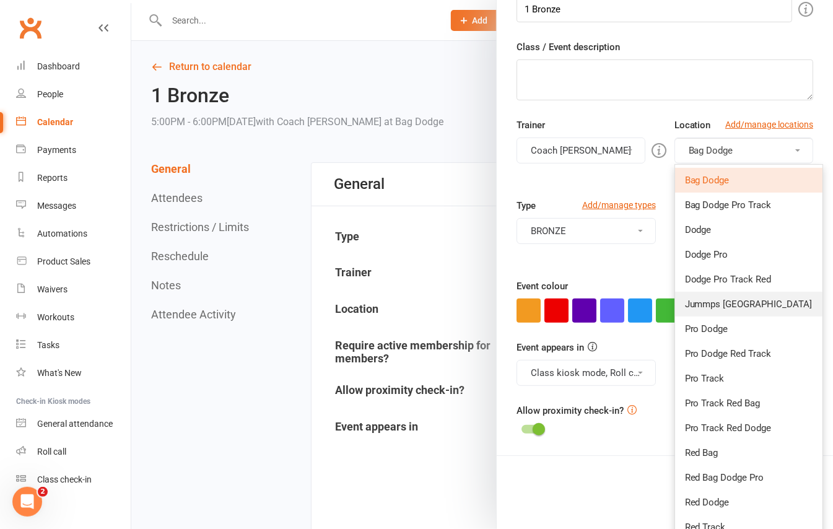
scroll to position [243, 0]
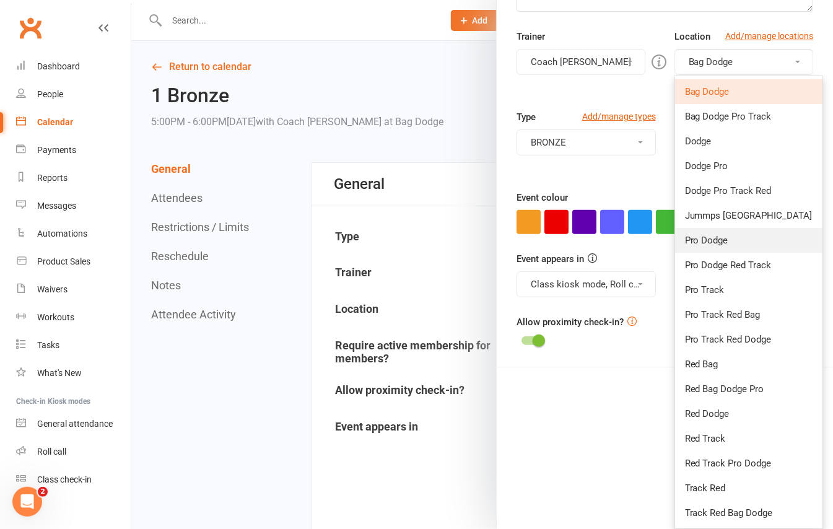
click at [699, 240] on span "Pro Dodge" at bounding box center [706, 240] width 43 height 11
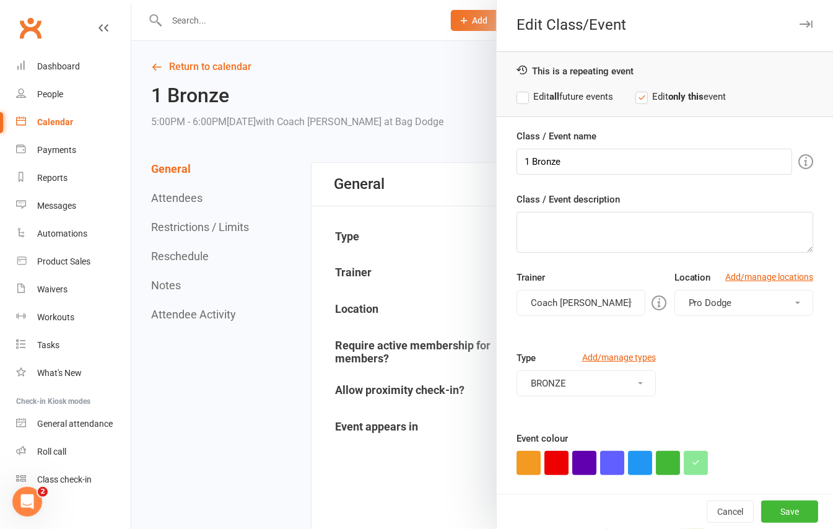
scroll to position [0, 0]
click at [781, 511] on button "Save" at bounding box center [789, 511] width 57 height 22
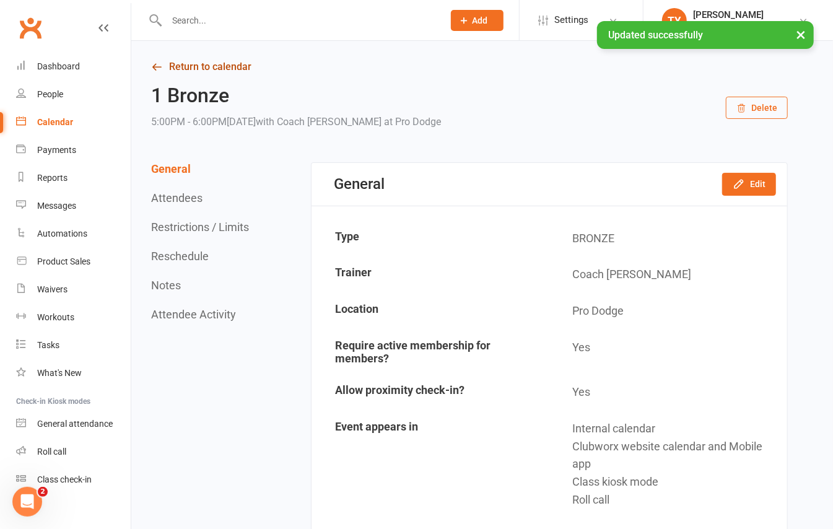
click at [210, 60] on link "Return to calendar" at bounding box center [469, 66] width 636 height 17
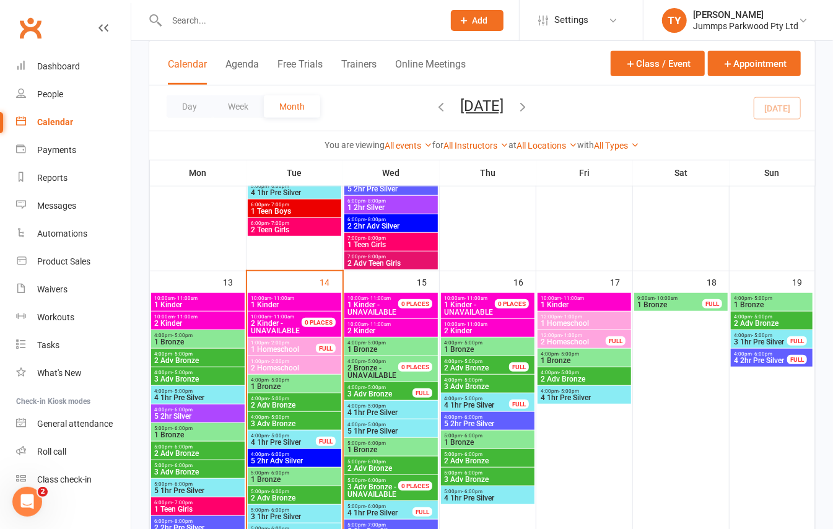
scroll to position [495, 0]
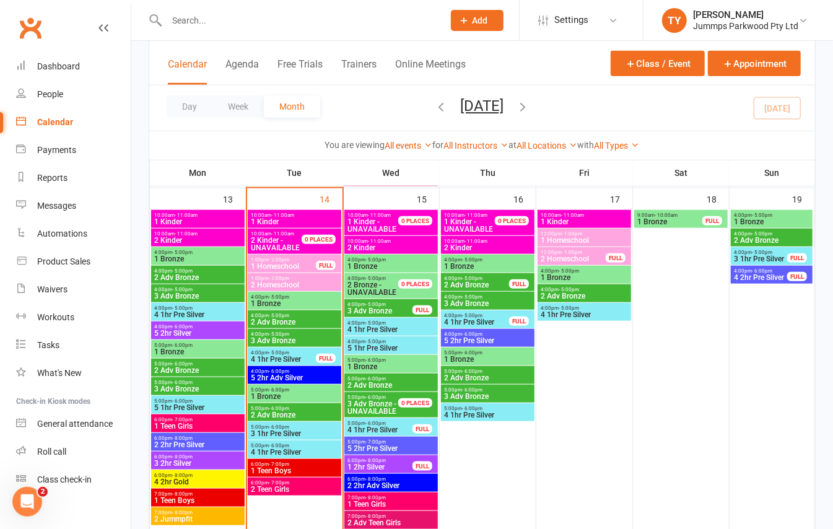
click at [285, 409] on span "- 6:00pm" at bounding box center [279, 409] width 20 height 6
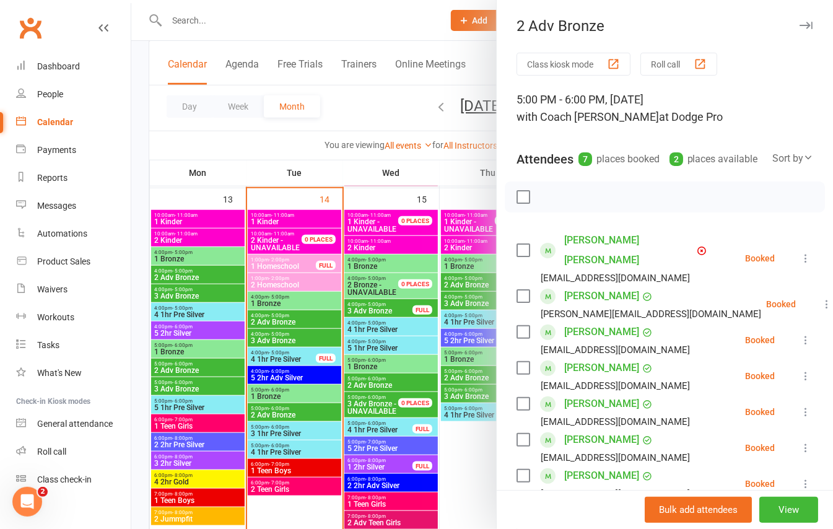
click at [285, 410] on div at bounding box center [481, 264] width 701 height 529
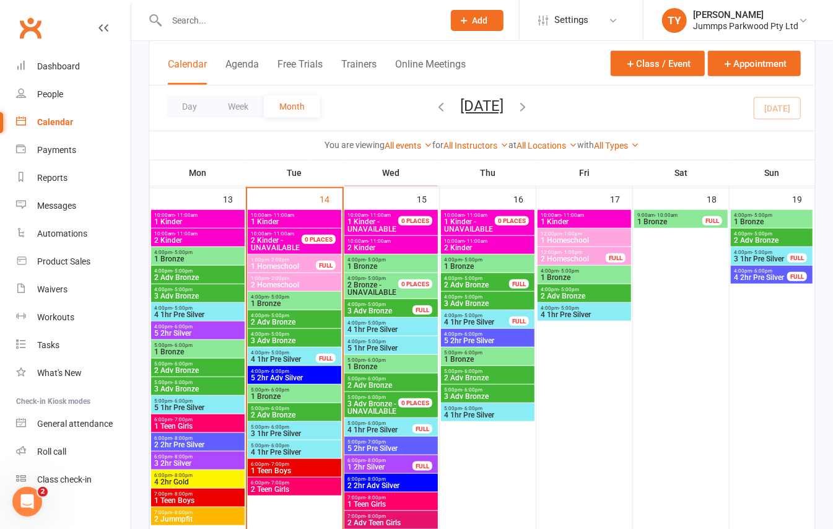
click at [283, 433] on span "3 1hr Pre Silver" at bounding box center [294, 433] width 89 height 7
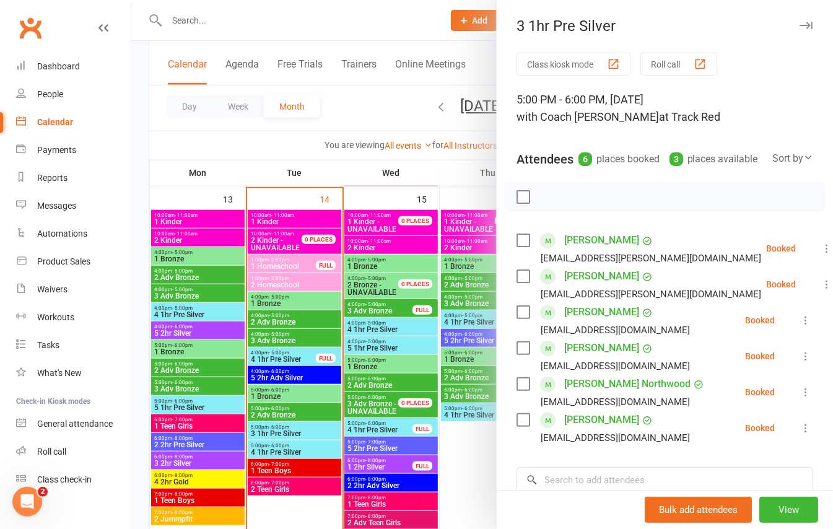
click at [289, 452] on div at bounding box center [481, 264] width 701 height 529
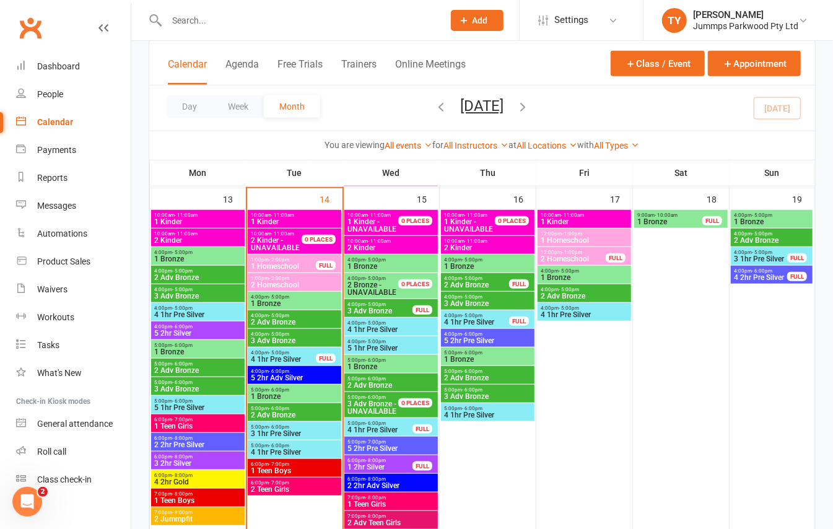
click at [315, 451] on span "4 1hr Pre Silver" at bounding box center [294, 451] width 89 height 7
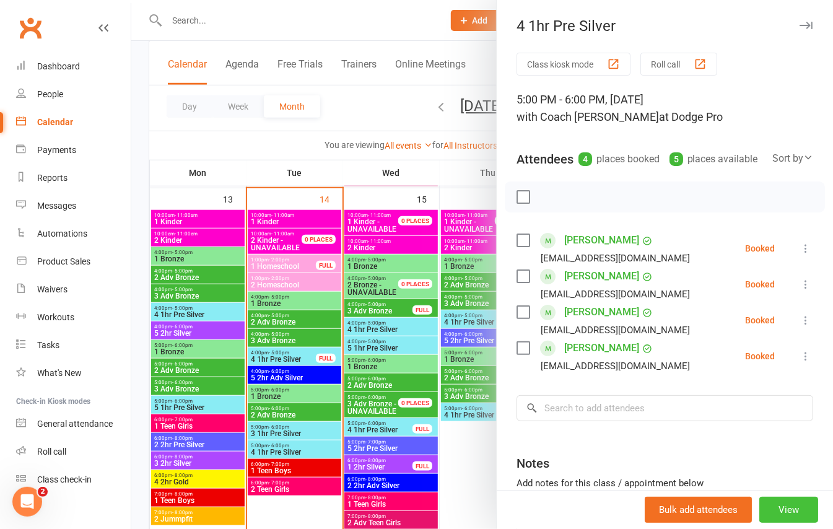
click at [778, 506] on button "View" at bounding box center [788, 510] width 59 height 26
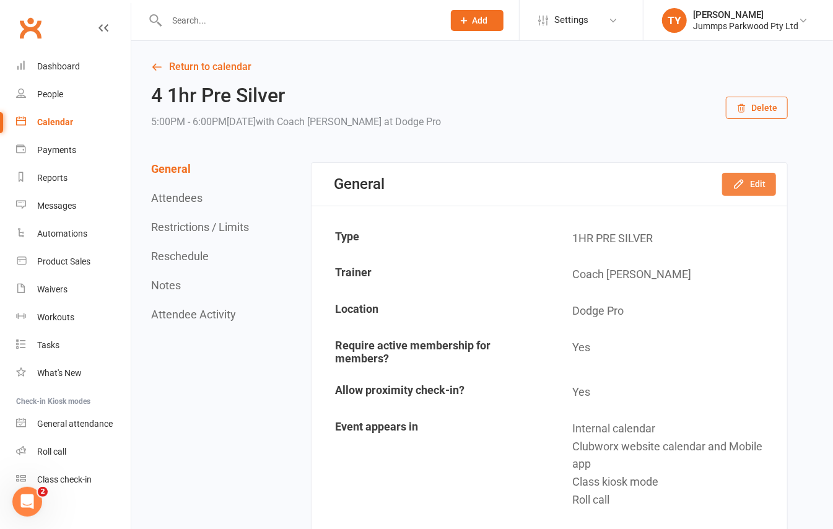
click at [752, 180] on button "Edit" at bounding box center [749, 184] width 54 height 22
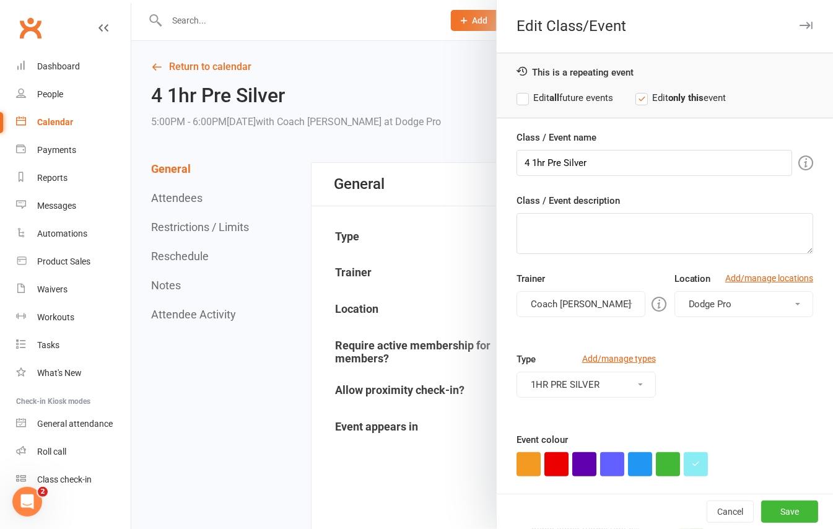
click at [688, 300] on span "Dodge Pro" at bounding box center [709, 303] width 43 height 11
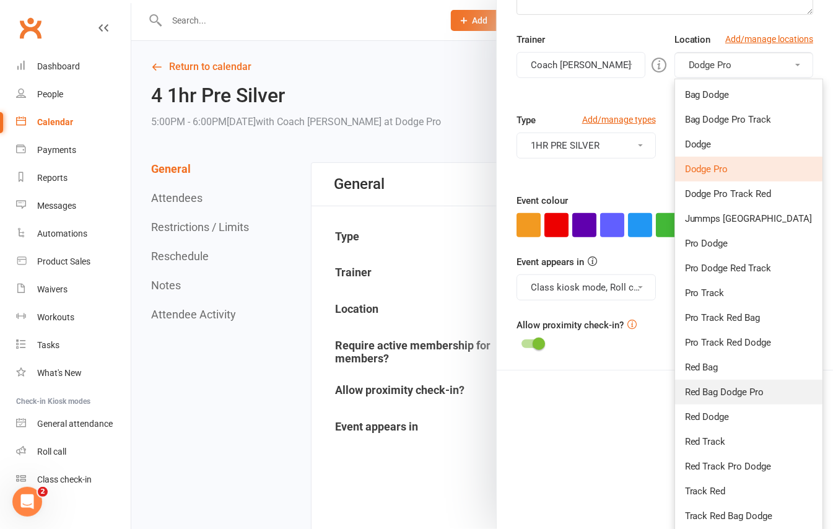
scroll to position [243, 0]
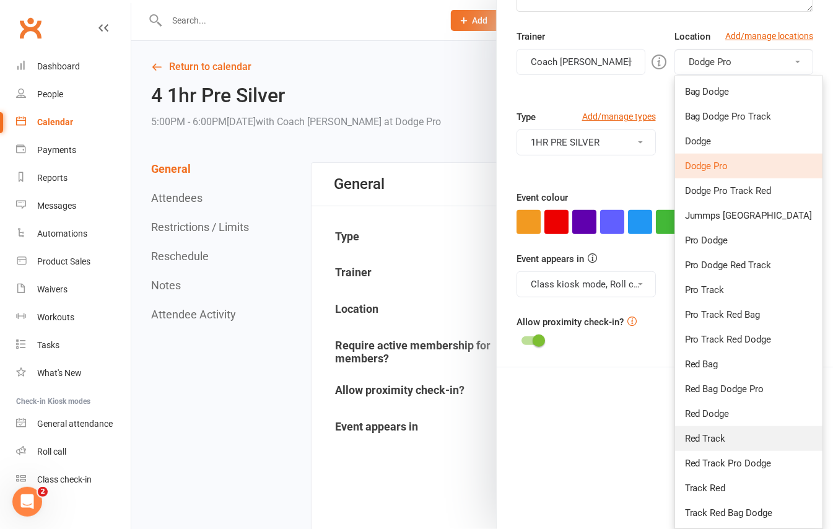
click at [701, 438] on span "Red Track" at bounding box center [705, 438] width 41 height 11
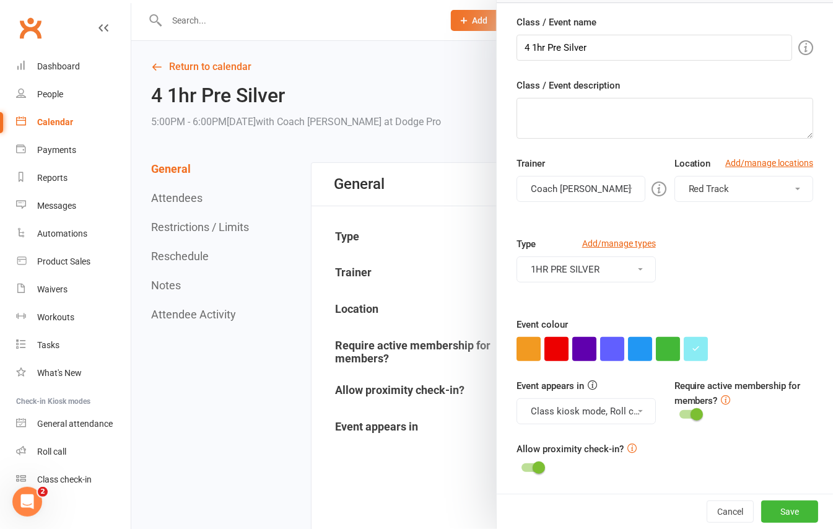
scroll to position [118, 0]
drag, startPoint x: 776, startPoint y: 506, endPoint x: 776, endPoint y: 496, distance: 10.5
click at [776, 505] on button "Save" at bounding box center [789, 511] width 57 height 22
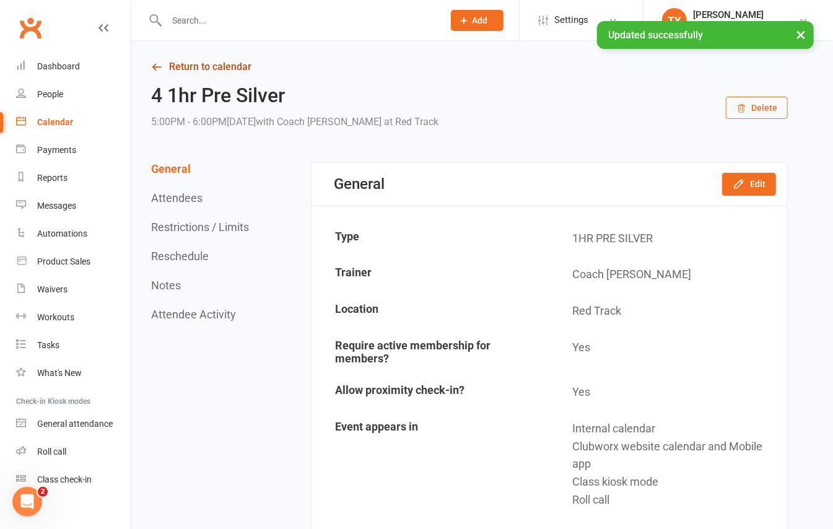
click at [216, 68] on link "Return to calendar" at bounding box center [469, 66] width 636 height 17
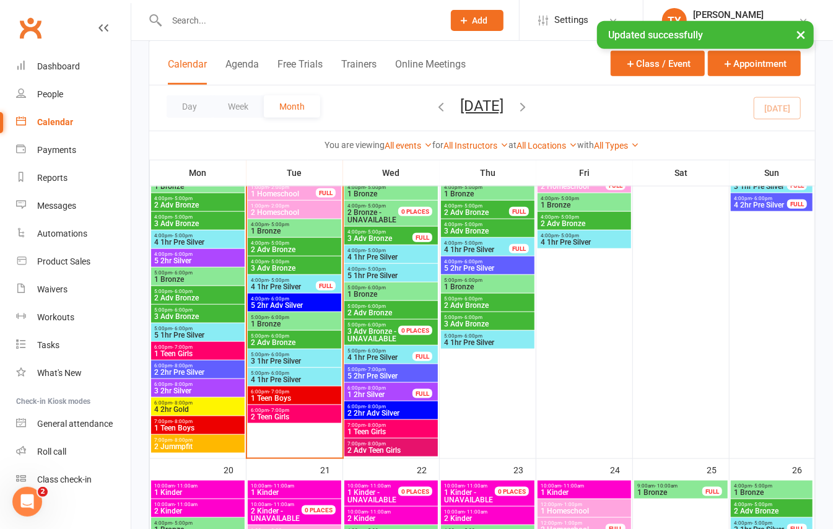
scroll to position [578, 0]
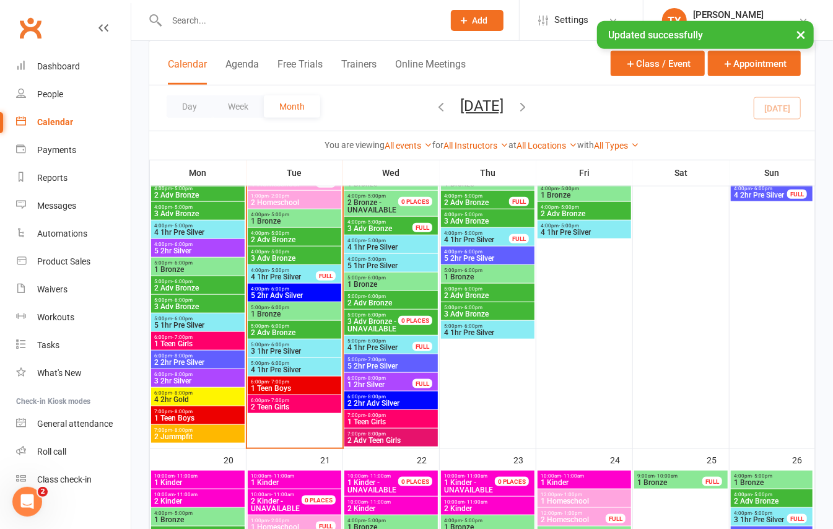
click at [310, 386] on span "1 Teen Boys" at bounding box center [294, 387] width 89 height 7
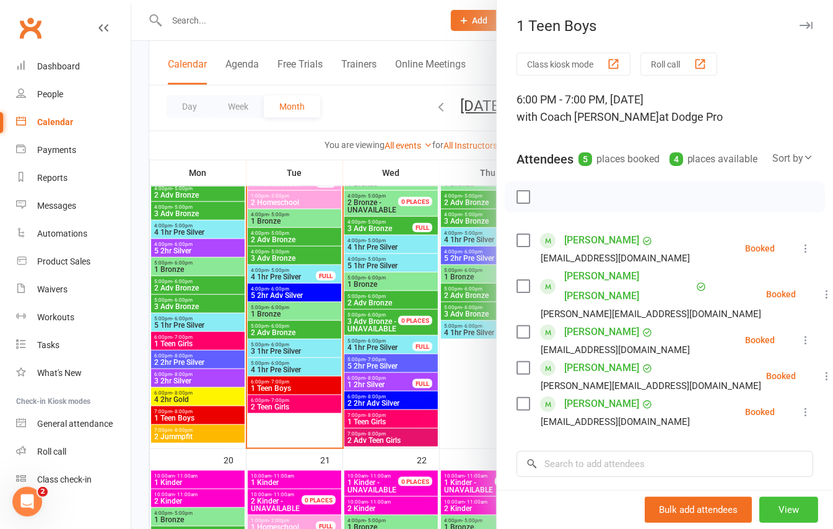
click at [764, 500] on button "View" at bounding box center [788, 510] width 59 height 26
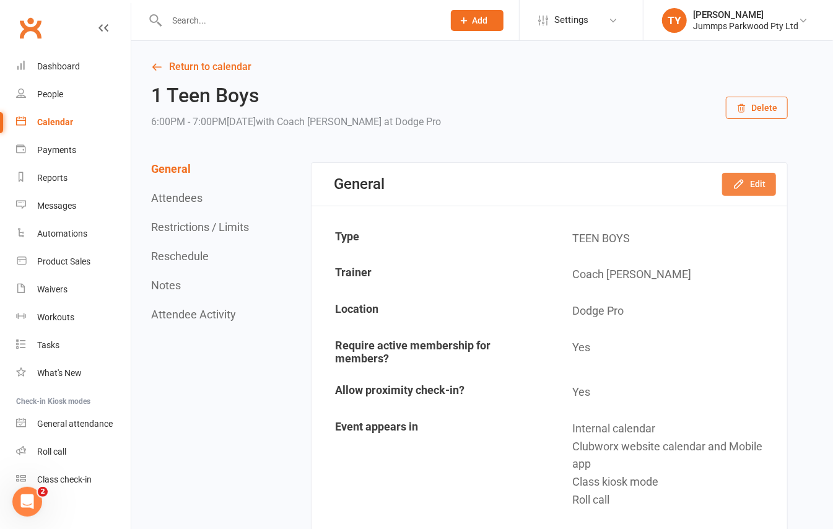
click at [757, 184] on button "Edit" at bounding box center [749, 184] width 54 height 22
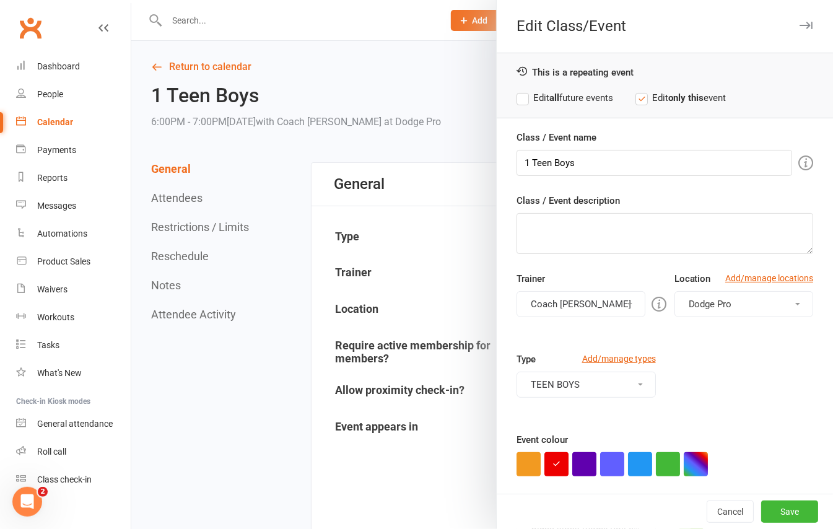
click at [689, 310] on span "Dodge Pro" at bounding box center [709, 303] width 43 height 11
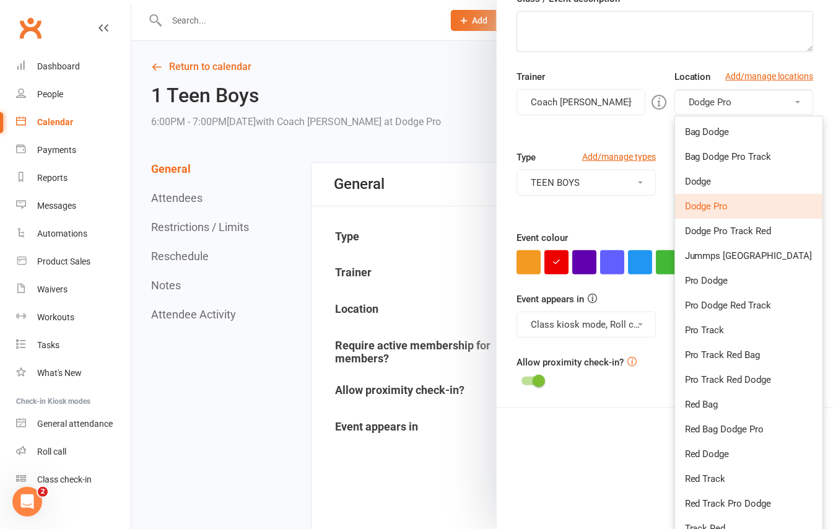
scroll to position [243, 0]
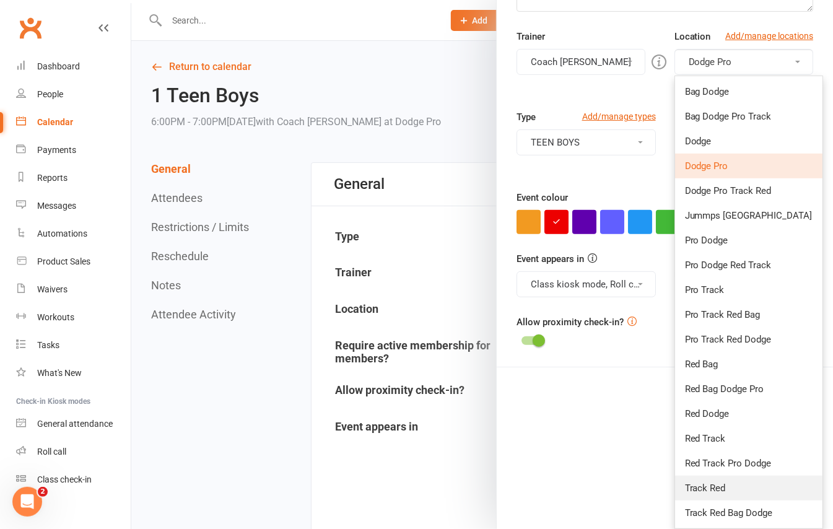
click at [705, 484] on span "Track Red" at bounding box center [705, 487] width 41 height 11
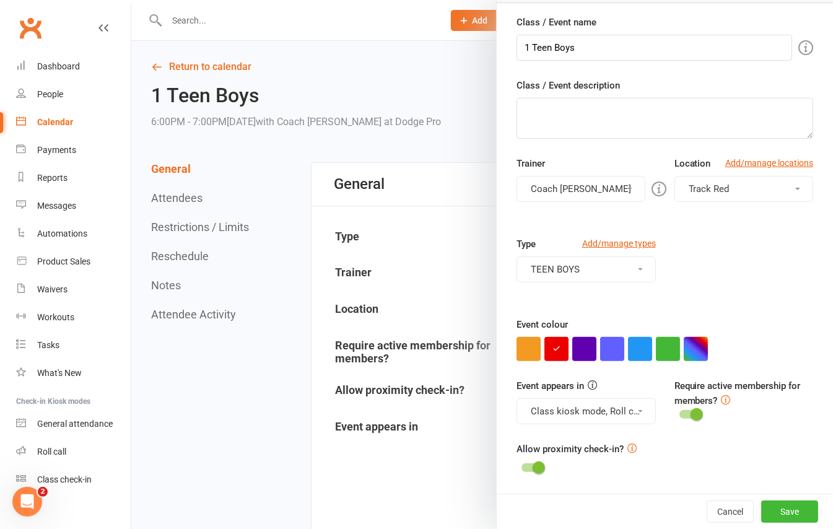
scroll to position [118, 0]
click at [776, 510] on button "Save" at bounding box center [789, 511] width 57 height 22
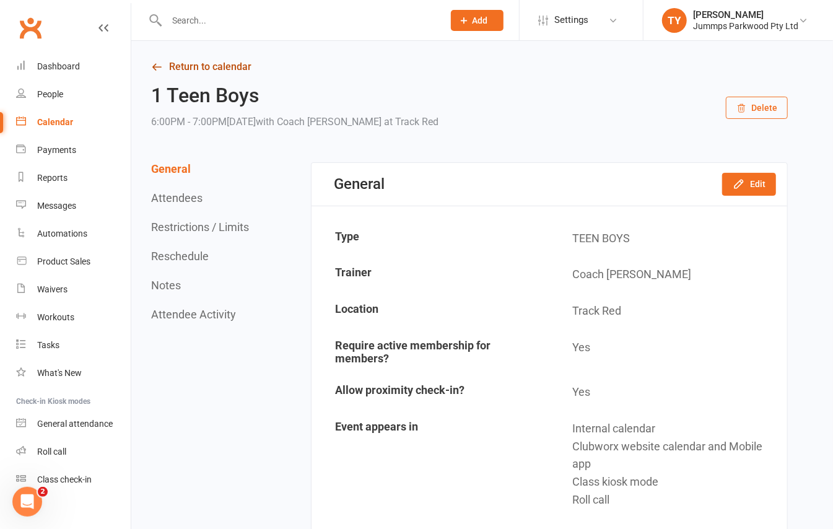
click at [183, 67] on link "Return to calendar" at bounding box center [469, 66] width 636 height 17
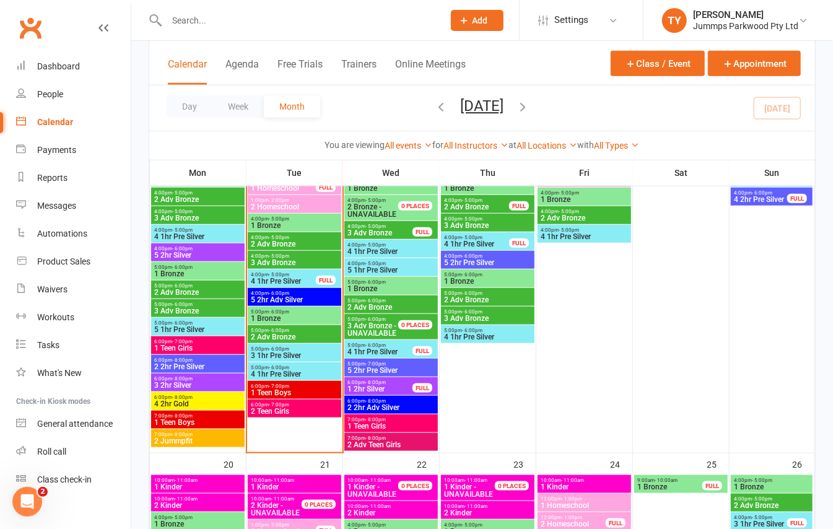
scroll to position [578, 0]
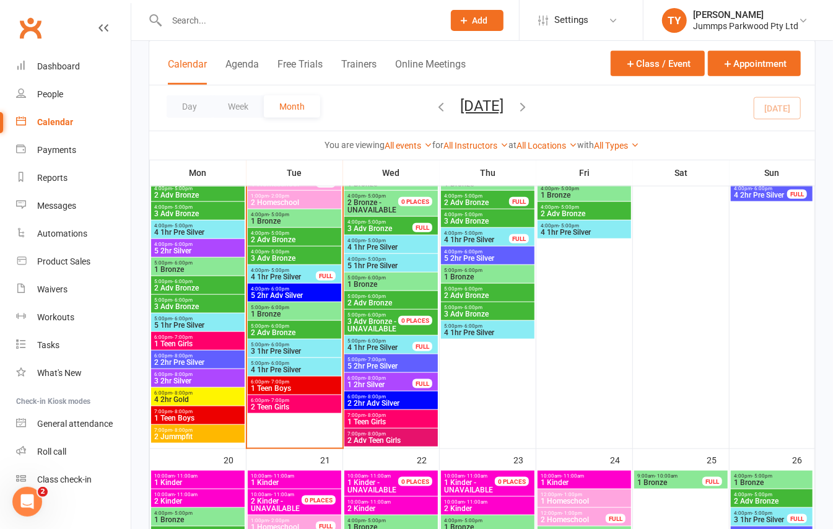
click at [300, 409] on span "2 Teen Girls" at bounding box center [294, 406] width 89 height 7
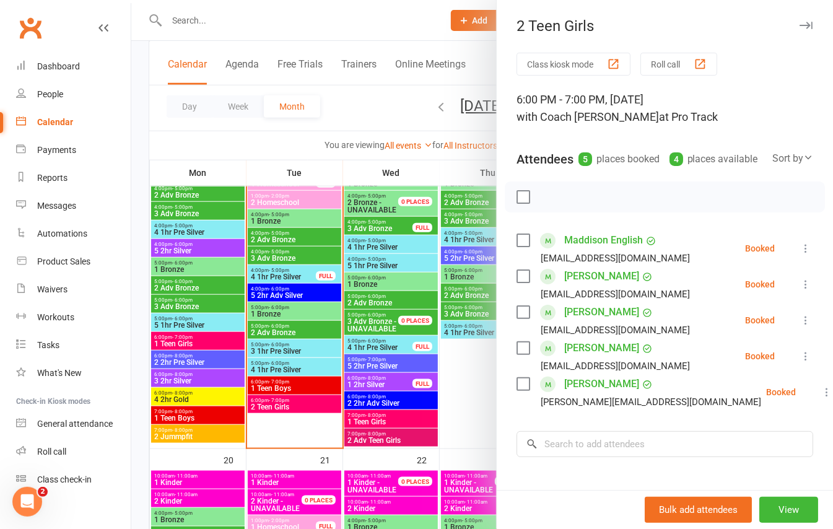
click at [374, 290] on div at bounding box center [481, 264] width 701 height 529
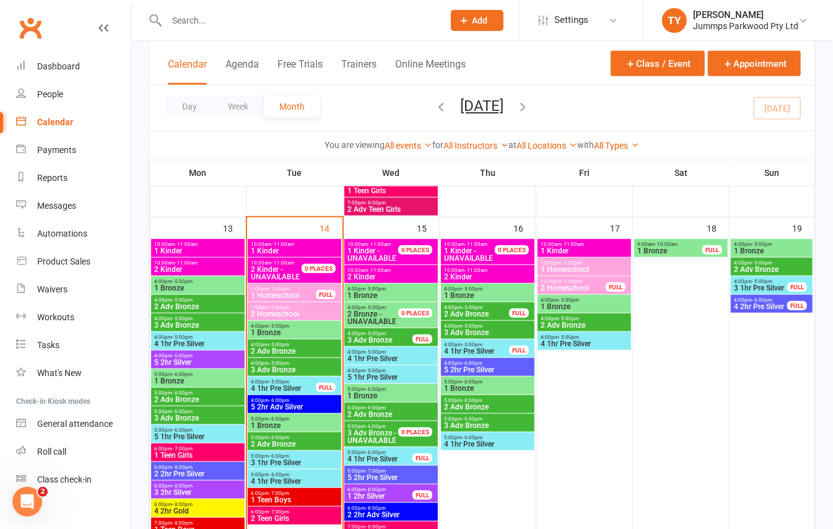
scroll to position [495, 0]
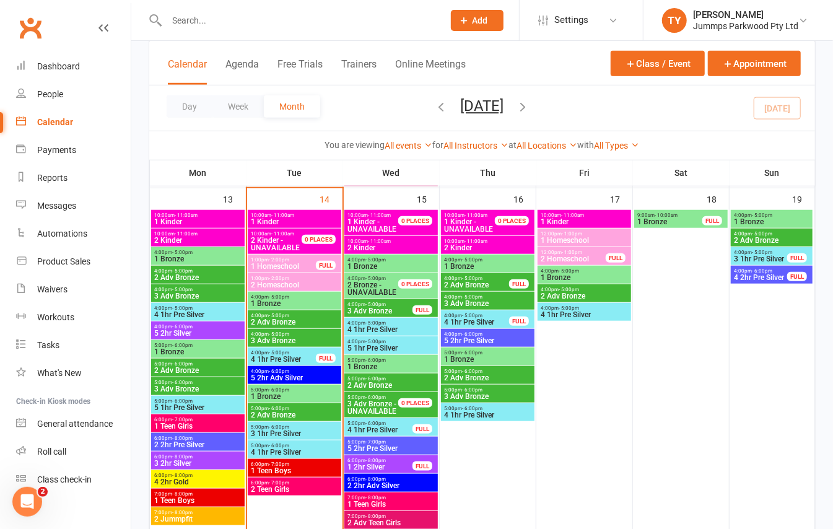
click at [258, 300] on span "1 Bronze" at bounding box center [294, 303] width 89 height 7
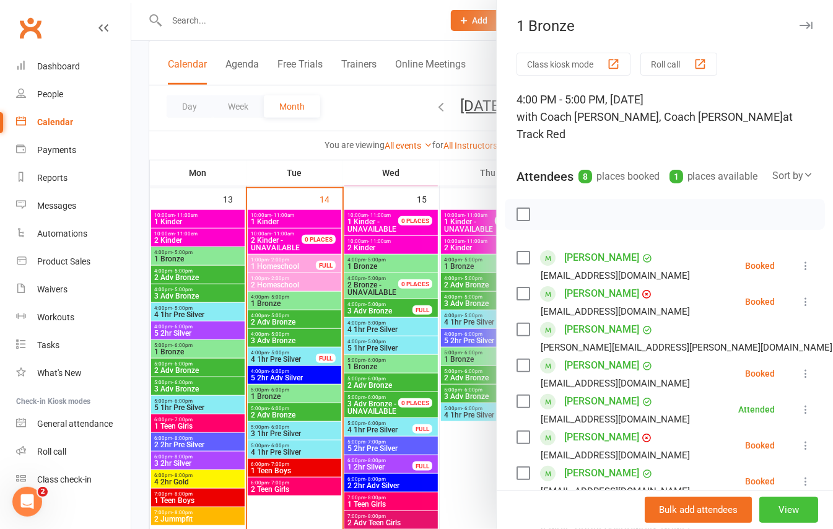
click at [763, 513] on button "View" at bounding box center [788, 510] width 59 height 26
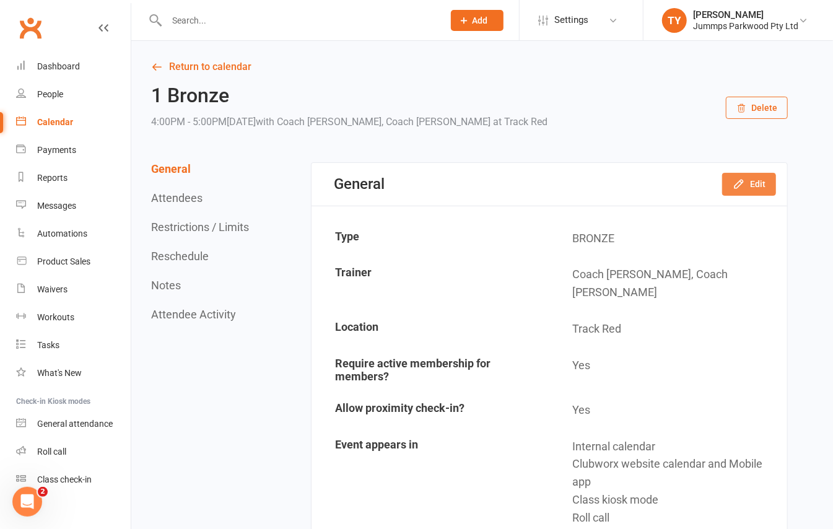
click at [742, 182] on icon "button" at bounding box center [738, 184] width 12 height 12
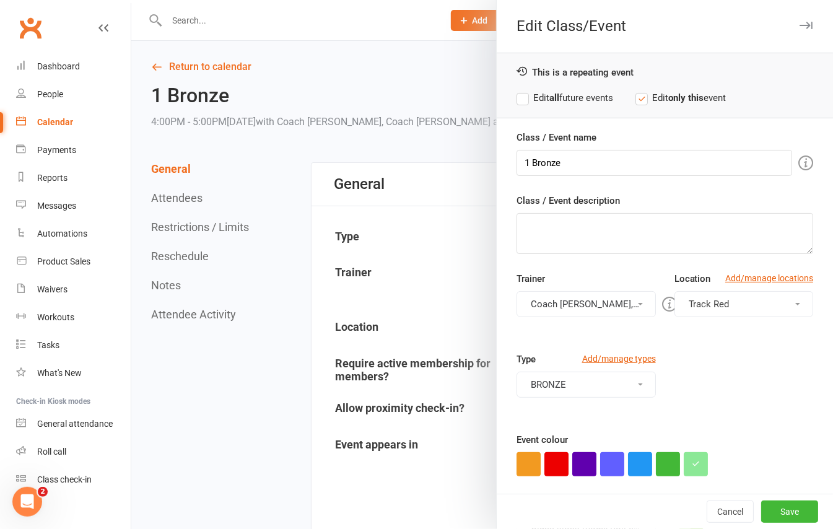
click at [607, 296] on button "Coach [PERSON_NAME], Coach [PERSON_NAME]" at bounding box center [585, 304] width 139 height 26
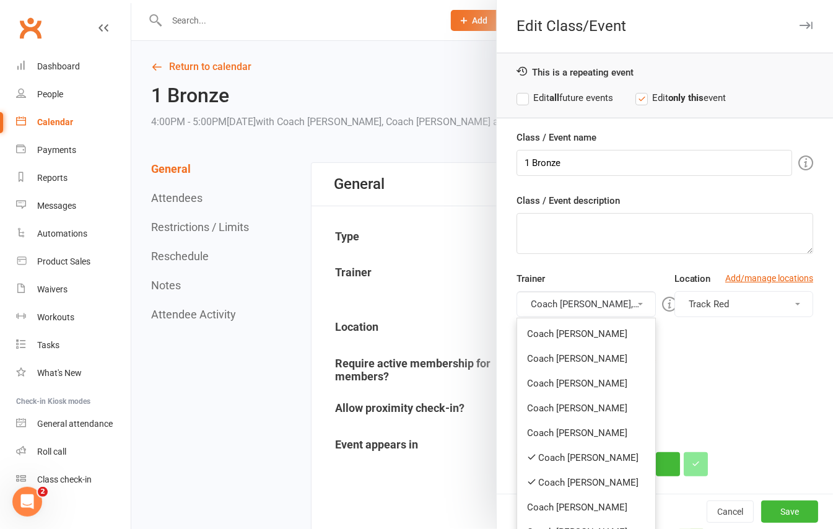
drag, startPoint x: 565, startPoint y: 485, endPoint x: 575, endPoint y: 471, distance: 18.2
click at [565, 484] on link "Coach [PERSON_NAME]" at bounding box center [585, 482] width 137 height 25
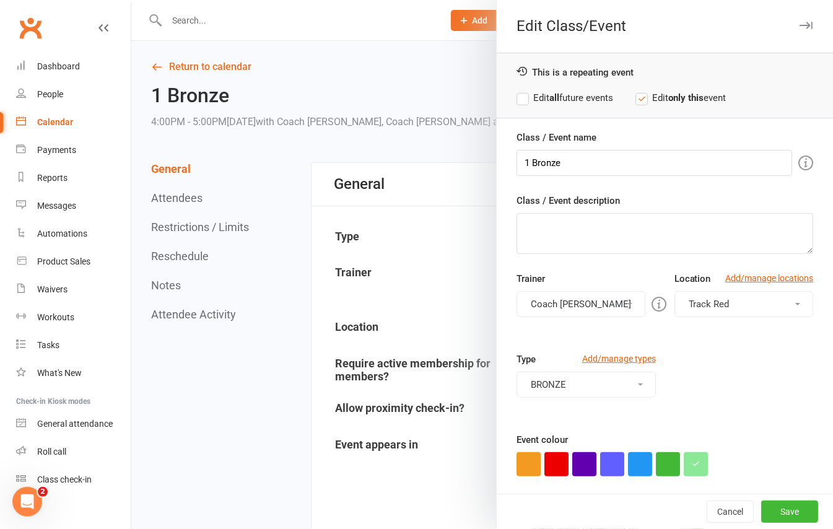
click at [583, 298] on div "You can assign a trainer/instructor to the event. Don't see your trainer in the…" at bounding box center [497, 305] width 238 height 28
click at [591, 303] on button "Coach [PERSON_NAME]" at bounding box center [580, 304] width 129 height 26
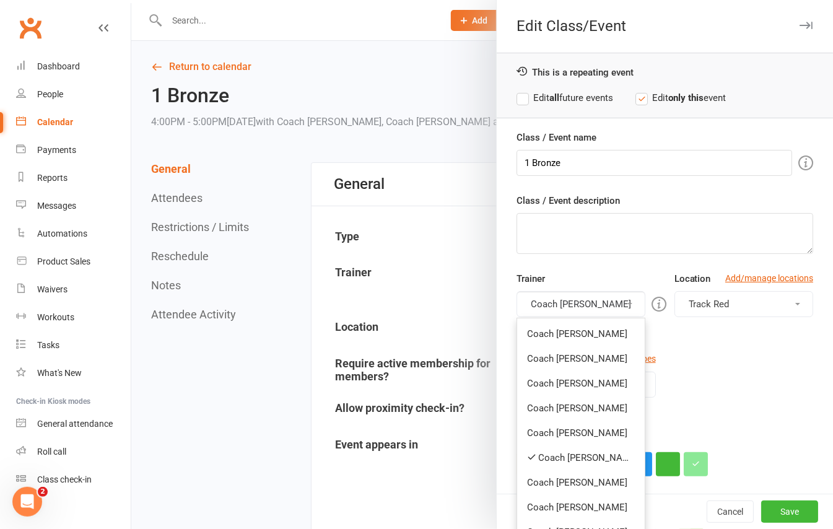
scroll to position [82, 0]
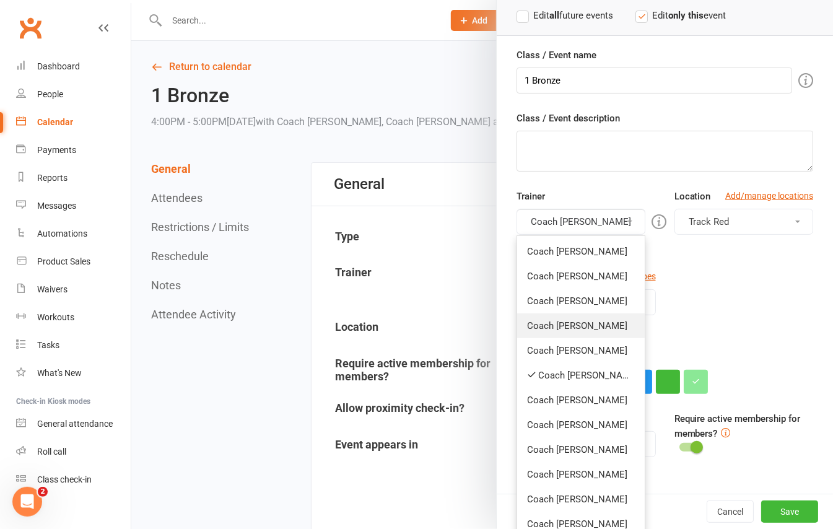
click at [578, 327] on link "Coach [PERSON_NAME]" at bounding box center [581, 325] width 128 height 25
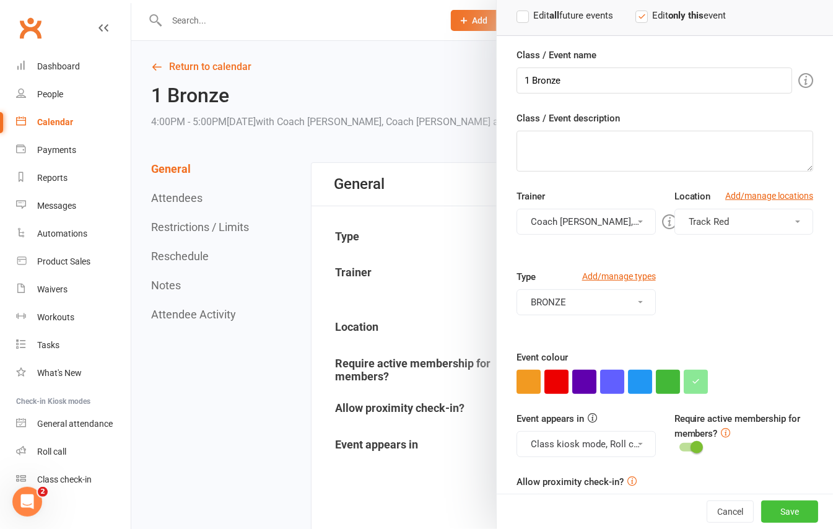
click at [778, 508] on button "Save" at bounding box center [789, 511] width 57 height 22
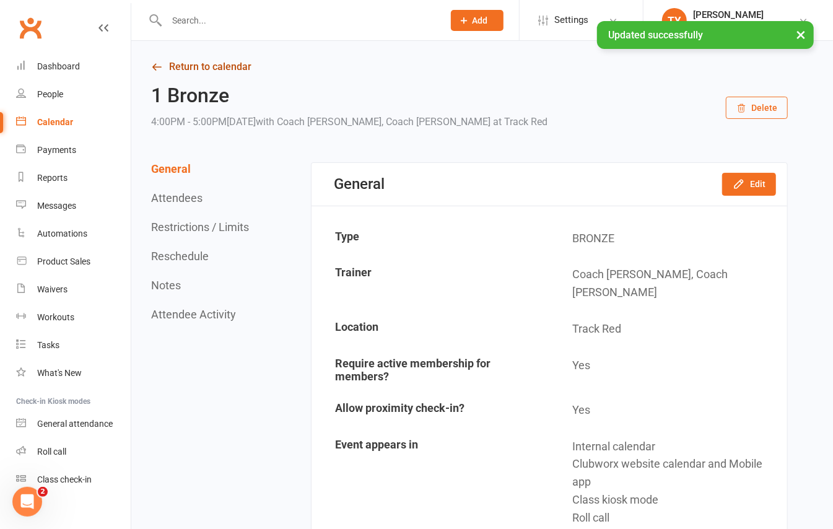
click at [210, 67] on link "Return to calendar" at bounding box center [469, 66] width 636 height 17
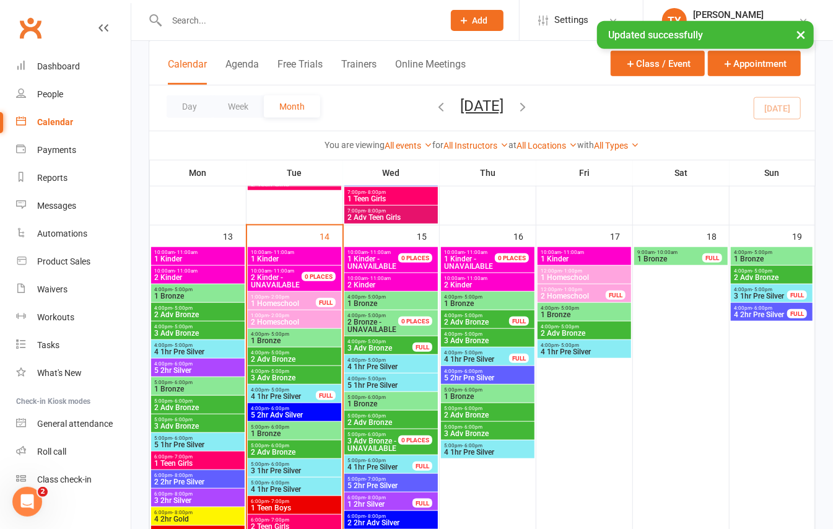
scroll to position [495, 0]
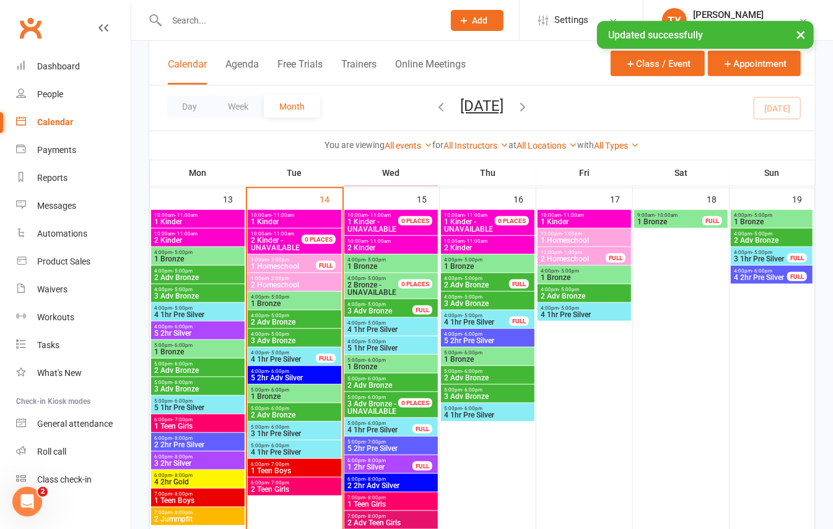
click at [318, 430] on span "3 1hr Pre Silver" at bounding box center [294, 433] width 89 height 7
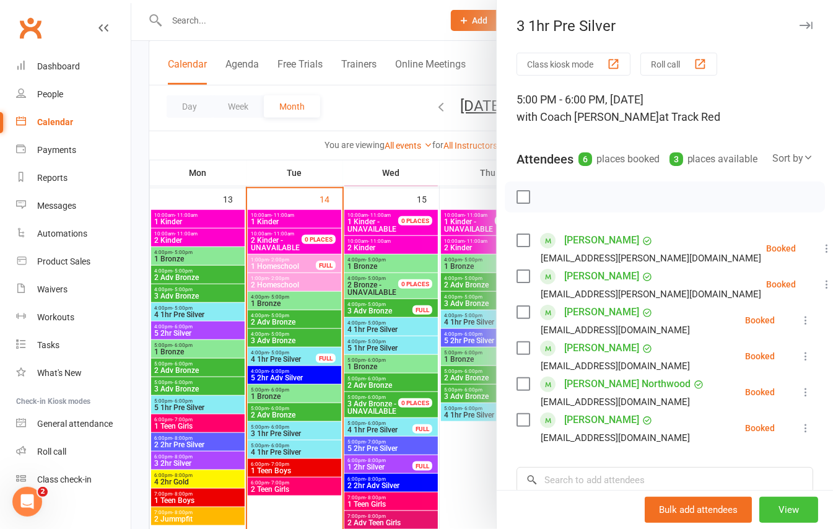
click at [768, 515] on button "View" at bounding box center [788, 510] width 59 height 26
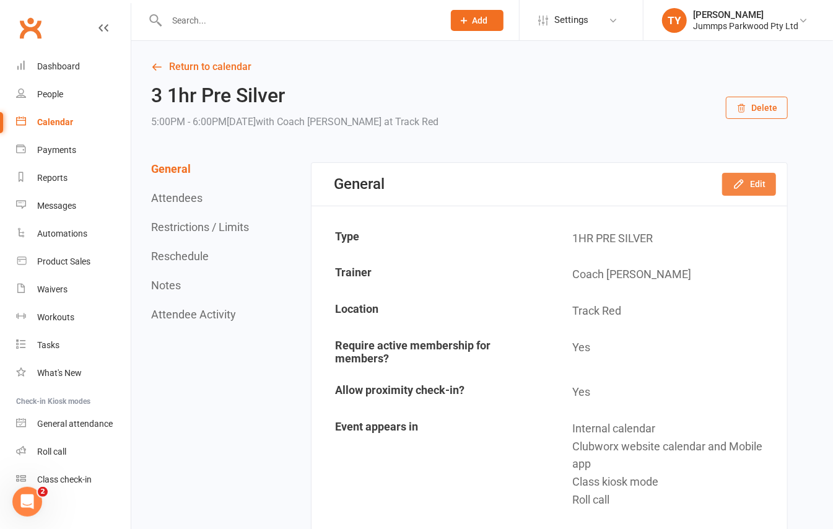
click at [739, 186] on icon "button" at bounding box center [738, 184] width 8 height 8
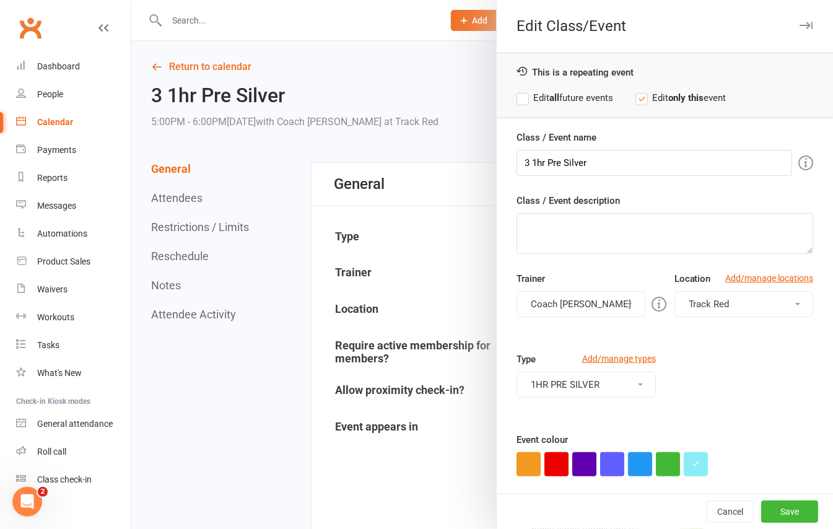
click at [575, 302] on button "Coach [PERSON_NAME]" at bounding box center [580, 304] width 129 height 26
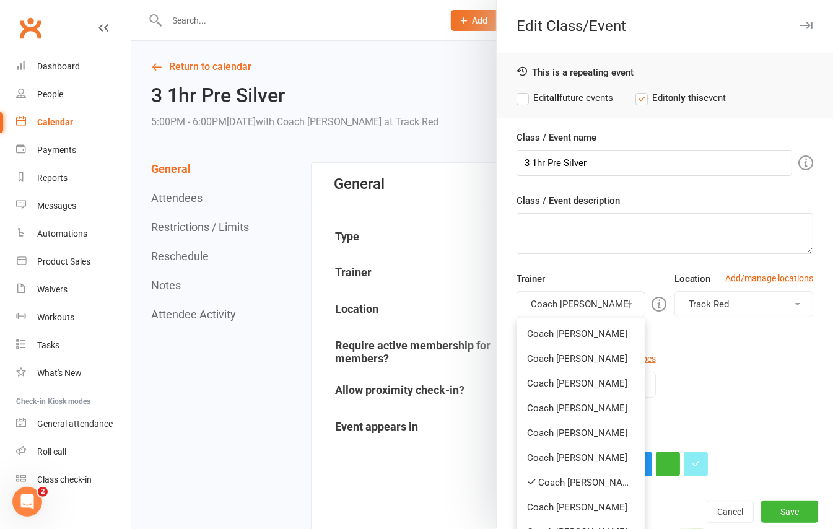
drag, startPoint x: 578, startPoint y: 481, endPoint x: 582, endPoint y: 393, distance: 88.6
click at [582, 477] on link "Coach [PERSON_NAME]" at bounding box center [581, 482] width 128 height 25
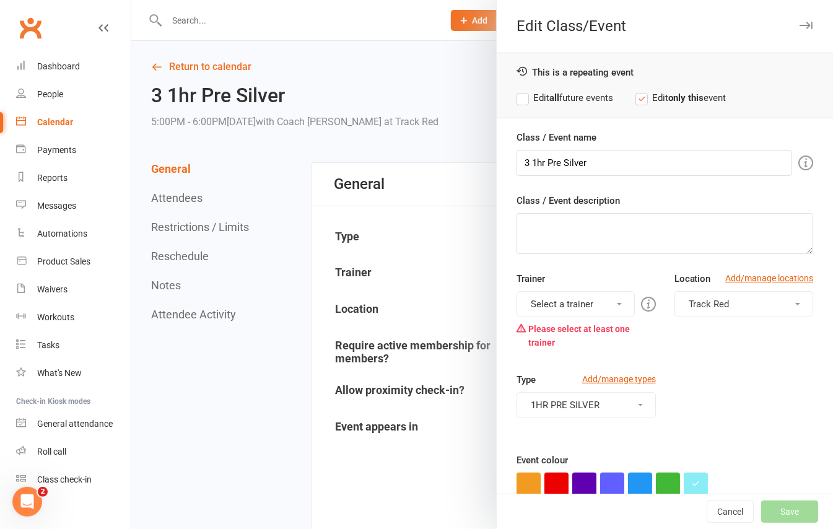
click at [571, 310] on button "Select a trainer" at bounding box center [575, 304] width 118 height 26
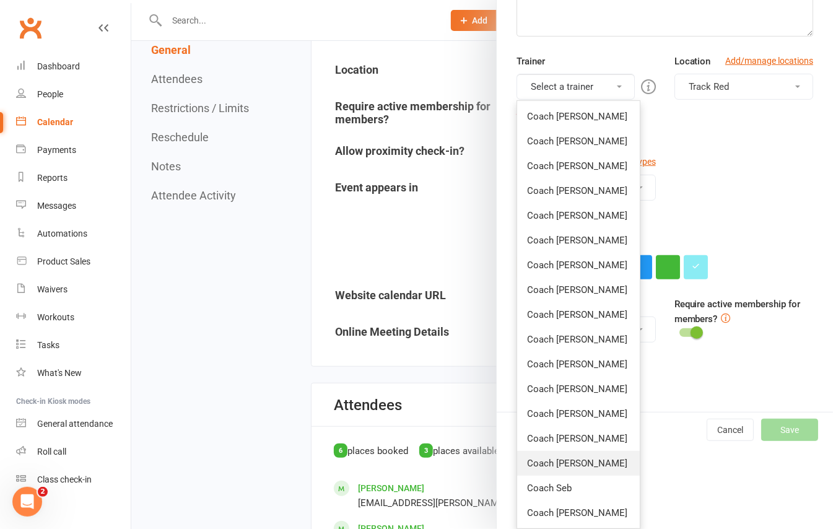
scroll to position [330, 0]
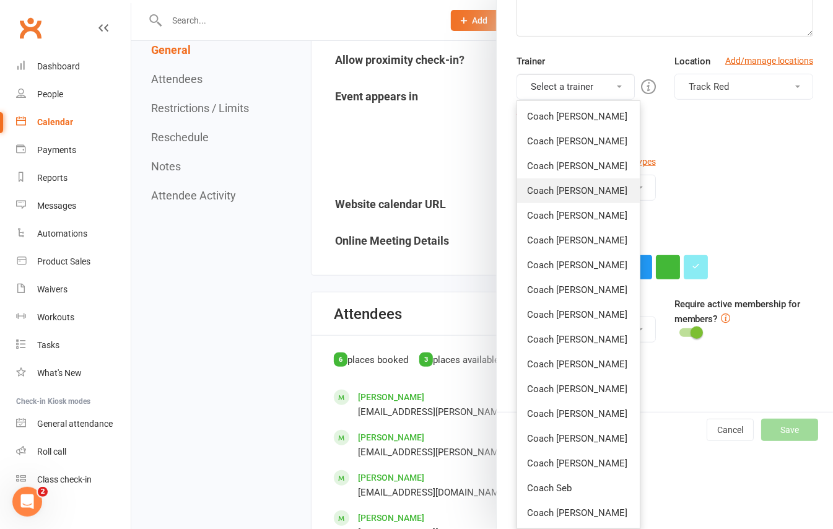
click at [562, 187] on link "Coach [PERSON_NAME]" at bounding box center [578, 190] width 123 height 25
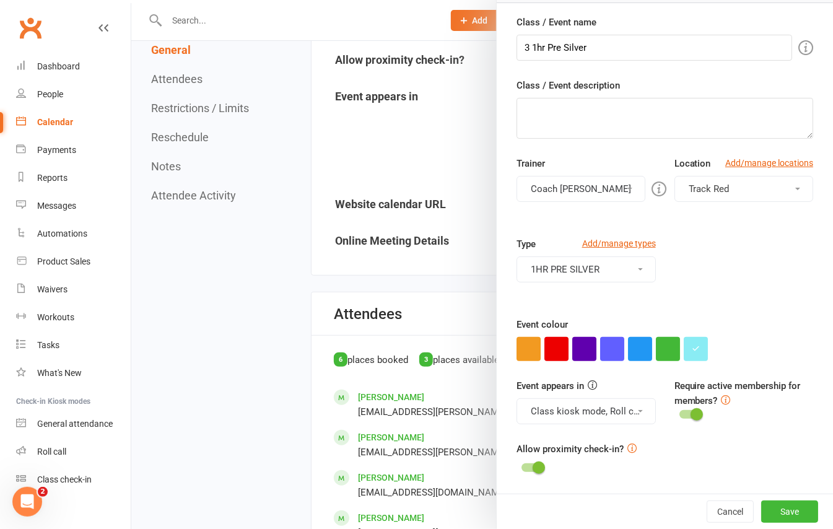
scroll to position [118, 0]
click at [779, 508] on button "Save" at bounding box center [789, 511] width 57 height 22
